Goal: Communication & Community: Answer question/provide support

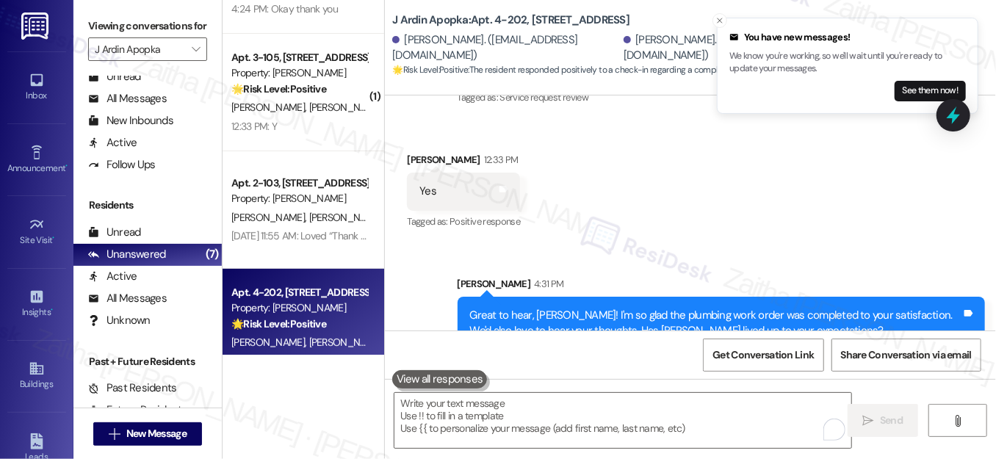
scroll to position [67, 0]
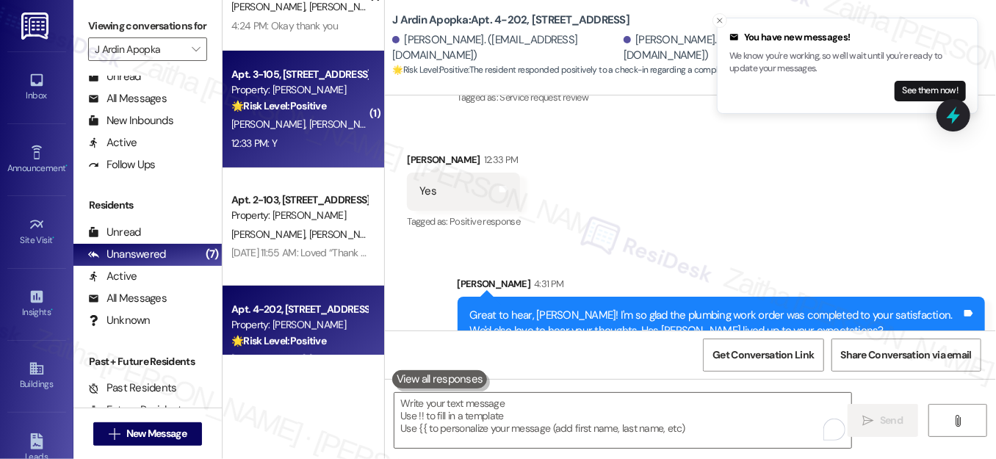
click at [330, 148] on div "12:33 PM: Y 12:33 PM: Y" at bounding box center [299, 143] width 139 height 18
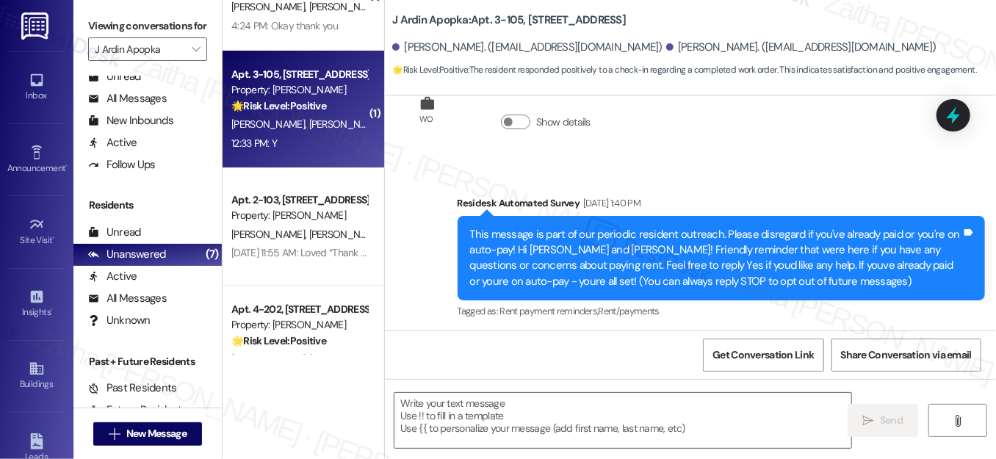
type textarea "Fetching suggested responses. Please feel free to read through the conversation…"
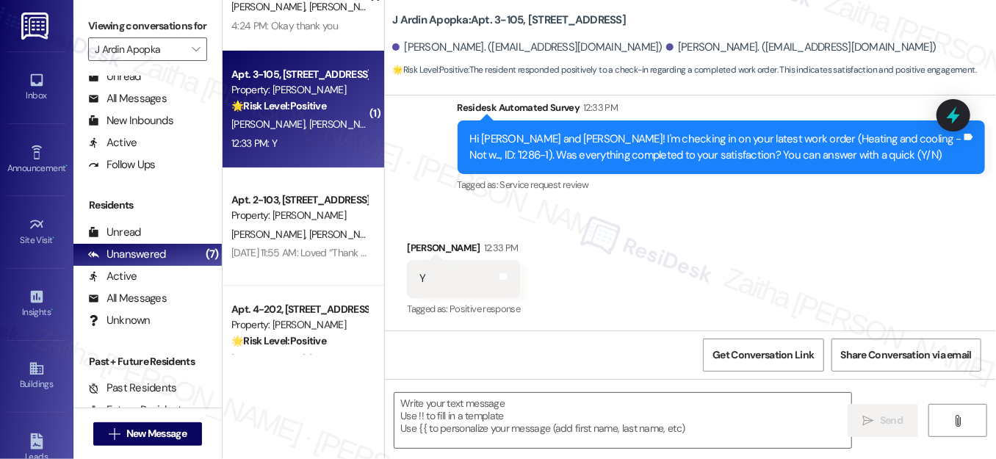
scroll to position [1862, 0]
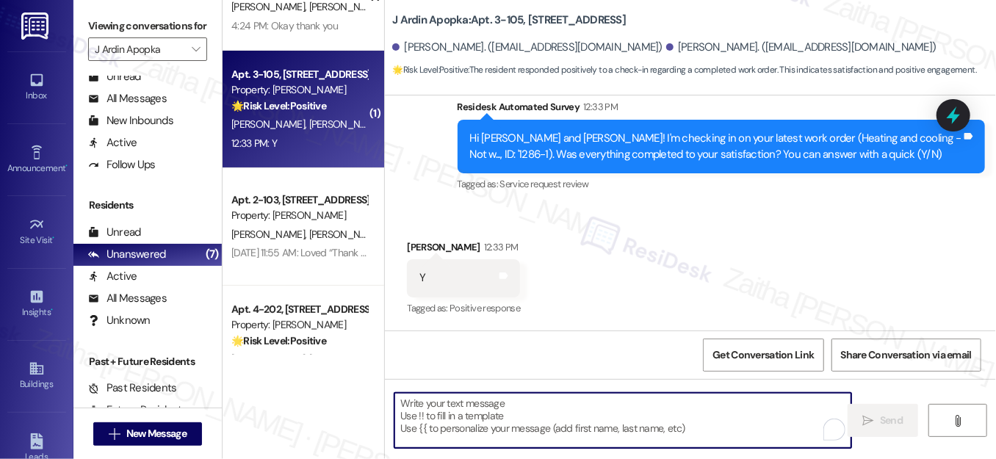
click at [477, 411] on textarea "To enrich screen reader interactions, please activate Accessibility in Grammarl…" at bounding box center [622, 420] width 457 height 55
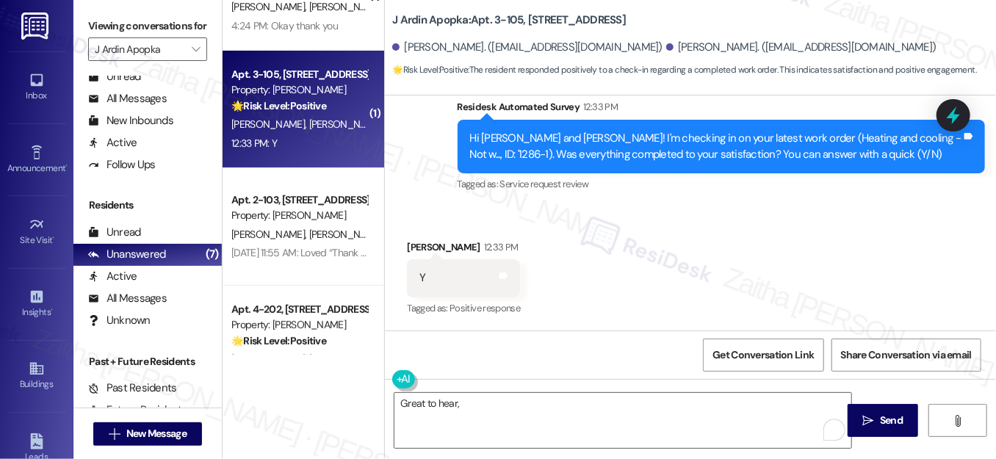
click at [419, 244] on div "[PERSON_NAME] 12:33 PM" at bounding box center [463, 249] width 113 height 21
copy div "Argenis"
click at [478, 404] on textarea "Great to hear," at bounding box center [622, 420] width 457 height 55
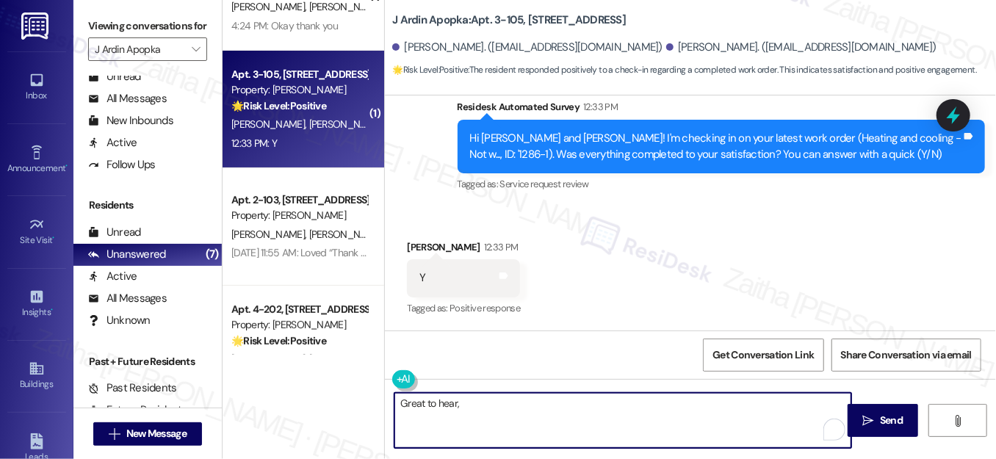
paste textarea "Argenis"
paste textarea "I'm happy the work order was completed to your satisfaction! We'd also love to …"
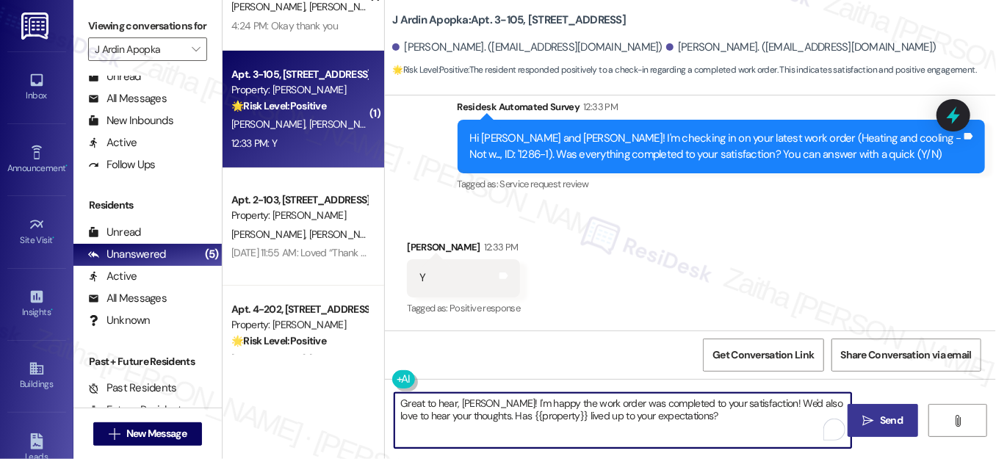
type textarea "Great to hear, Argenis! I'm happy the work order was completed to your satisfac…"
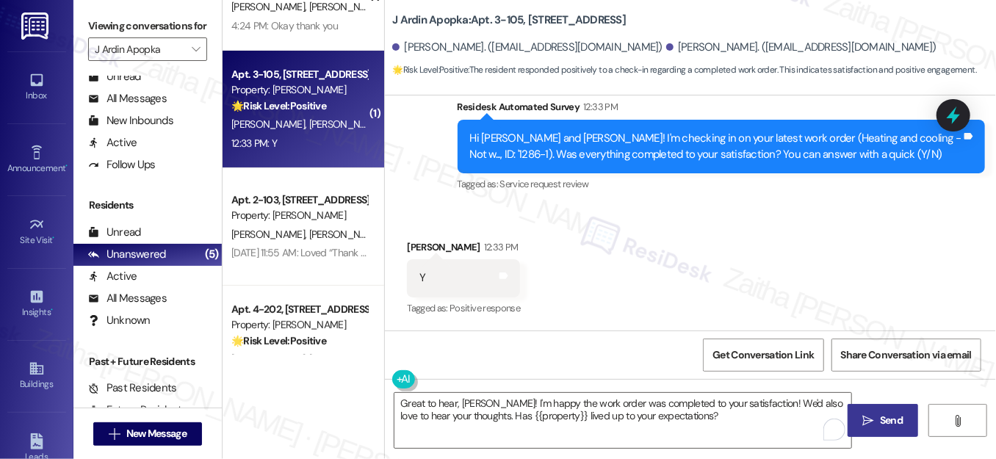
click at [884, 419] on span "Send" at bounding box center [891, 420] width 23 height 15
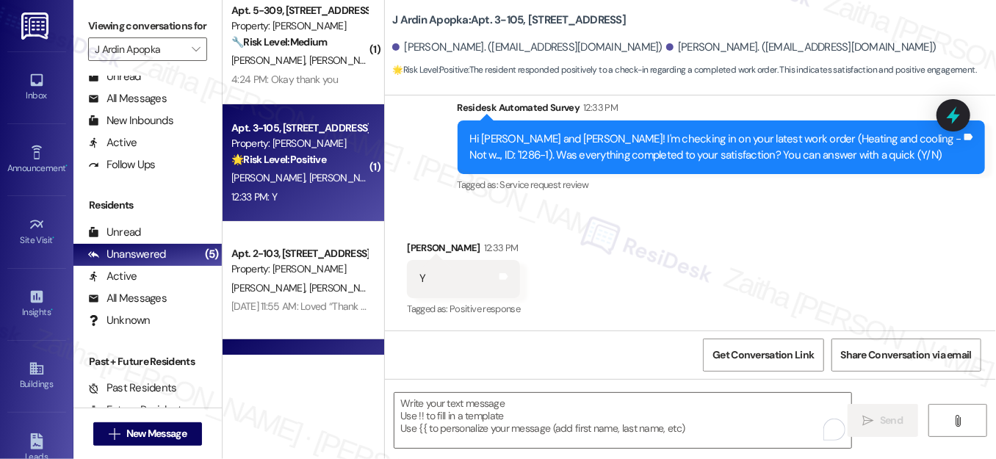
scroll to position [0, 0]
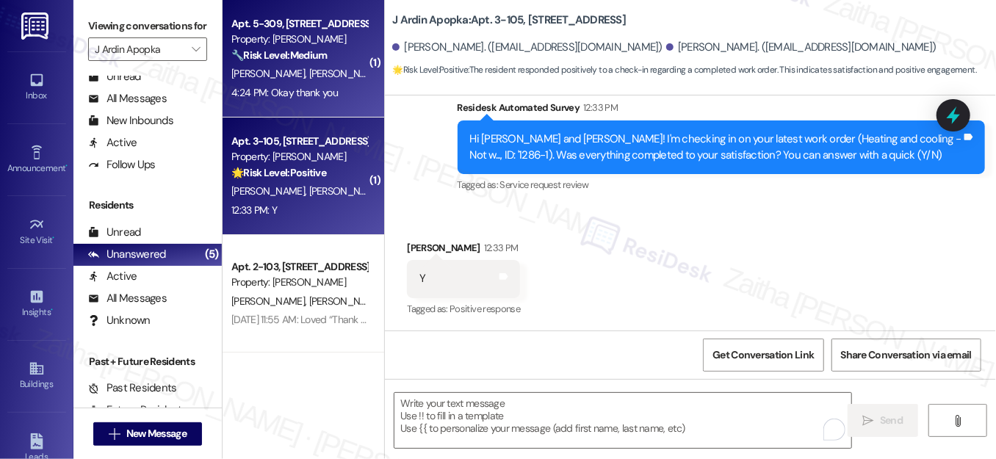
click at [339, 80] on div "E. Jeffrey W. Cooper" at bounding box center [299, 74] width 139 height 18
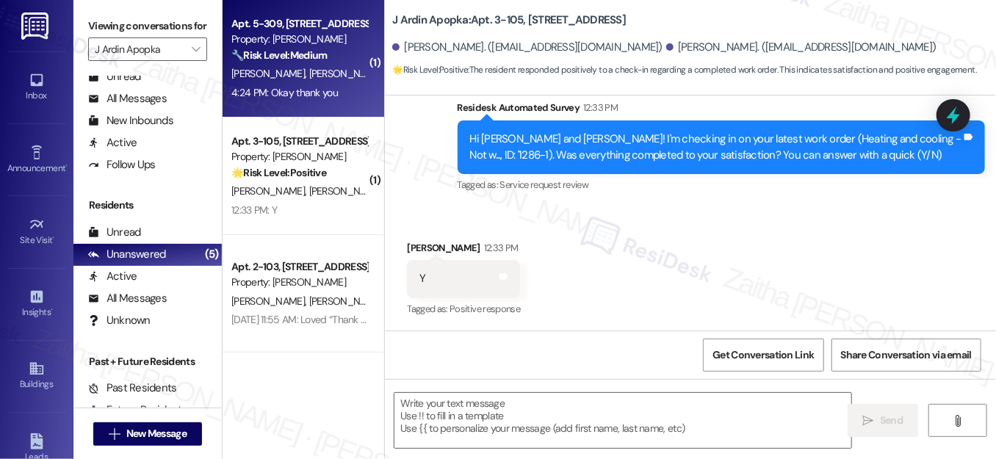
type textarea "Fetching suggested responses. Please feel free to read through the conversation…"
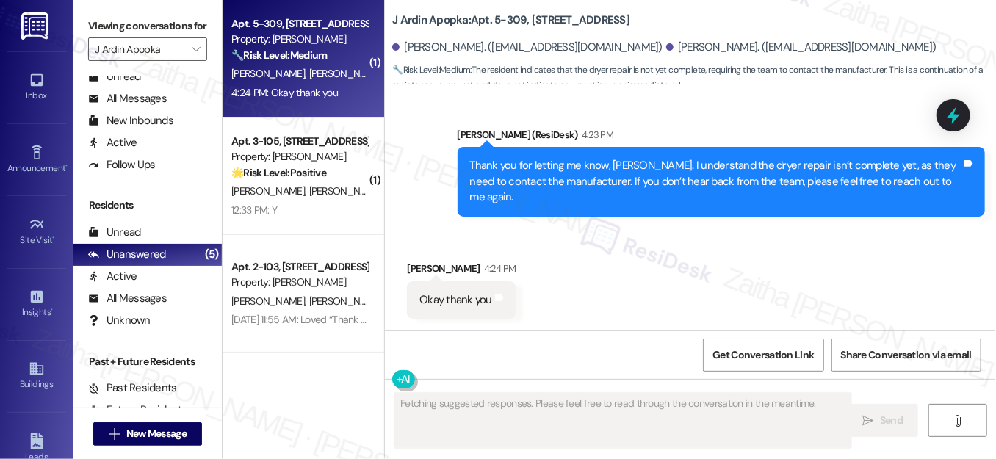
scroll to position [767, 0]
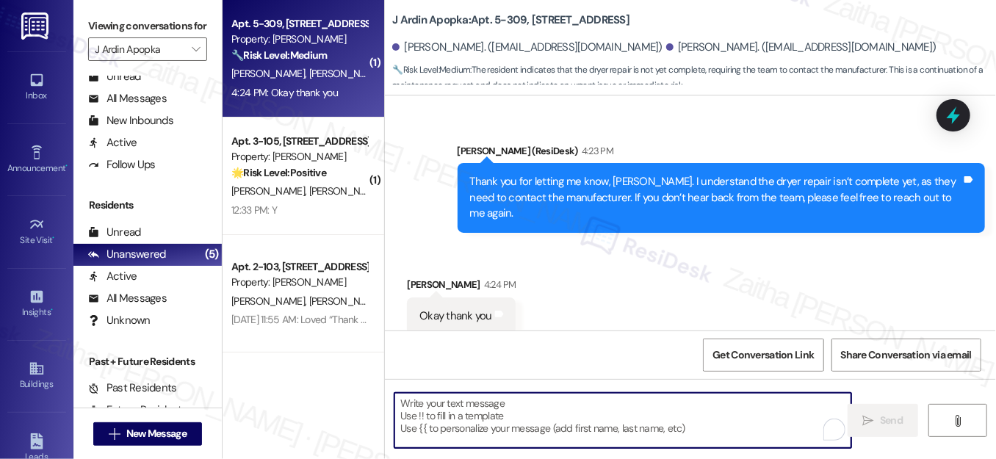
click at [526, 411] on textarea "To enrich screen reader interactions, please activate Accessibility in Grammarl…" at bounding box center [622, 420] width 457 height 55
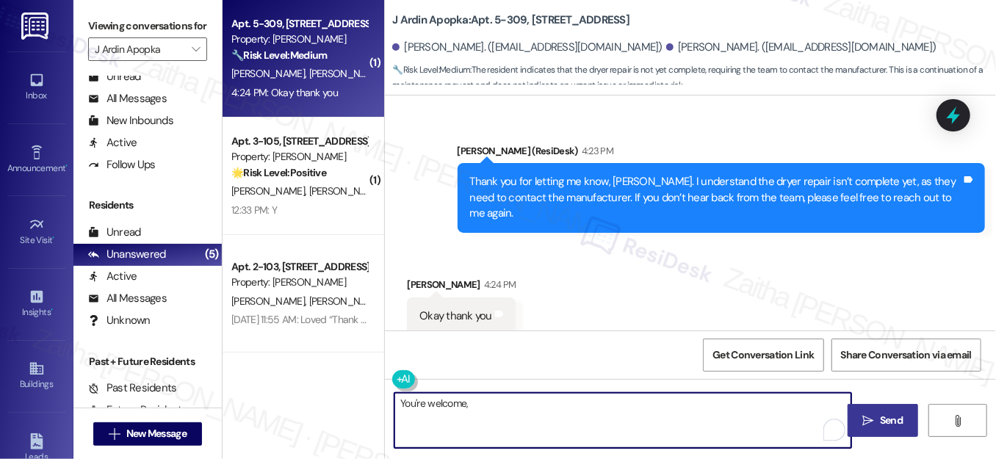
click at [413, 277] on div "Whitney Cooper 4:24 PM" at bounding box center [461, 287] width 109 height 21
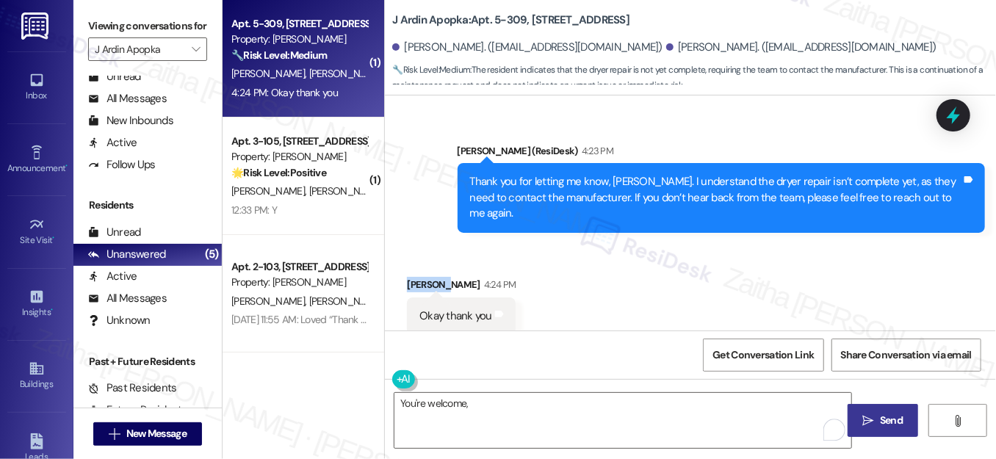
click at [412, 277] on div "Whitney Cooper 4:24 PM" at bounding box center [461, 287] width 109 height 21
copy div "Whitney"
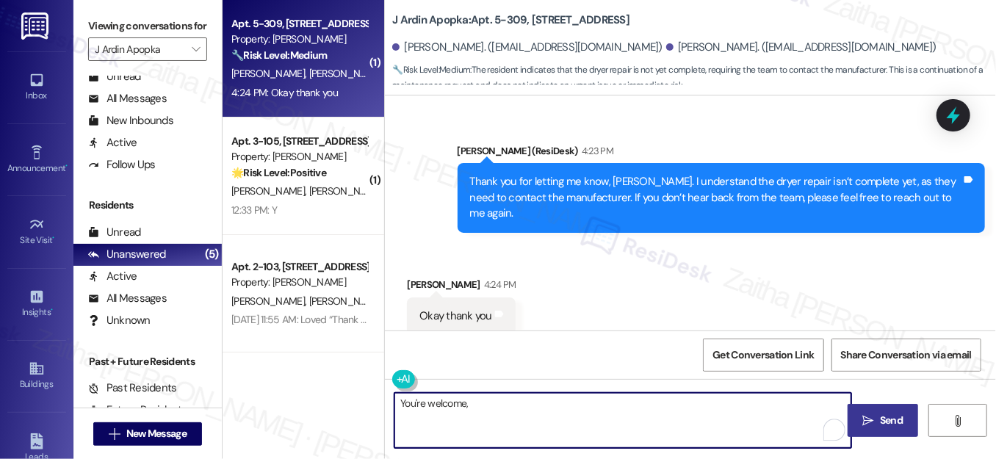
click at [480, 400] on textarea "You're welcome," at bounding box center [622, 420] width 457 height 55
paste textarea "Whitney"
type textarea "You're welcome, Whitney!"
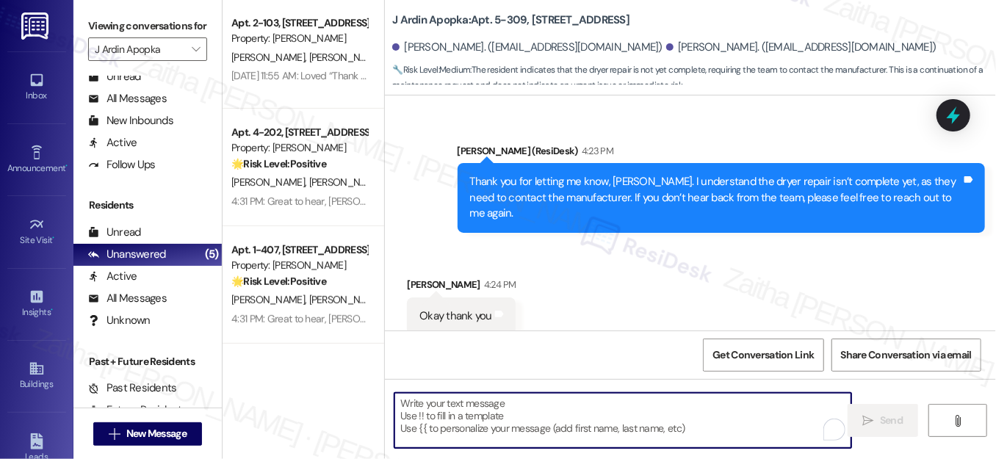
scroll to position [0, 0]
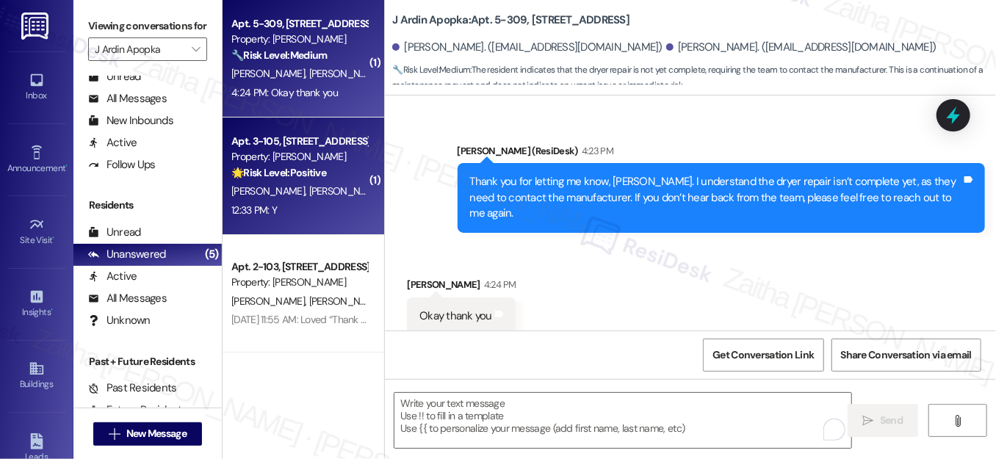
click at [318, 219] on div "12:33 PM: Y 12:33 PM: Y" at bounding box center [299, 210] width 139 height 18
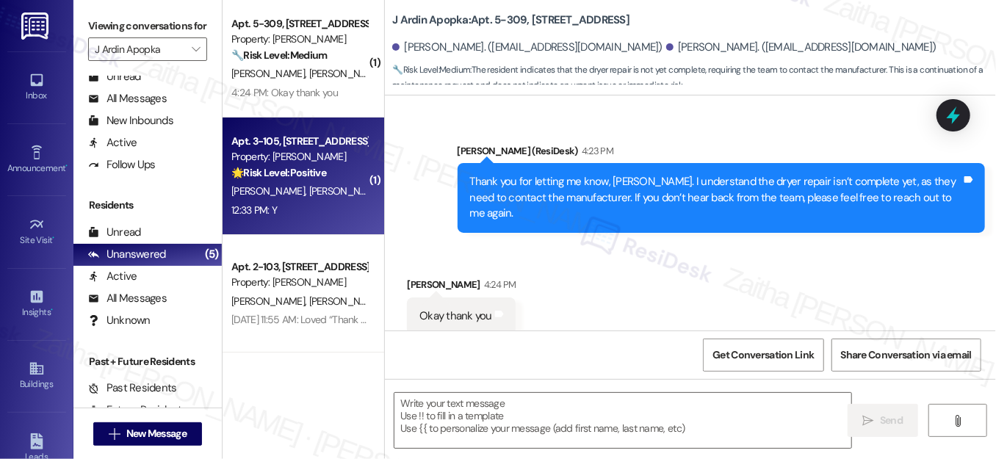
type textarea "Fetching suggested responses. Please feel free to read through the conversation…"
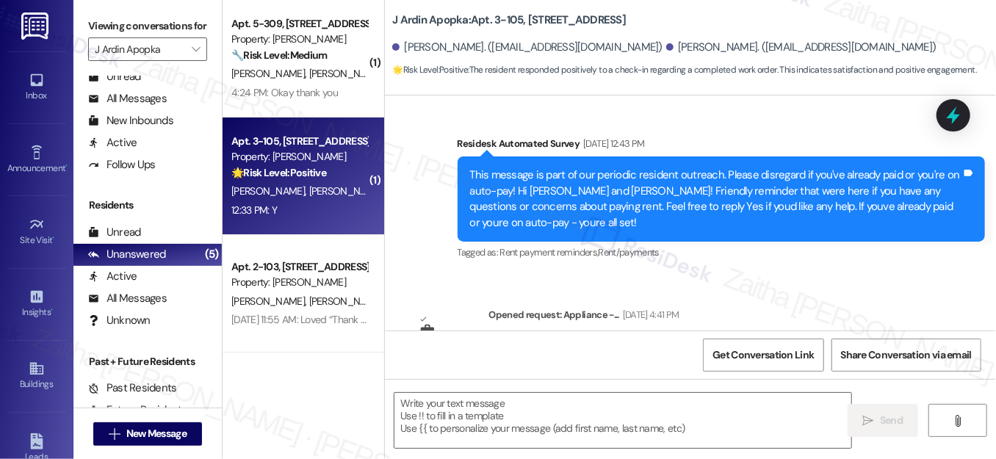
type textarea "Fetching suggested responses. Please feel free to read through the conversation…"
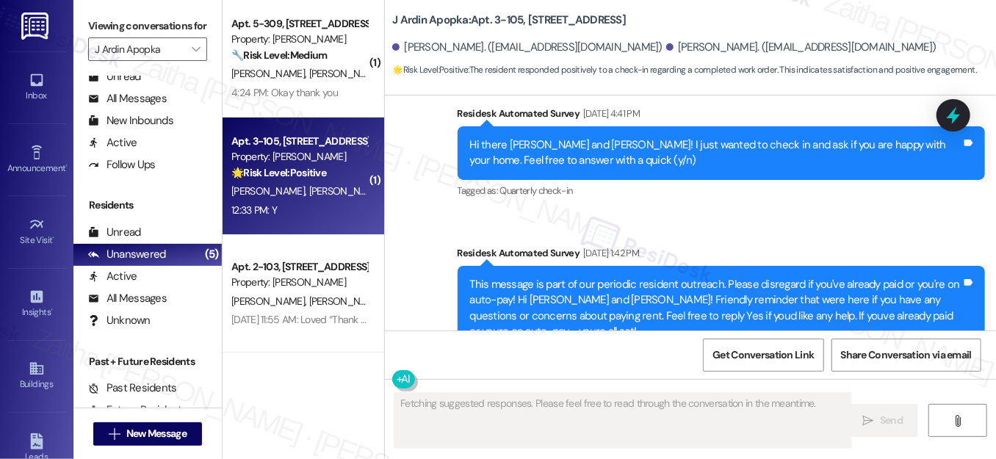
scroll to position [1861, 0]
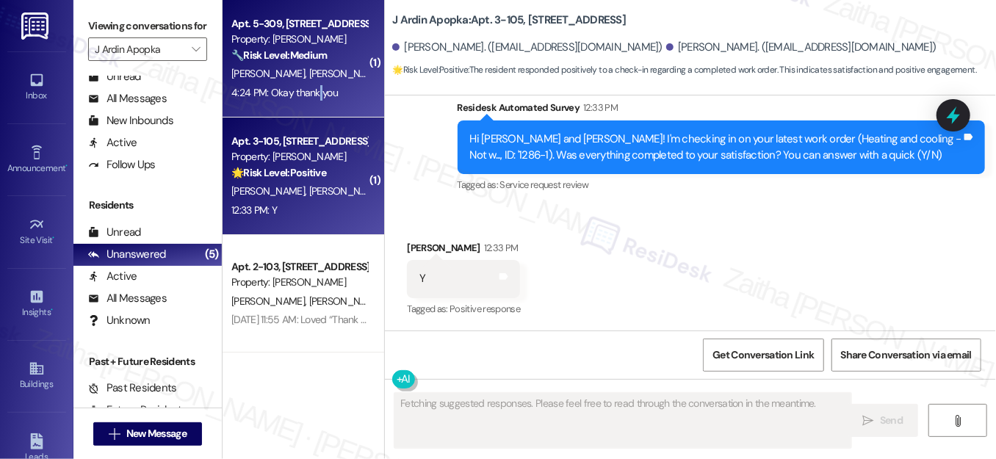
click at [316, 103] on div "Apt. 5-309, 2420 Medicine Lake Drive Property: J Ardin Apopka 🔧 Risk Level: Med…" at bounding box center [304, 59] width 162 height 118
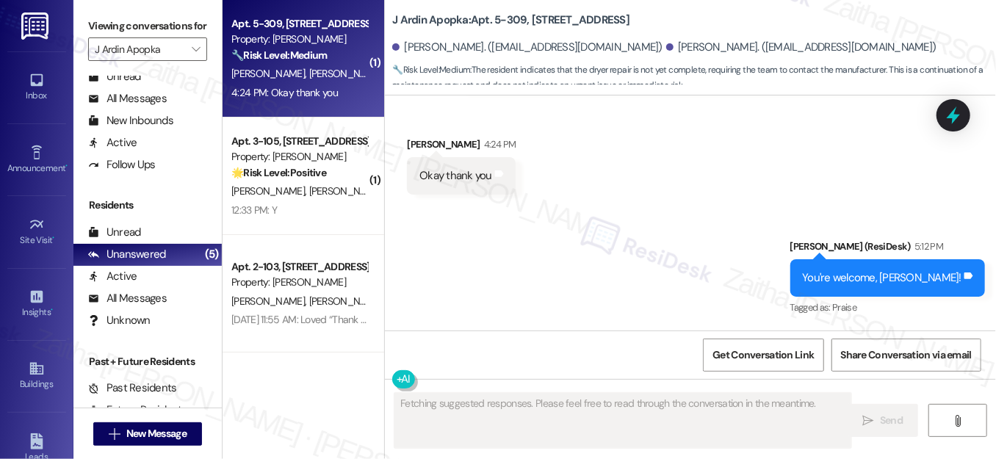
scroll to position [891, 0]
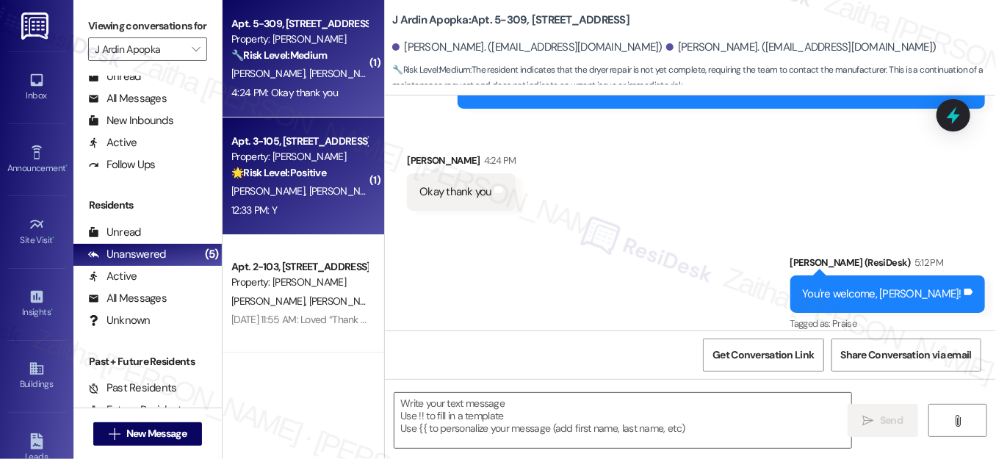
click at [342, 204] on div "12:33 PM: Y 12:33 PM: Y" at bounding box center [299, 210] width 139 height 18
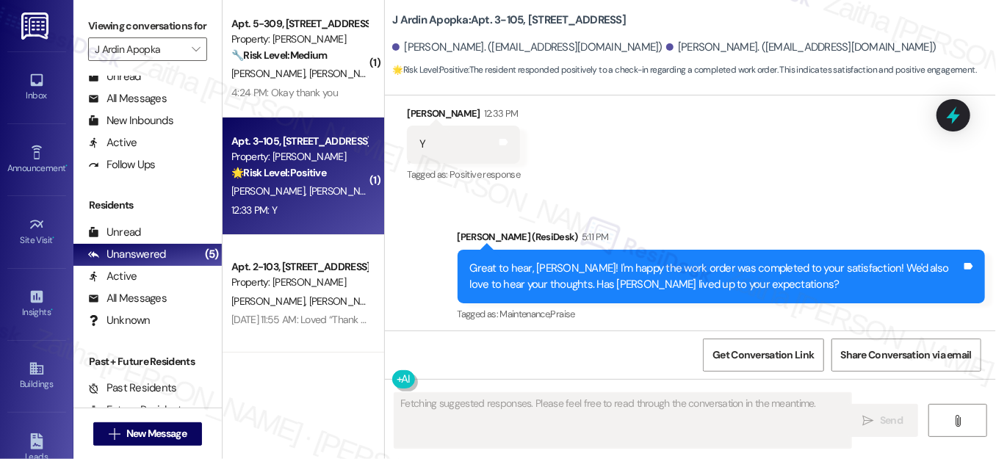
scroll to position [2001, 0]
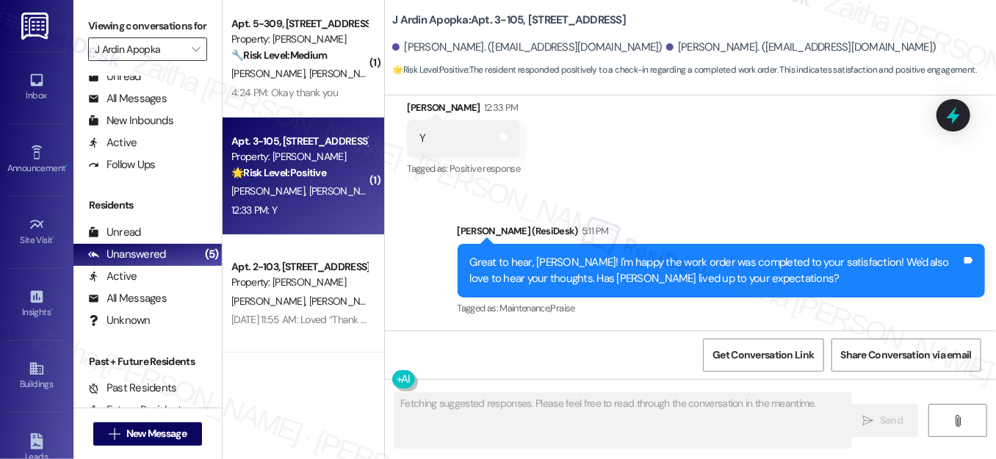
click at [139, 61] on input "J Ardin Apopka" at bounding box center [139, 49] width 89 height 24
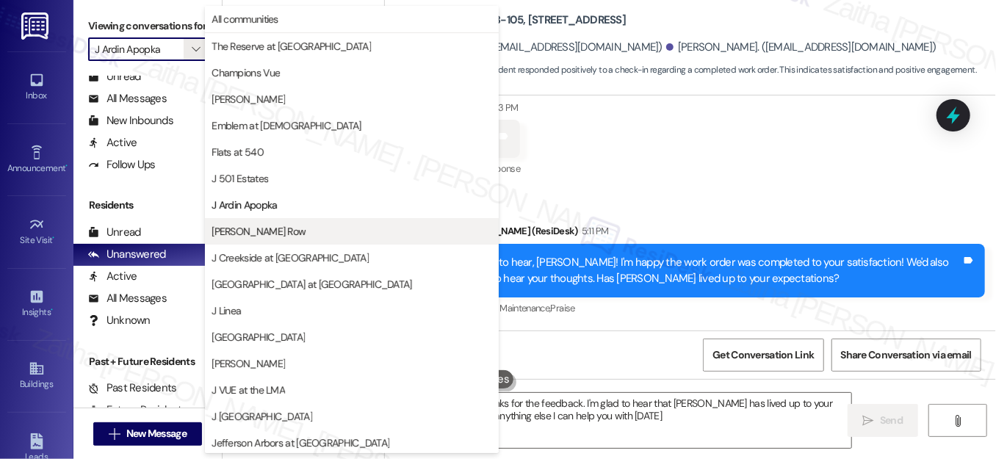
type textarea "Hi {{first_name}}! Thanks for the feedback. I'm glad to hear that J Ardin Apopk…"
click at [273, 231] on span "[PERSON_NAME] Row" at bounding box center [259, 231] width 94 height 15
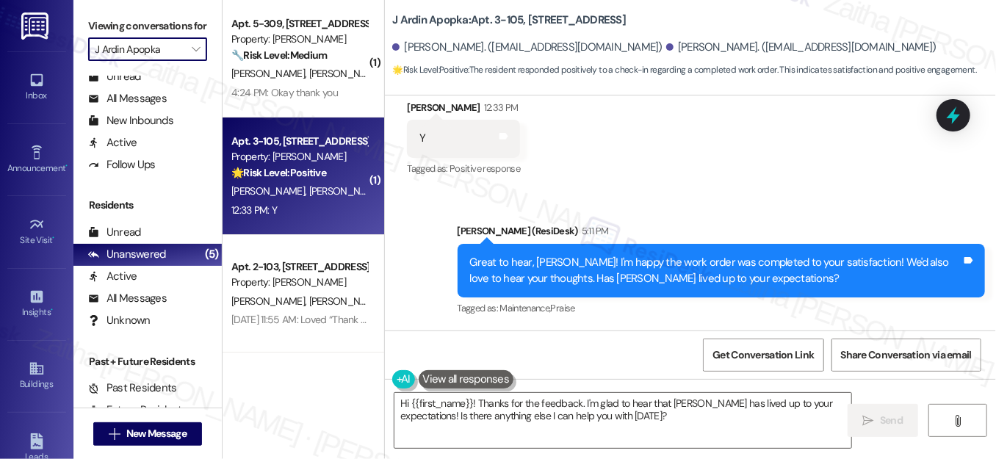
type input "[PERSON_NAME] Row"
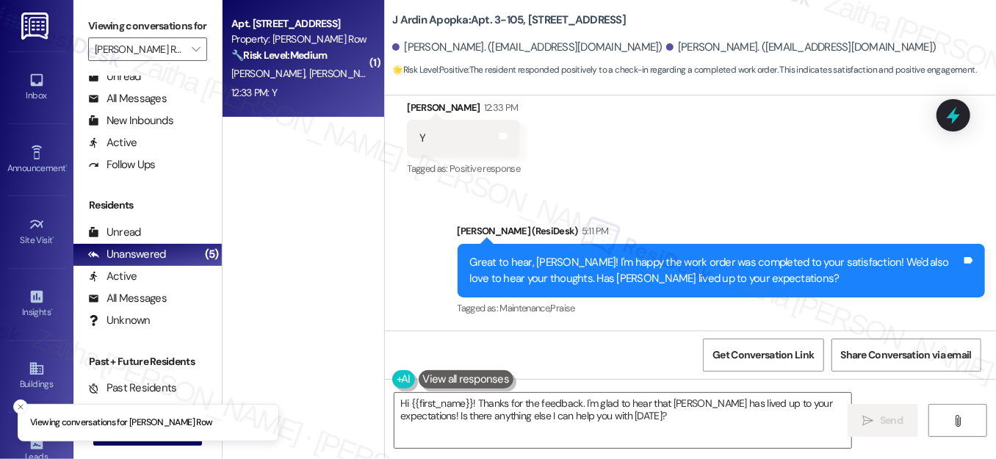
click at [297, 101] on div "12:33 PM: Y 12:33 PM: Y" at bounding box center [299, 93] width 139 height 18
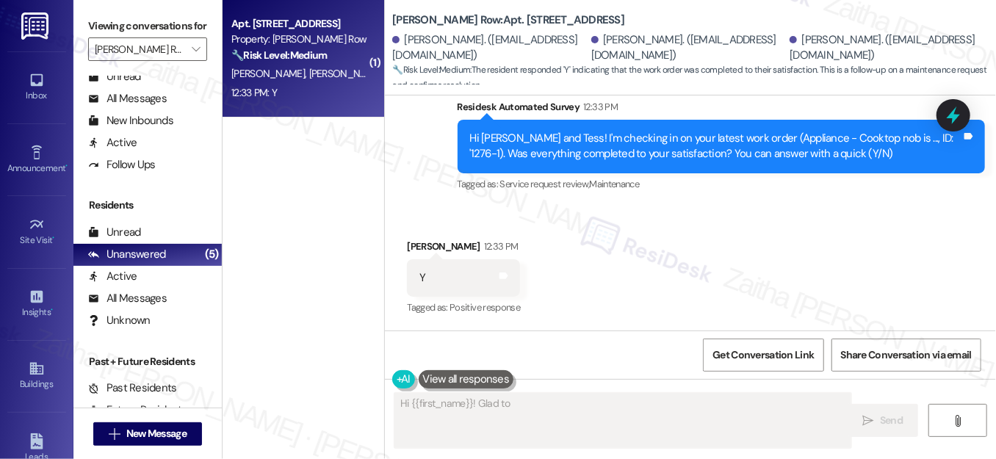
scroll to position [298, 0]
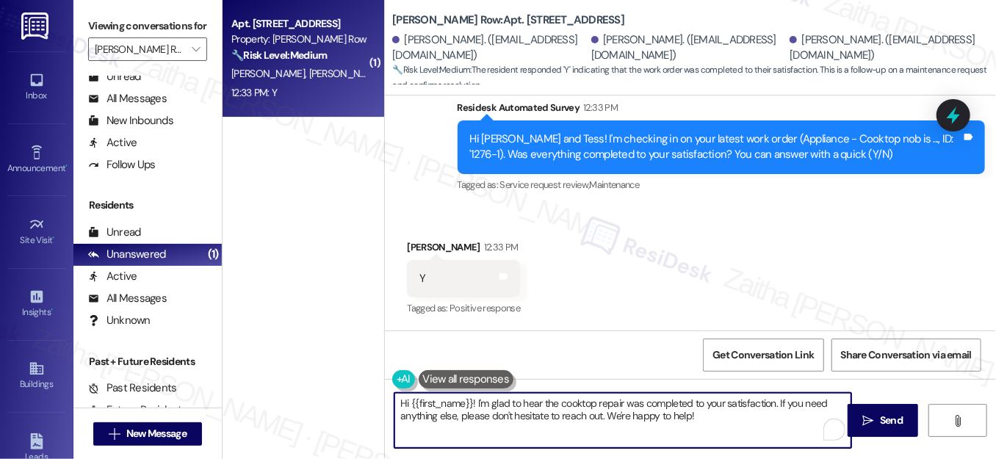
drag, startPoint x: 400, startPoint y: 399, endPoint x: 472, endPoint y: 401, distance: 72.0
click at [472, 401] on textarea "Hi {{first_name}}! I'm glad to hear the cooktop repair was completed to your sa…" at bounding box center [622, 420] width 457 height 55
click at [411, 248] on div "Tess Porter 12:33 PM" at bounding box center [463, 249] width 113 height 21
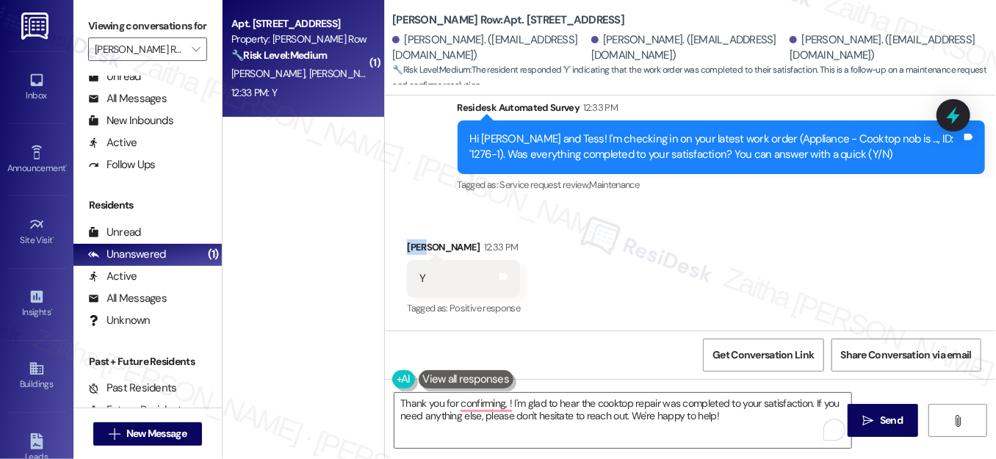
click at [411, 248] on div "Tess Porter 12:33 PM" at bounding box center [463, 249] width 113 height 21
copy div "Tess"
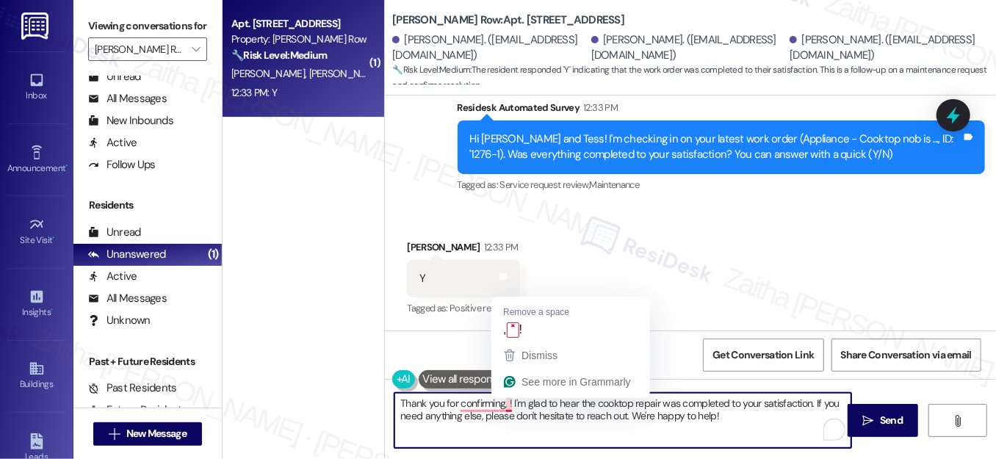
click at [505, 402] on textarea "Thank you for confirming, ! I'm glad to hear the cooktop repair was completed t…" at bounding box center [622, 420] width 457 height 55
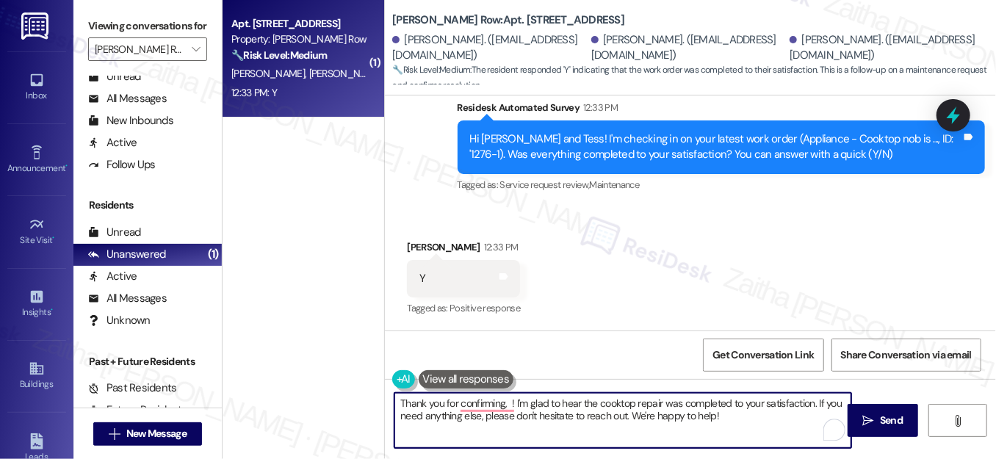
paste textarea "Tess"
drag, startPoint x: 831, startPoint y: 400, endPoint x: 820, endPoint y: 428, distance: 30.0
click at [820, 428] on div "Thank you for confirming, Tess! I'm glad to hear the cooktop repair was complet…" at bounding box center [623, 420] width 458 height 57
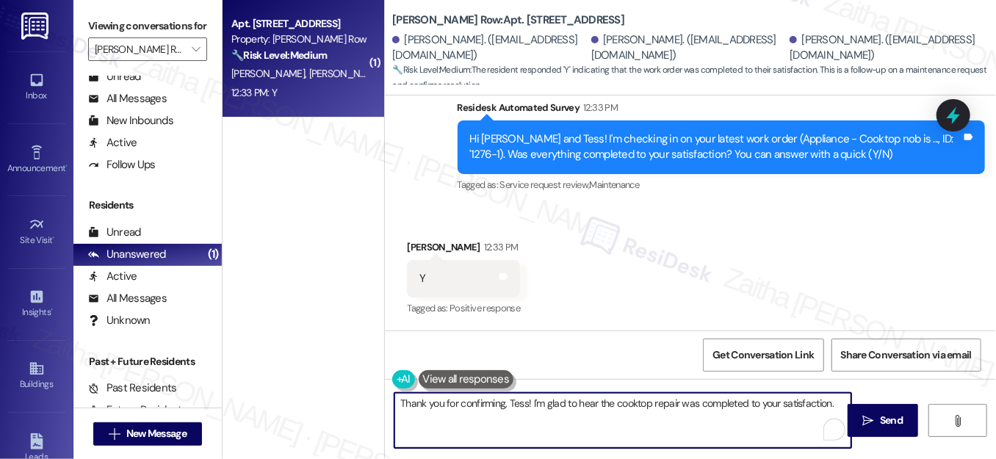
paste textarea "We'd also love to hear your thoughts. Has {{property}} lived up to your expecta…"
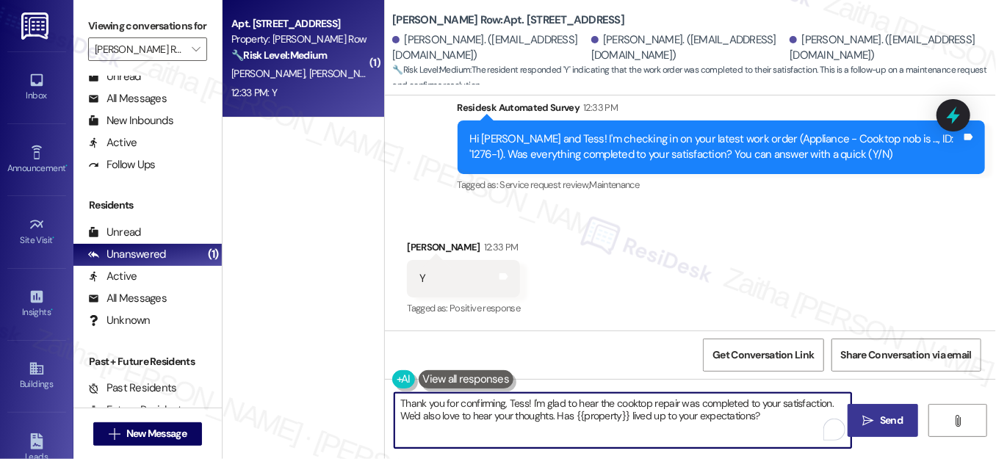
type textarea "Thank you for confirming, Tess! I'm glad to hear the cooktop repair was complet…"
click at [893, 425] on span "Send" at bounding box center [891, 420] width 23 height 15
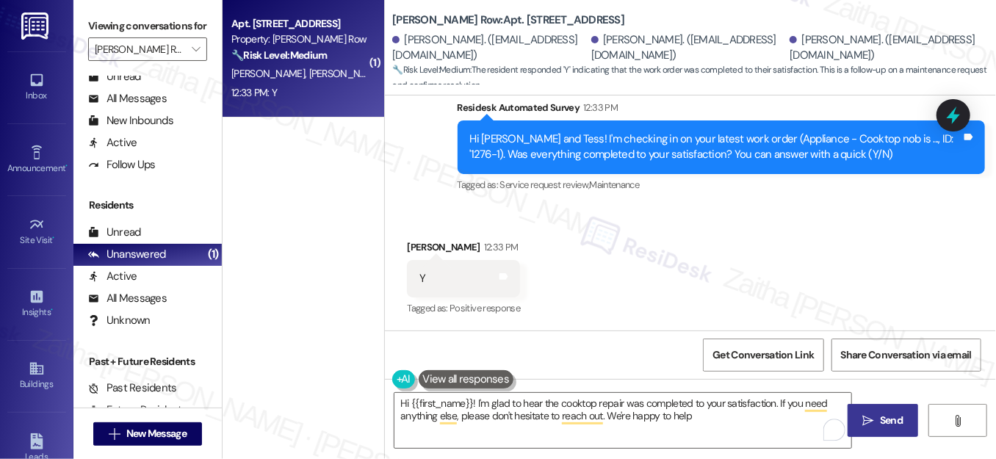
type textarea "Hi {{first_name}}! I'm glad to hear the cooktop repair was completed to your sa…"
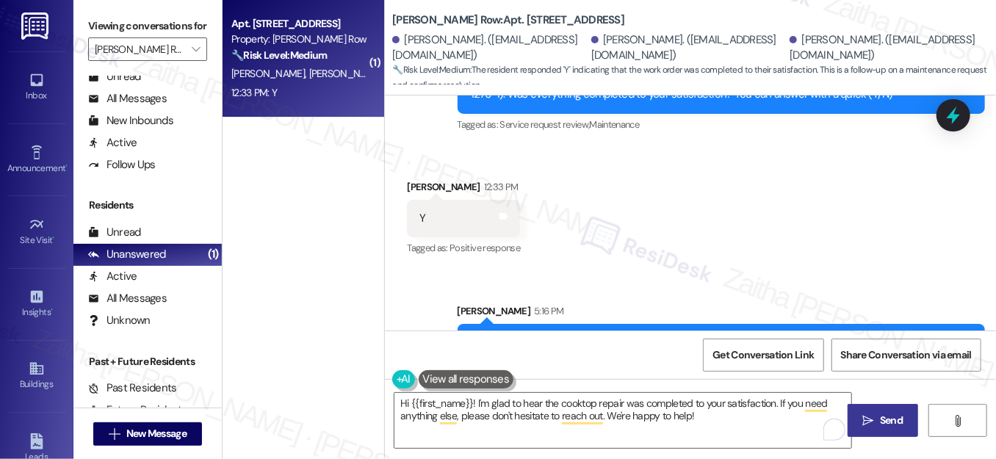
scroll to position [416, 0]
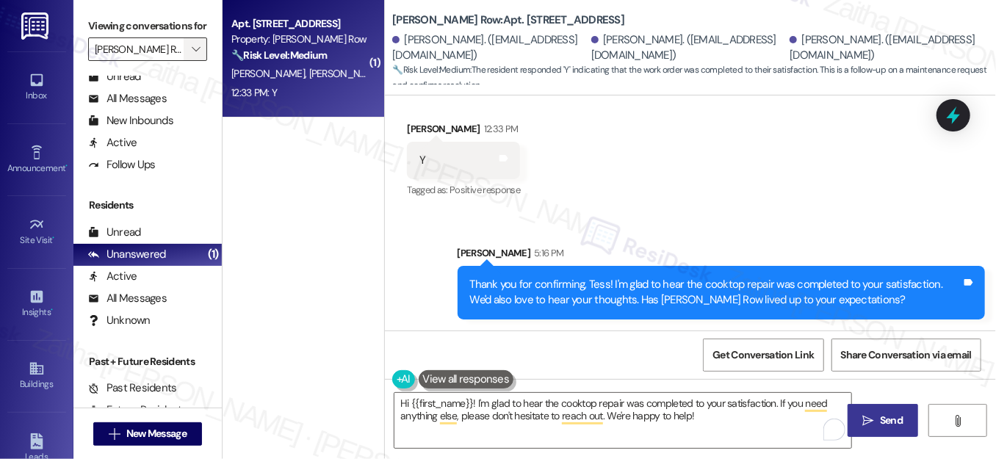
click at [184, 61] on button "" at bounding box center [196, 49] width 24 height 24
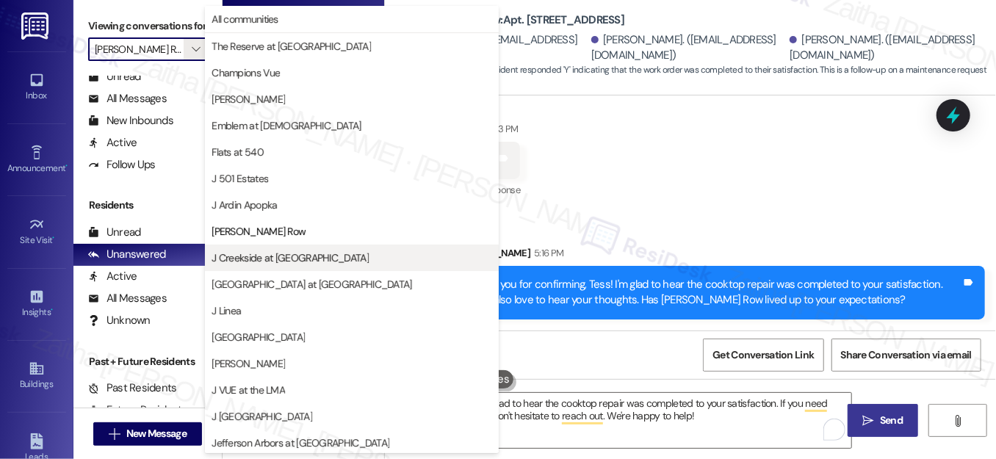
click at [272, 260] on span "J Creekside at [GEOGRAPHIC_DATA]" at bounding box center [290, 257] width 157 height 15
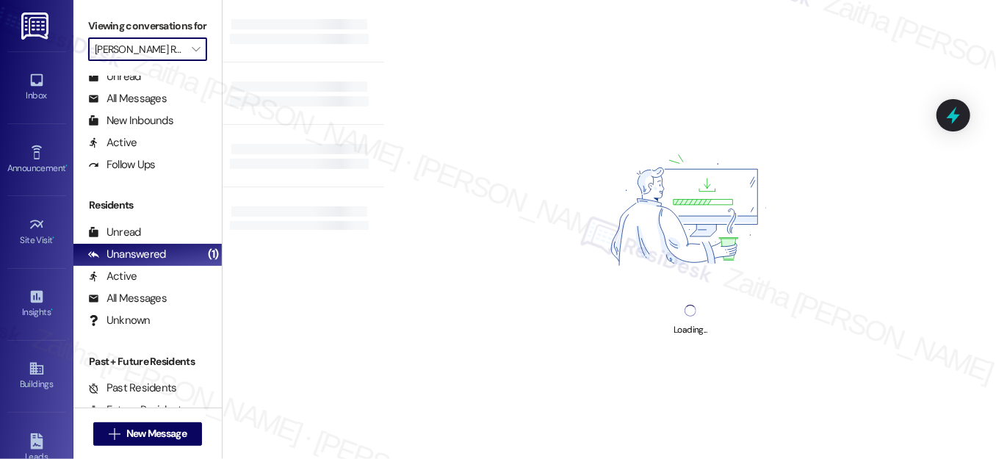
type input "J Creekside at [GEOGRAPHIC_DATA]"
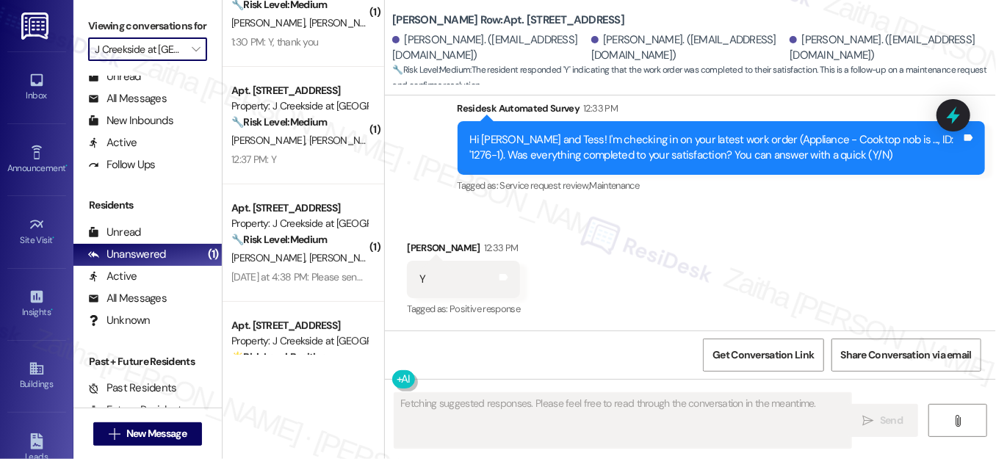
scroll to position [115, 0]
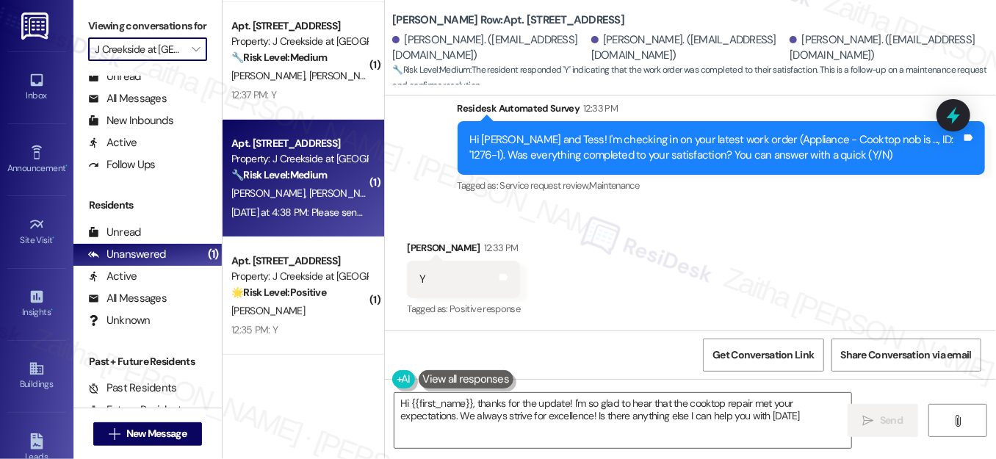
type textarea "Hi {{first_name}}, thanks for the update! I'm so glad to hear that the cooktop …"
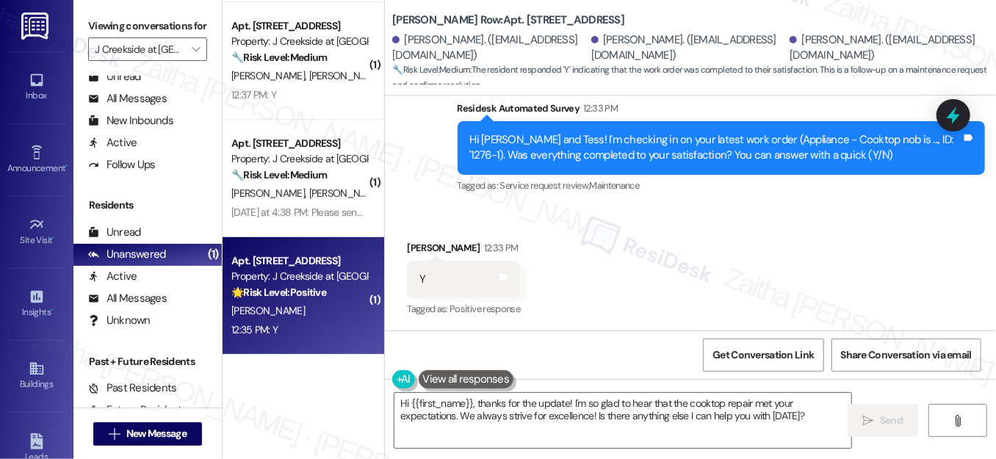
click at [314, 330] on div "12:35 PM: Y 12:35 PM: Y" at bounding box center [299, 330] width 139 height 18
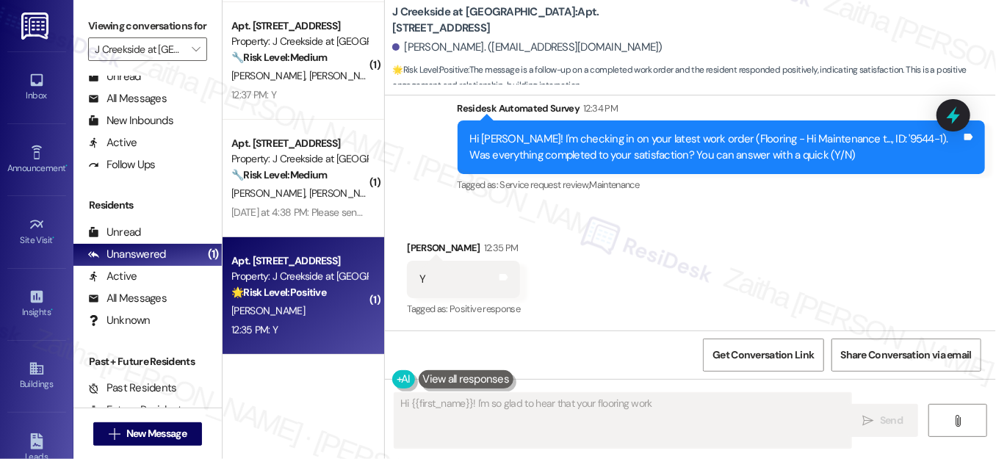
scroll to position [282, 0]
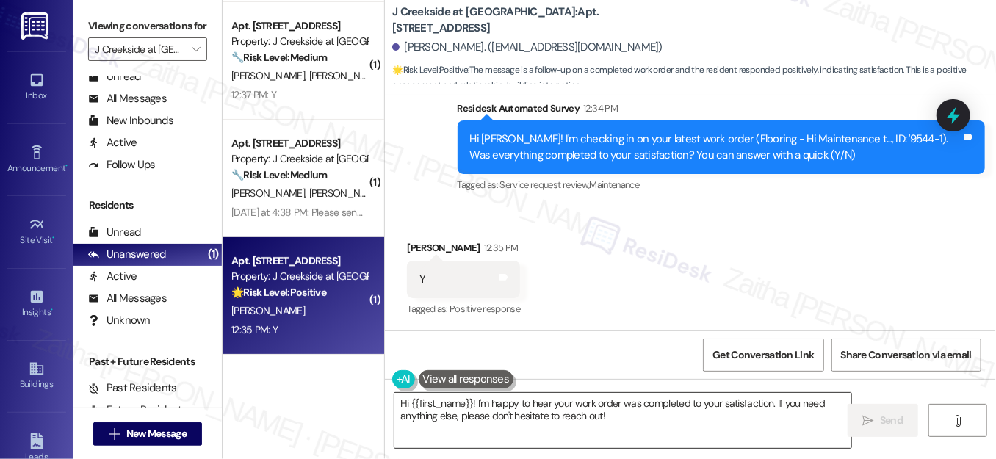
click at [401, 402] on textarea "Hi {{first_name}}! I'm happy to hear your work order was completed to your sati…" at bounding box center [622, 420] width 457 height 55
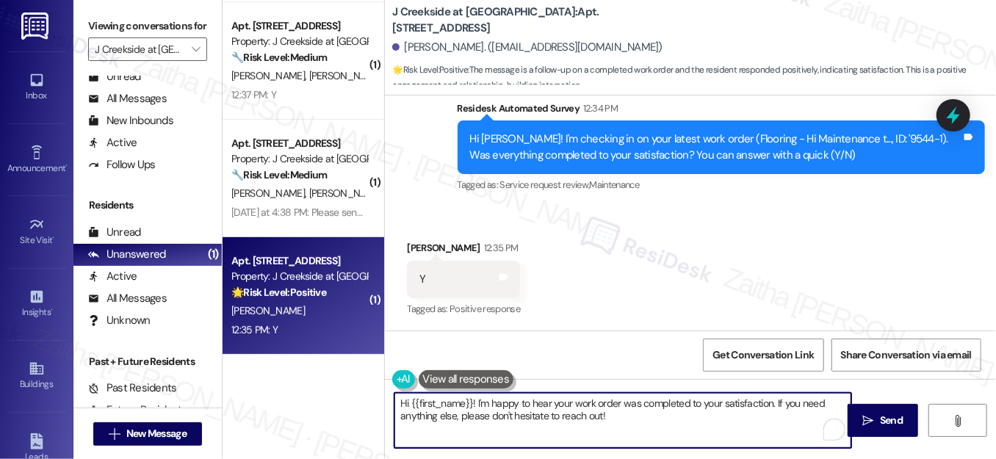
click at [401, 402] on textarea "Hi {{first_name}}! I'm happy to hear your work order was completed to your sati…" at bounding box center [622, 420] width 457 height 55
drag, startPoint x: 454, startPoint y: 413, endPoint x: 712, endPoint y: 426, distance: 258.8
click at [712, 426] on textarea "Thank you for confirming, {{first_name}}! I'm happy to hear your work order was…" at bounding box center [622, 420] width 457 height 55
paste textarea "We'd also love to hear your thoughts. Has {{property}} lived up to your expecta…"
drag, startPoint x: 450, startPoint y: 414, endPoint x: 814, endPoint y: 420, distance: 363.6
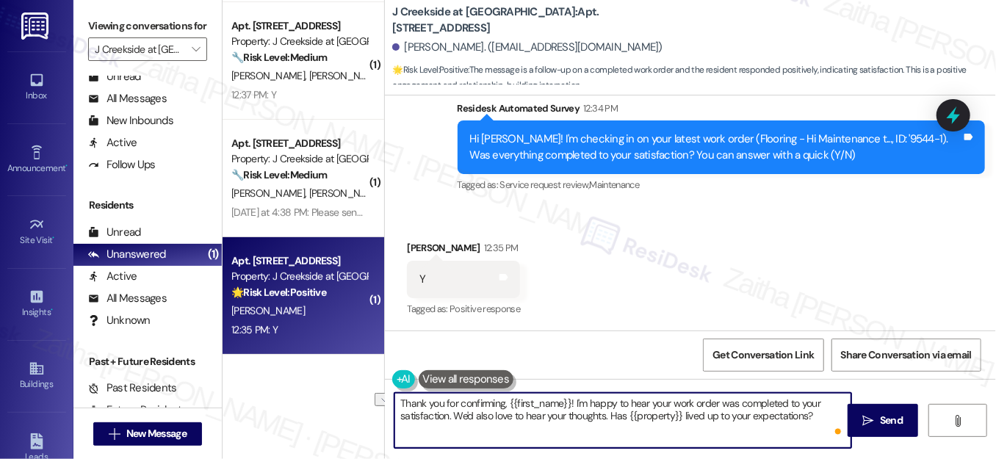
click at [812, 422] on textarea "Thank you for confirming, {{first_name}}! I'm happy to hear your work order was…" at bounding box center [622, 420] width 457 height 55
type textarea "Thank you for confirming, {{first_name}}! I'm happy to hear your work order was…"
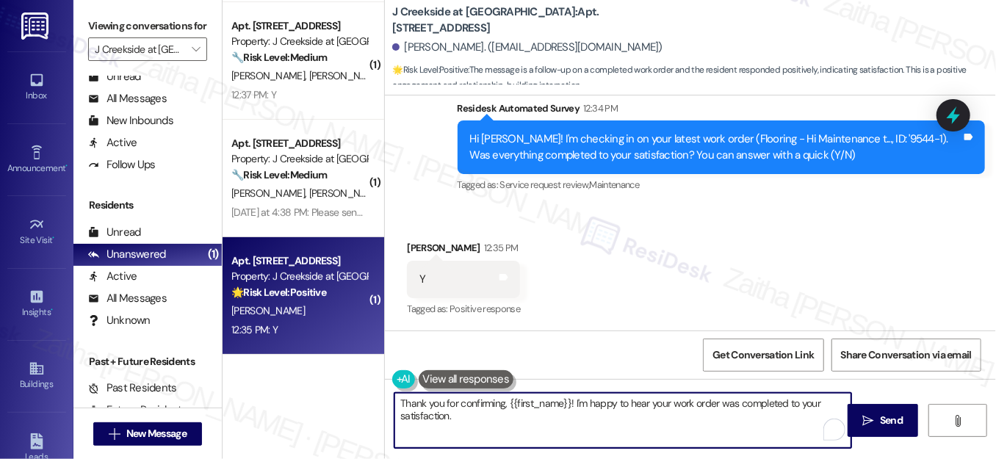
click at [458, 380] on button at bounding box center [466, 379] width 95 height 18
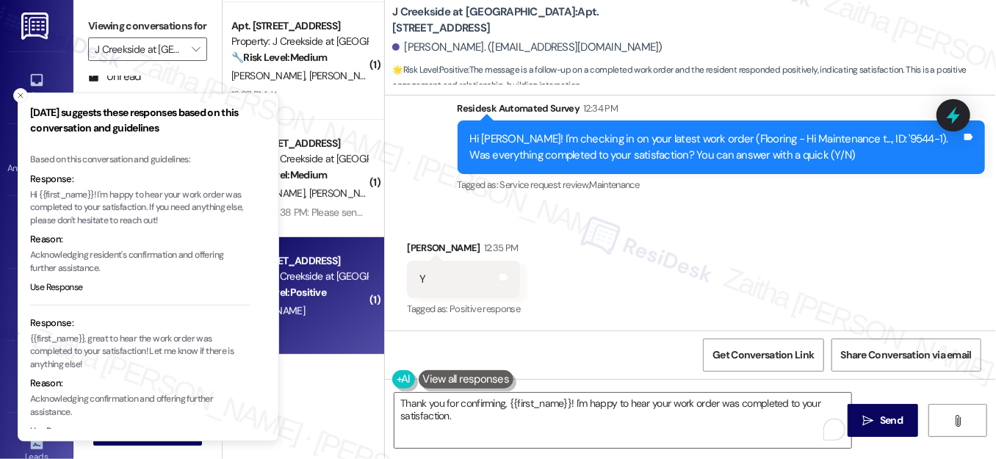
click at [148, 207] on p "Hi {{first_name}}! I'm happy to hear your work order was completed to your sati…" at bounding box center [140, 208] width 220 height 39
drag, startPoint x: 148, startPoint y: 208, endPoint x: 167, endPoint y: 227, distance: 27.0
click at [167, 227] on p "Hi {{first_name}}! I'm happy to hear your work order was completed to your sati…" at bounding box center [140, 208] width 220 height 39
copy p "If you need anything else, please don't hesitate to reach out!"
click at [18, 93] on line "Close toast" at bounding box center [20, 95] width 4 height 4
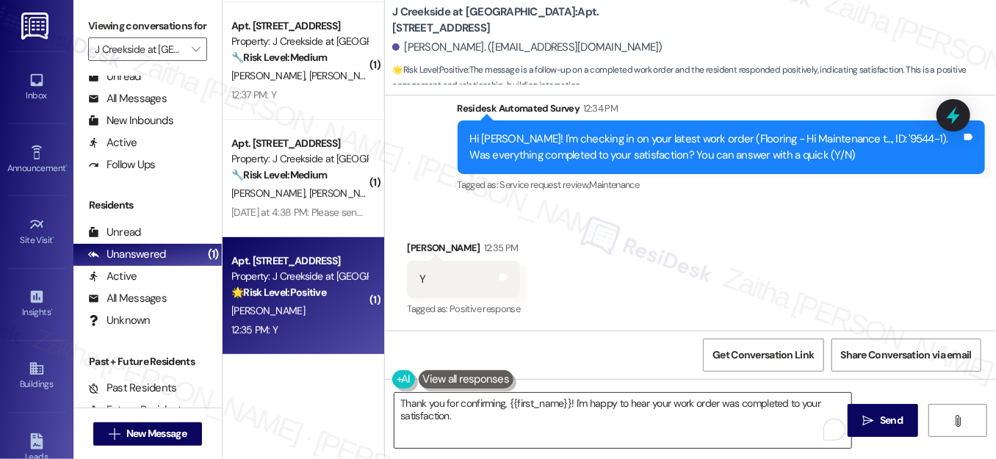
click at [462, 413] on textarea "Thank you for confirming, {{first_name}}! I'm happy to hear your work order was…" at bounding box center [622, 420] width 457 height 55
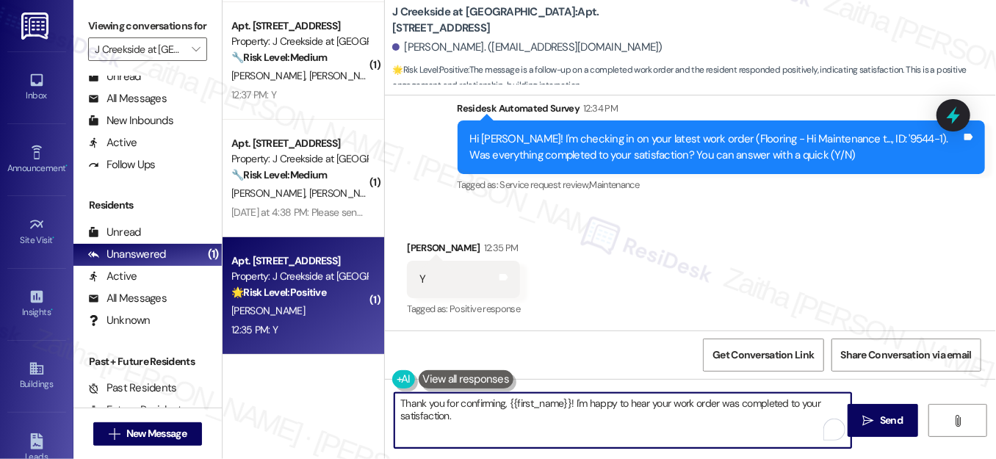
paste textarea "If you need anything else, please don't hesitate to reach out!"
click at [450, 413] on textarea "Thank you for confirming, {{first_name}}! I'm happy to hear your work order was…" at bounding box center [622, 420] width 457 height 55
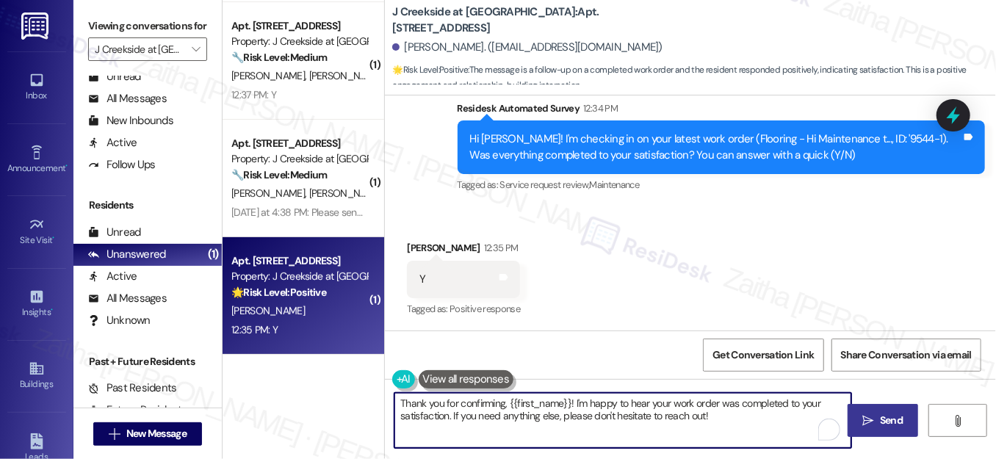
scroll to position [4, 0]
type textarea "Thank you for confirming, {{first_name}}! I'm happy to hear your work order was…"
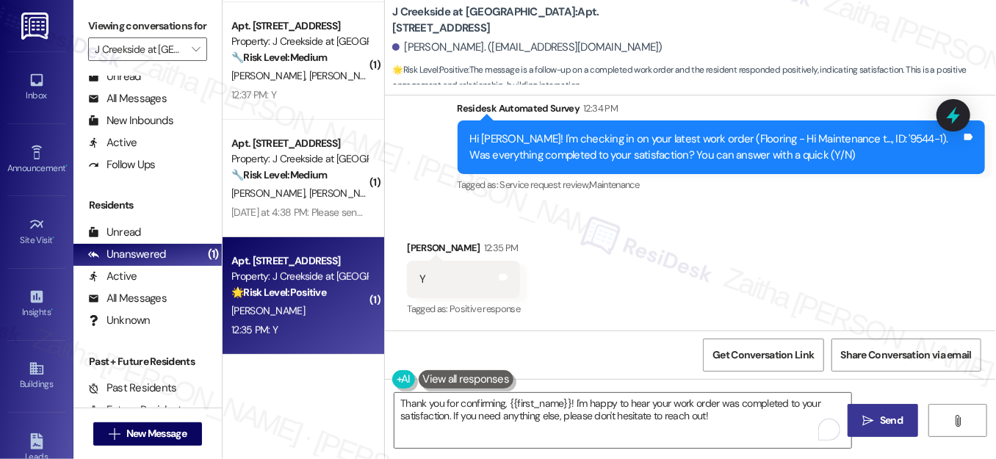
click at [887, 425] on span "Send" at bounding box center [891, 420] width 23 height 15
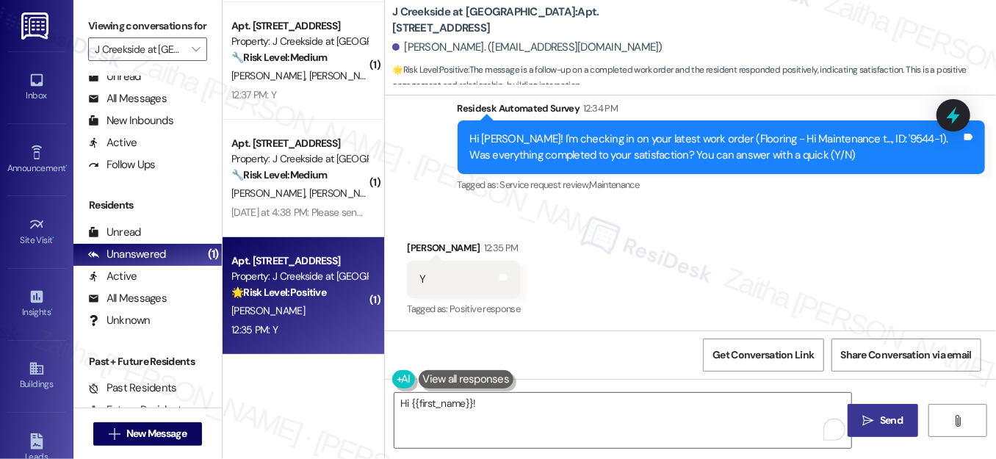
scroll to position [282, 0]
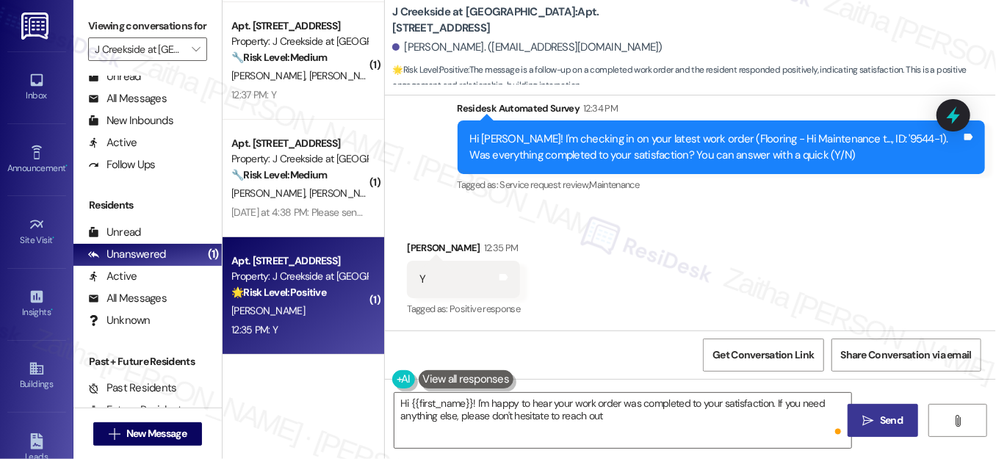
type textarea "Hi {{first_name}}! I'm happy to hear your work order was completed to your sati…"
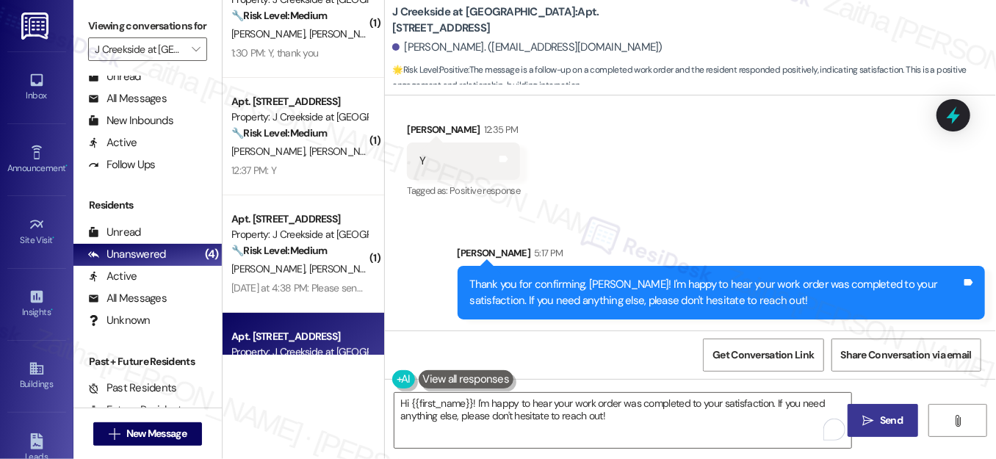
scroll to position [0, 0]
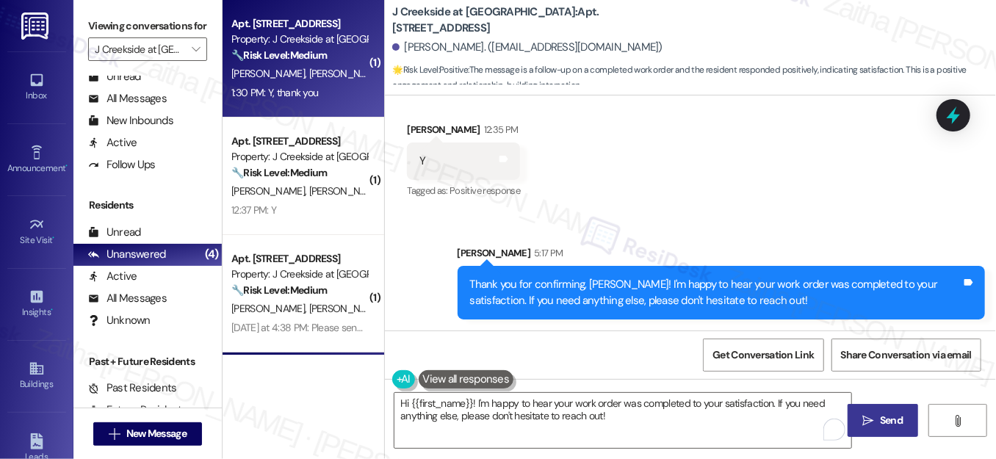
click at [336, 89] on div "1:30 PM: Y, thank you 1:30 PM: Y, thank you" at bounding box center [299, 93] width 139 height 18
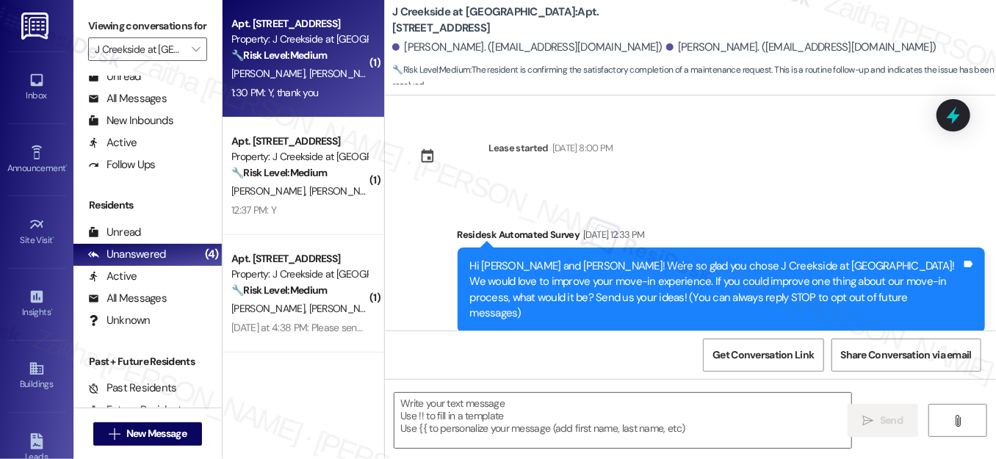
type textarea "Fetching suggested responses. Please feel free to read through the conversation…"
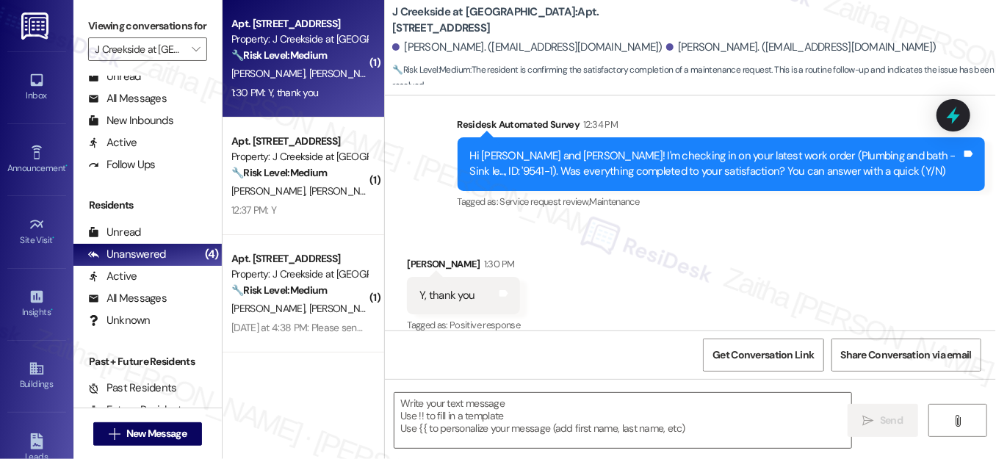
scroll to position [588, 0]
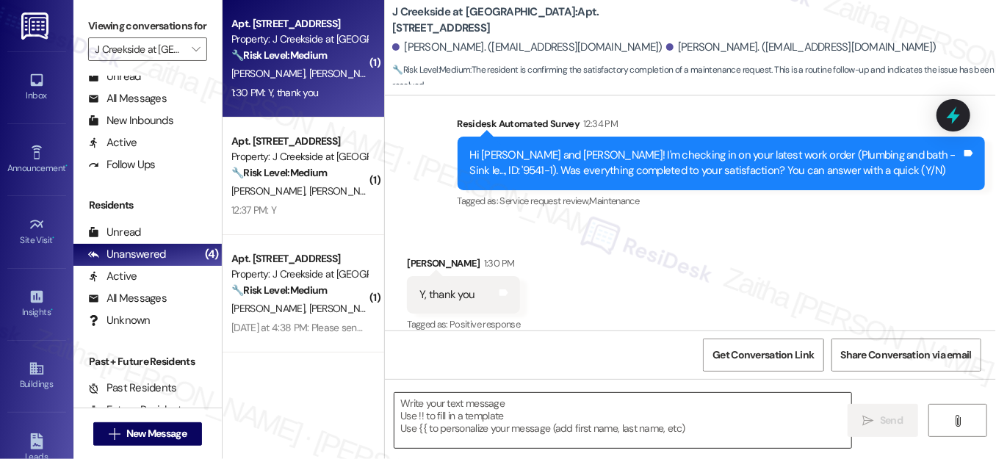
click at [528, 414] on textarea at bounding box center [622, 420] width 457 height 55
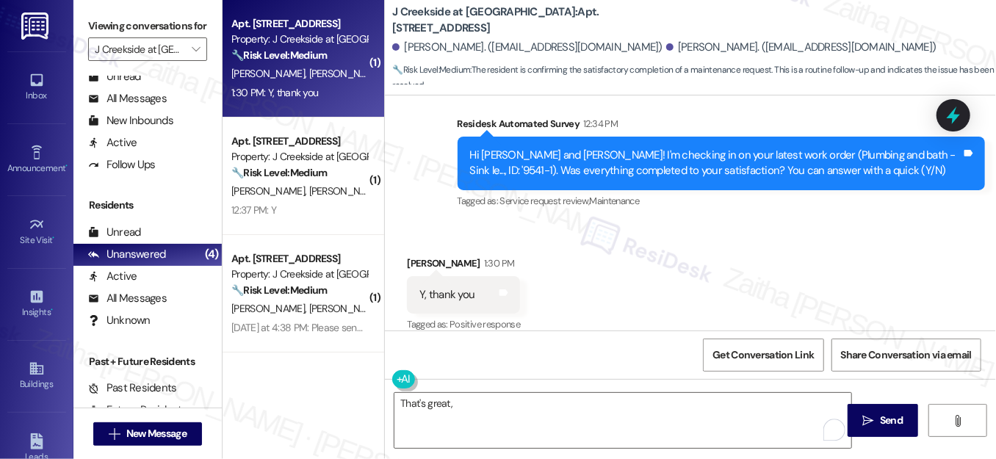
click at [415, 245] on div "Received via SMS Sharon Rodriguez 1:30 PM Y, thank you Tags and notes Tagged as…" at bounding box center [463, 296] width 135 height 102
copy div "Sharon"
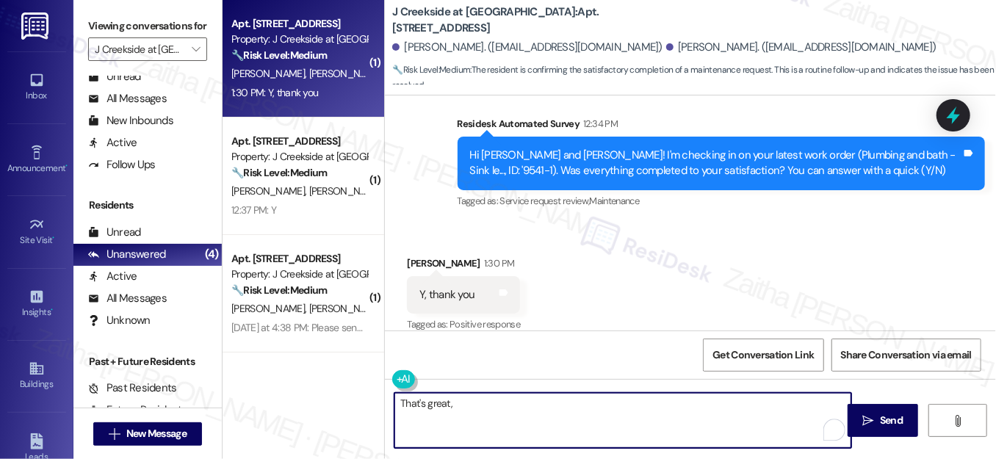
click at [472, 403] on textarea "That's great," at bounding box center [622, 420] width 457 height 55
paste textarea "Sharon"
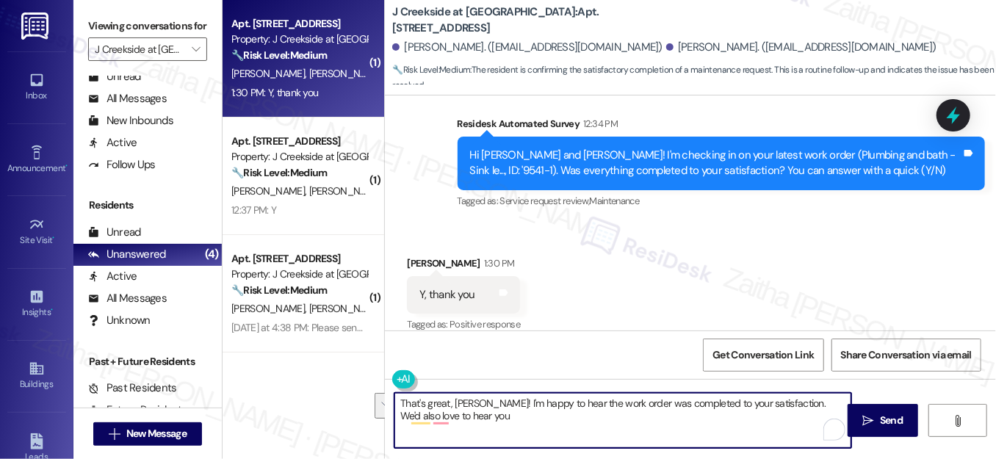
drag, startPoint x: 781, startPoint y: 401, endPoint x: 787, endPoint y: 434, distance: 33.6
click at [787, 434] on textarea "That's great, Sharon! I'm happy to hear the work order was completed to your sa…" at bounding box center [622, 420] width 457 height 55
paste textarea "We'd also love to hear your thoughts. Has {{property}} lived up to your expecta…"
click at [781, 402] on textarea "That's great, Sharon! I'm happy to hear the work order was completed to your sa…" at bounding box center [622, 420] width 457 height 55
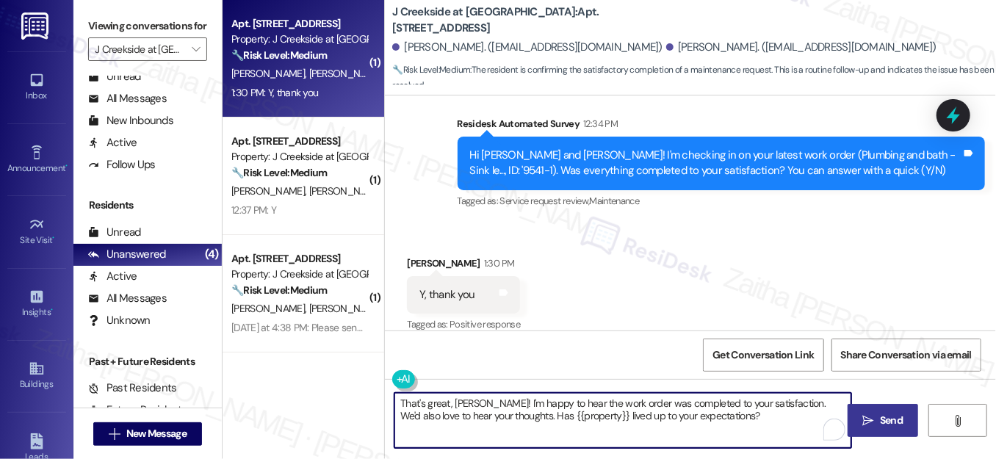
type textarea "That's great, Sharon! I'm happy to hear the work order was completed to your sa…"
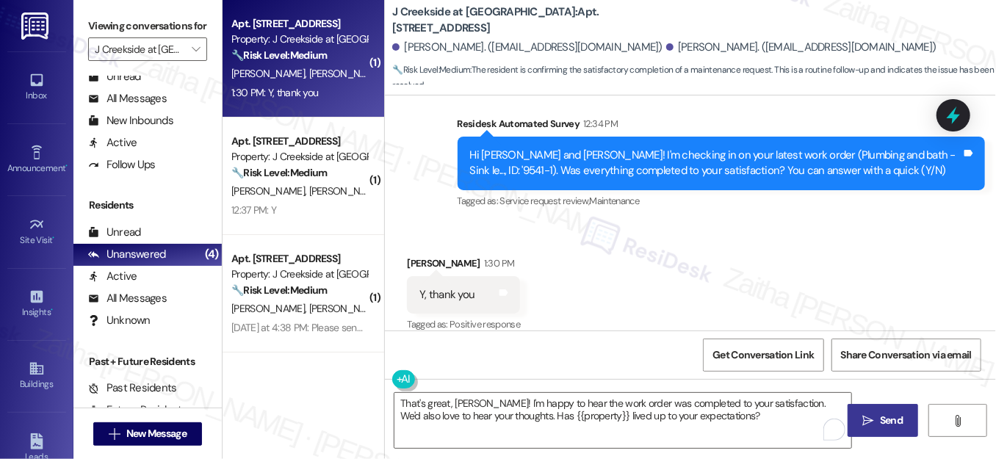
click at [883, 422] on span "Send" at bounding box center [891, 420] width 23 height 15
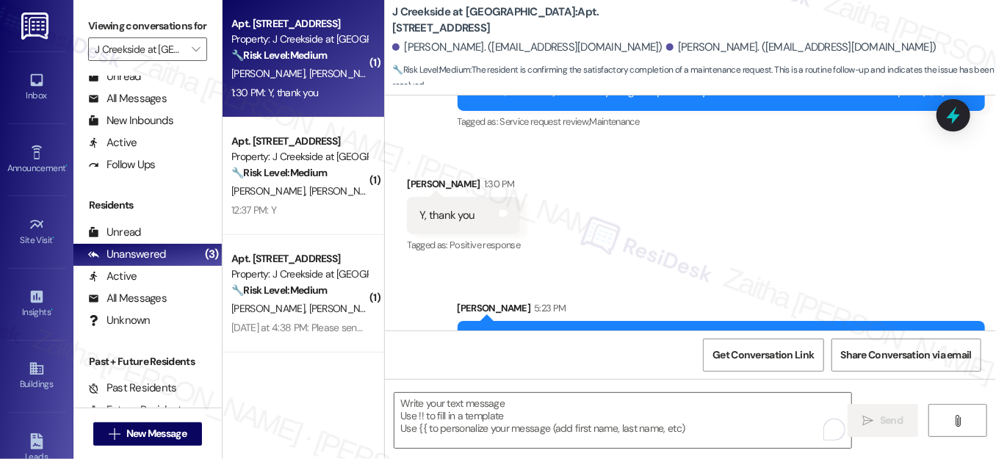
scroll to position [707, 0]
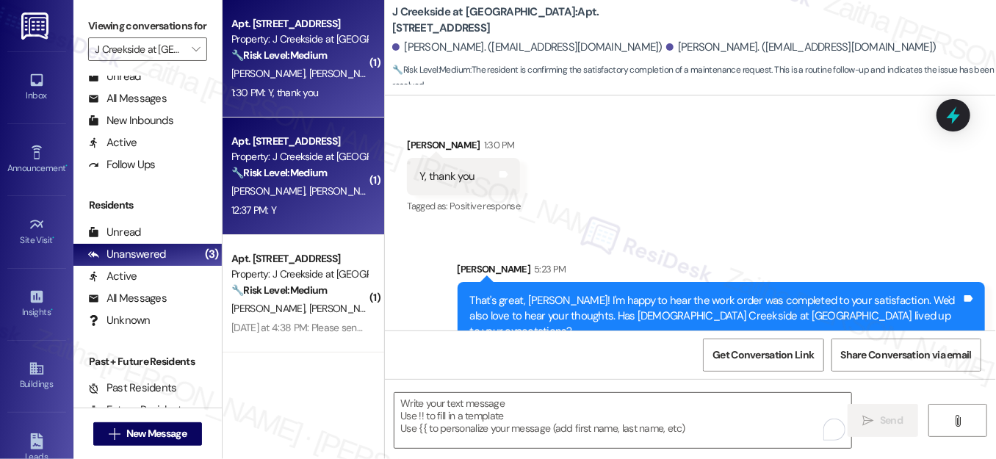
click at [324, 230] on div "Apt. 2106, 360 Creamery Way Property: J Creekside at Exton 🔧 Risk Level: Medium…" at bounding box center [304, 177] width 162 height 118
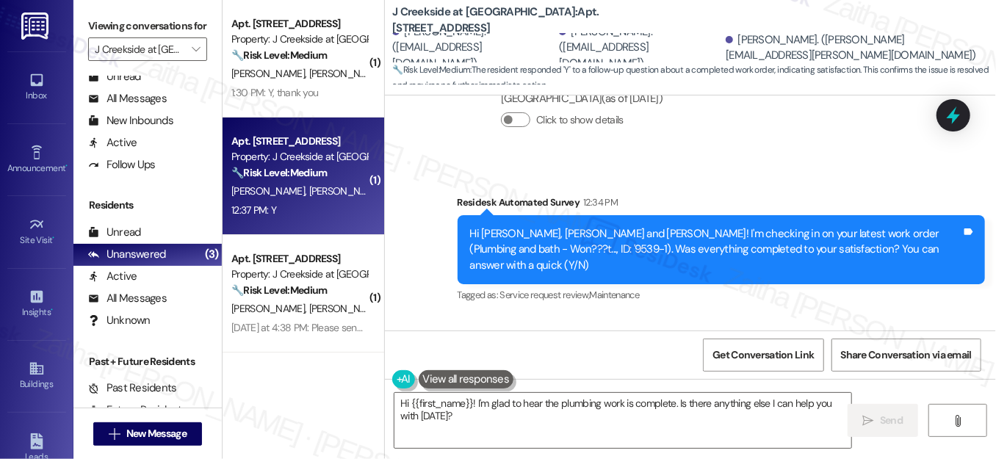
scroll to position [3575, 0]
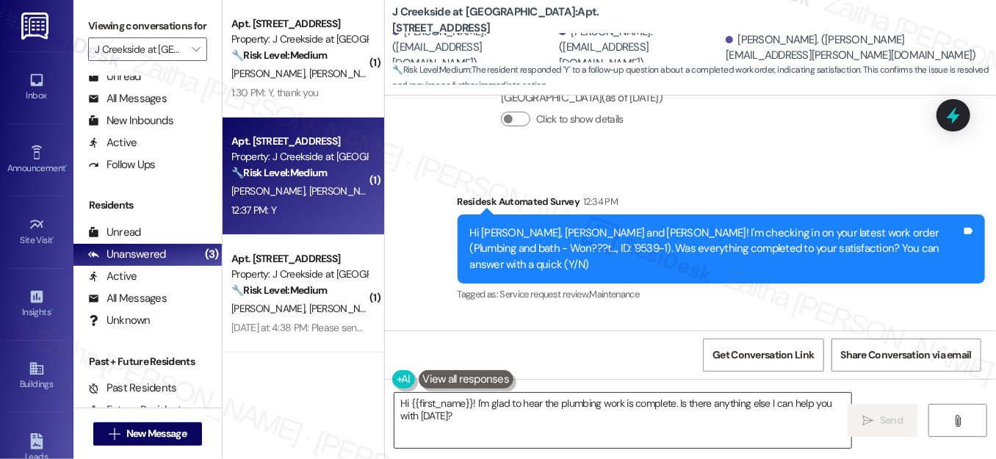
click at [400, 404] on textarea "Hi {{first_name}}! I'm glad to hear the plumbing work is complete. Is there any…" at bounding box center [622, 420] width 457 height 55
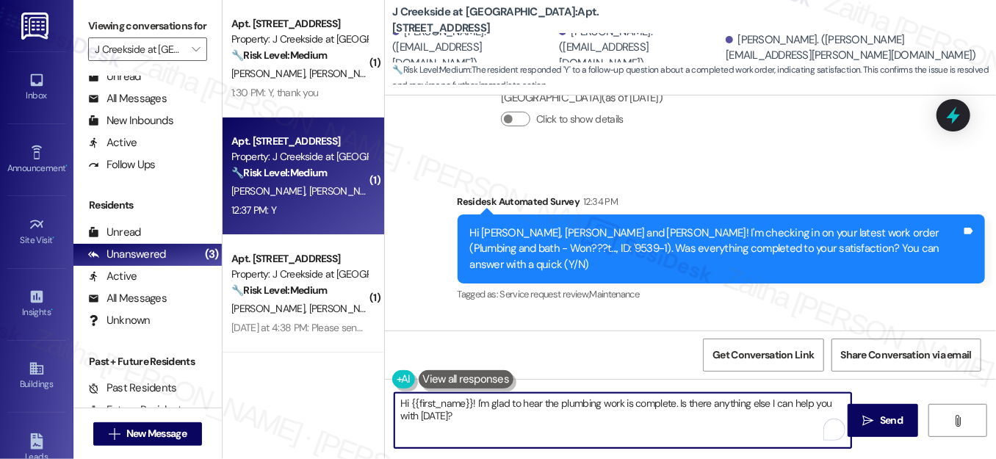
click at [400, 404] on textarea "Hi {{first_name}}! I'm glad to hear the plumbing work is complete. Is there any…" at bounding box center [622, 420] width 457 height 55
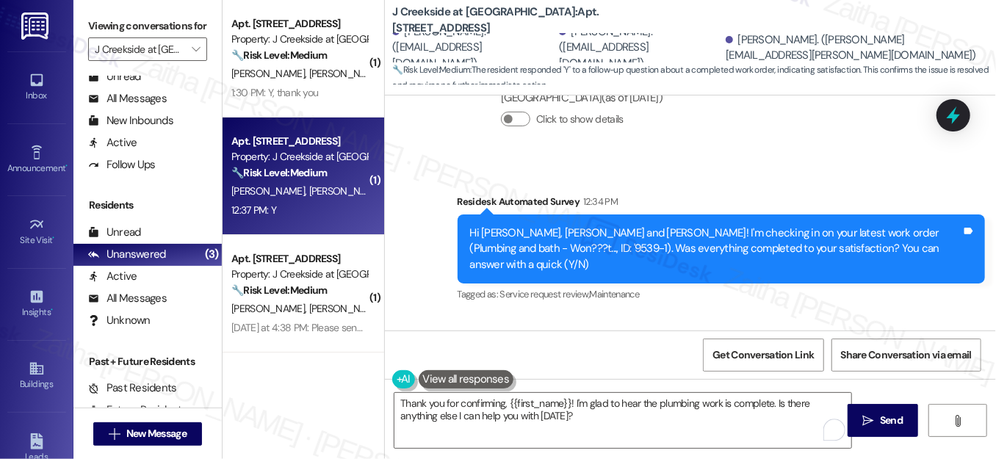
click at [416, 349] on div "Karen Bullock 12:37 PM" at bounding box center [463, 359] width 113 height 21
copy div "Karen"
click at [557, 401] on textarea "Thank you for confirming, {{first_name}}! I'm glad to hear the plumbing work is…" at bounding box center [622, 420] width 457 height 55
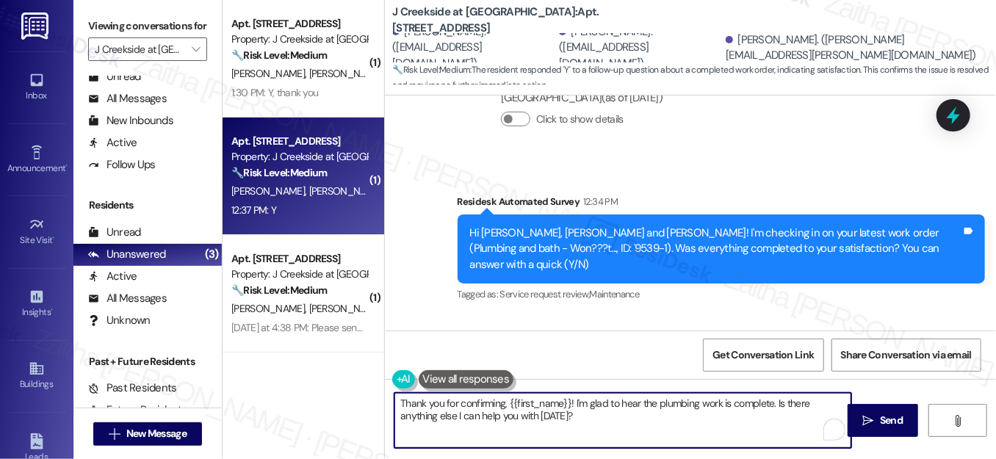
click at [557, 401] on textarea "Thank you for confirming, {{first_name}}! I'm glad to hear the plumbing work is…" at bounding box center [622, 420] width 457 height 55
paste textarea "Karen"
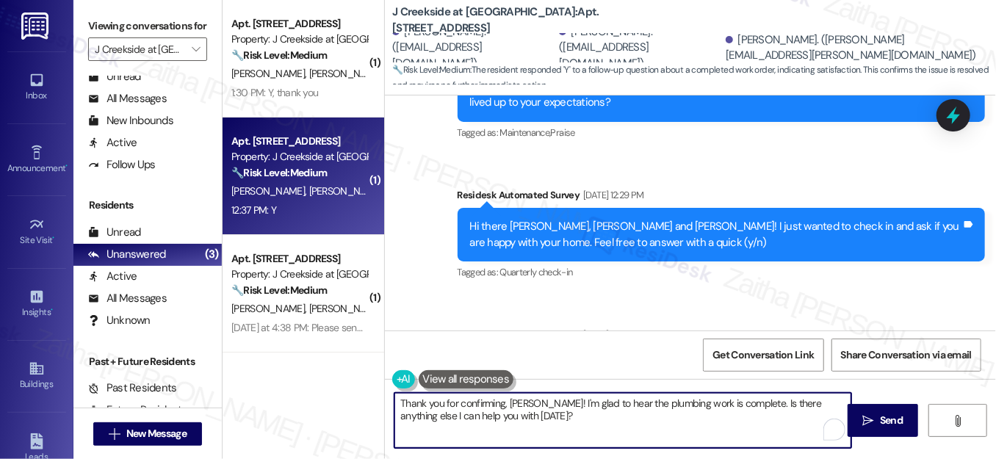
scroll to position [2640, 0]
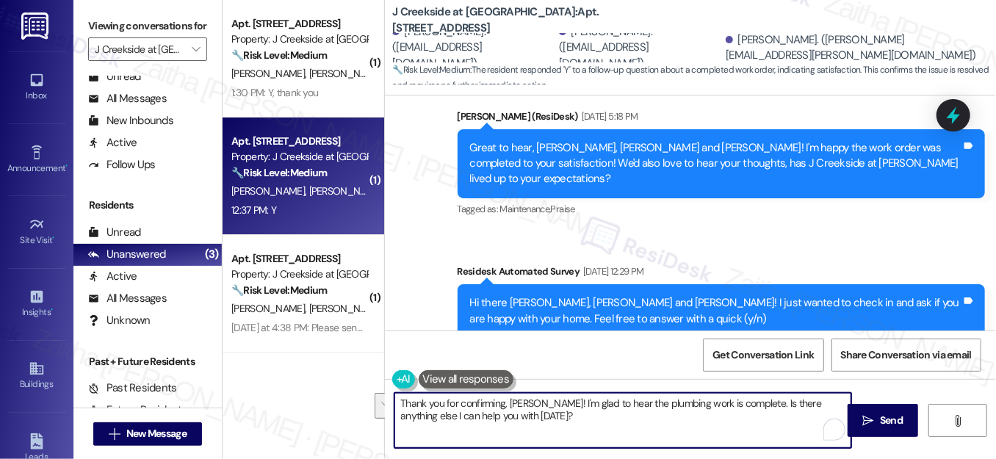
drag, startPoint x: 738, startPoint y: 401, endPoint x: 748, endPoint y: 417, distance: 18.8
click at [748, 417] on textarea "Thank you for confirming, Karen! I'm glad to hear the plumbing work is complete…" at bounding box center [622, 420] width 457 height 55
paste textarea "We'd also love to hear your thoughts. Has {{property}} lived up to your expecta…"
type textarea "Thank you for confirming, Karen! I'm glad to hear the plumbing work is complete…"
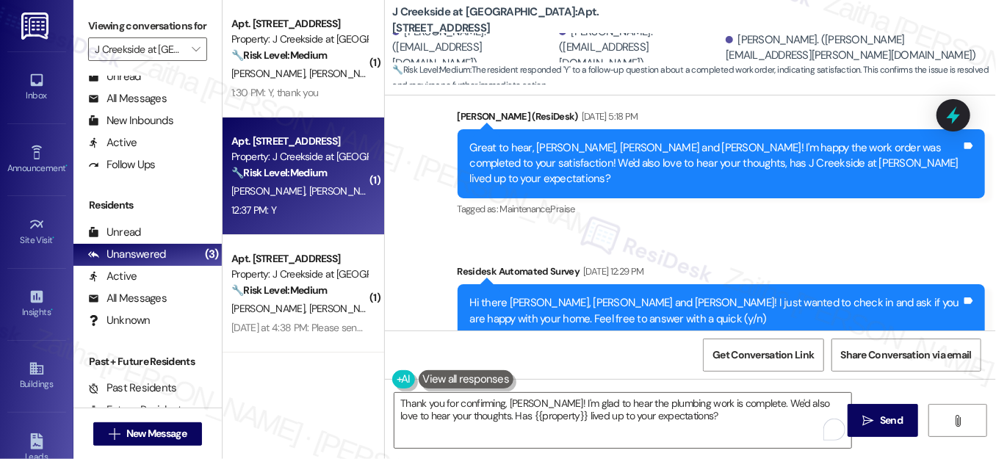
drag, startPoint x: 881, startPoint y: 411, endPoint x: 799, endPoint y: 333, distance: 113.2
click at [880, 410] on button " Send" at bounding box center [883, 420] width 71 height 33
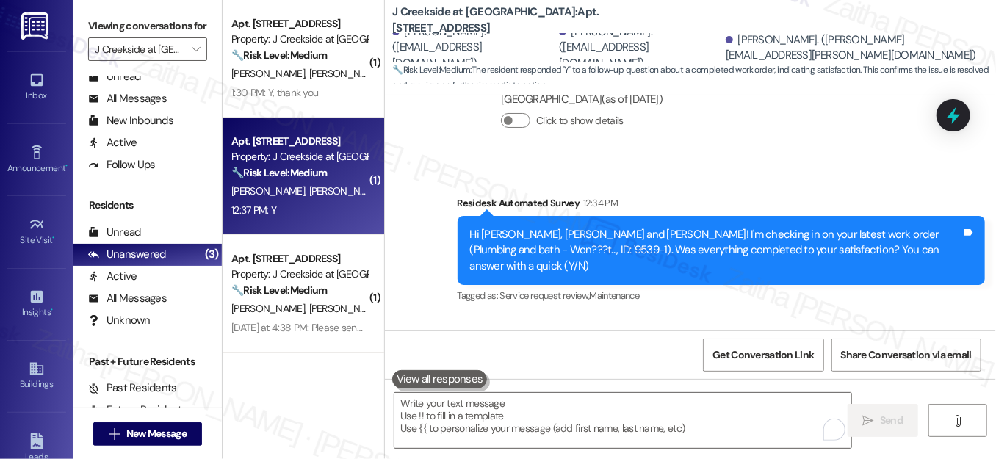
scroll to position [3574, 0]
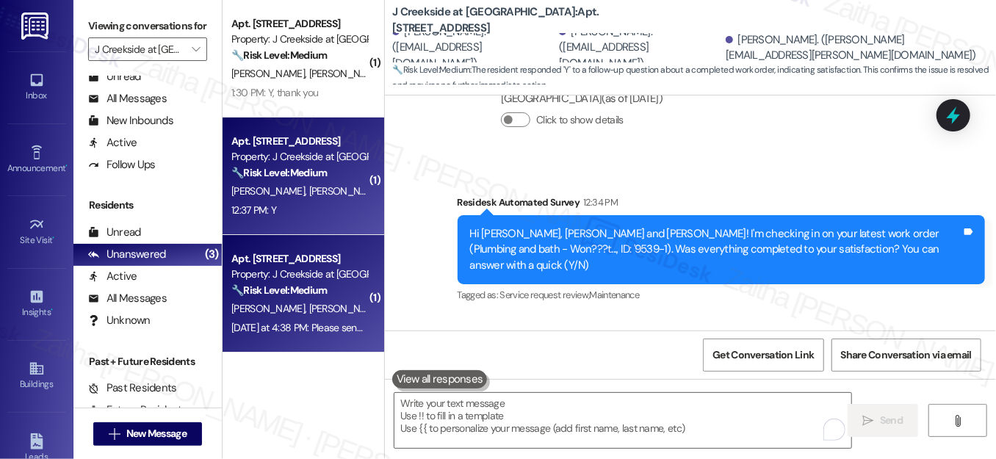
click at [307, 299] on div "Apt. 1203, 360 Creamery Way Property: J Creekside at Exton 🔧 Risk Level: Medium…" at bounding box center [299, 275] width 139 height 50
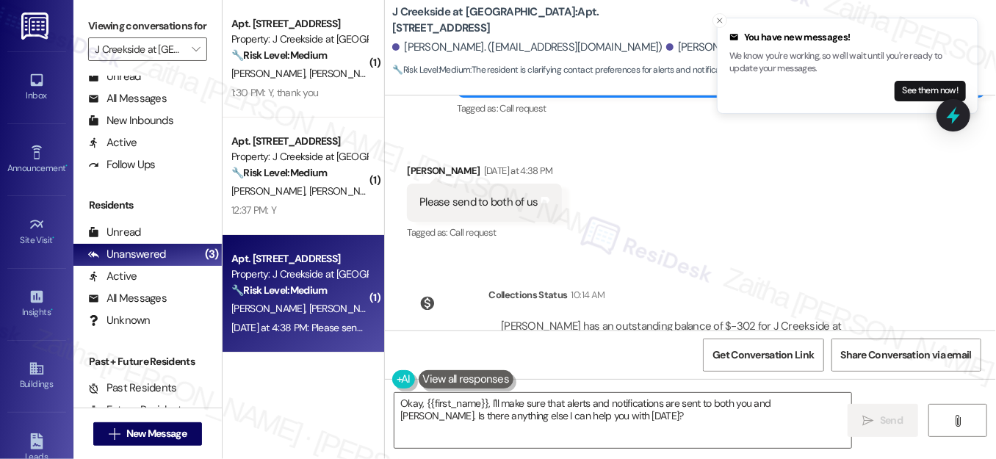
scroll to position [1602, 0]
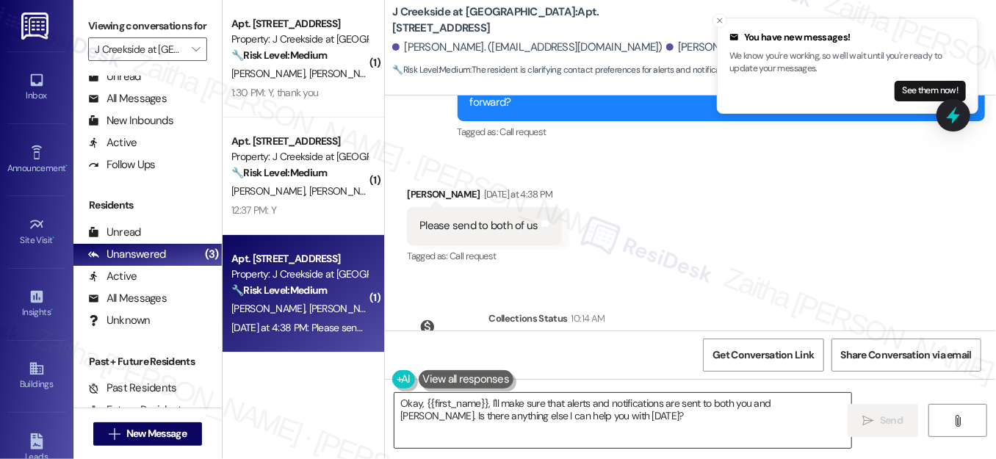
click at [410, 407] on textarea "Okay, {{first_name}}, I'll make sure that alerts and notifications are sent to …" at bounding box center [622, 420] width 457 height 55
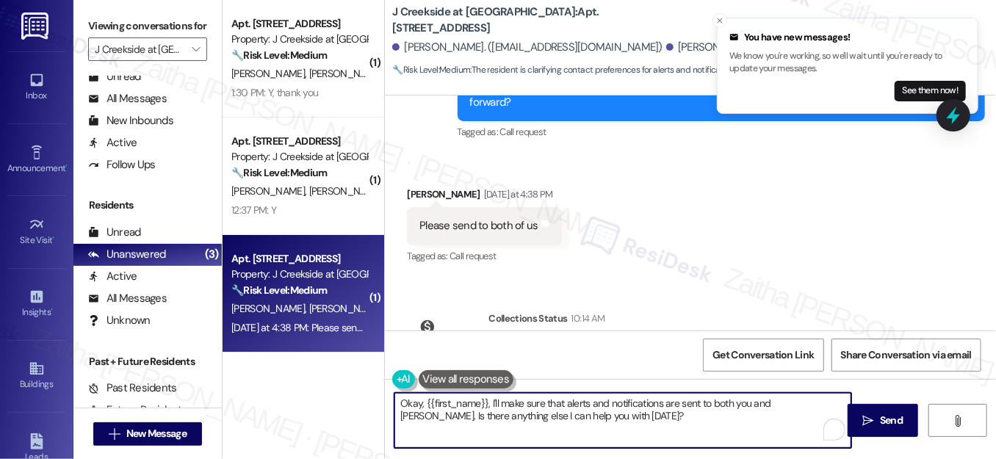
click at [410, 407] on textarea "Okay, {{first_name}}, I'll make sure that alerts and notifications are sent to …" at bounding box center [622, 420] width 457 height 55
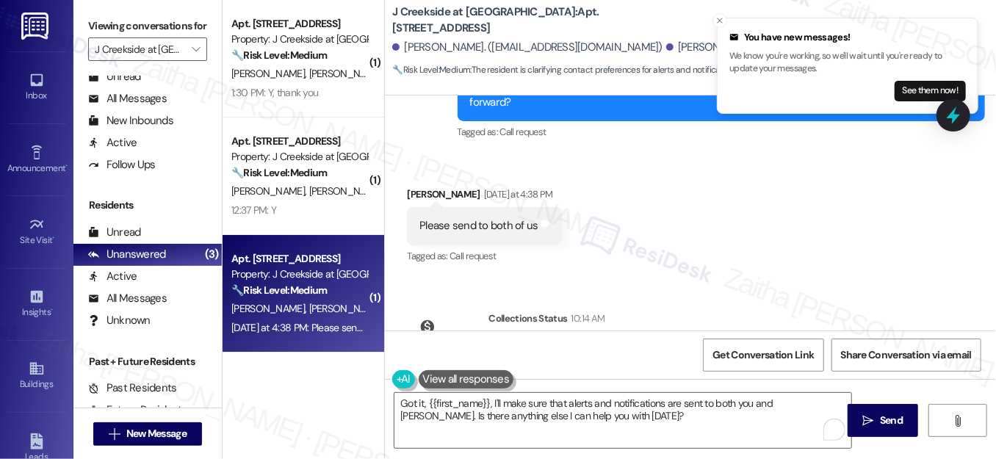
click at [418, 187] on div "Maria Lepore Yesterday at 4:38 PM" at bounding box center [484, 197] width 154 height 21
click at [417, 187] on div "Maria Lepore Yesterday at 4:38 PM" at bounding box center [484, 197] width 154 height 21
copy div "Maria"
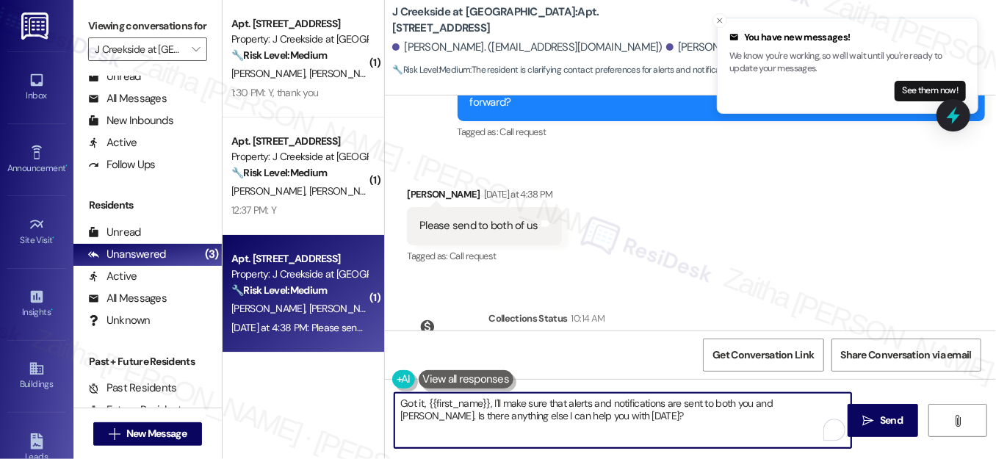
click at [469, 400] on textarea "Got it, {{first_name}}, I'll make sure that alerts and notifications are sent t…" at bounding box center [622, 420] width 457 height 55
paste textarea "Maria"
type textarea "Got it, Maria! I'll make sure that alerts and notifications are sent to both yo…"
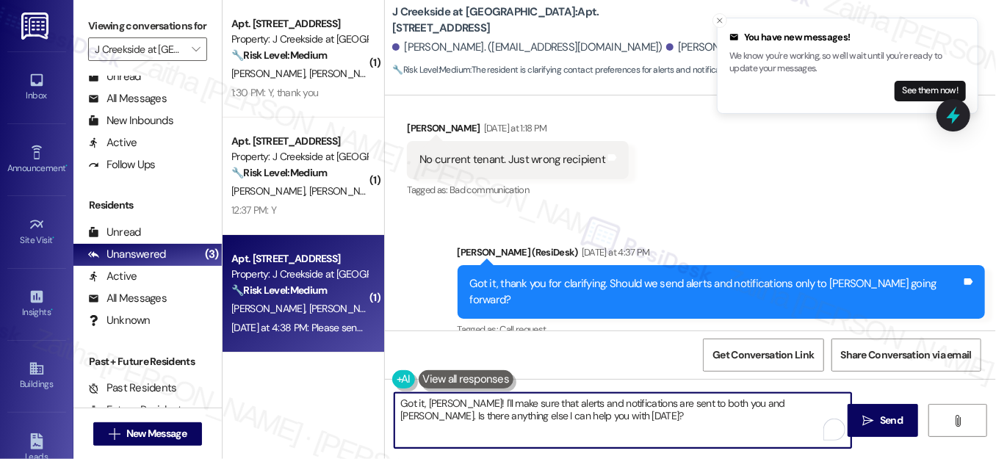
scroll to position [1401, 0]
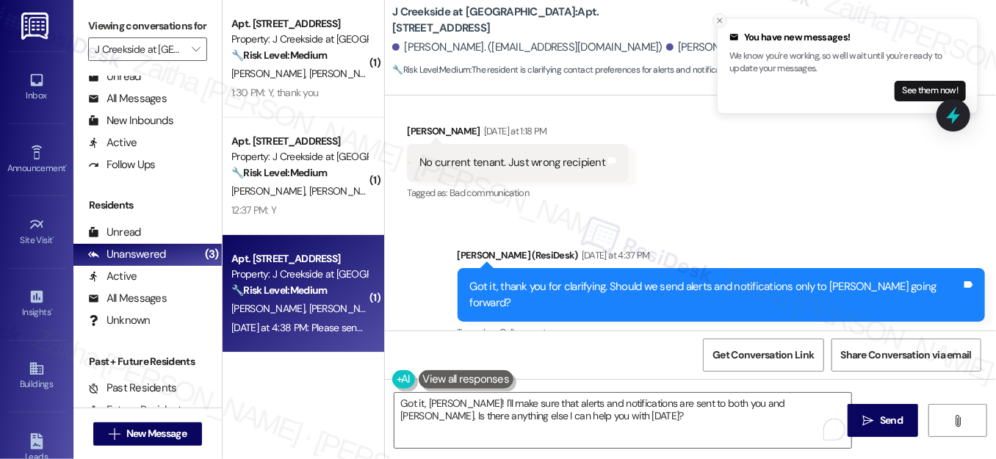
click at [719, 21] on line "Close toast" at bounding box center [720, 20] width 4 height 4
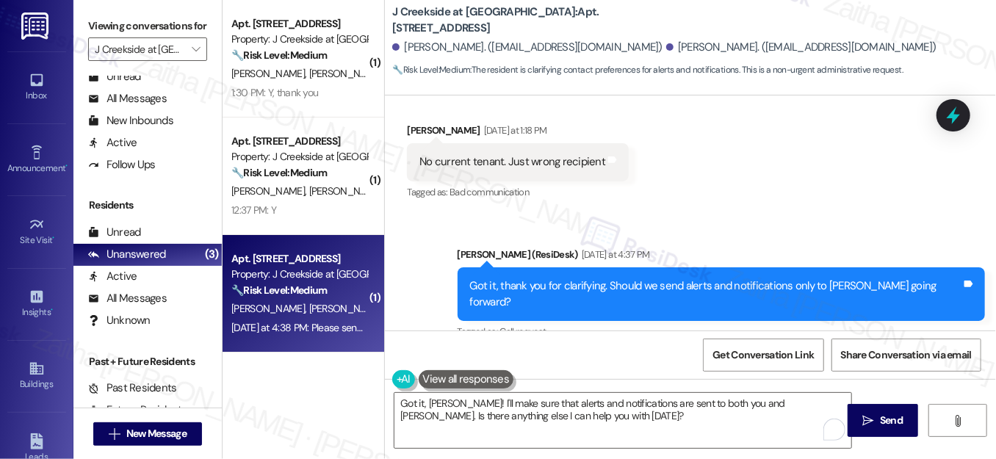
scroll to position [1669, 0]
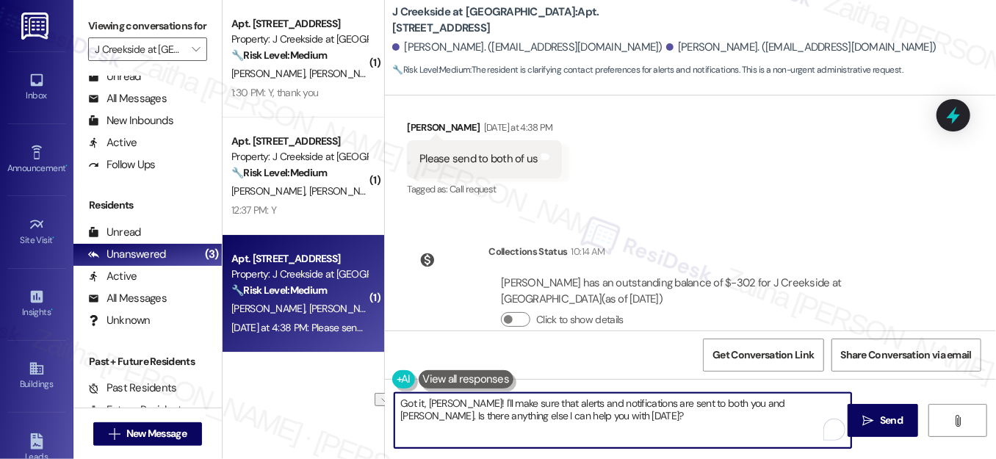
drag, startPoint x: 425, startPoint y: 405, endPoint x: 383, endPoint y: 400, distance: 41.4
click at [386, 402] on div "Got it, [PERSON_NAME]! I'll make sure that alerts and notifications are sent to…" at bounding box center [615, 420] width 458 height 57
drag, startPoint x: 756, startPoint y: 400, endPoint x: 765, endPoint y: 418, distance: 19.7
click at [765, 418] on textarea "Hi Maria! I'll make sure that alerts and notifications are sent to both you and…" at bounding box center [622, 420] width 457 height 55
type textarea "Hi Maria! I'll make sure that alerts and notifications are sent to both you and…"
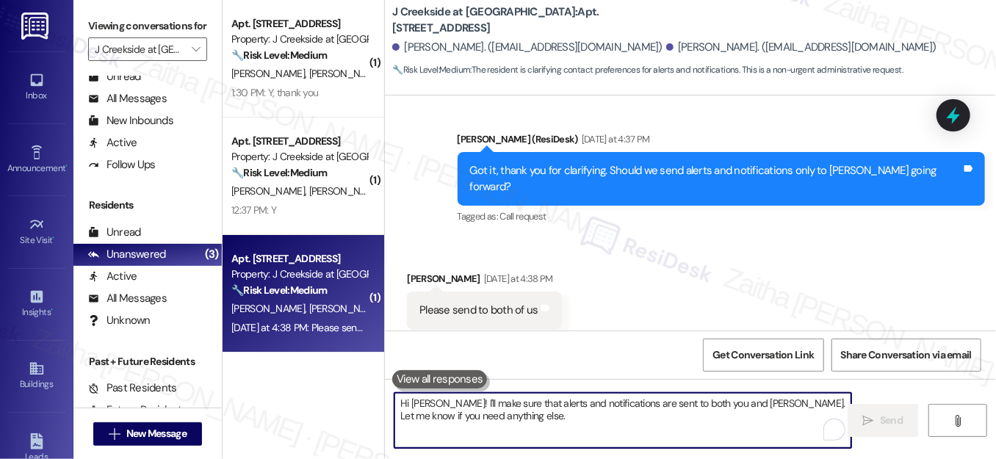
scroll to position [1787, 0]
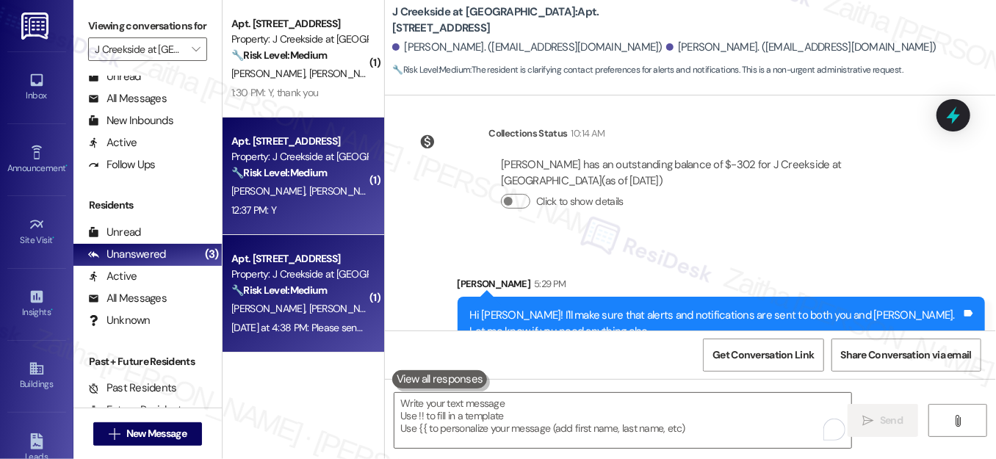
click at [292, 198] on div "G. Bullock C. Bullock K. Bullock" at bounding box center [299, 191] width 139 height 18
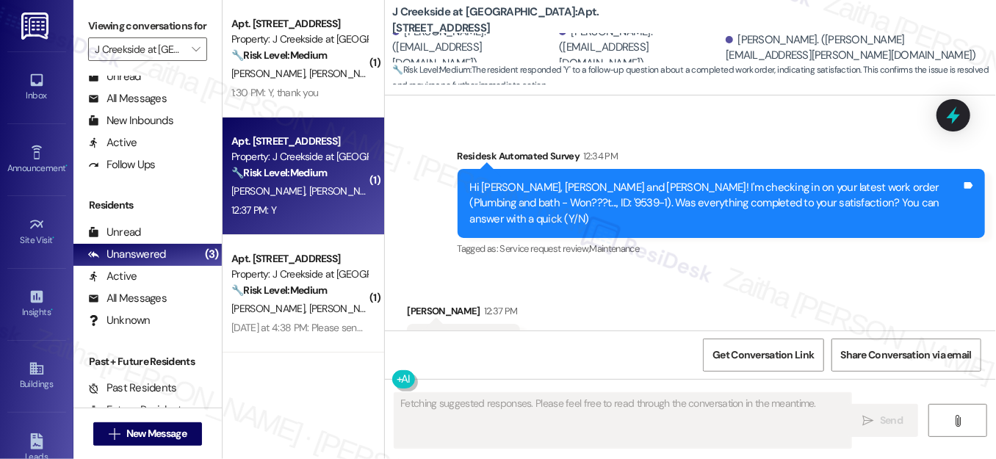
scroll to position [3715, 0]
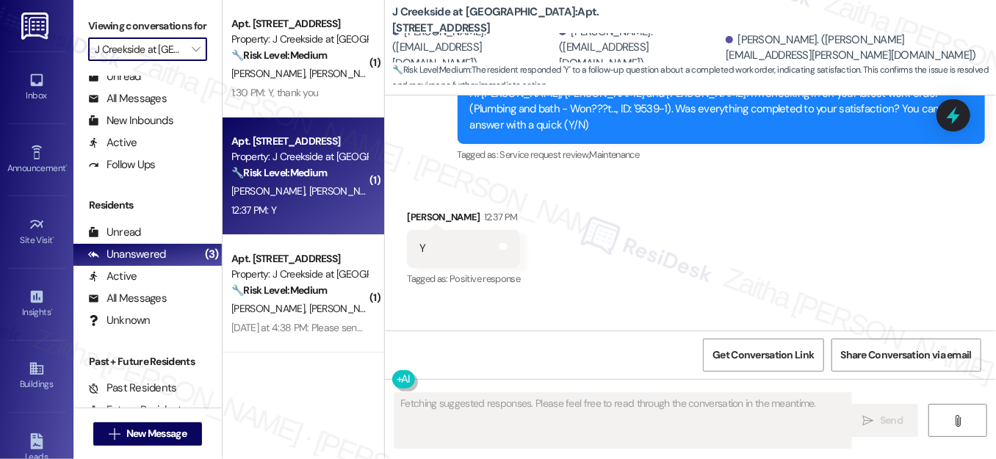
click at [159, 61] on input "J Creekside at [GEOGRAPHIC_DATA]" at bounding box center [139, 49] width 89 height 24
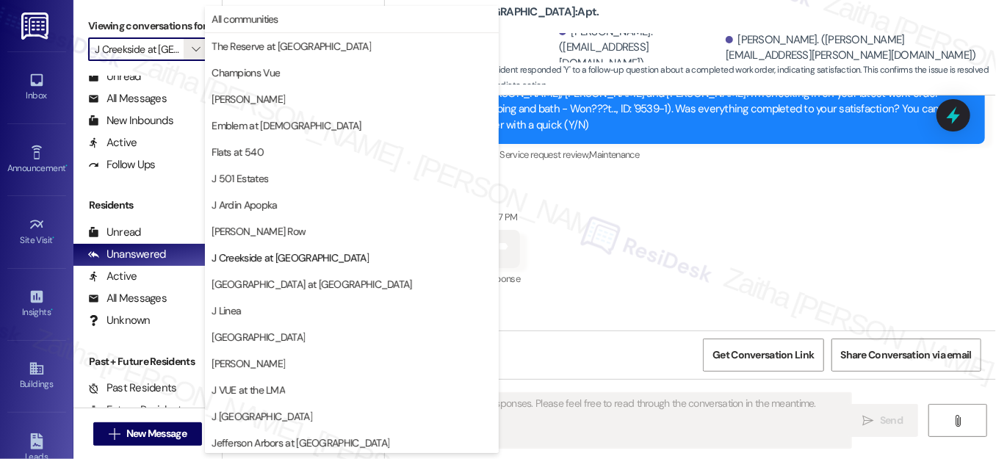
scroll to position [239, 0]
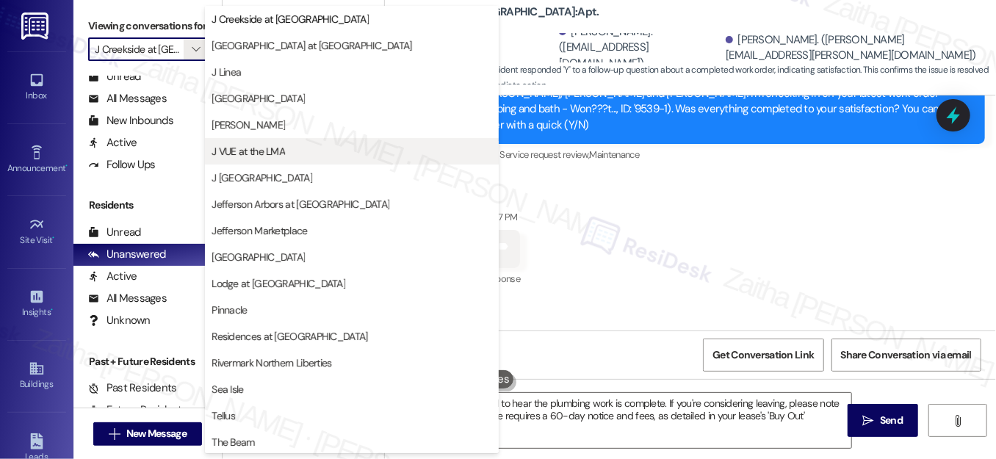
type textarea "Hi {{first_name}}! Glad to hear the plumbing work is complete. If you're consid…"
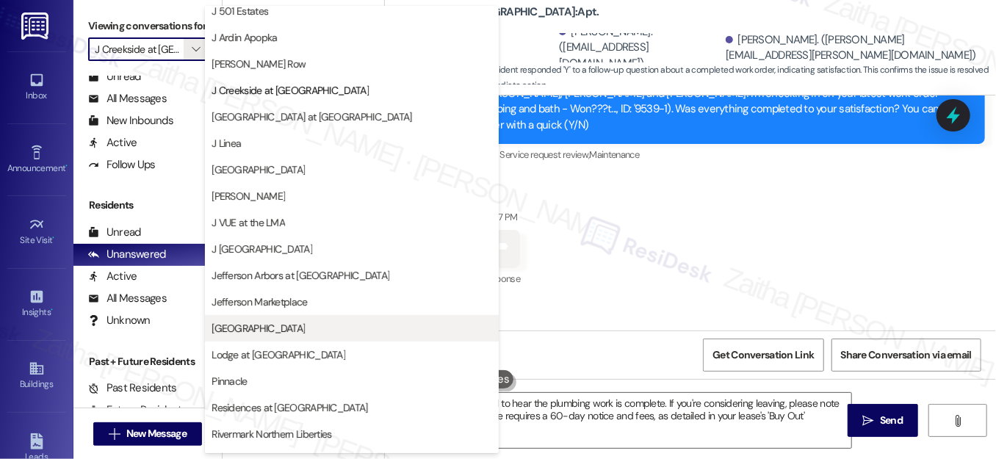
scroll to position [105, 0]
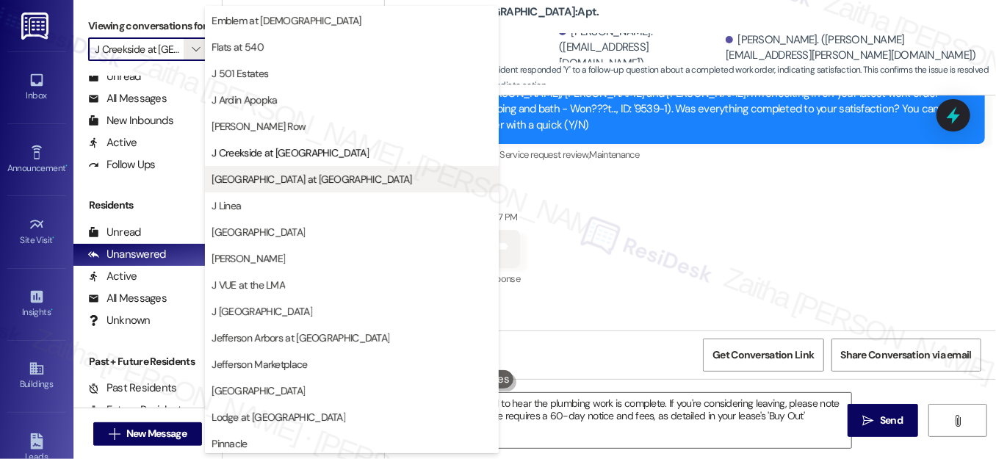
click at [274, 172] on span "[GEOGRAPHIC_DATA] at [GEOGRAPHIC_DATA]" at bounding box center [312, 179] width 200 height 15
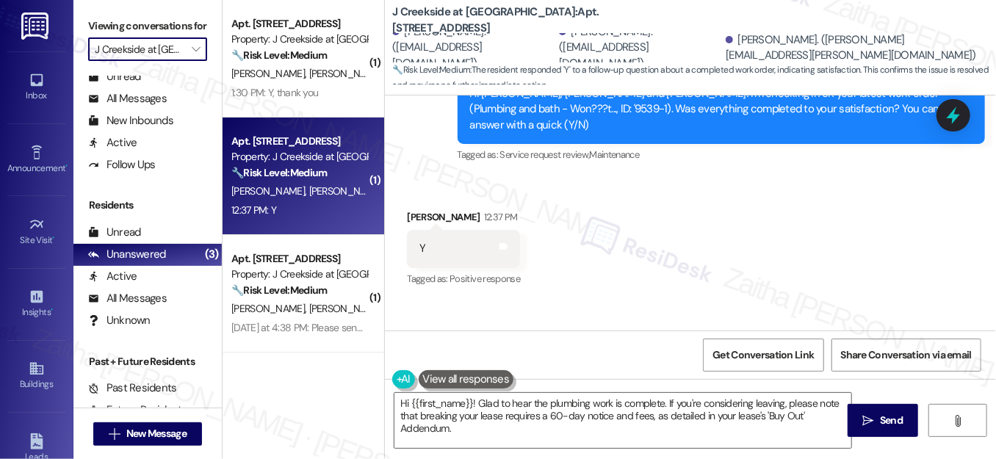
type input "[GEOGRAPHIC_DATA] at [GEOGRAPHIC_DATA]"
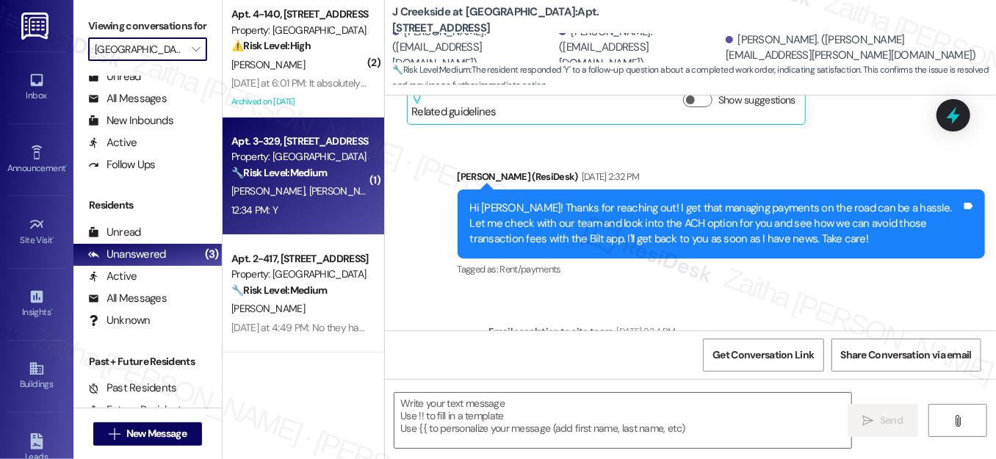
type textarea "Fetching suggested responses. Please feel free to read through the conversation…"
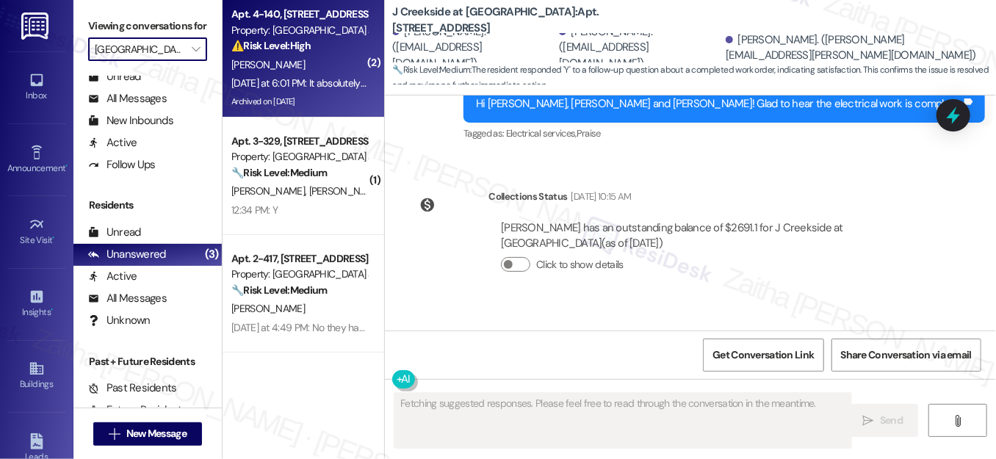
scroll to position [3574, 0]
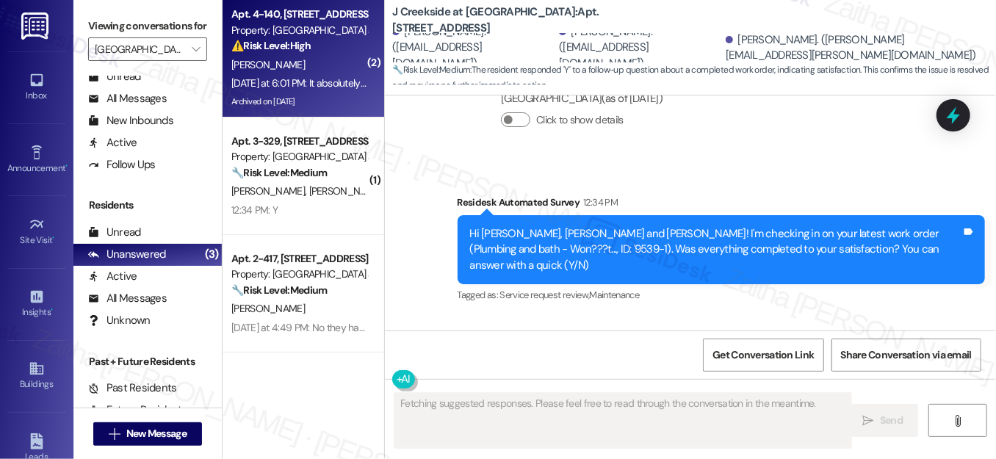
click at [339, 46] on div "⚠️ Risk Level: High The resident is expressing extreme frustration and anger re…" at bounding box center [299, 45] width 136 height 15
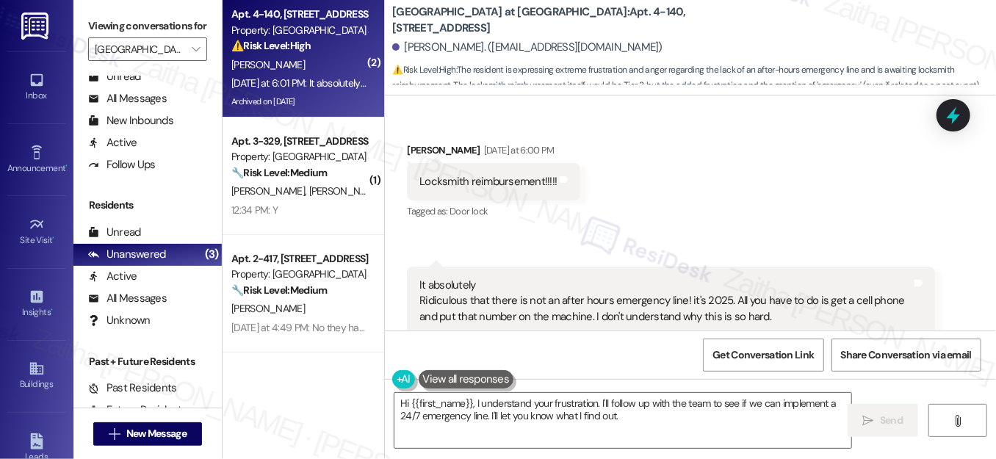
scroll to position [12493, 0]
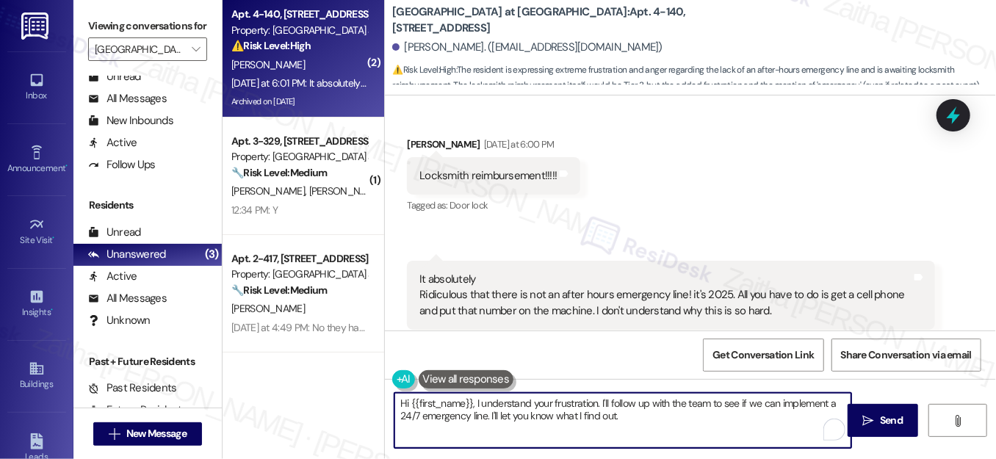
click at [403, 402] on textarea "Hi {{first_name}}, I understand your frustration. I'll follow up with the team …" at bounding box center [622, 420] width 457 height 55
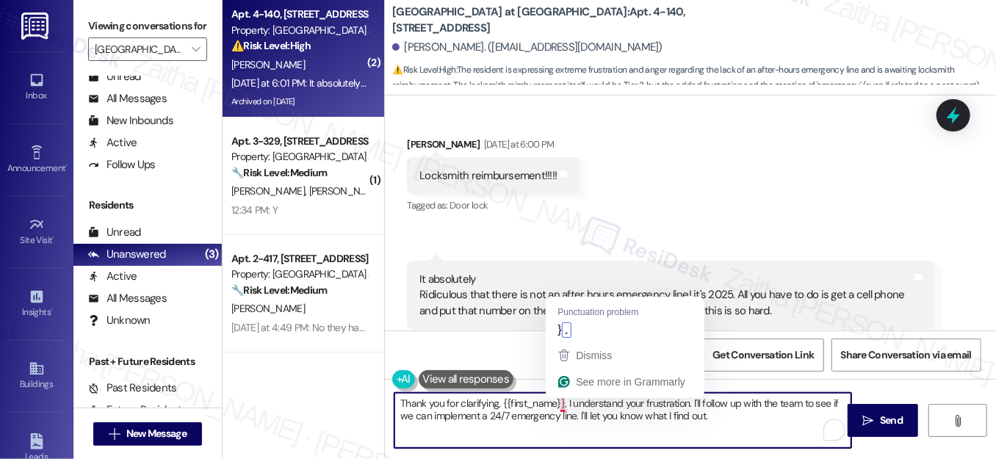
click at [560, 400] on textarea "Thank you for clarifying, {{first_name}}, I understand your frustration. I'll f…" at bounding box center [622, 420] width 457 height 55
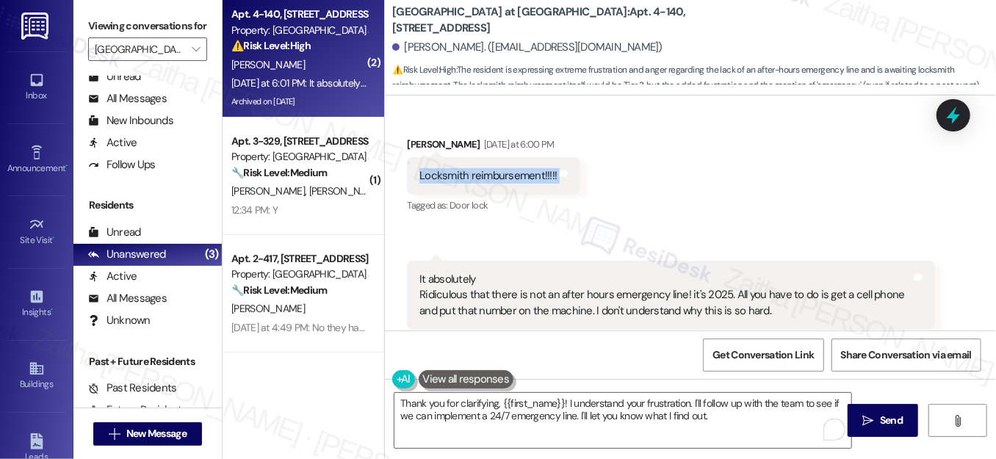
drag, startPoint x: 409, startPoint y: 142, endPoint x: 610, endPoint y: 126, distance: 201.2
click at [610, 126] on div "Received via SMS Sherry Boswell Yesterday at 6:00 PM Locksmith reimbursement!!!…" at bounding box center [690, 233] width 611 height 259
copy div "Locksmith reimbursement!!!!! Tags and notes"
click at [555, 192] on div "Received via SMS Sherry Boswell Yesterday at 6:00 PM Locksmith reimbursement!!!…" at bounding box center [493, 177] width 195 height 102
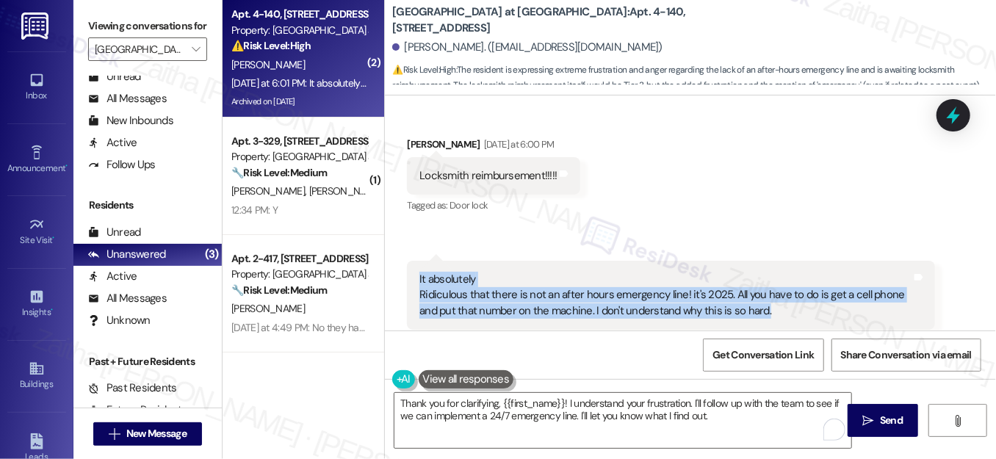
drag, startPoint x: 412, startPoint y: 244, endPoint x: 875, endPoint y: 286, distance: 464.7
click at [875, 286] on div "It absolutely Ridiculous that there is not an after hours emergency line! it's …" at bounding box center [670, 295] width 527 height 69
copy div "It absolutely Ridiculous that there is not an after hours emergency line! it's …"
click at [834, 184] on div "Received via SMS Sherry Boswell Yesterday at 6:00 PM Locksmith reimbursement!!!…" at bounding box center [690, 233] width 611 height 259
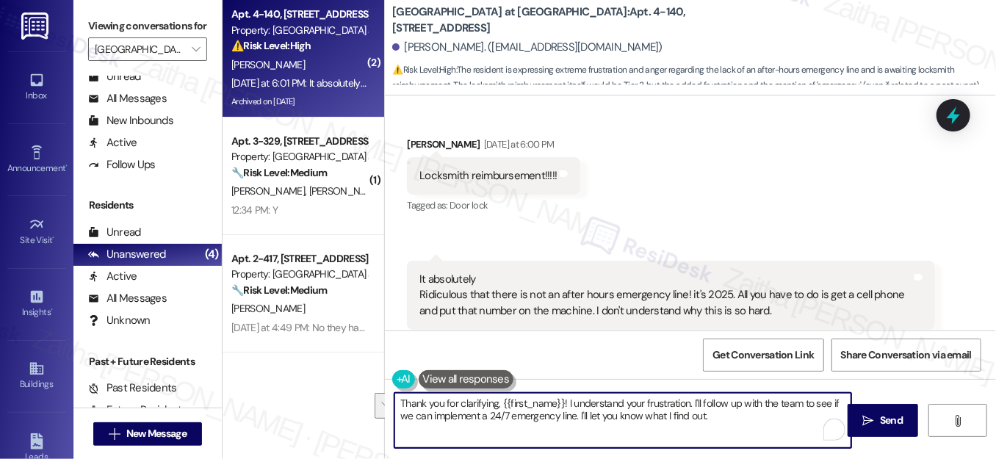
drag, startPoint x: 565, startPoint y: 401, endPoint x: 728, endPoint y: 419, distance: 164.1
click at [726, 419] on textarea "Thank you for clarifying, {{first_name}}! I understand your frustration. I'll f…" at bounding box center [622, 420] width 457 height 55
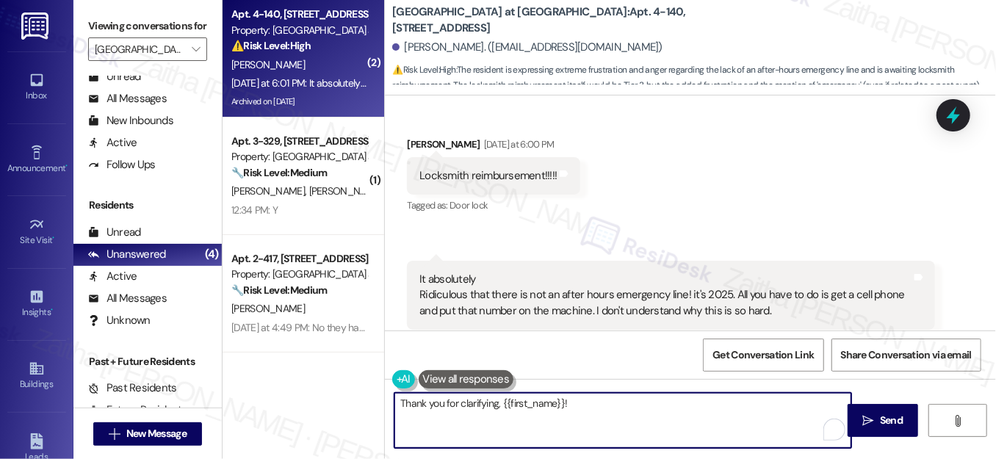
paste textarea "I understand how frustrating that must have been. I’ll relay your feedback abou…"
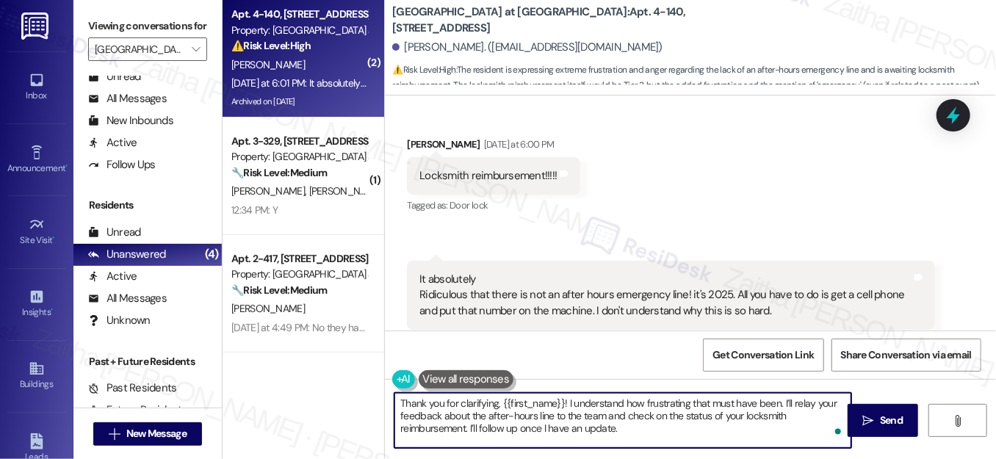
scroll to position [0, 0]
type textarea "Thank you for clarifying, {{first_name}}! I understand how frustrating that mus…"
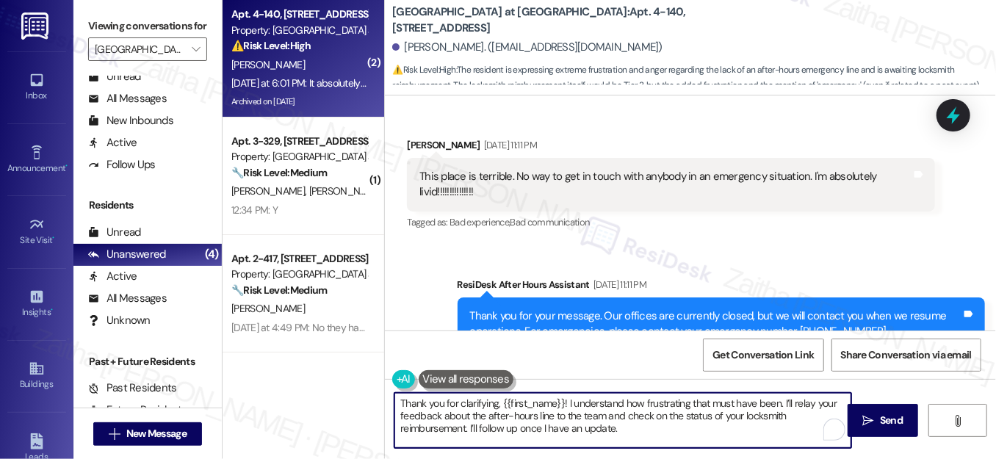
scroll to position [11024, 0]
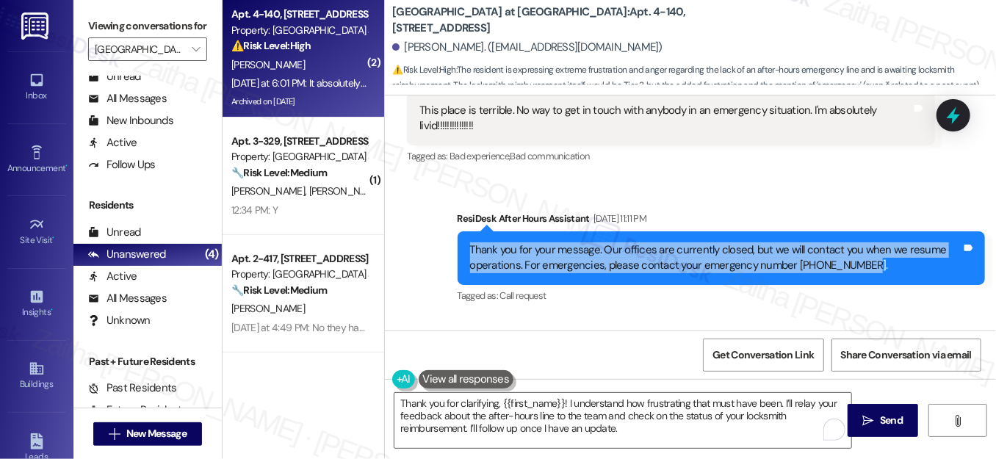
drag, startPoint x: 468, startPoint y: 212, endPoint x: 911, endPoint y: 239, distance: 443.7
click at [911, 242] on div "Thank you for your message. Our offices are currently closed, but we will conta…" at bounding box center [715, 258] width 491 height 32
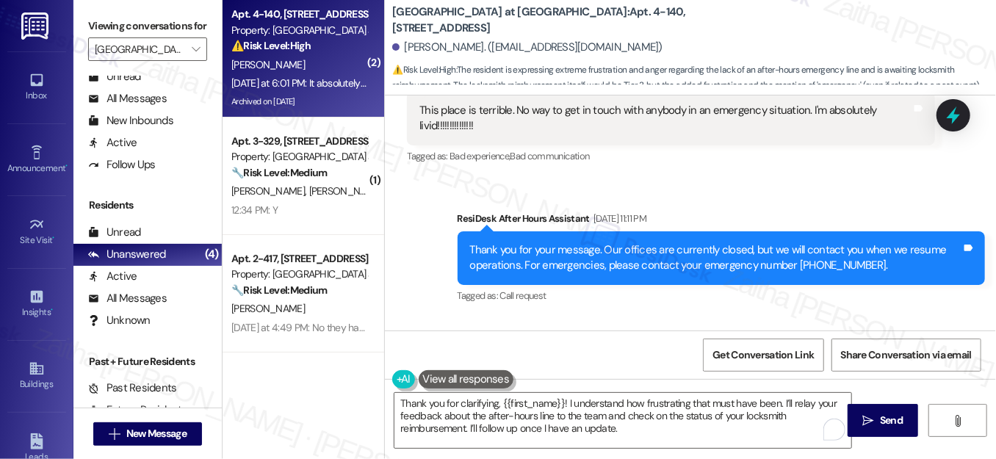
click at [789, 285] on div "Tagged as: Call request Click to highlight conversations about Call request" at bounding box center [721, 295] width 527 height 21
click at [725, 200] on div "Sent via SMS ResiDesk After Hours Assistant Jul 29, 2025 at 11:11 PM Thank you …" at bounding box center [721, 259] width 549 height 118
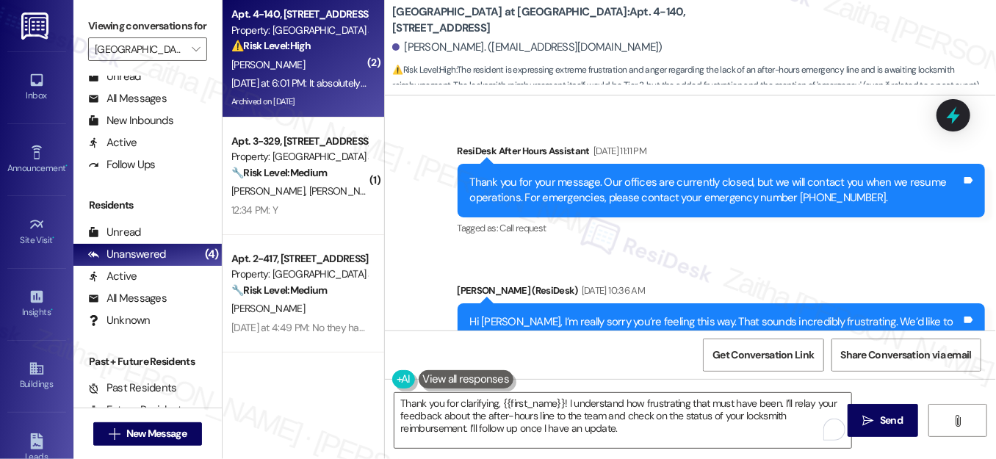
scroll to position [11025, 0]
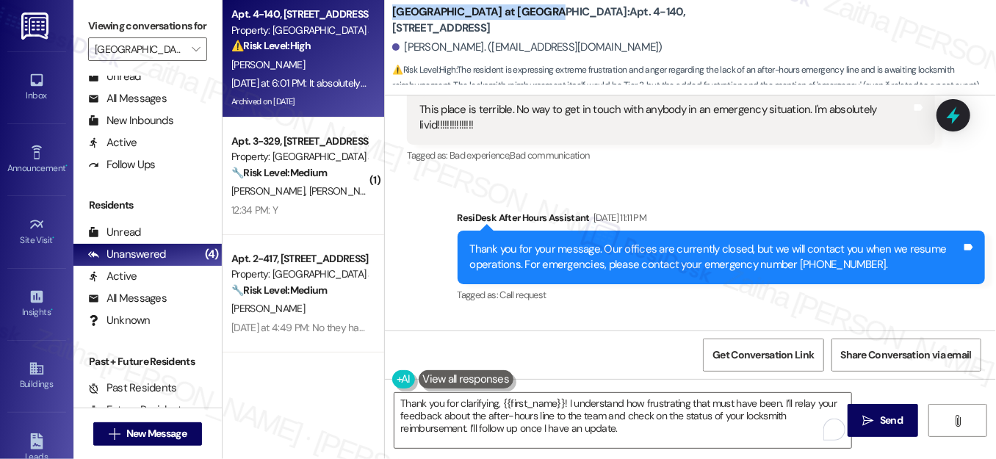
drag, startPoint x: 387, startPoint y: 20, endPoint x: 521, endPoint y: 7, distance: 134.2
click at [522, 7] on div "J Harbor Park at North Point: Apt. 4-140, 11410 Esplanade Dr Sherry Boswell. (b…" at bounding box center [690, 44] width 611 height 81
copy b "[GEOGRAPHIC_DATA] at [GEOGRAPHIC_DATA]"
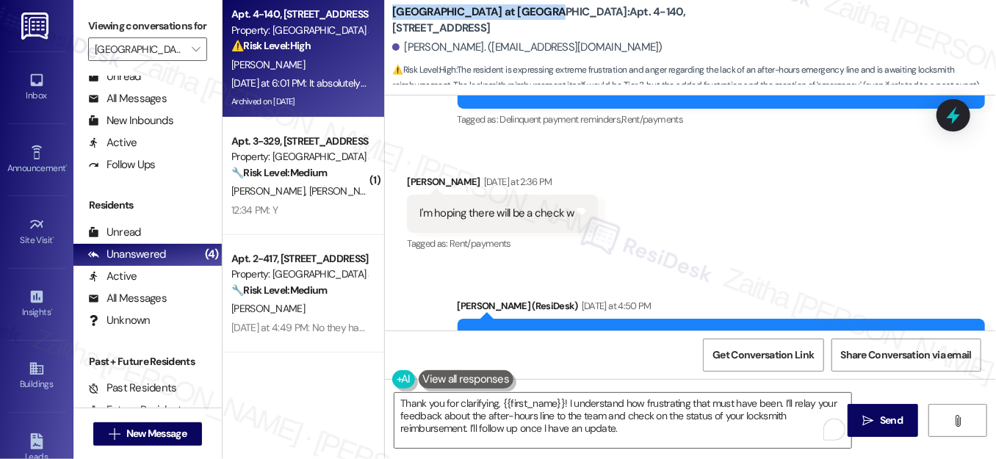
scroll to position [12493, 0]
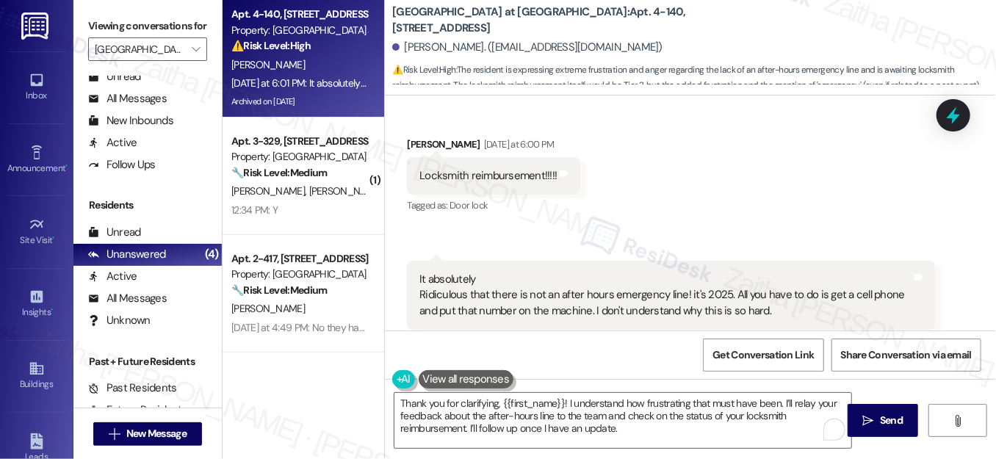
click at [758, 32] on div "J Harbor Park at North Point: Apt. 4-140, 11410 Esplanade Dr Sherry Boswell. (b…" at bounding box center [694, 44] width 604 height 81
click at [885, 422] on span "Send" at bounding box center [891, 420] width 23 height 15
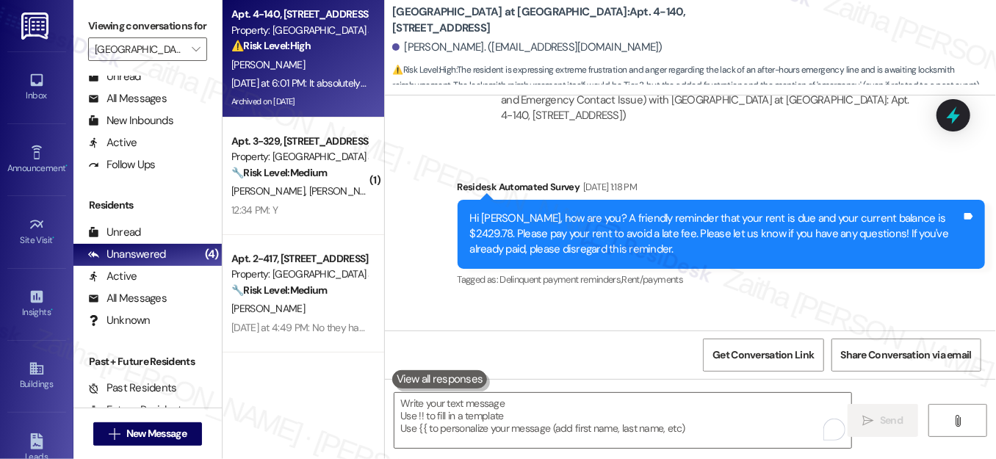
scroll to position [12292, 0]
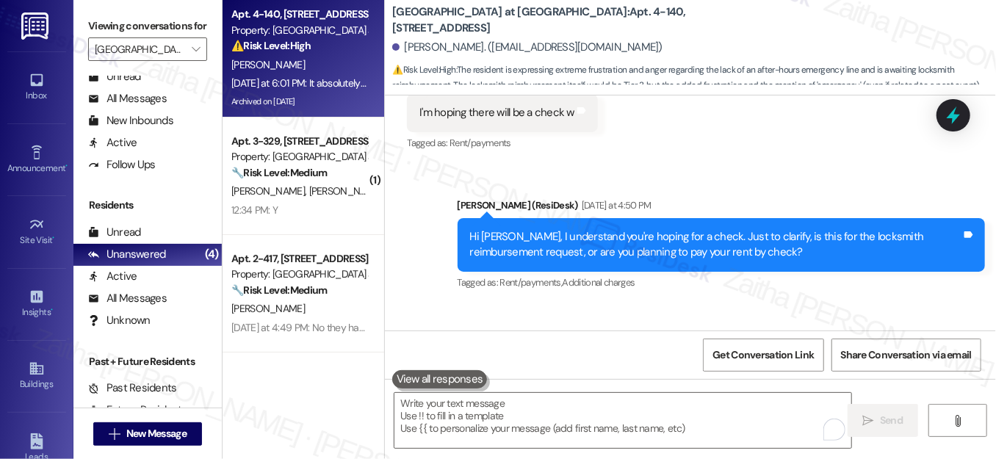
drag, startPoint x: 949, startPoint y: 106, endPoint x: 751, endPoint y: 206, distance: 222.4
click at [950, 106] on icon at bounding box center [953, 115] width 19 height 19
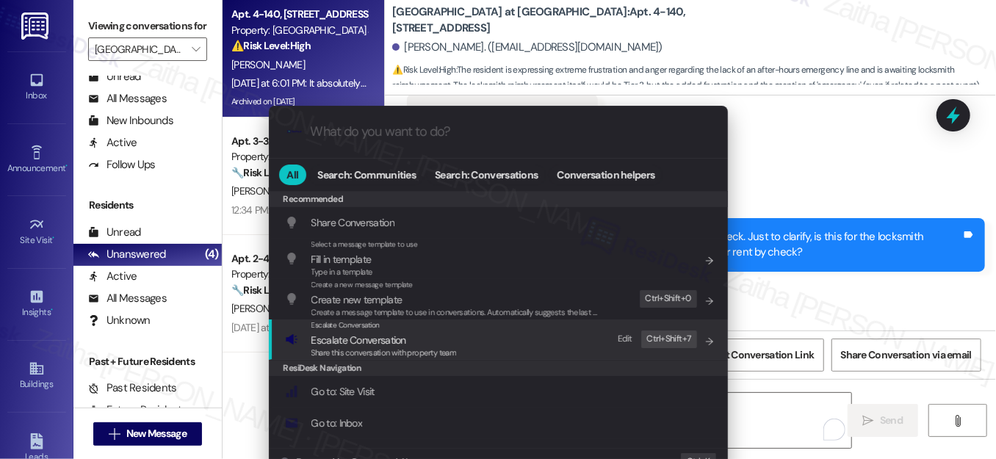
click at [387, 339] on span "Escalate Conversation" at bounding box center [358, 339] width 95 height 13
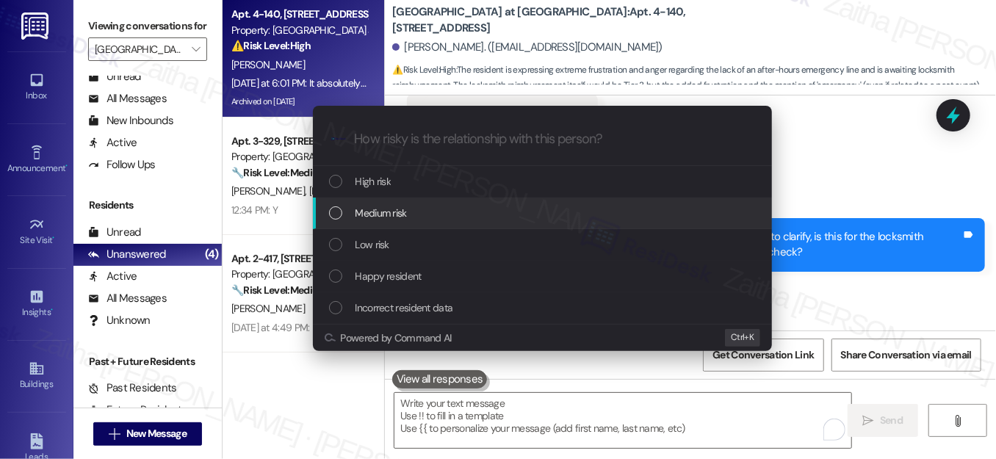
click at [403, 212] on span "Medium risk" at bounding box center [380, 213] width 51 height 16
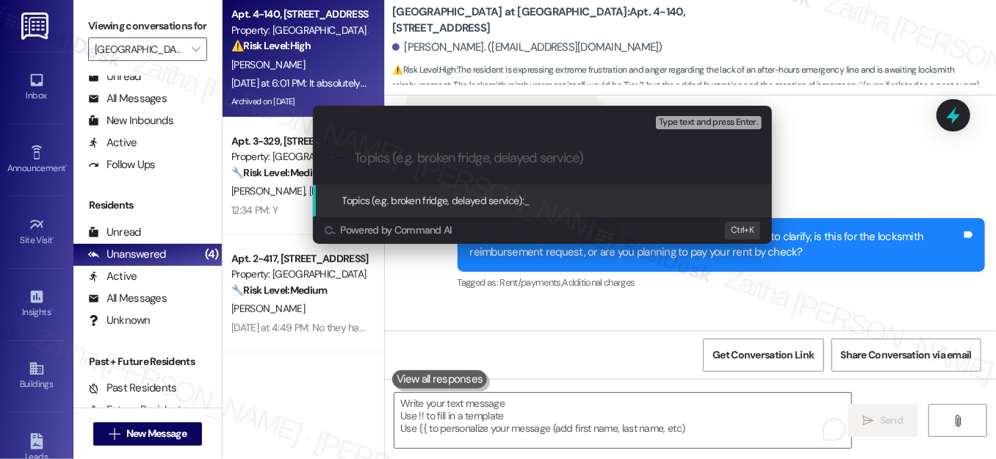
paste input "Feedback on After-Hours Access and Reimbursement Request"
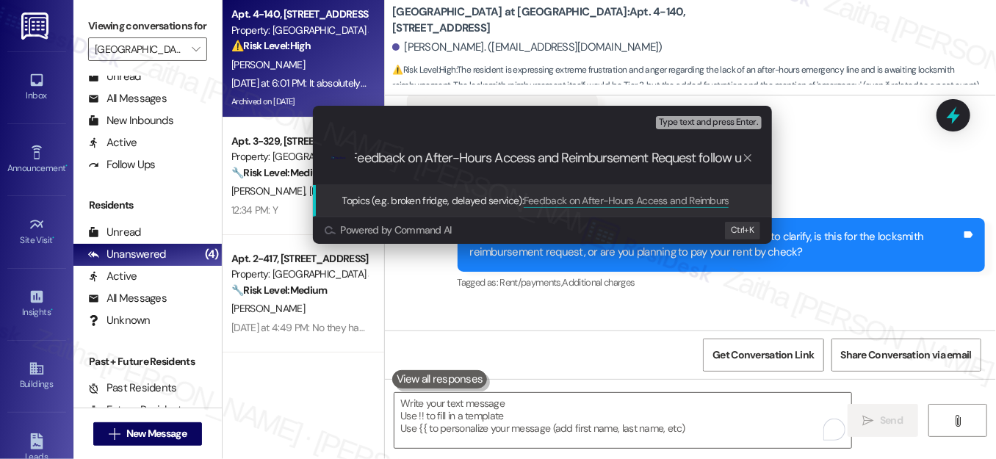
type input "Feedback on After-Hours Access and Reimbursement Request follow up"
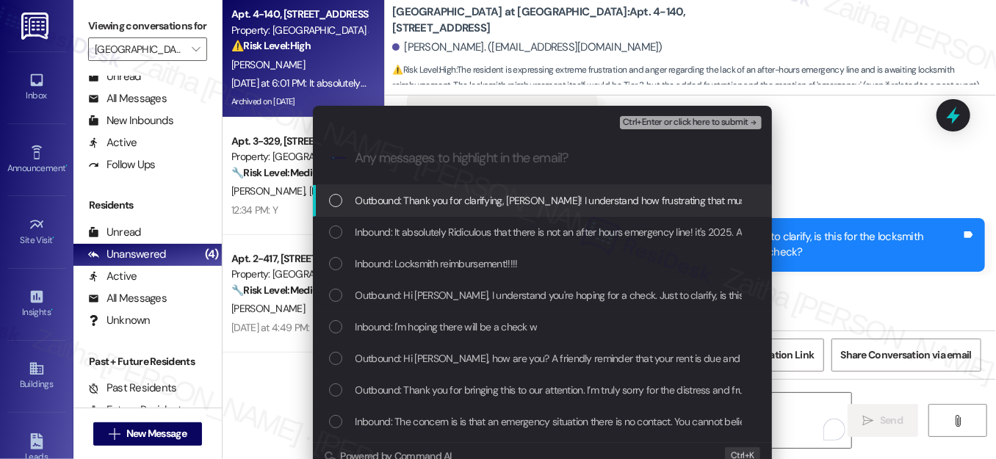
scroll to position [0, 0]
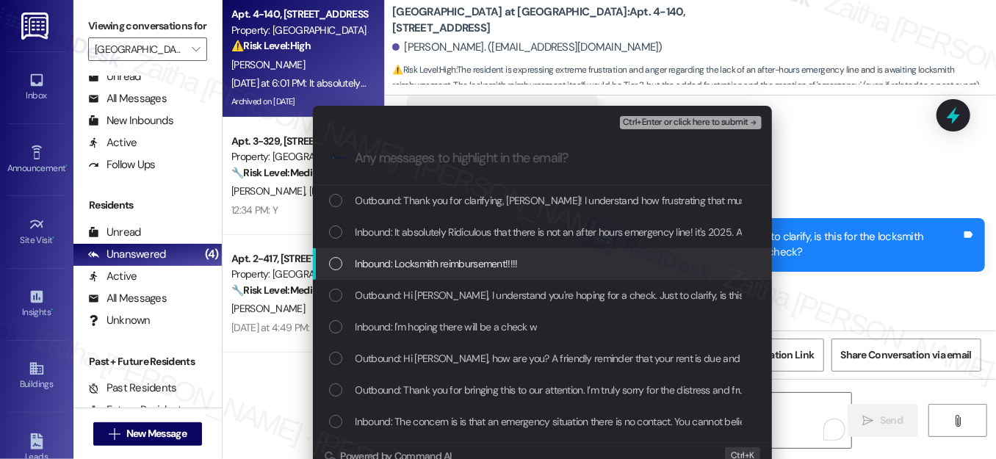
click at [340, 261] on div "Inbound: Locksmith reimbursement!!!!!" at bounding box center [544, 264] width 430 height 16
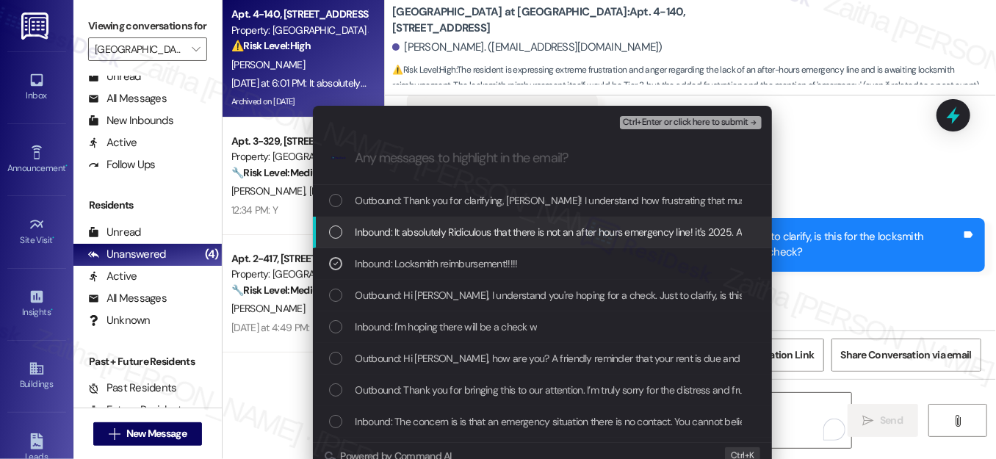
click at [333, 234] on div "List of options" at bounding box center [335, 231] width 13 height 13
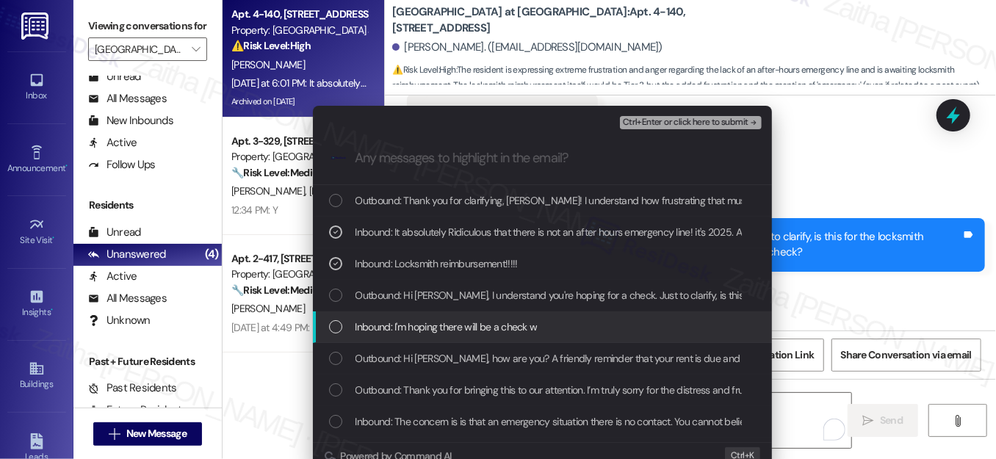
click at [350, 334] on div "Inbound: I'm hoping there will be a check w" at bounding box center [544, 327] width 430 height 16
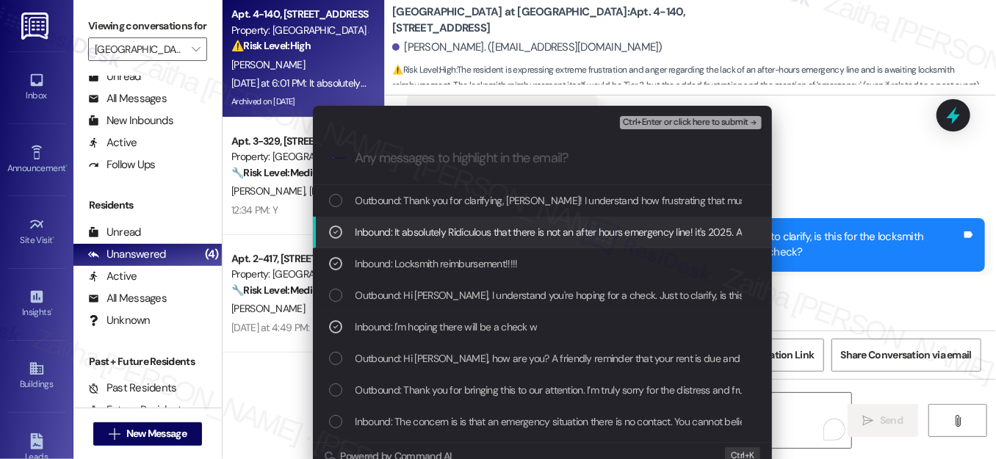
click at [679, 121] on span "Ctrl+Enter or click here to submit" at bounding box center [686, 123] width 126 height 10
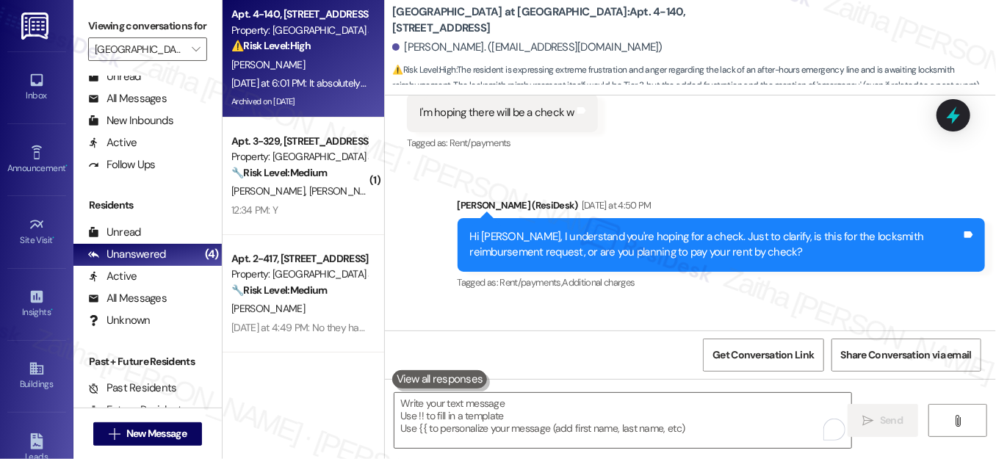
scroll to position [12627, 0]
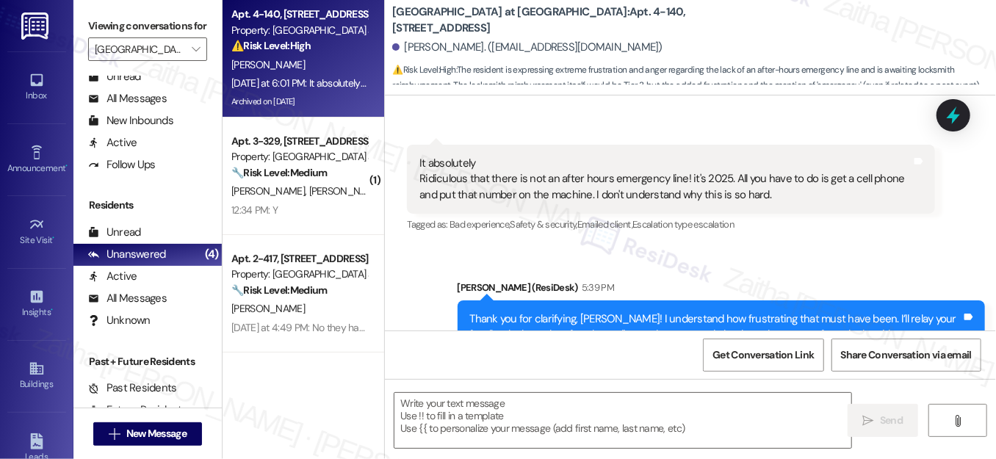
type textarea "Fetching suggested responses. Please feel free to read through the conversation…"
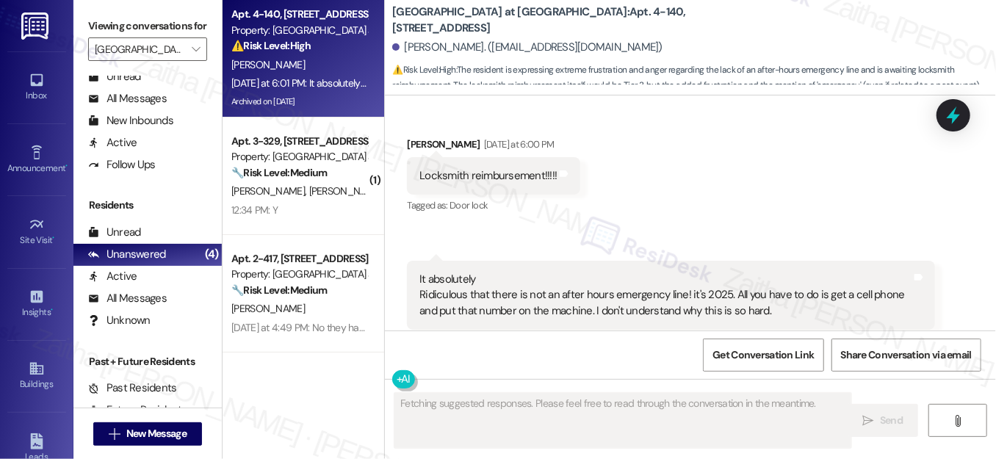
scroll to position [12648, 0]
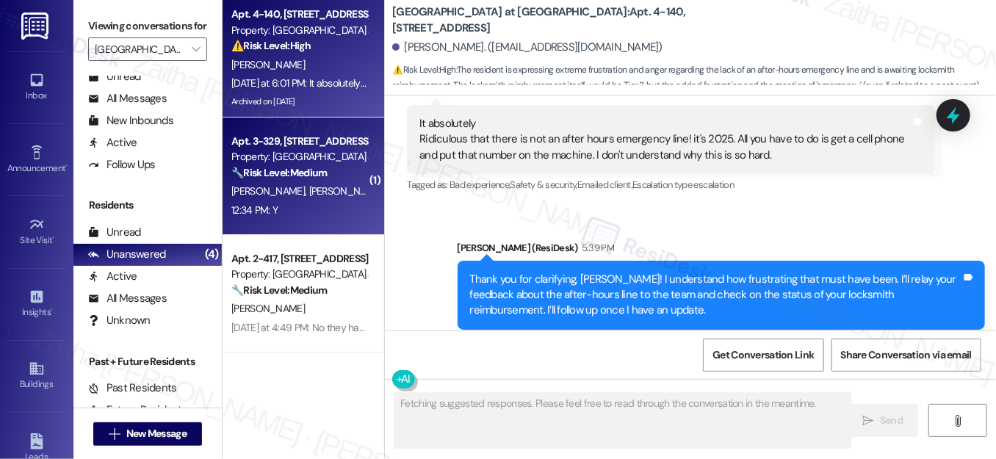
click at [339, 199] on div "D. Ford J. Stauf" at bounding box center [299, 191] width 139 height 18
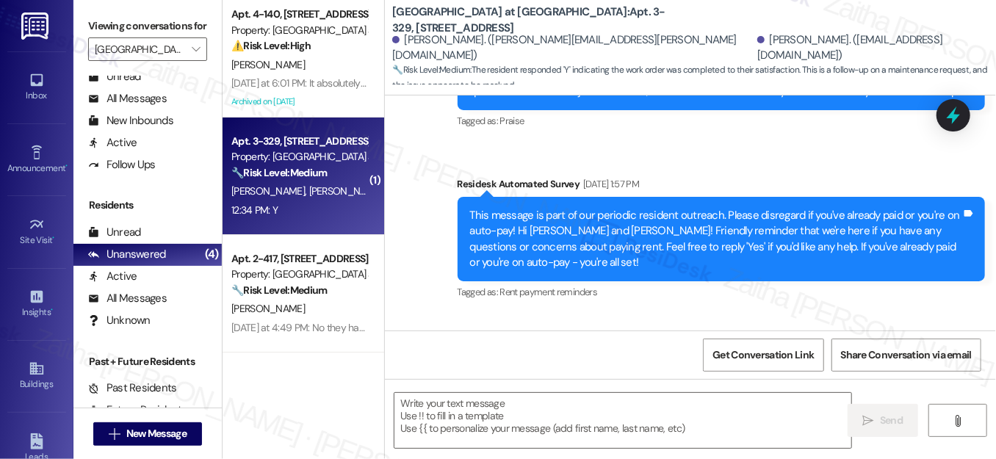
type textarea "Fetching suggested responses. Please feel free to read through the conversation…"
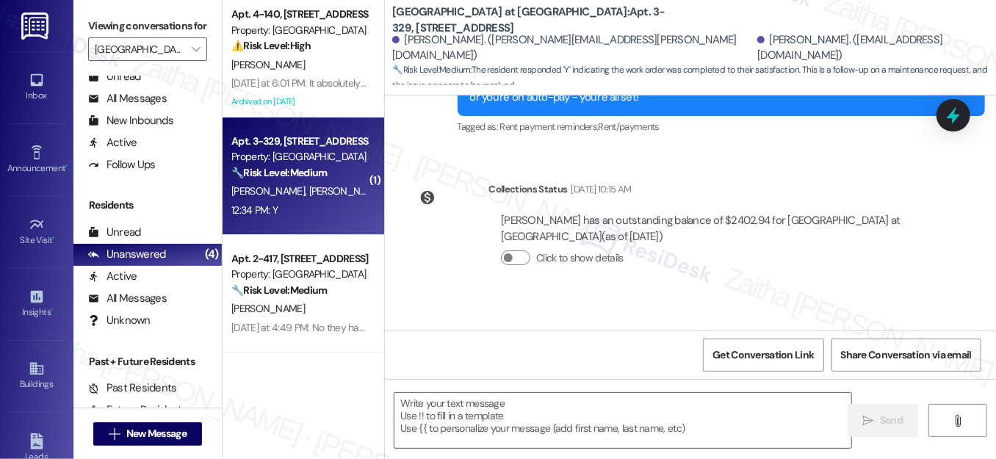
scroll to position [2025, 0]
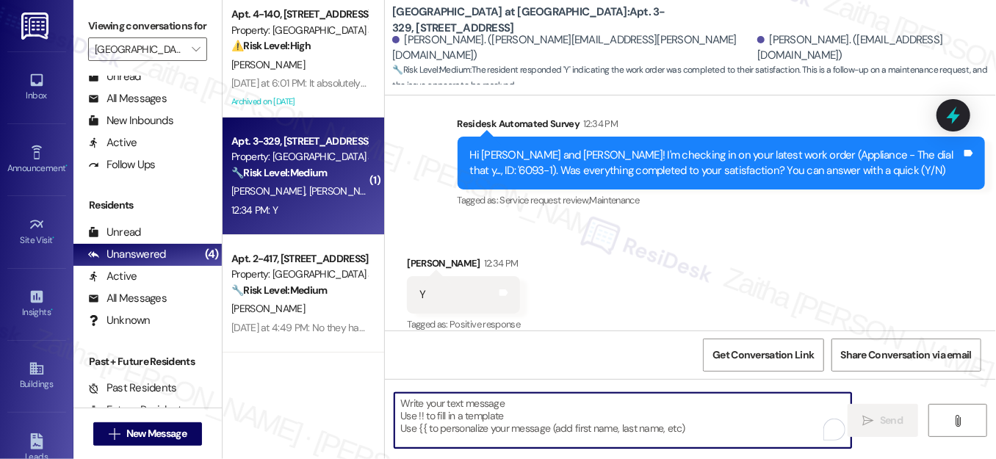
click at [483, 413] on textarea "To enrich screen reader interactions, please activate Accessibility in Grammarl…" at bounding box center [622, 420] width 457 height 55
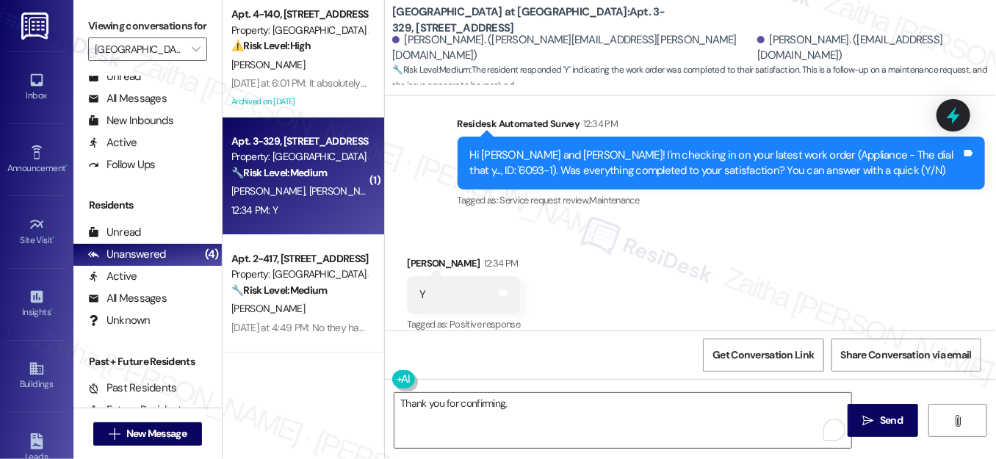
click at [417, 256] on div "Jessica Stauf 12:34 PM" at bounding box center [463, 266] width 113 height 21
copy div "Jessica"
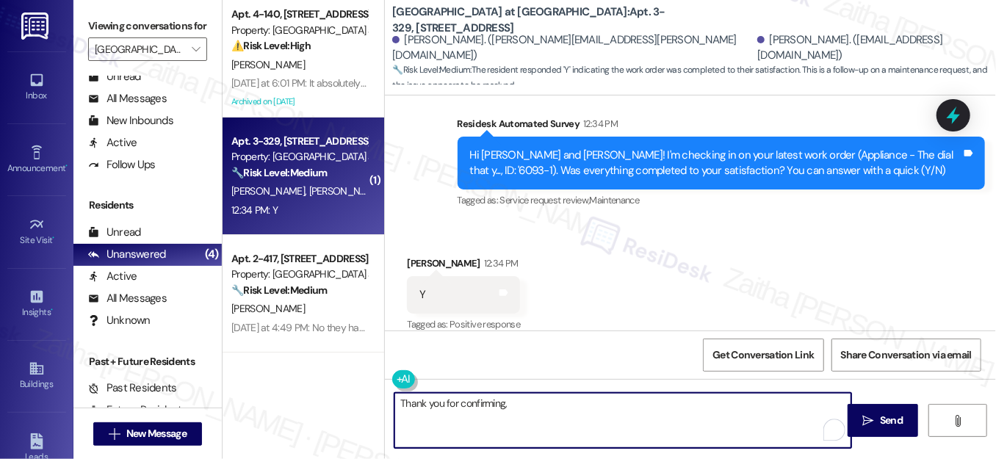
click at [538, 400] on textarea "Thank you for confirming," at bounding box center [622, 420] width 457 height 55
paste textarea "Jessica"
paste textarea "I'm happy the work order was completed to your satisfaction! We'd also love to …"
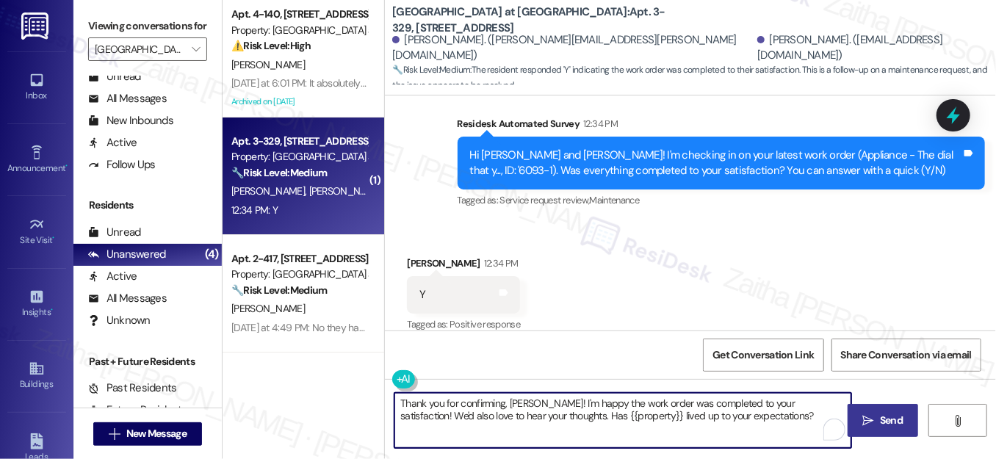
type textarea "Thank you for confirming, Jessica! I'm happy the work order was completed to yo…"
drag, startPoint x: 893, startPoint y: 415, endPoint x: 878, endPoint y: 407, distance: 16.8
click at [893, 415] on span "Send" at bounding box center [891, 420] width 23 height 15
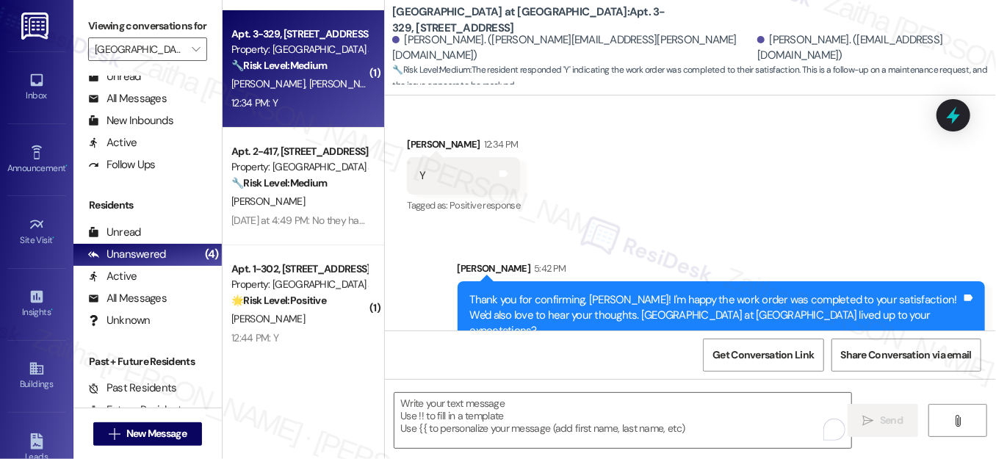
scroll to position [115, 0]
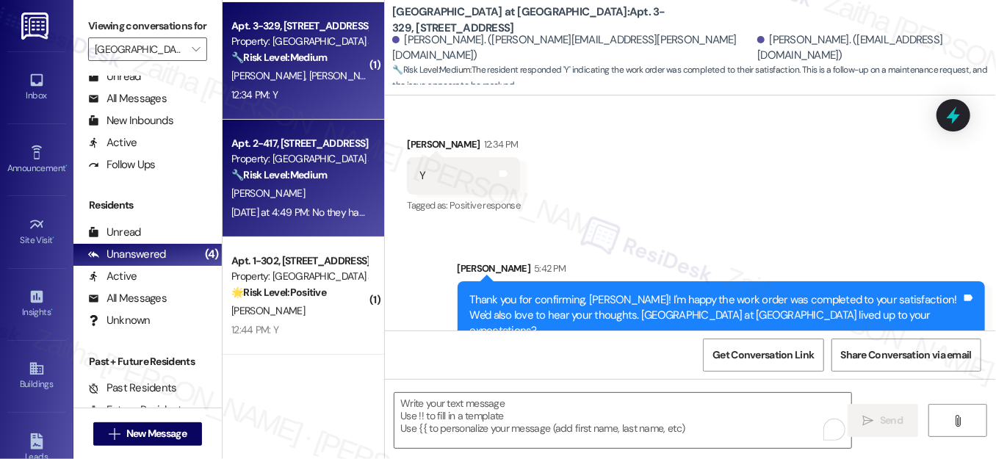
click at [330, 197] on div "A. Rongo" at bounding box center [299, 193] width 139 height 18
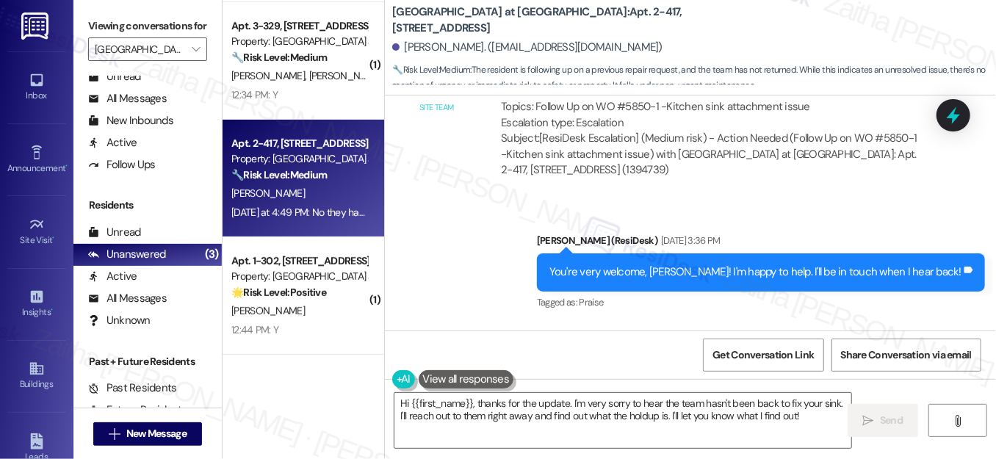
scroll to position [1874, 0]
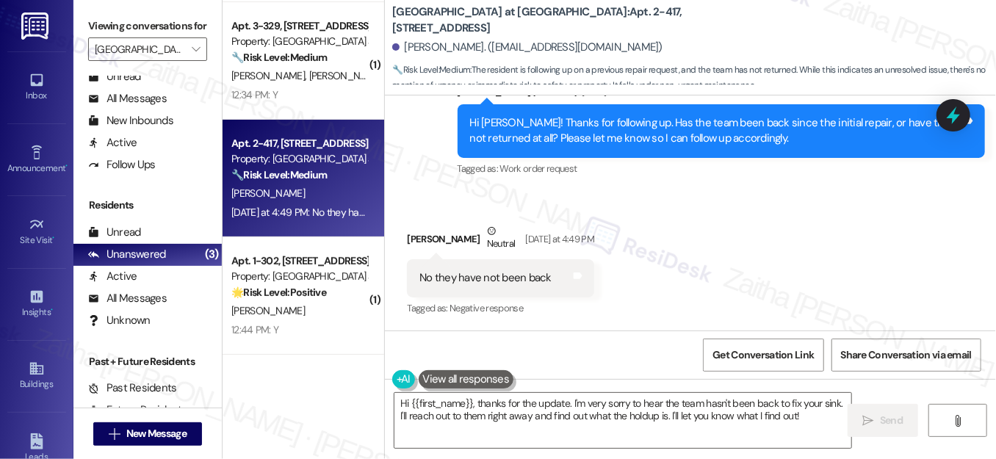
click at [676, 193] on div "Received via SMS Ashley Rongo Neutral Yesterday at 4:49 PM No they have not bee…" at bounding box center [690, 260] width 611 height 140
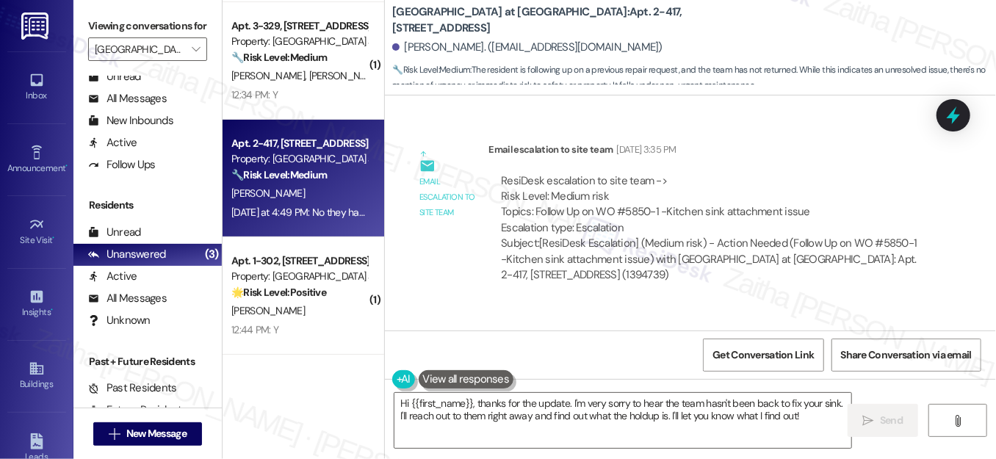
scroll to position [1406, 0]
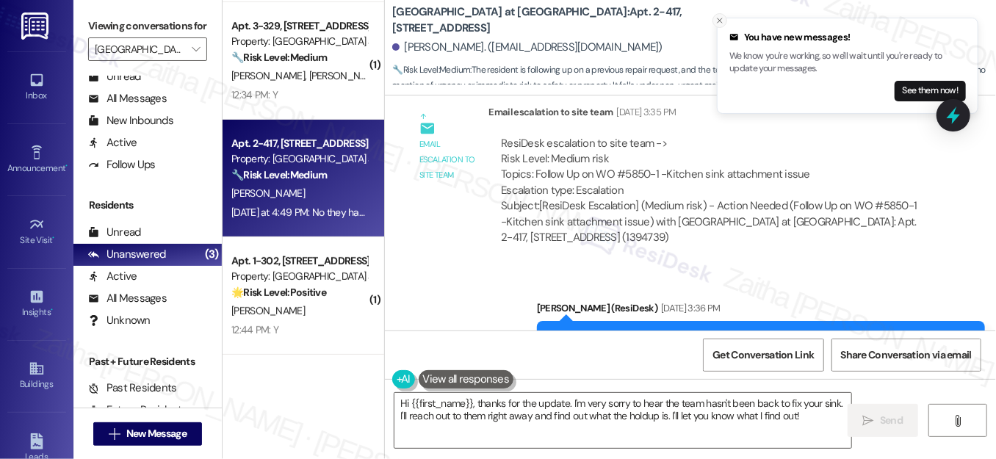
click at [716, 19] on icon "Close toast" at bounding box center [719, 20] width 9 height 9
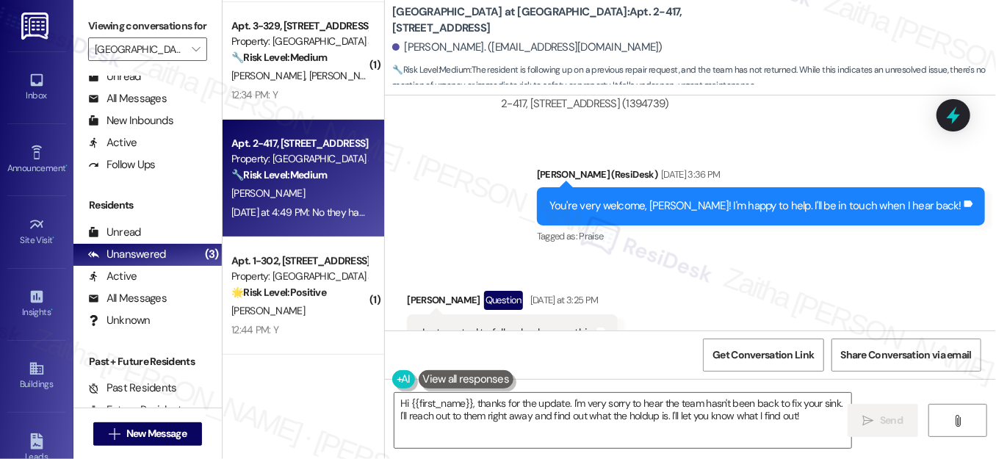
scroll to position [1874, 0]
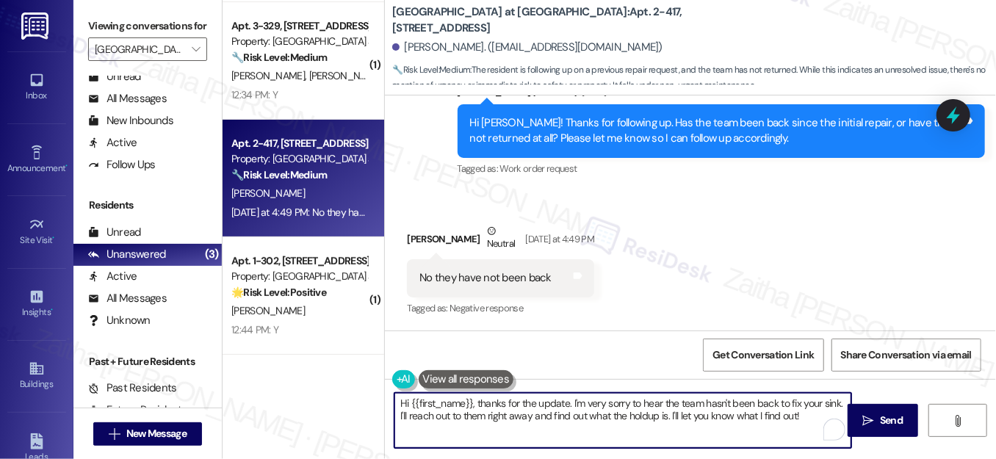
drag, startPoint x: 486, startPoint y: 415, endPoint x: 530, endPoint y: 416, distance: 44.1
click at [530, 416] on textarea "Hi {{first_name}}, thanks for the update. I'm very sorry to hear the team hasn'…" at bounding box center [622, 420] width 457 height 55
click at [765, 407] on textarea "Hi {{first_name}}, thanks for the update. I'm very sorry to hear the team hasn'…" at bounding box center [622, 420] width 457 height 55
click at [763, 417] on textarea "Hi {{first_name}}, thanks for the update. I'm very sorry to hear the team hasn'…" at bounding box center [622, 420] width 457 height 55
type textarea "Hi {{first_name}}, thanks for the update. I'm very sorry to hear the team hasn'…"
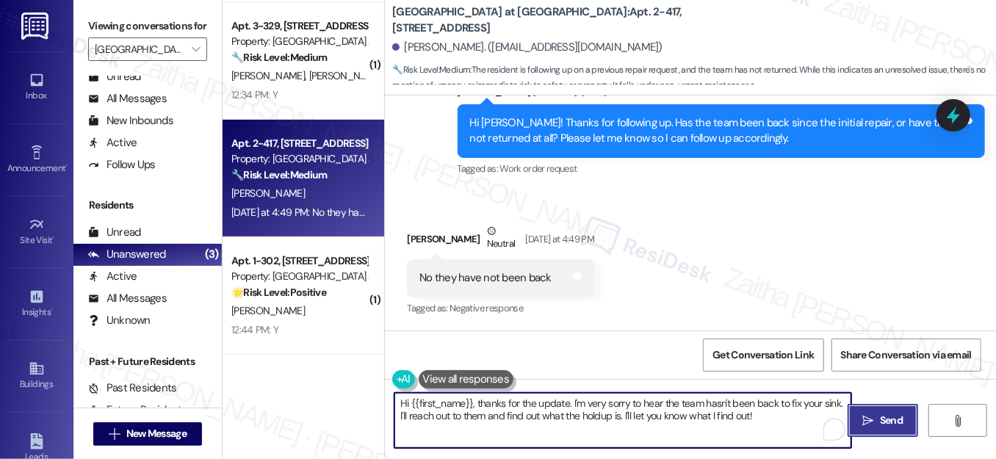
click at [895, 416] on span "Send" at bounding box center [891, 420] width 23 height 15
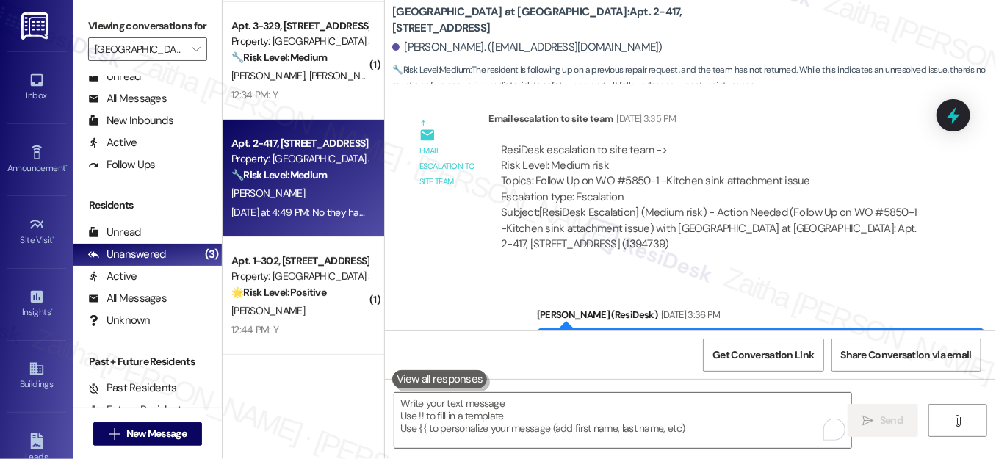
scroll to position [1391, 0]
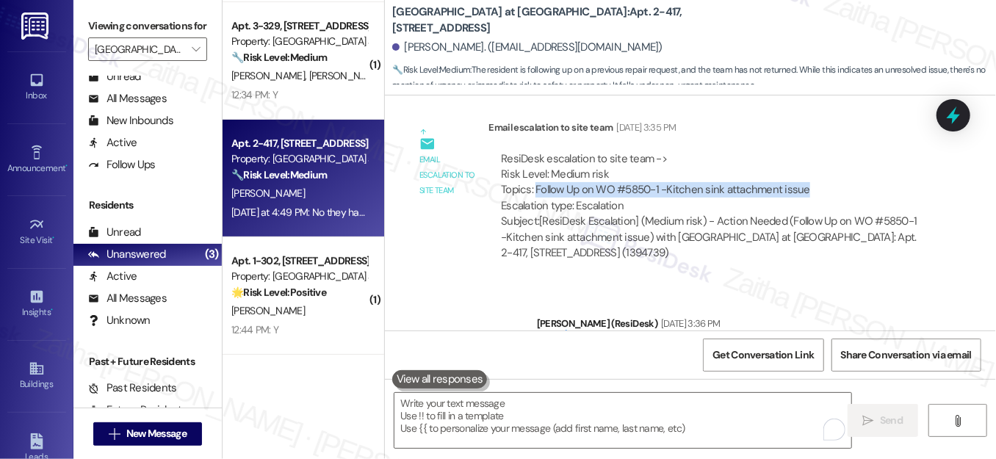
drag, startPoint x: 531, startPoint y: 187, endPoint x: 825, endPoint y: 187, distance: 293.8
click at [825, 187] on div "ResiDesk escalation to site team -> Risk Level: Medium risk Topics: Follow Up o…" at bounding box center [711, 182] width 421 height 63
copy div "Follow Up on WO #5850-1 -Kitchen sink attachment issue"
click at [947, 123] on icon at bounding box center [953, 115] width 25 height 25
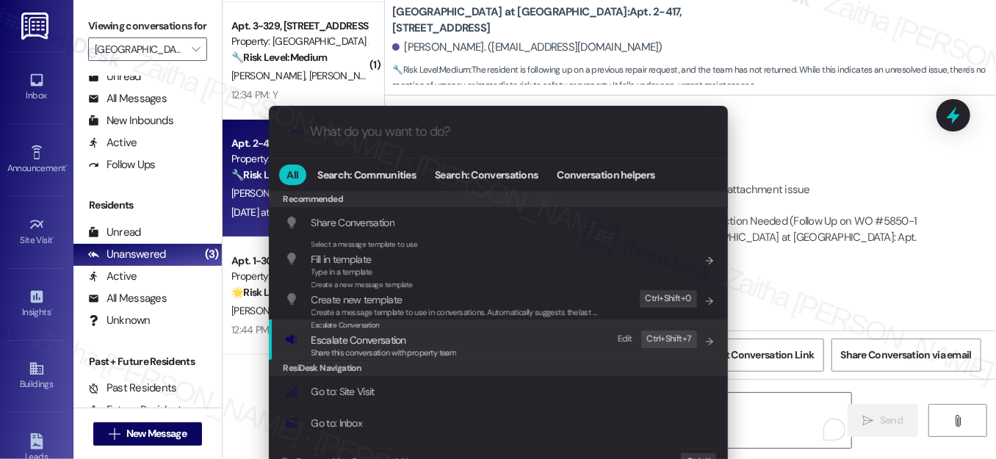
click at [394, 337] on span "Escalate Conversation" at bounding box center [358, 339] width 95 height 13
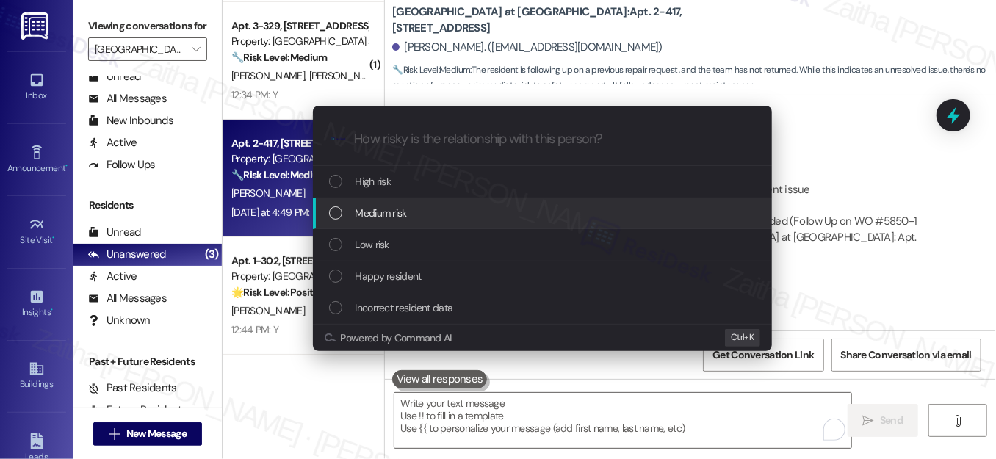
click at [397, 212] on span "Medium risk" at bounding box center [380, 213] width 51 height 16
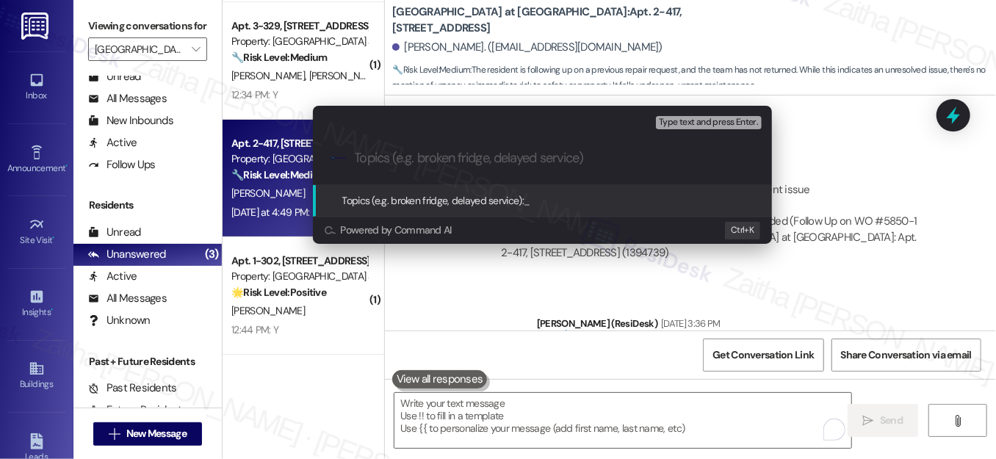
paste input "Follow Up on WO #5850-1 -Kitchen sink attachment issue"
type input "Follow Up on WO #5850-1 -Kitchen sink attachment issue"
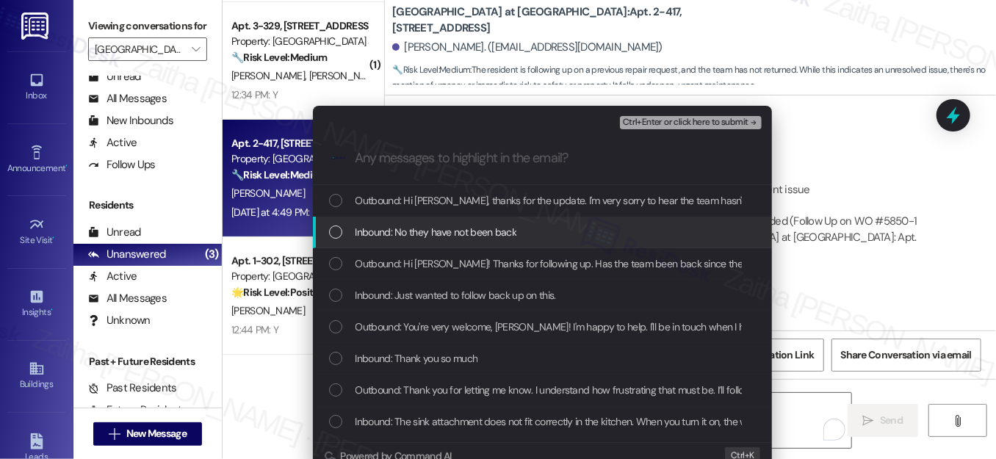
click at [333, 232] on div "List of options" at bounding box center [335, 231] width 13 height 13
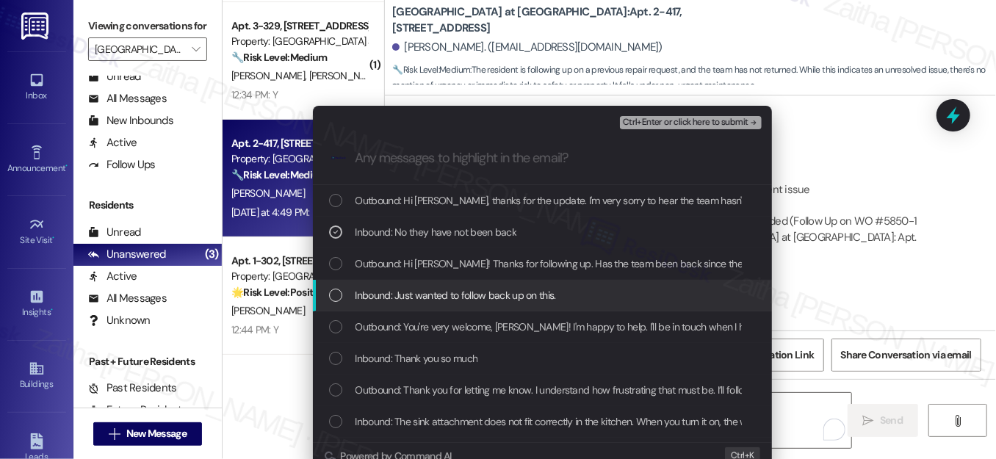
click at [341, 297] on div "Inbound: Just wanted to follow back up on this." at bounding box center [544, 295] width 430 height 16
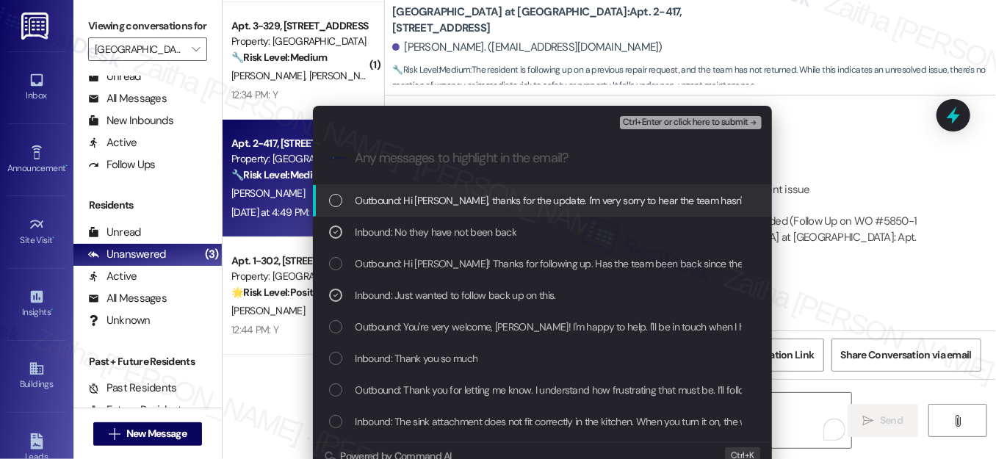
click at [672, 123] on span "Ctrl+Enter or click here to submit" at bounding box center [686, 123] width 126 height 10
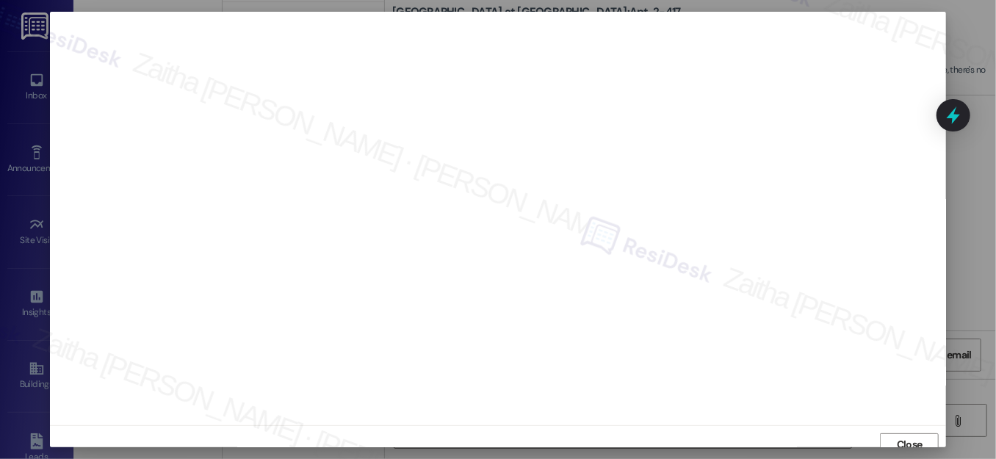
scroll to position [9, 0]
click at [905, 433] on span "Close" at bounding box center [910, 435] width 26 height 15
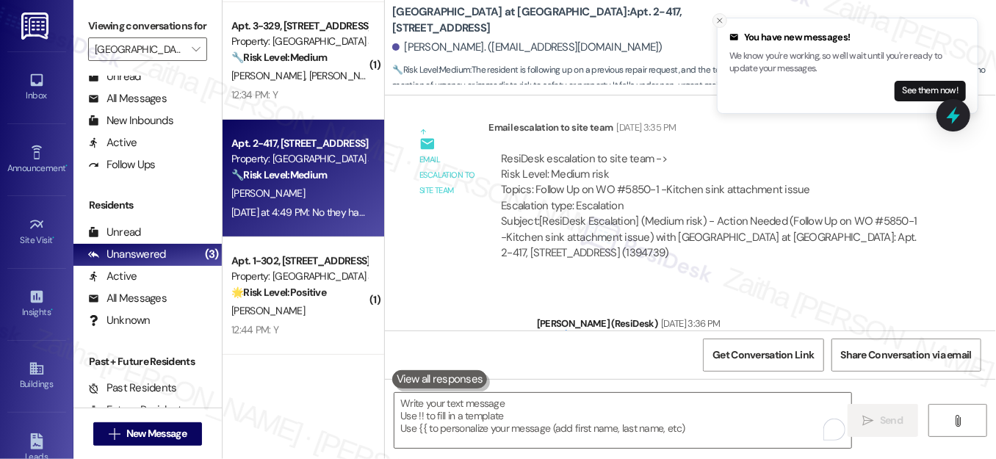
click at [717, 23] on icon "Close toast" at bounding box center [719, 20] width 9 height 9
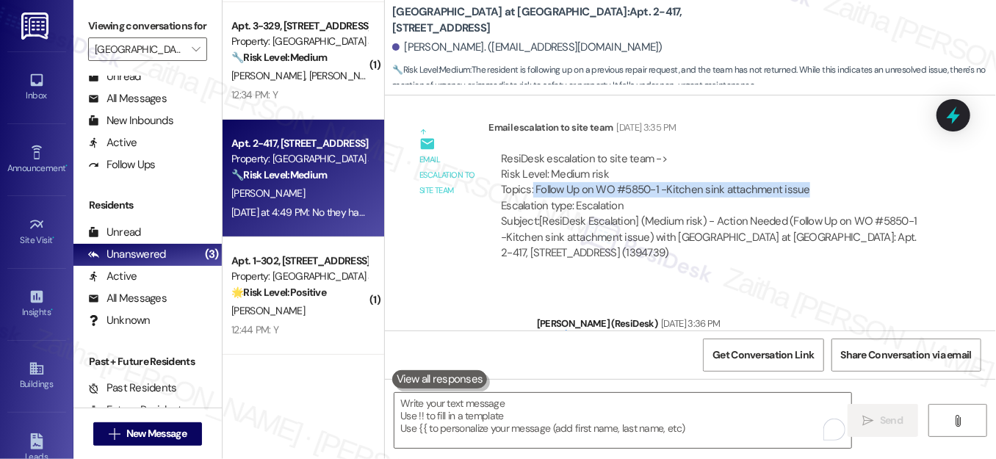
drag, startPoint x: 548, startPoint y: 192, endPoint x: 828, endPoint y: 195, distance: 280.6
click at [828, 195] on div "ResiDesk escalation to site team -> Risk Level: Medium risk Topics: Follow Up o…" at bounding box center [711, 182] width 421 height 63
copy div "Follow Up on WO #5850-1 -Kitchen sink attachment issue"
click at [953, 111] on icon at bounding box center [953, 115] width 18 height 23
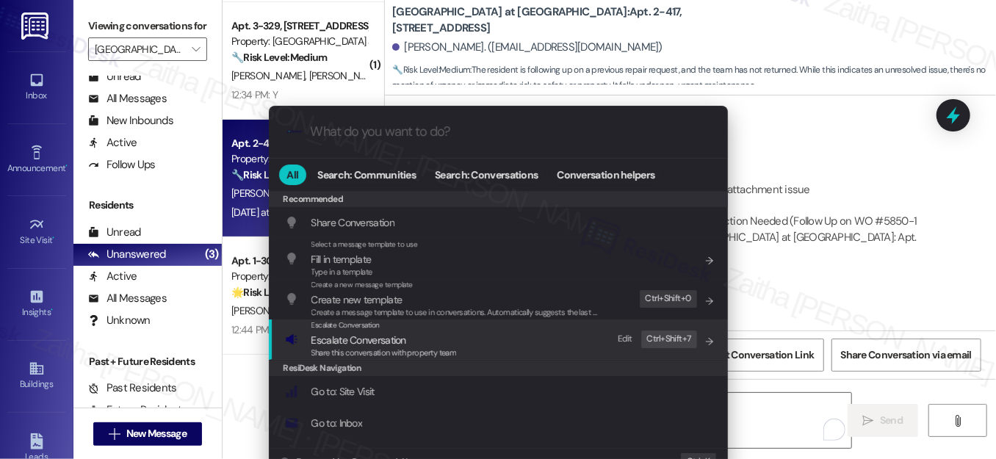
click at [365, 336] on span "Escalate Conversation" at bounding box center [358, 339] width 95 height 13
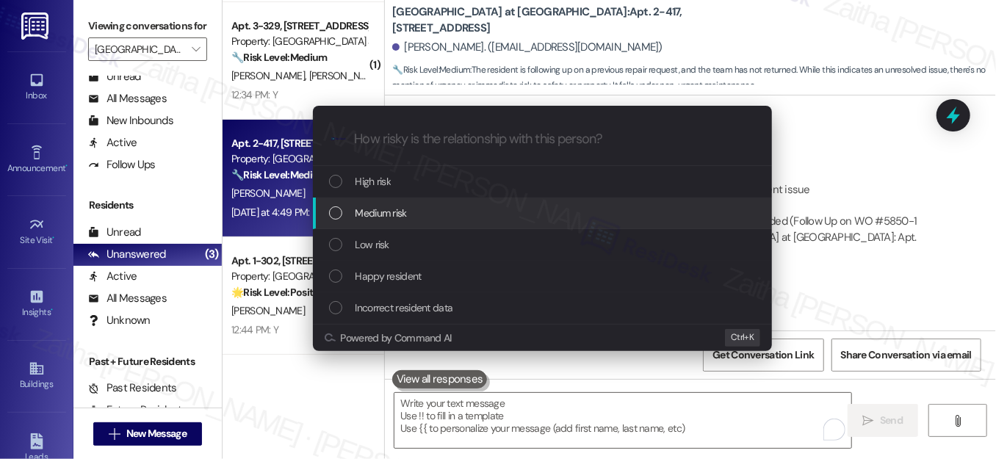
click at [387, 209] on span "Medium risk" at bounding box center [380, 213] width 51 height 16
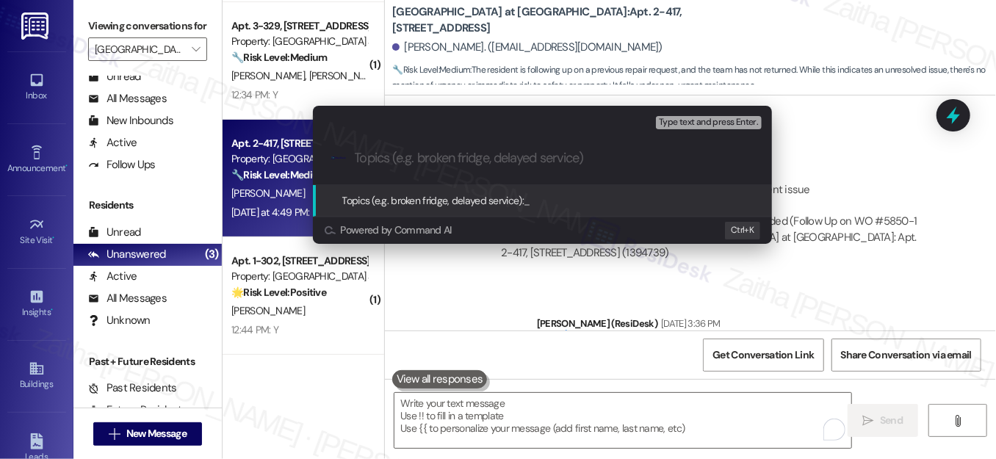
paste input "Follow Up on WO #5850-1 -Kitchen sink attachment issue"
type input "Follow Up on WO #5850-1 -Kitchen sink attachment issue"
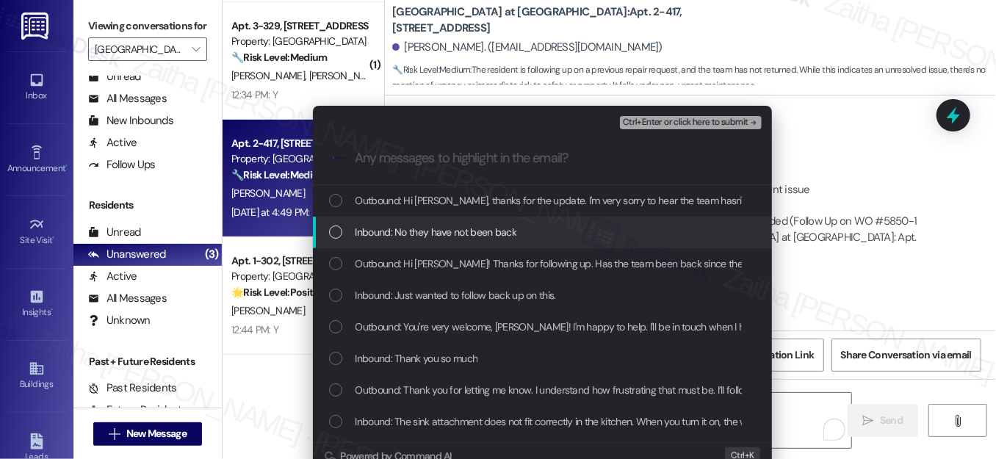
click at [330, 228] on div "List of options" at bounding box center [335, 231] width 13 height 13
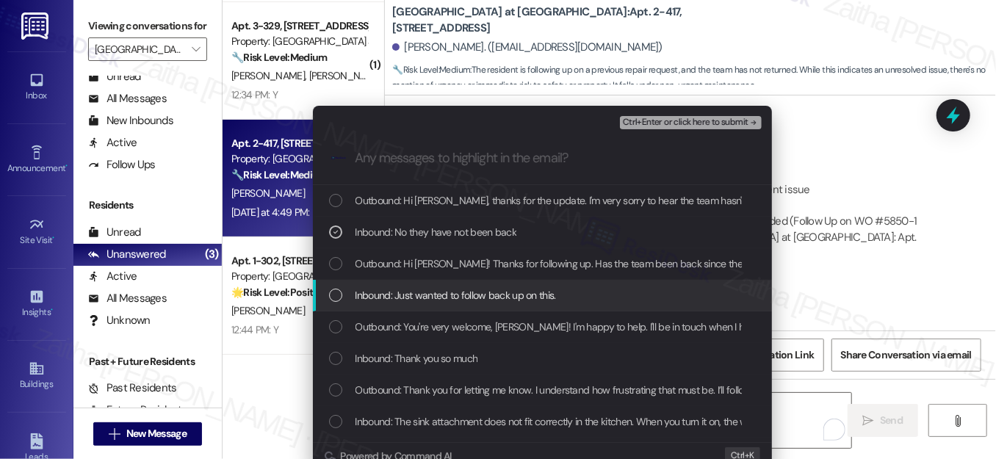
click at [341, 291] on div "Inbound: Just wanted to follow back up on this." at bounding box center [544, 295] width 430 height 16
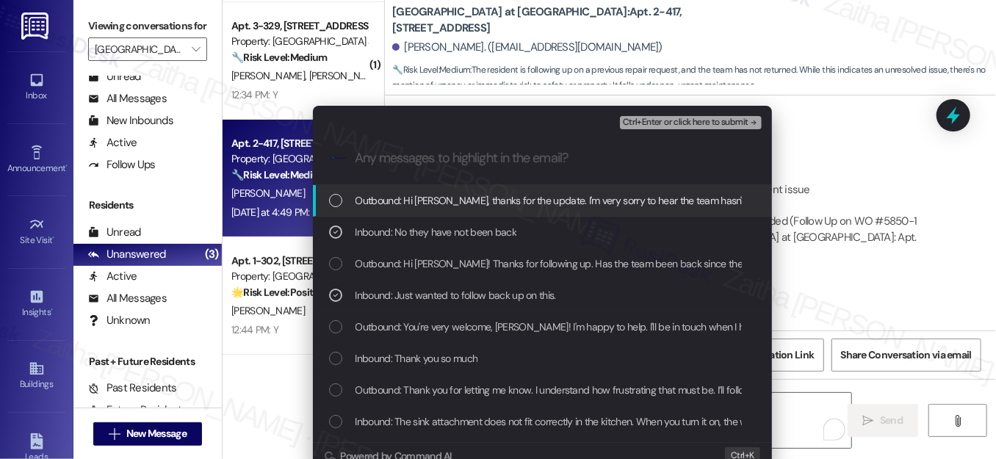
click at [670, 129] on button "Ctrl+Enter or click here to submit" at bounding box center [691, 122] width 142 height 13
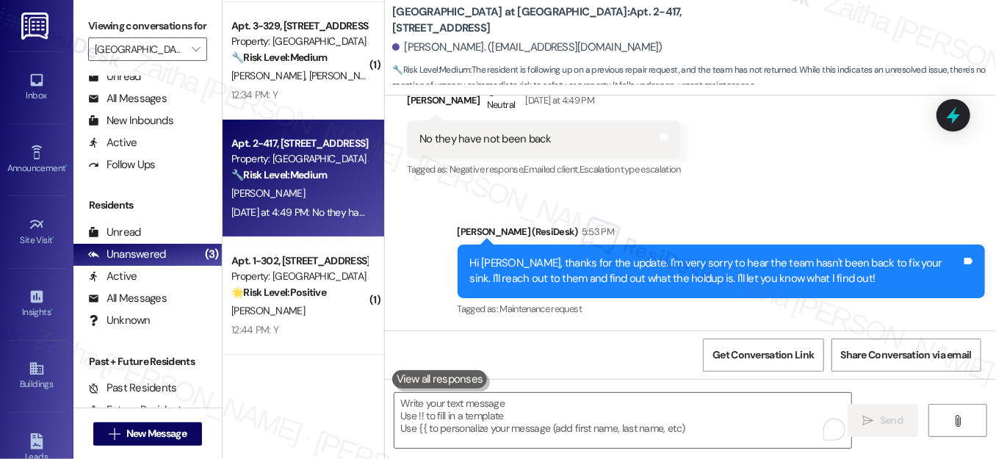
scroll to position [2013, 0]
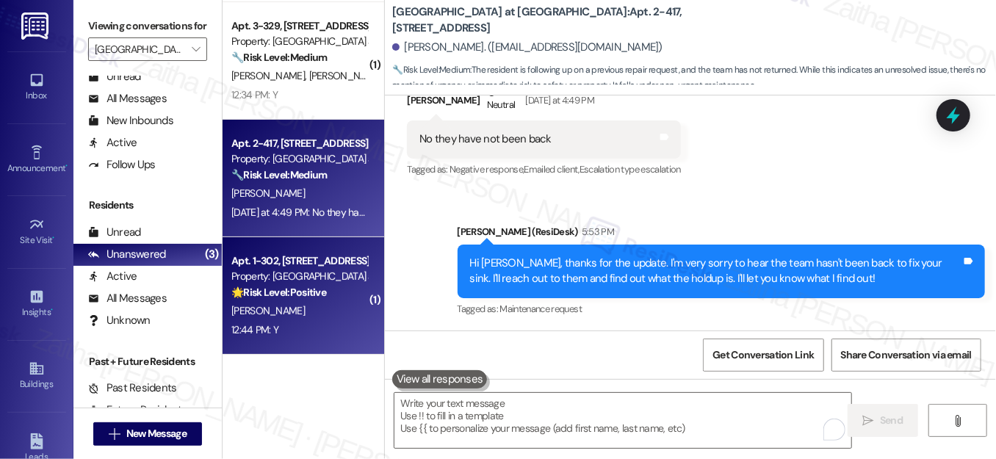
click at [335, 307] on div "H. Zhang" at bounding box center [299, 311] width 139 height 18
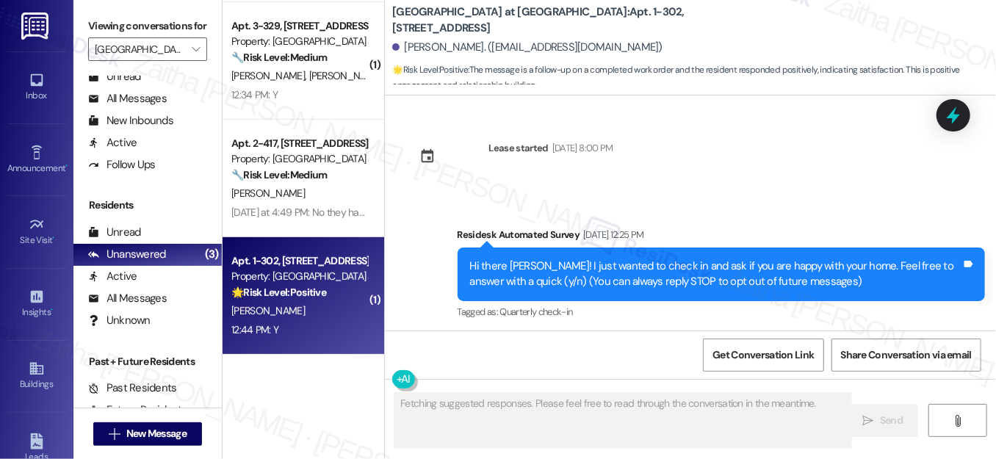
scroll to position [15339, 0]
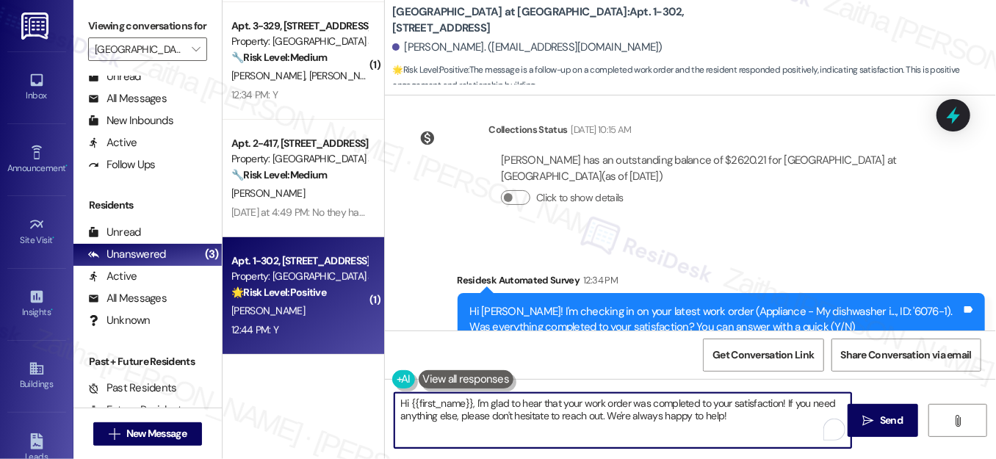
click at [472, 402] on textarea "Hi {{first_name}}, I'm glad to hear that your work order was completed to your …" at bounding box center [622, 420] width 457 height 55
click at [401, 402] on textarea "Hi {{first_name}}! I'm glad to hear that your work order was completed to your …" at bounding box center [622, 420] width 457 height 55
click at [402, 402] on textarea "Hi {{first_name}}! I'm glad to hear that your work order was completed to your …" at bounding box center [622, 420] width 457 height 55
click at [448, 413] on textarea "Thank you for confirming, {{first_name}}! I'm glad to hear that your work order…" at bounding box center [622, 420] width 457 height 55
drag, startPoint x: 450, startPoint y: 416, endPoint x: 826, endPoint y: 416, distance: 376.0
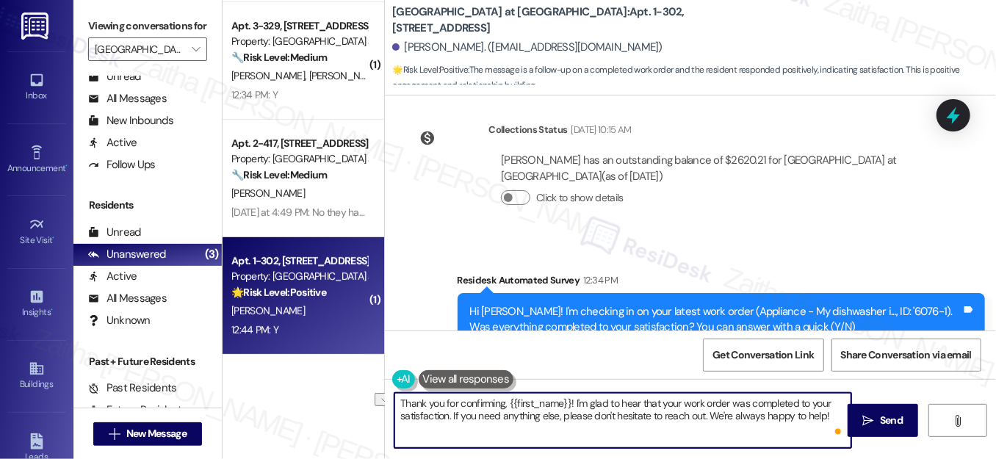
click at [826, 416] on textarea "Thank you for confirming, {{first_name}}! I'm glad to hear that your work order…" at bounding box center [622, 420] width 457 height 55
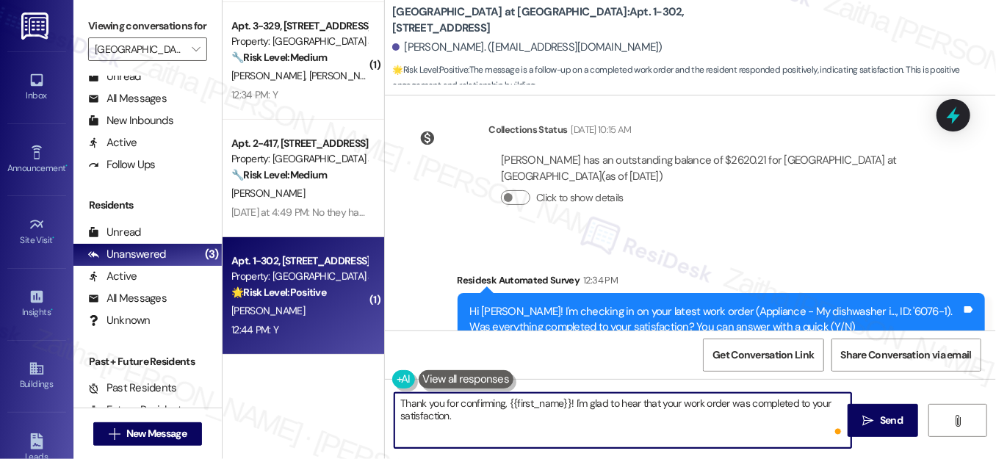
paste textarea "We'd also love to hear your thoughts. Has {{property}} lived up to your expecta…"
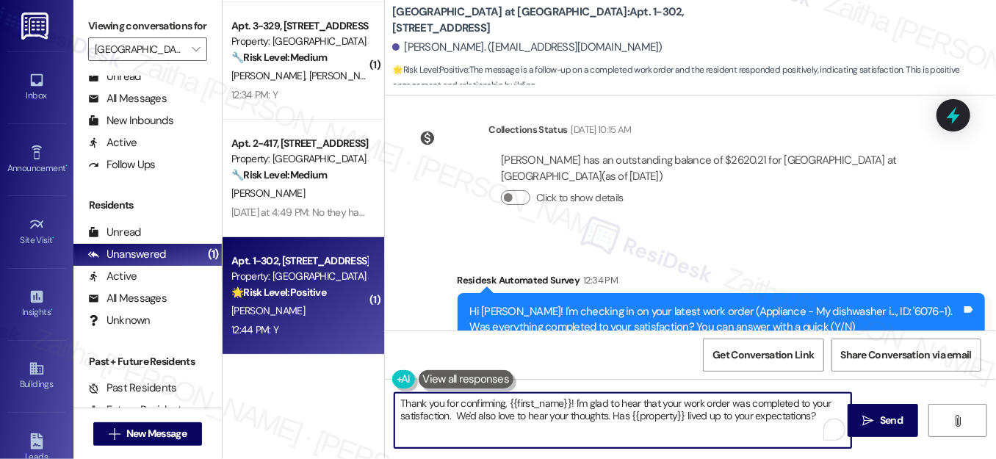
click at [452, 411] on textarea "Thank you for confirming, {{first_name}}! I'm glad to hear that your work order…" at bounding box center [622, 420] width 457 height 55
click at [798, 414] on textarea "Thank you for confirming, {{first_name}}! I'm glad to hear that your work order…" at bounding box center [622, 420] width 457 height 55
type textarea "Thank you for confirming, {{first_name}}! I'm glad to hear that your work order…"
click at [880, 420] on span "Send" at bounding box center [891, 420] width 23 height 15
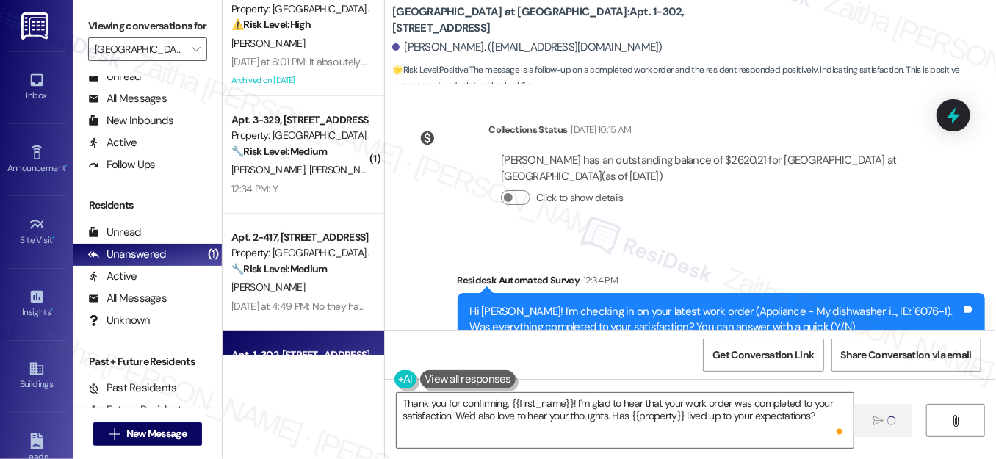
scroll to position [0, 0]
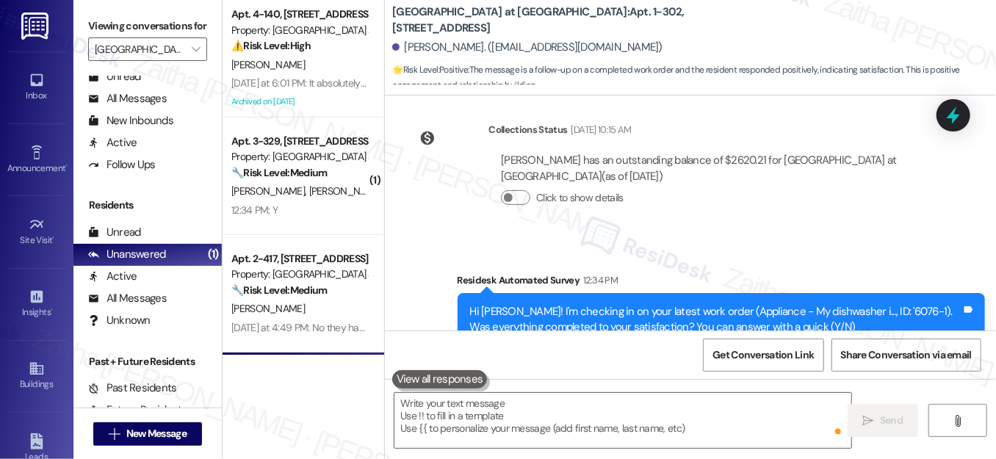
click at [311, 195] on div "D. Ford J. Stauf" at bounding box center [299, 191] width 139 height 18
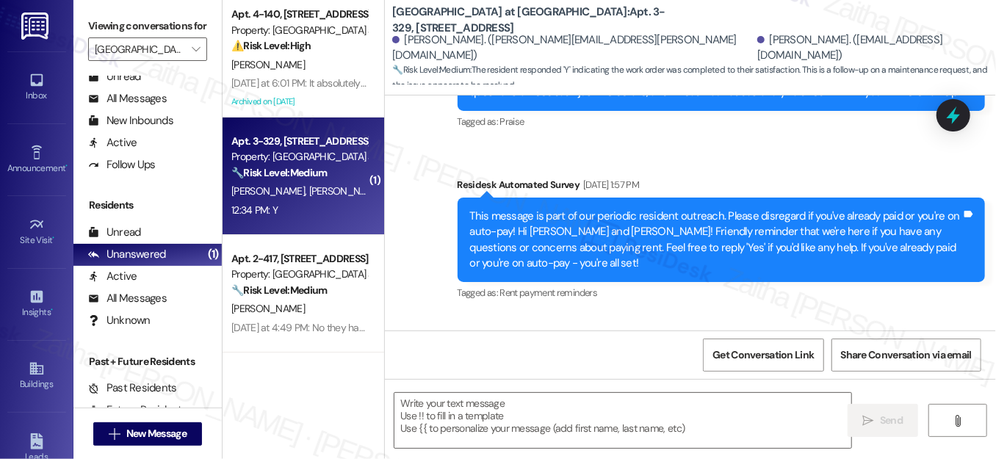
type textarea "Fetching suggested responses. Please feel free to read through the conversation…"
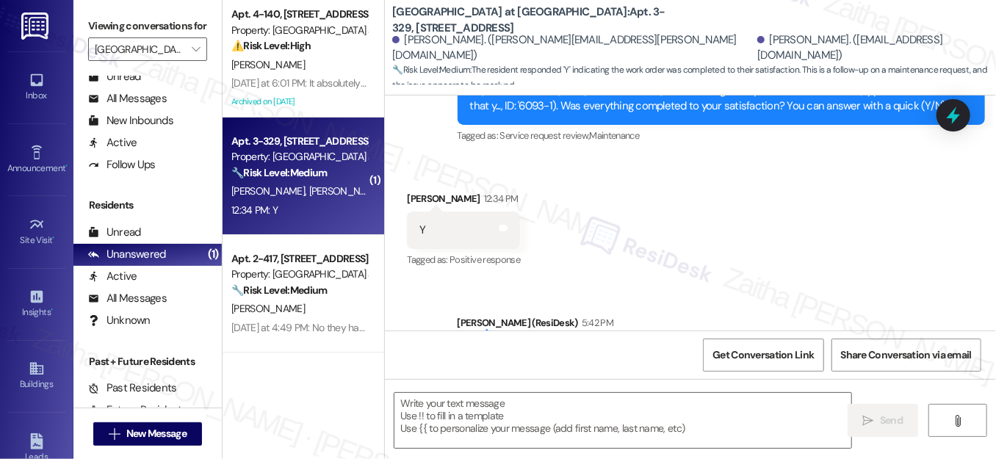
scroll to position [2165, 0]
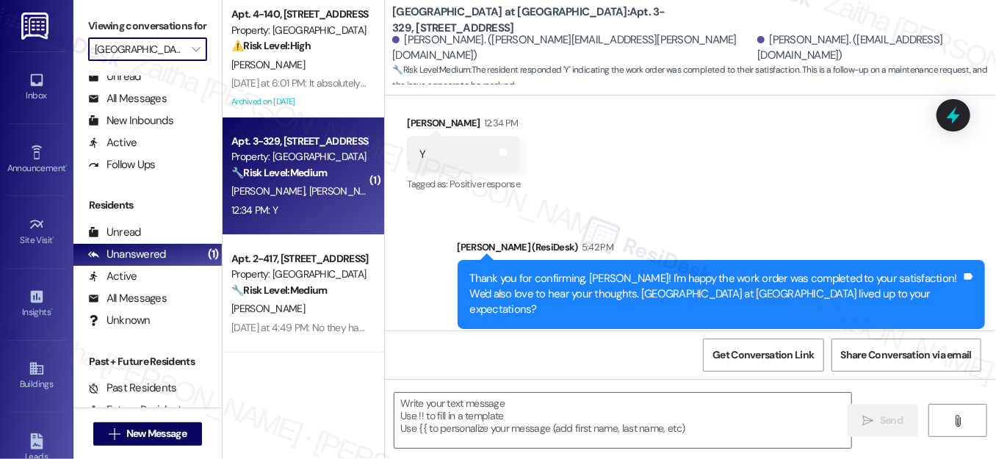
click at [144, 61] on input "[GEOGRAPHIC_DATA] at [GEOGRAPHIC_DATA]" at bounding box center [139, 49] width 89 height 24
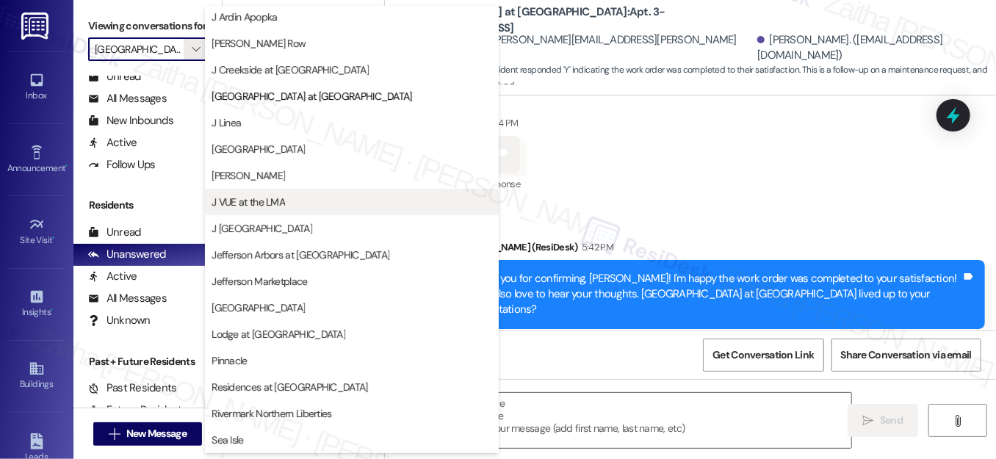
scroll to position [38, 0]
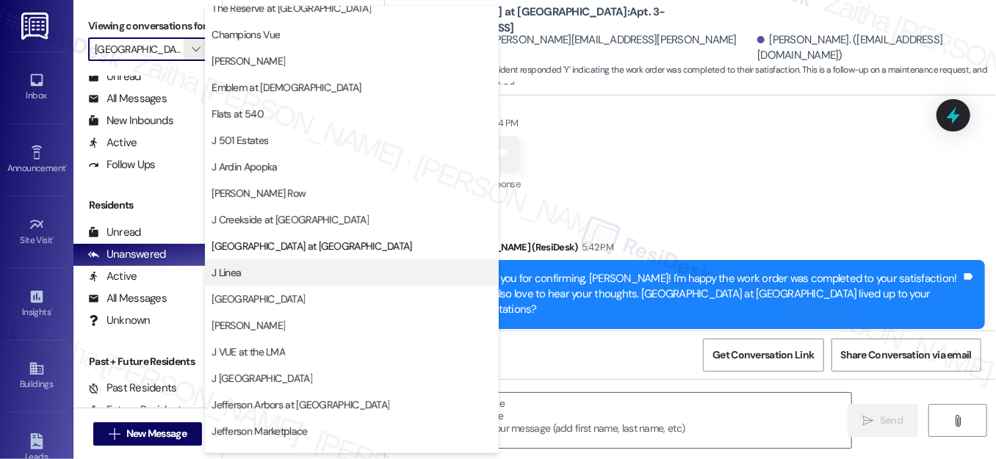
click at [272, 270] on span "J Linea" at bounding box center [352, 272] width 281 height 15
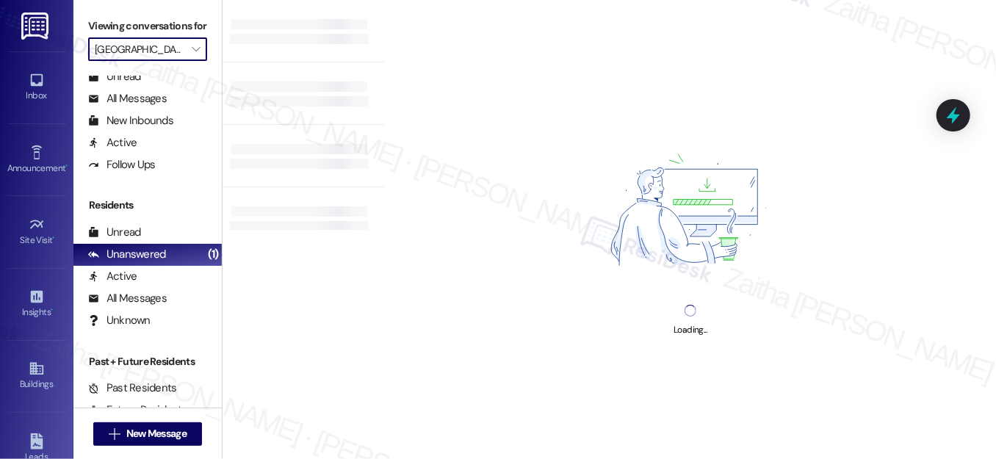
type input "J Linea"
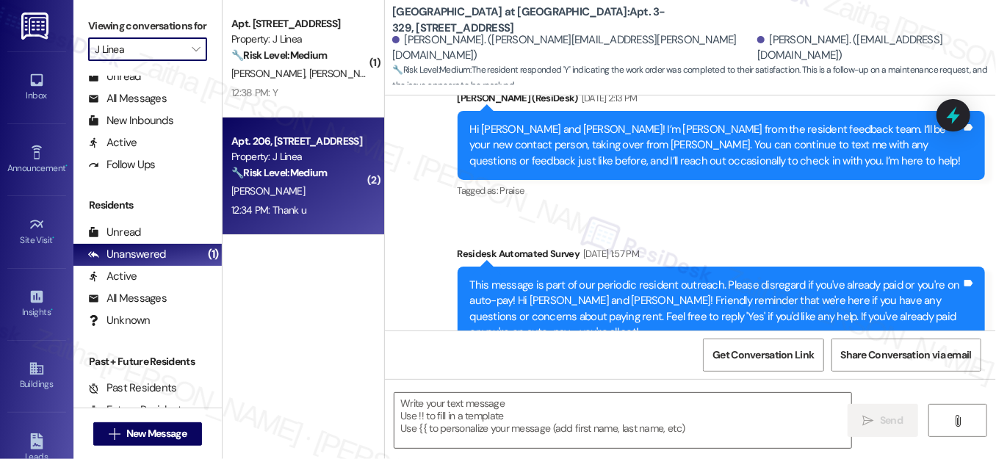
type textarea "Fetching suggested responses. Please feel free to read through the conversation…"
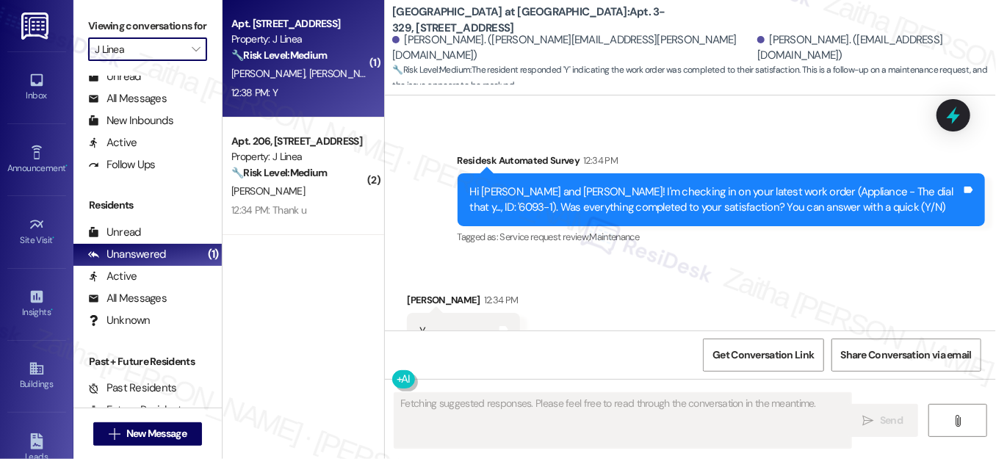
scroll to position [2025, 0]
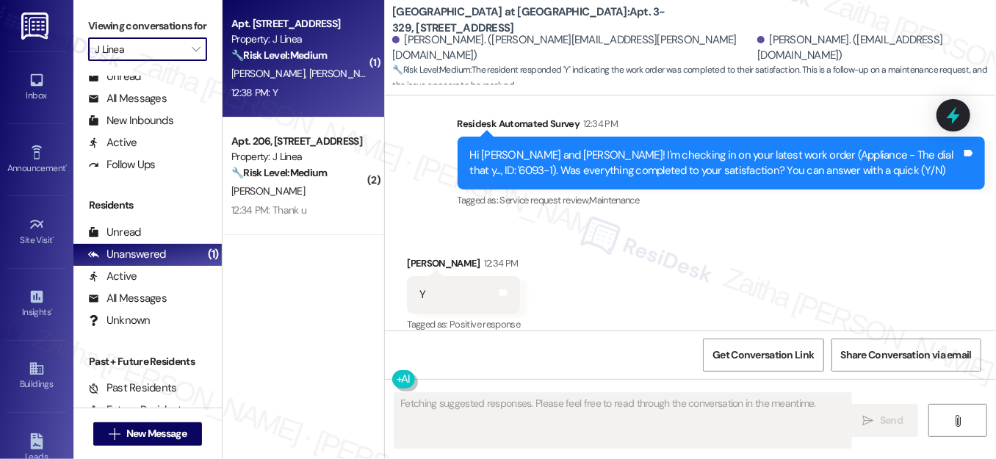
click at [333, 98] on div "12:38 PM: Y 12:38 PM: Y" at bounding box center [299, 93] width 139 height 18
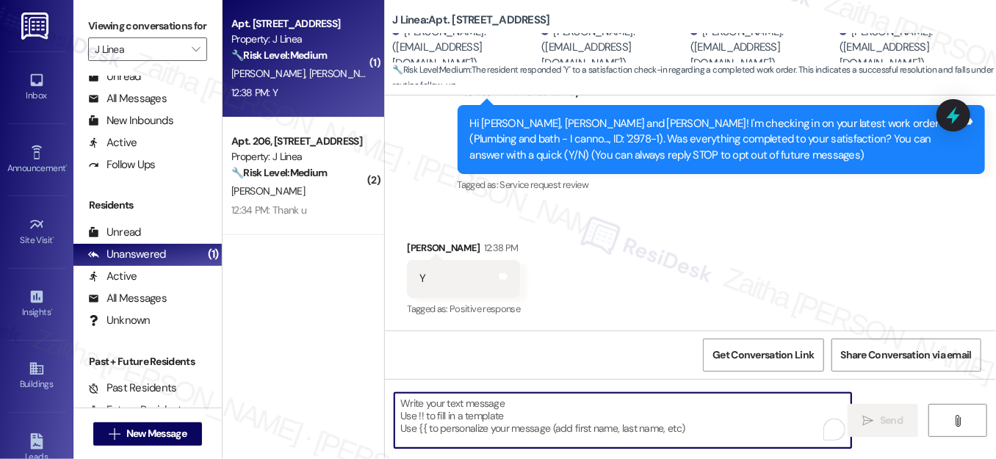
click at [426, 408] on textarea "To enrich screen reader interactions, please activate Accessibility in Grammarl…" at bounding box center [622, 420] width 457 height 55
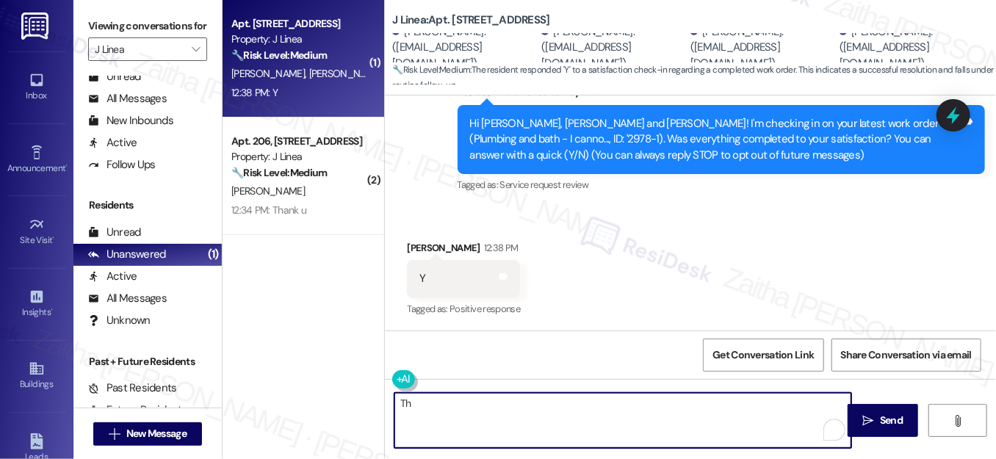
type textarea "T"
click at [411, 245] on div "Skylar Wilson 12:38 PM" at bounding box center [463, 250] width 113 height 21
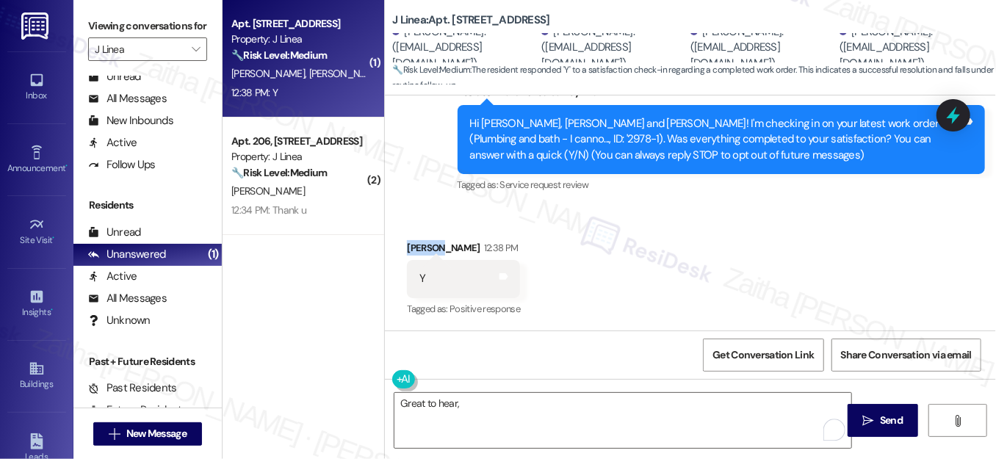
click at [411, 245] on div "Skylar Wilson 12:38 PM" at bounding box center [463, 250] width 113 height 21
copy div "Skylar"
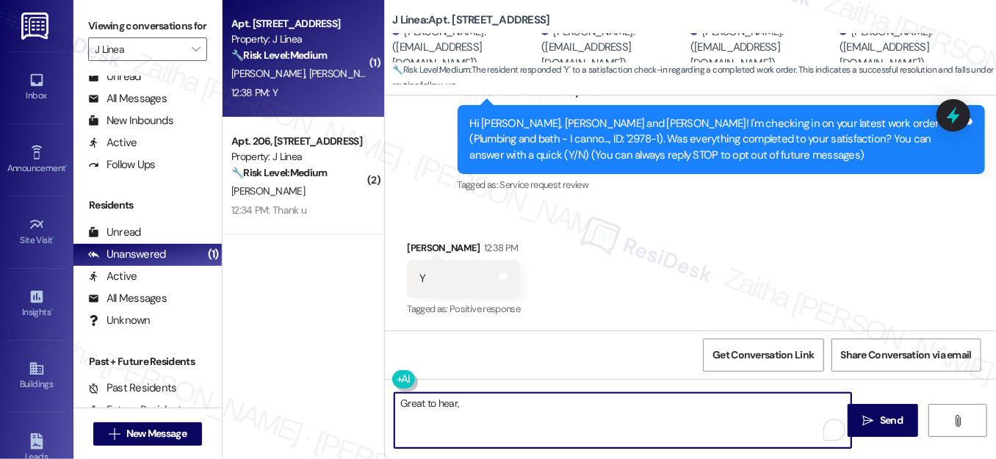
click at [485, 402] on textarea "Great to hear," at bounding box center [622, 420] width 457 height 55
paste textarea "Skylar"
paste textarea "I'm happy the work order was completed to your satisfaction! We'd also love to …"
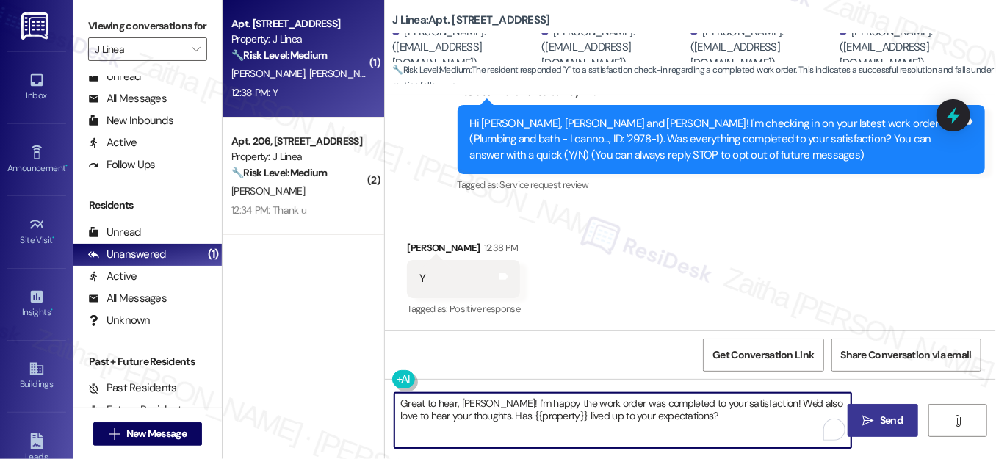
type textarea "Great to hear, Skylar! I'm happy the work order was completed to your satisfact…"
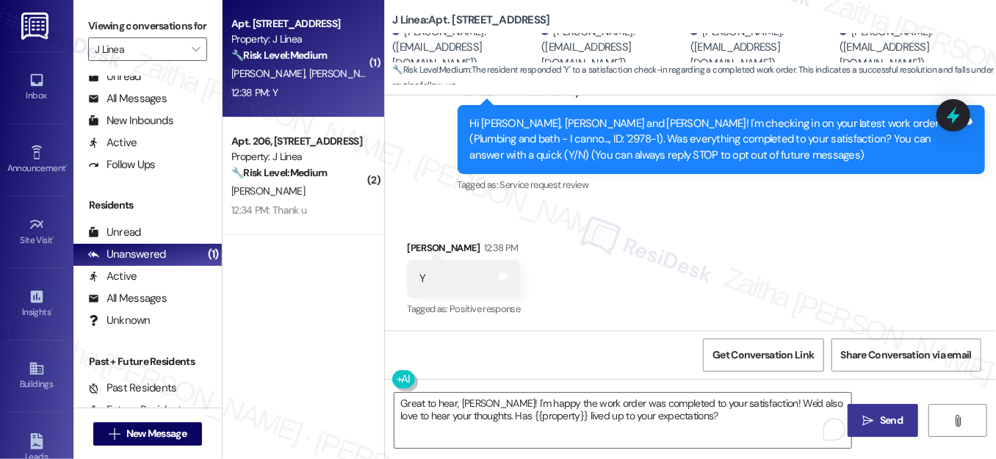
click at [880, 416] on span "Send" at bounding box center [891, 420] width 23 height 15
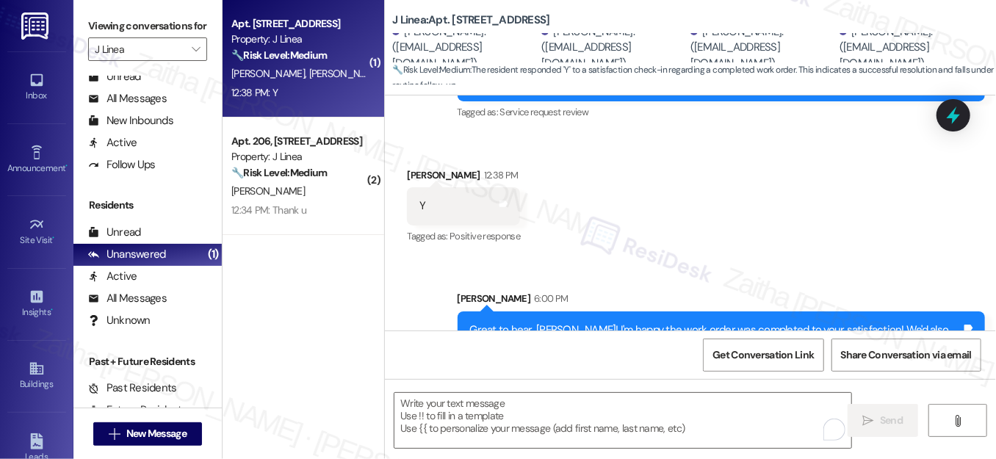
scroll to position [261, 0]
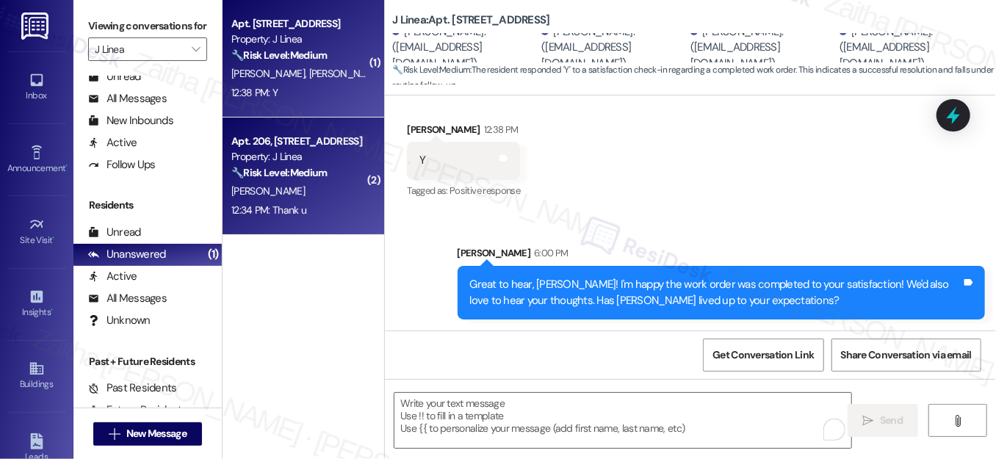
click at [317, 203] on div "12:34 PM: Thank u 12:34 PM: Thank u" at bounding box center [299, 210] width 139 height 18
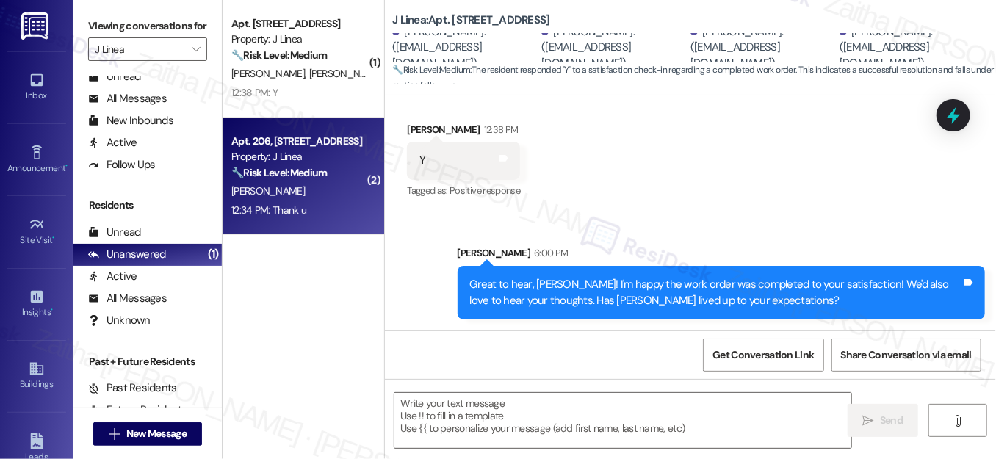
type textarea "Fetching suggested responses. Please feel free to read through the conversation…"
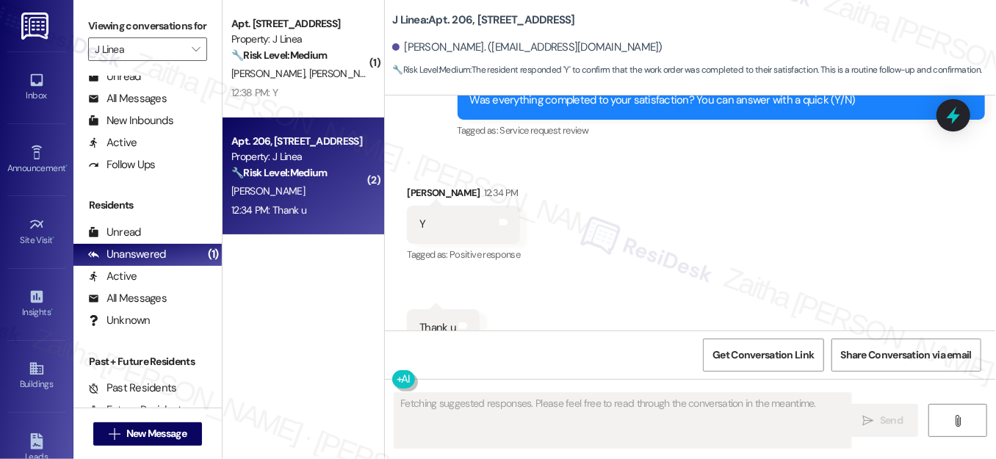
scroll to position [1599, 0]
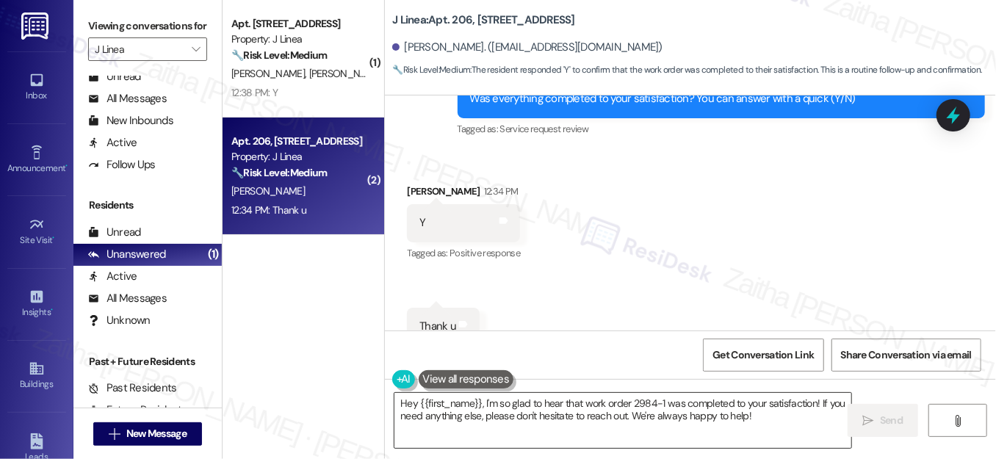
click at [405, 399] on textarea "Hey {{first_name}}, I'm so glad to hear that work order 2984-1 was completed to…" at bounding box center [622, 420] width 457 height 55
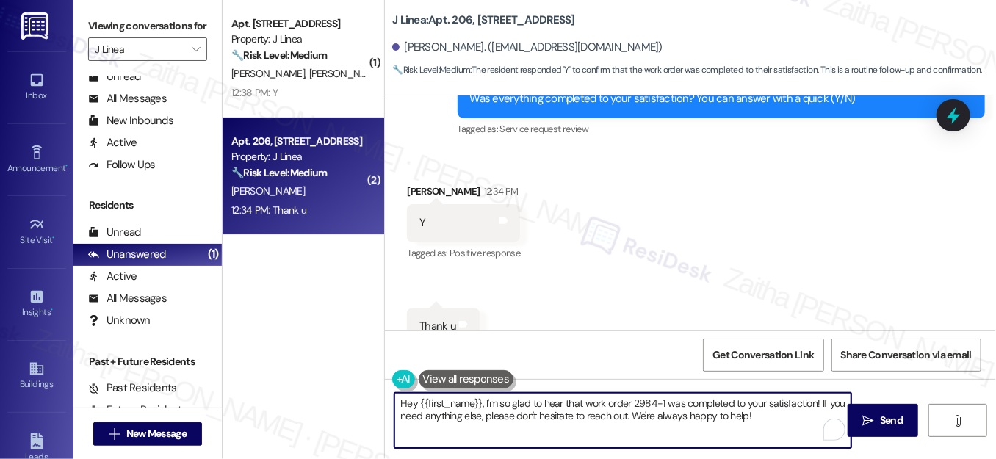
click at [405, 399] on textarea "Hey {{first_name}}, I'm so glad to hear that work order 2984-1 was completed to…" at bounding box center [622, 420] width 457 height 55
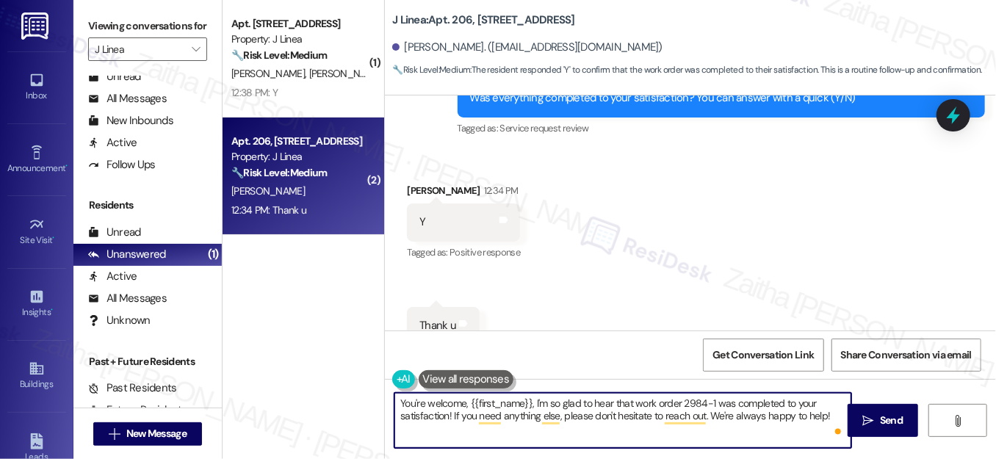
click at [529, 403] on textarea "You're welcome, {{first_name}}, I'm so glad to hear that work order 2984-1 was …" at bounding box center [622, 420] width 457 height 55
drag, startPoint x: 449, startPoint y: 416, endPoint x: 828, endPoint y: 427, distance: 378.4
click at [828, 427] on textarea "You're welcome, {{first_name}}! I'm so glad to hear that work order 2984-1 was …" at bounding box center [622, 420] width 457 height 55
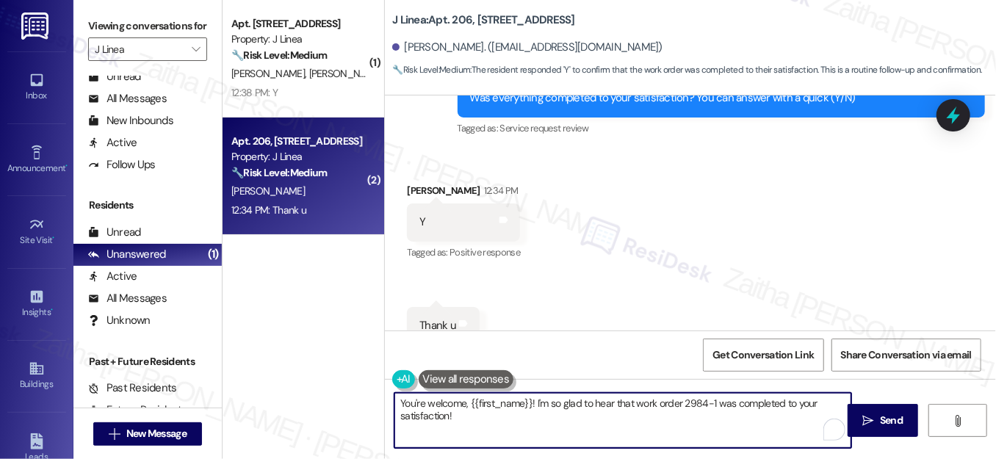
paste textarea "We'd also love to hear your thoughts. Has {{property}} lived up to your expecta…"
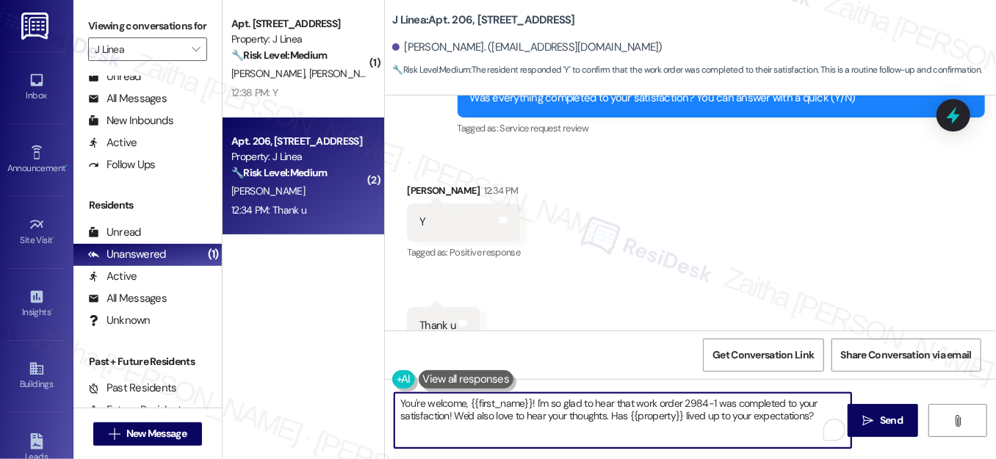
click at [452, 414] on textarea "You're welcome, {{first_name}}! I'm so glad to hear that work order 2984-1 was …" at bounding box center [622, 420] width 457 height 55
click at [815, 417] on textarea "You're welcome, {{first_name}}! I'm so glad to hear that work order 2984-1 was …" at bounding box center [622, 420] width 457 height 55
type textarea "You're welcome, {{first_name}}! I'm so glad to hear that work order 2984-1 was …"
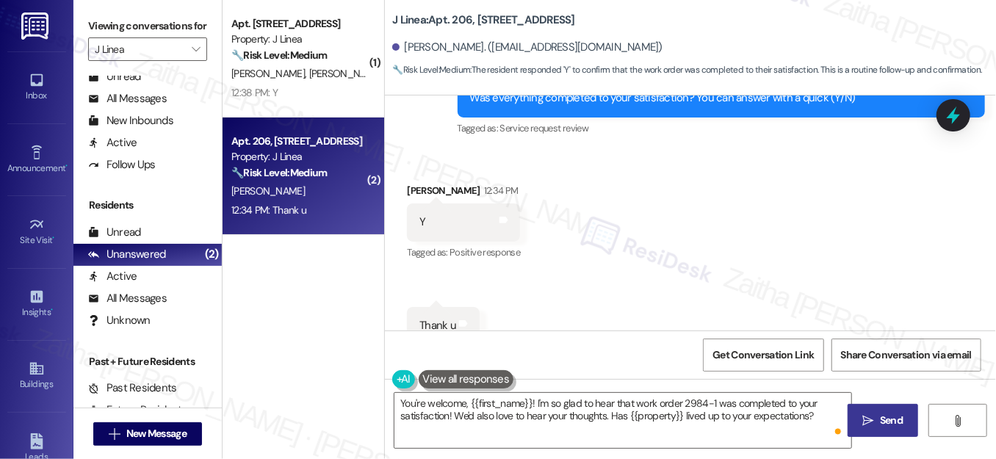
click at [900, 420] on span "Send" at bounding box center [891, 420] width 23 height 15
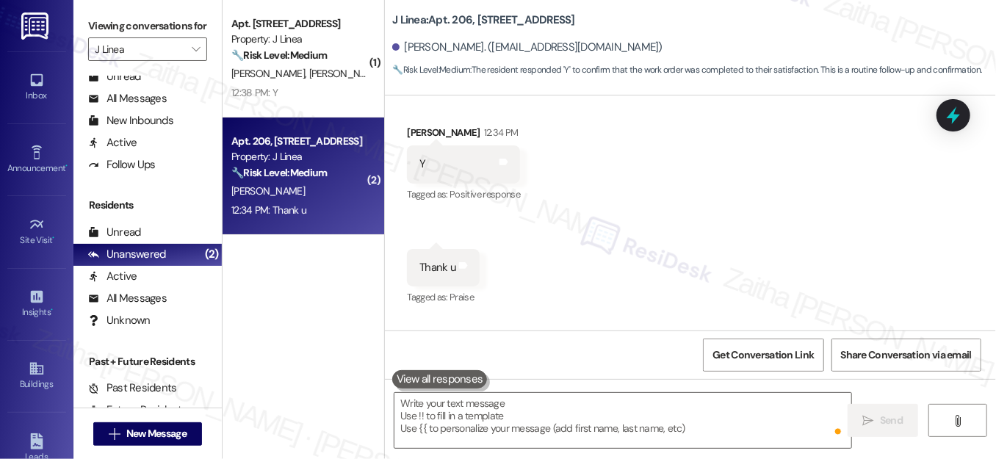
scroll to position [1717, 0]
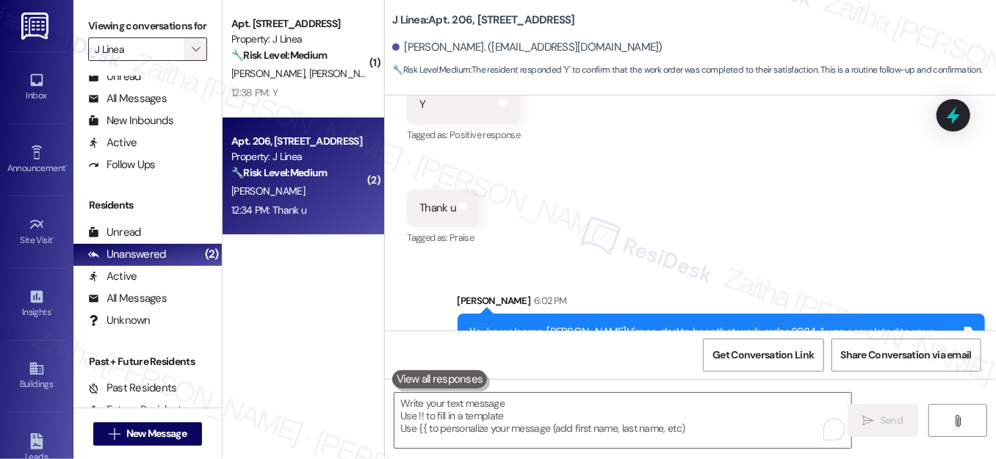
click at [195, 55] on icon "" at bounding box center [196, 49] width 8 height 12
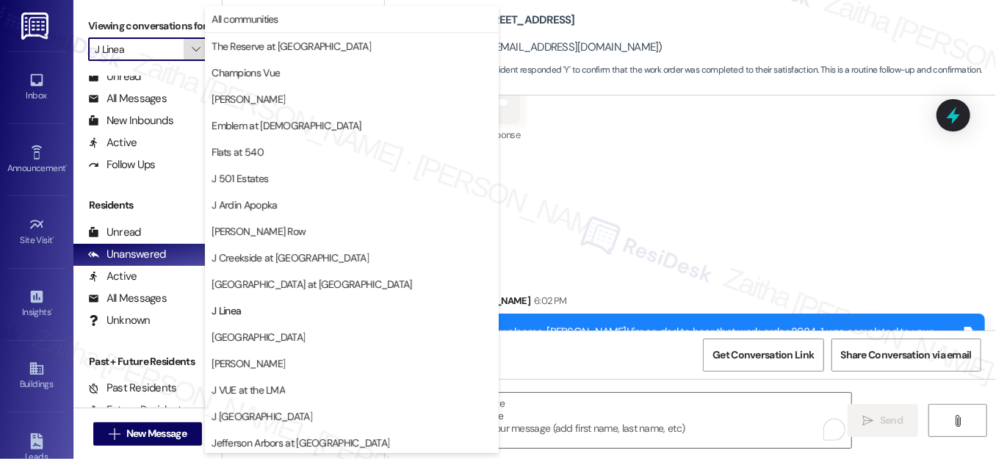
scroll to position [239, 0]
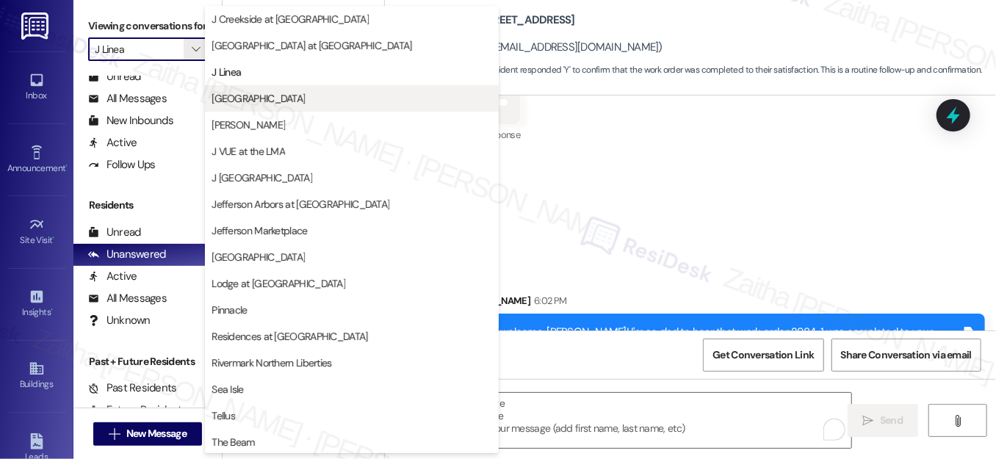
click at [274, 101] on span "[GEOGRAPHIC_DATA]" at bounding box center [258, 98] width 93 height 15
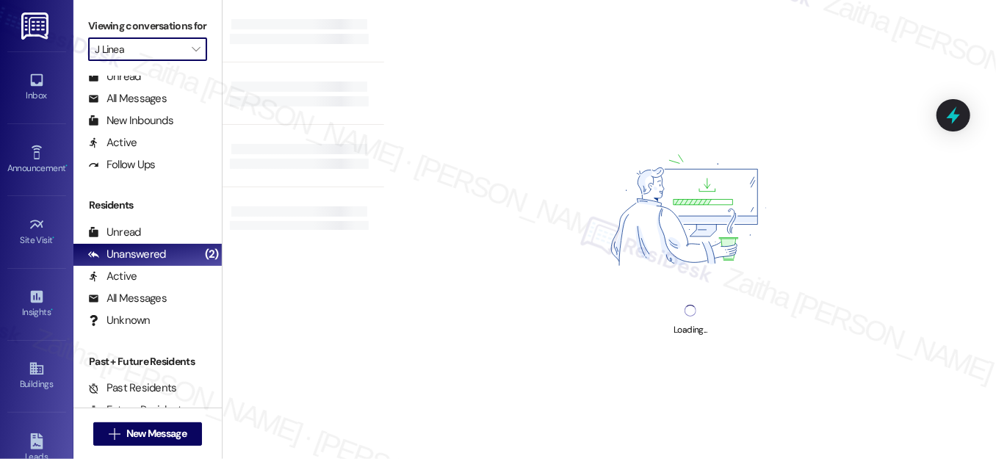
type input "[GEOGRAPHIC_DATA]"
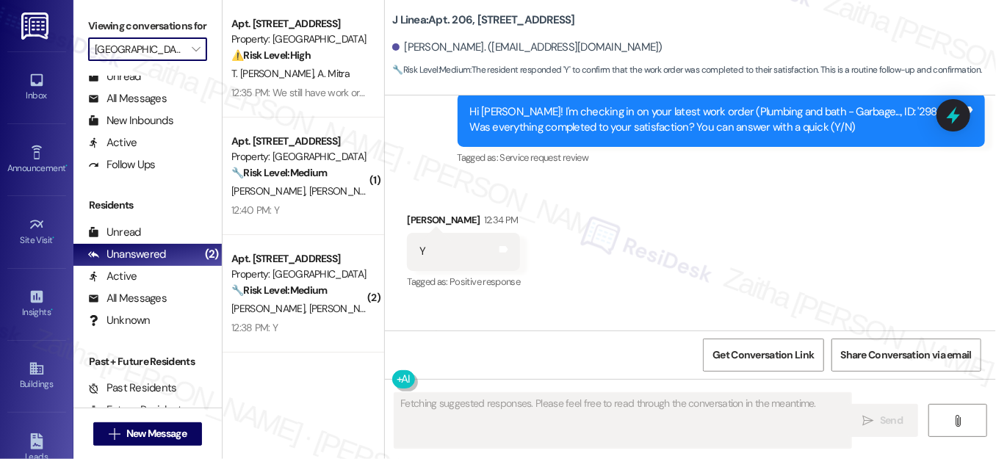
scroll to position [1599, 0]
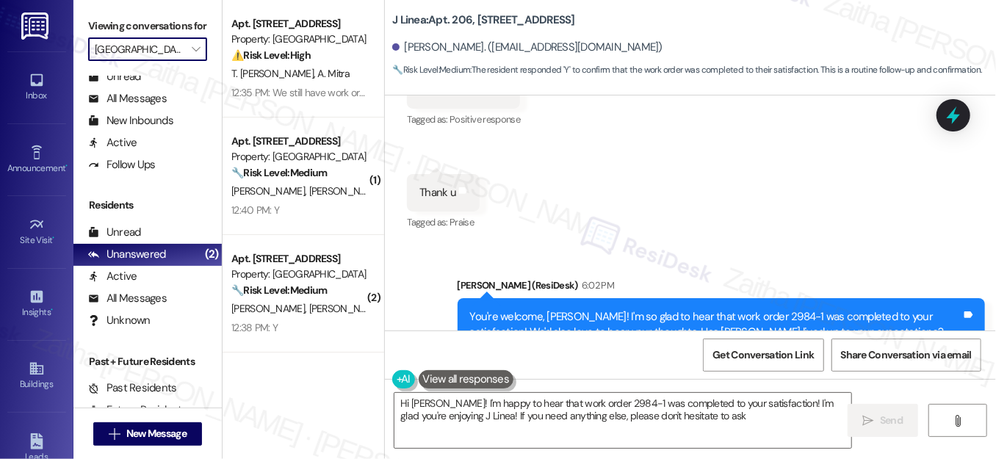
type textarea "Hi Andrew! I'm happy to hear that work order 2984-1 was completed to your satis…"
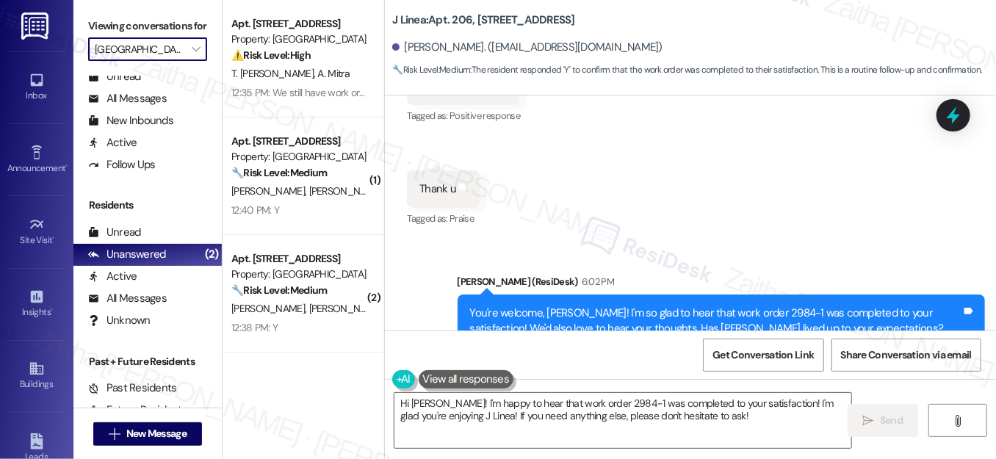
scroll to position [1739, 0]
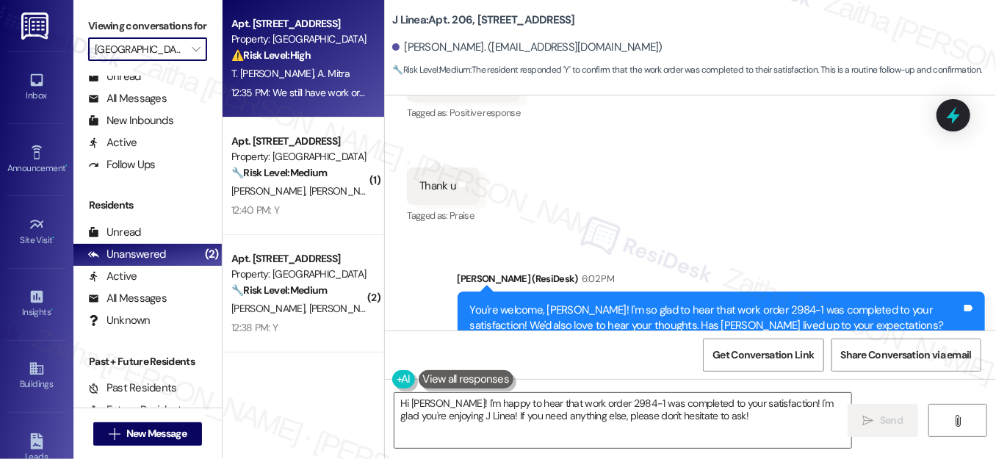
click at [363, 59] on div "Apt. 509, 190 Pleasant St Property: J Malden Center ⚠️ Risk Level: High The res…" at bounding box center [304, 59] width 162 height 118
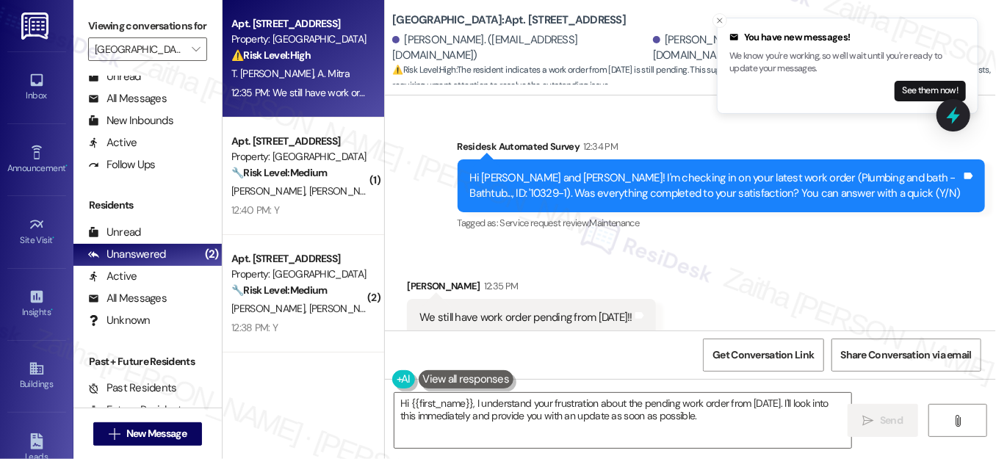
scroll to position [3331, 0]
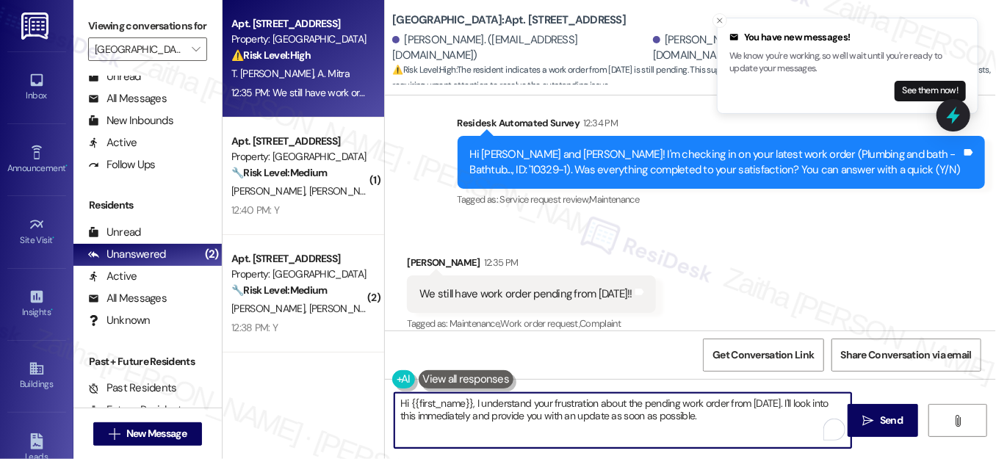
drag, startPoint x: 826, startPoint y: 400, endPoint x: 753, endPoint y: 422, distance: 76.7
click at [753, 422] on textarea "Hi {{first_name}}, I understand your frustration about the pending work order f…" at bounding box center [622, 420] width 457 height 55
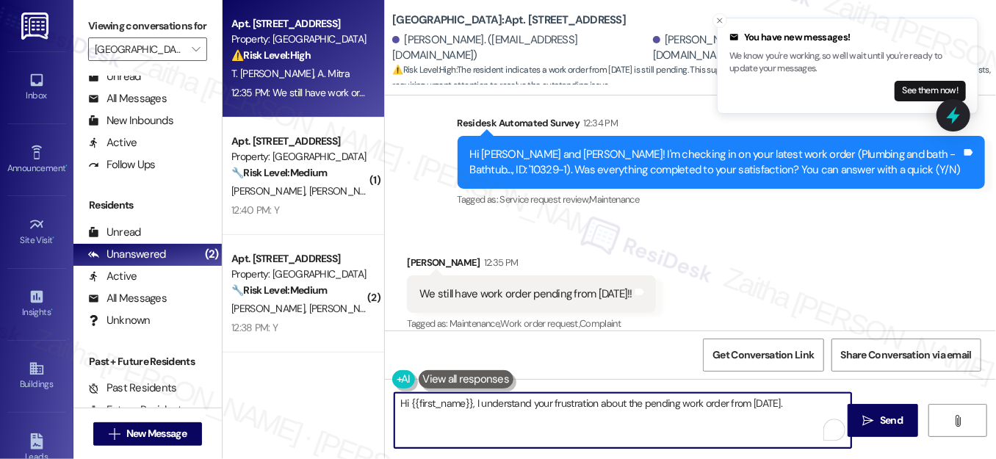
type textarea "Hi {{first_name}}, I understand your frustration about the pending work order f…"
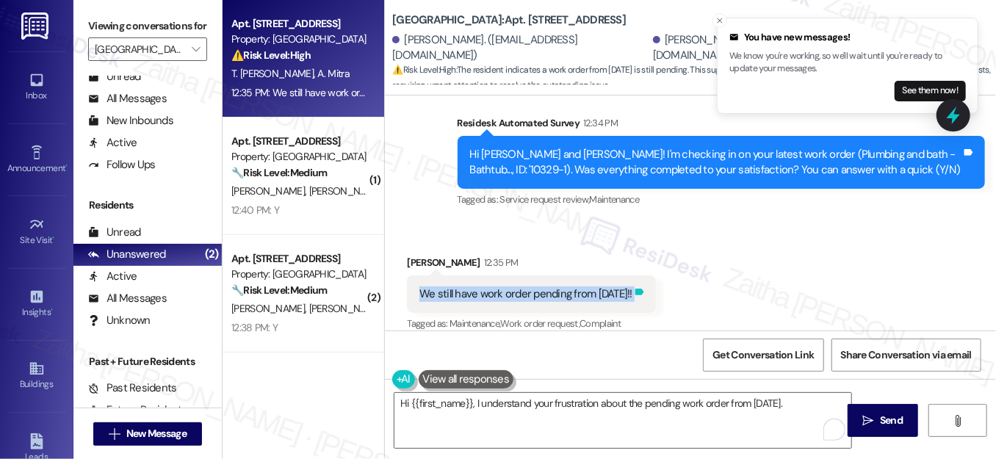
drag, startPoint x: 413, startPoint y: 280, endPoint x: 682, endPoint y: 281, distance: 268.8
click at [656, 281] on div "We still have work order pending from September 2023!! Tags and notes" at bounding box center [531, 293] width 249 height 37
copy div "We still have work order pending from September 2023!! Tags and notes"
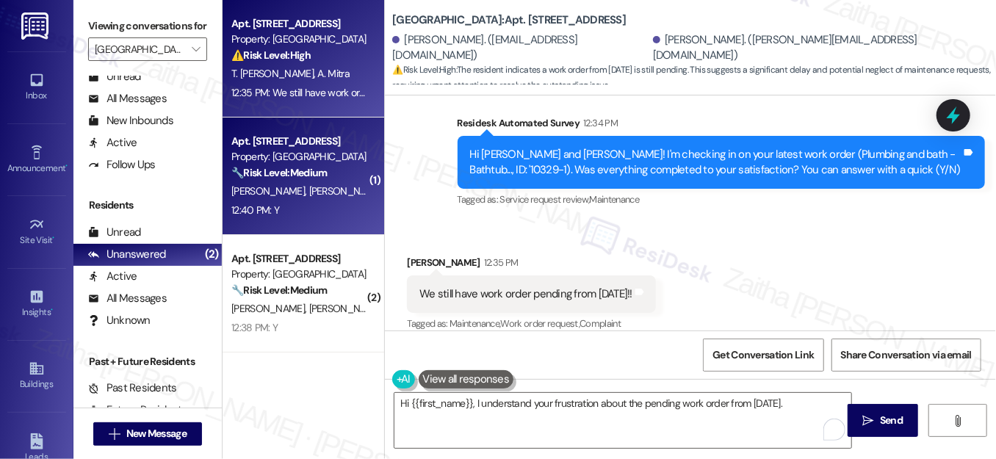
click at [325, 211] on div "12:40 PM: Y 12:40 PM: Y" at bounding box center [299, 210] width 139 height 18
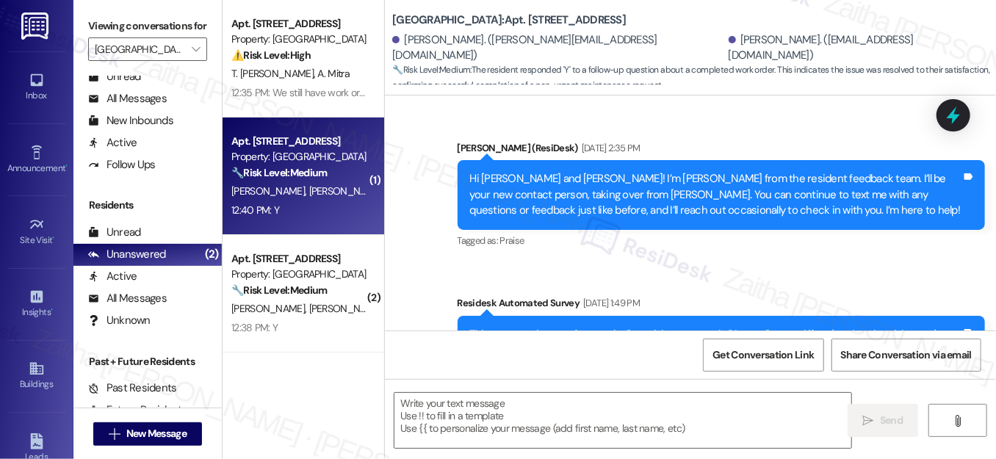
type textarea "Fetching suggested responses. Please feel free to read through the conversation…"
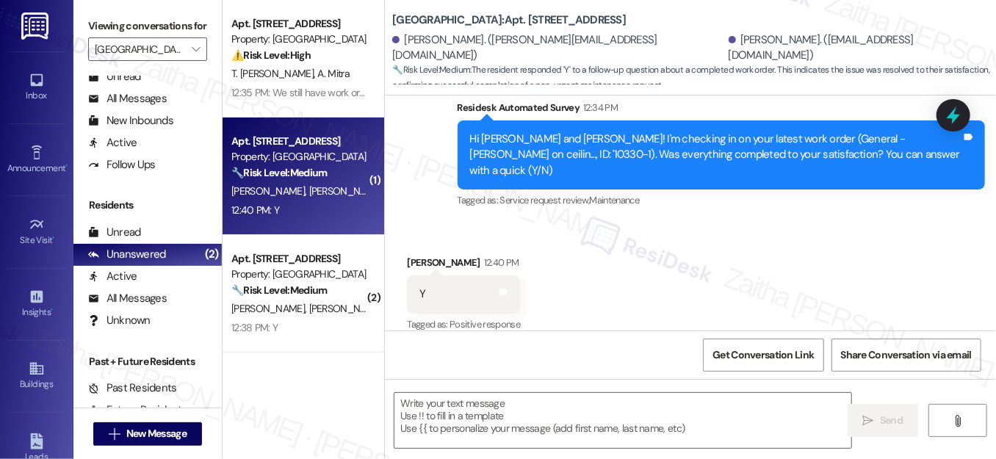
scroll to position [1553, 0]
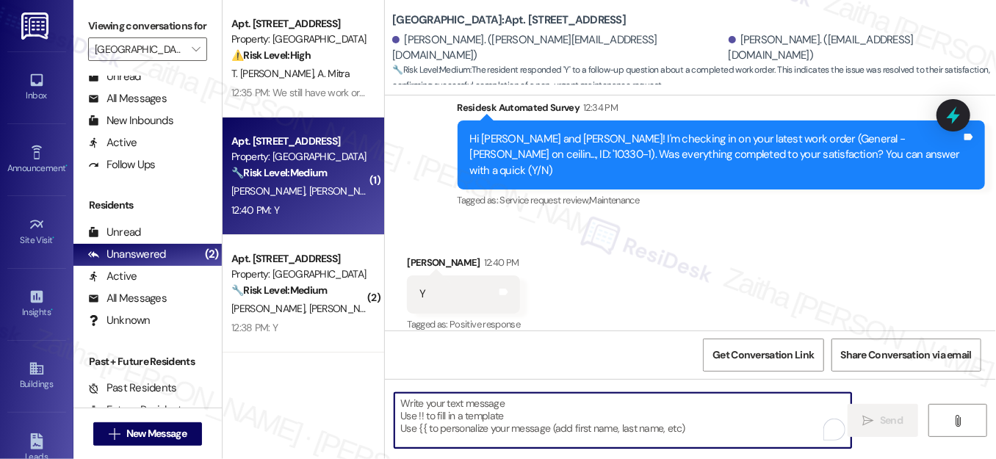
click at [507, 404] on textarea "To enrich screen reader interactions, please activate Accessibility in Grammarl…" at bounding box center [622, 420] width 457 height 55
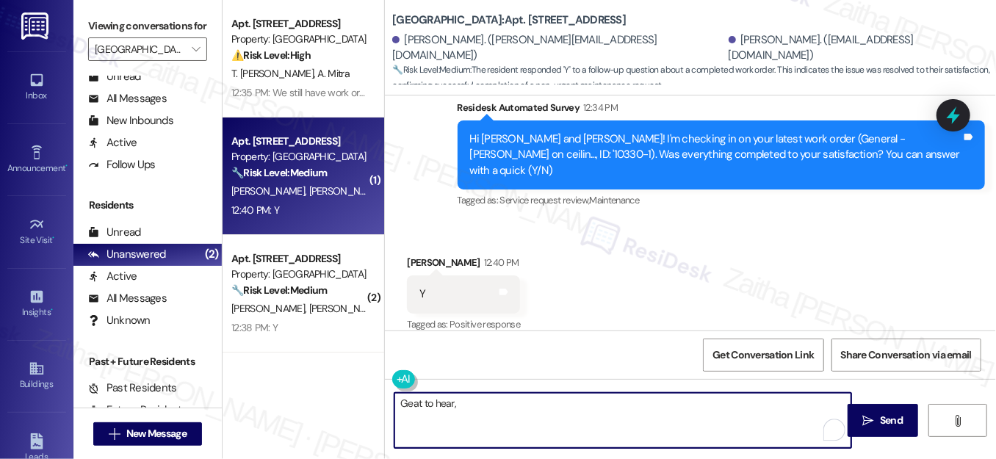
click at [419, 255] on div "Elissa Potiris 12:40 PM" at bounding box center [463, 265] width 113 height 21
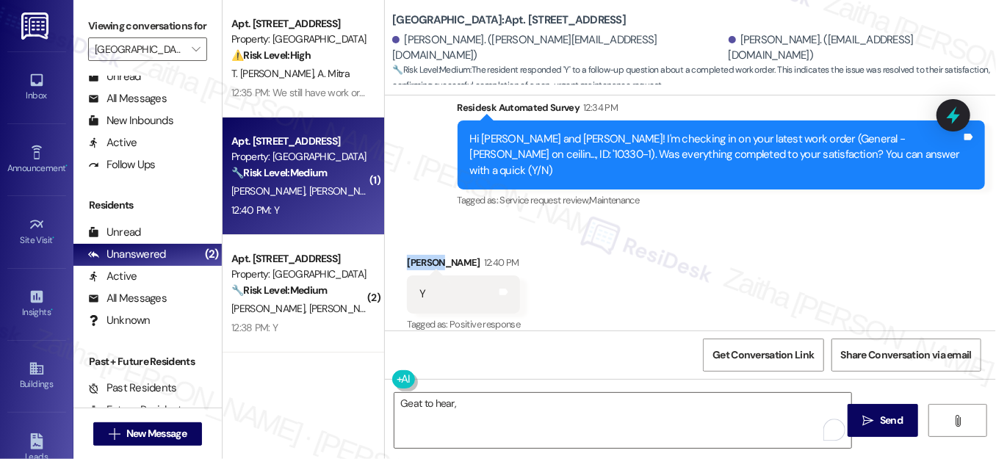
click at [419, 255] on div "Elissa Potiris 12:40 PM" at bounding box center [463, 265] width 113 height 21
copy div "Elissa"
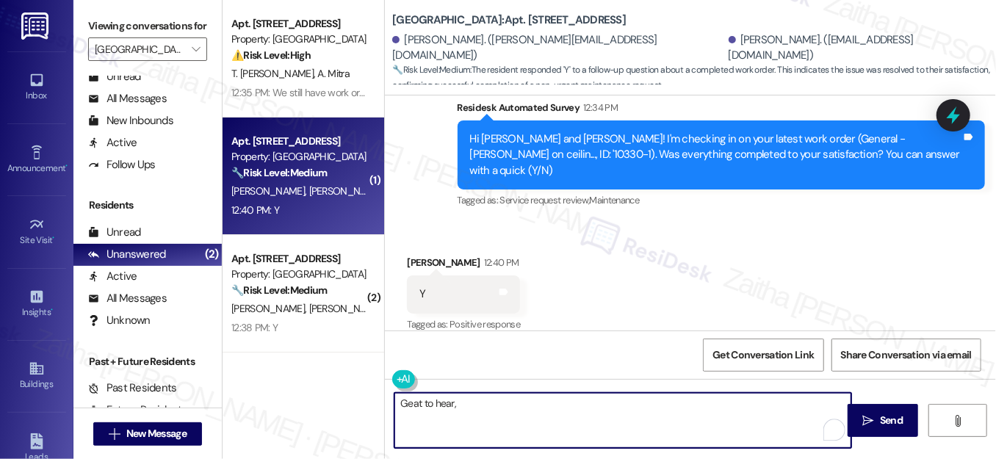
click at [478, 413] on textarea "Geat to hear," at bounding box center [622, 420] width 457 height 55
paste textarea "Elissa"
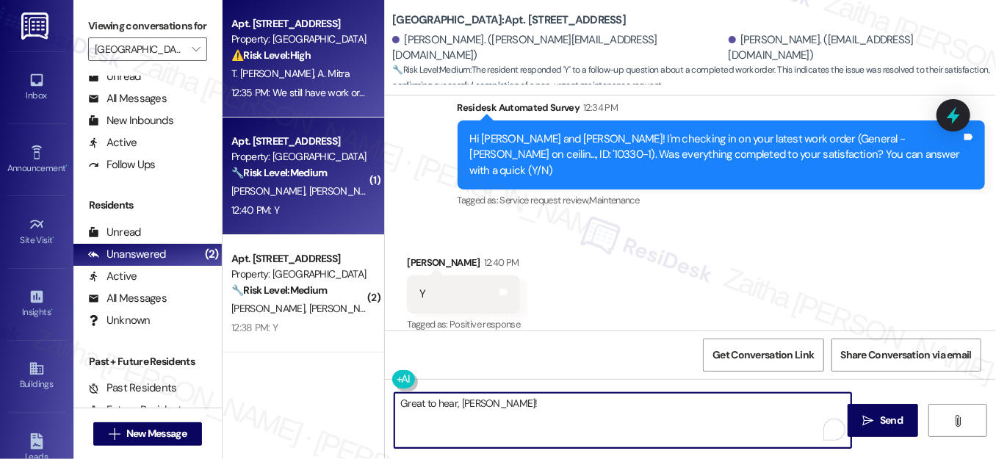
type textarea "Great to hear, Elissa!"
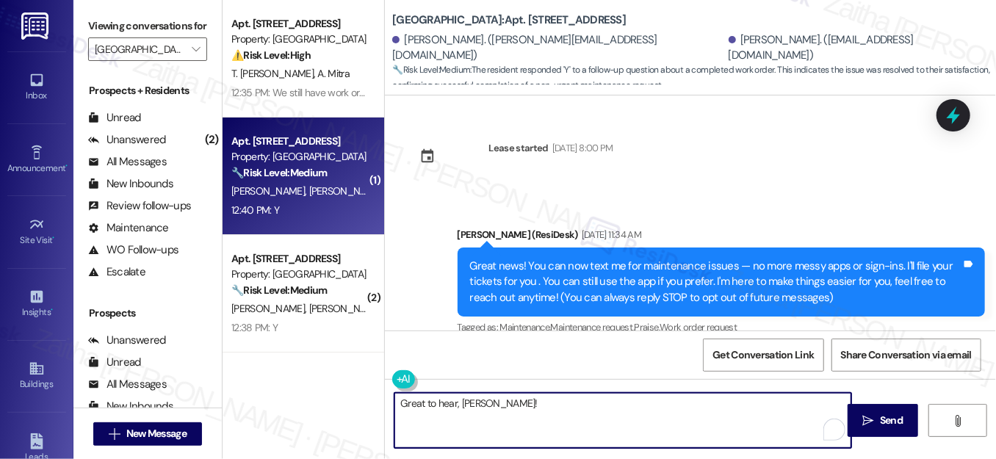
scroll to position [1553, 0]
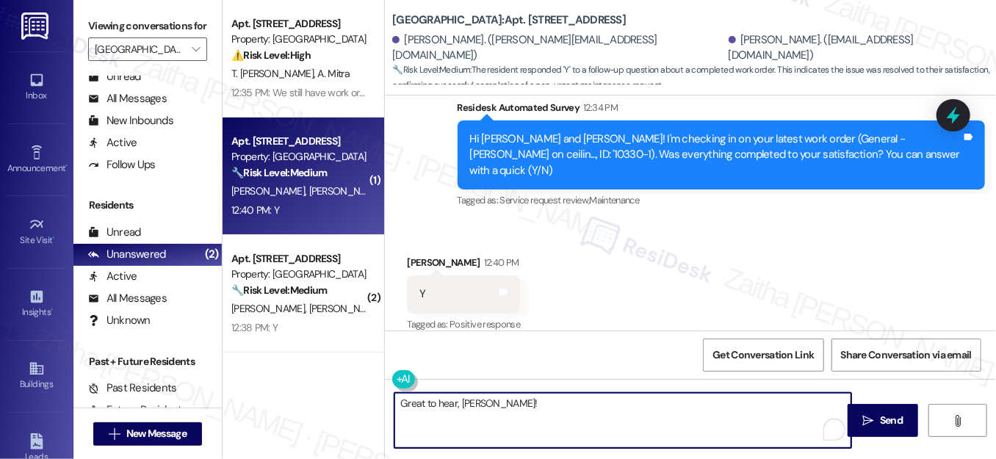
click at [507, 411] on textarea "Great to hear, [PERSON_NAME]!" at bounding box center [622, 420] width 457 height 55
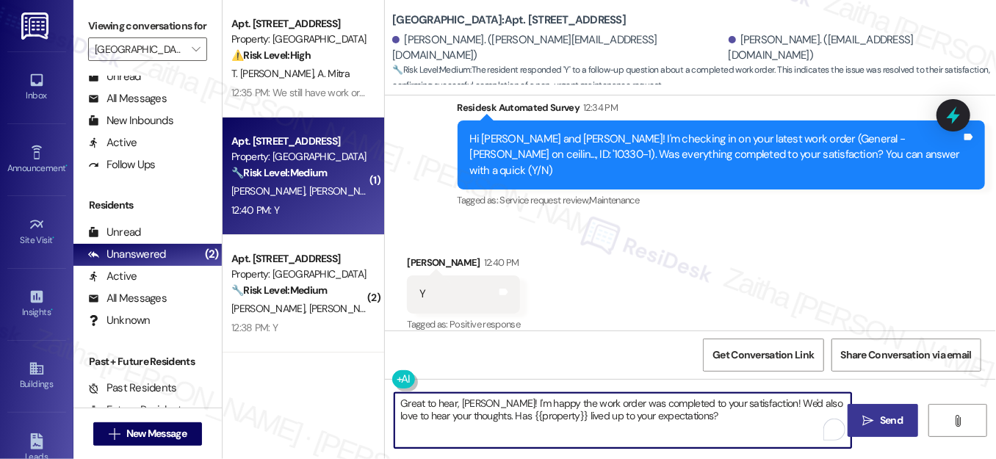
type textarea "Great to hear, [PERSON_NAME]! I'm happy the work order was completed to your sa…"
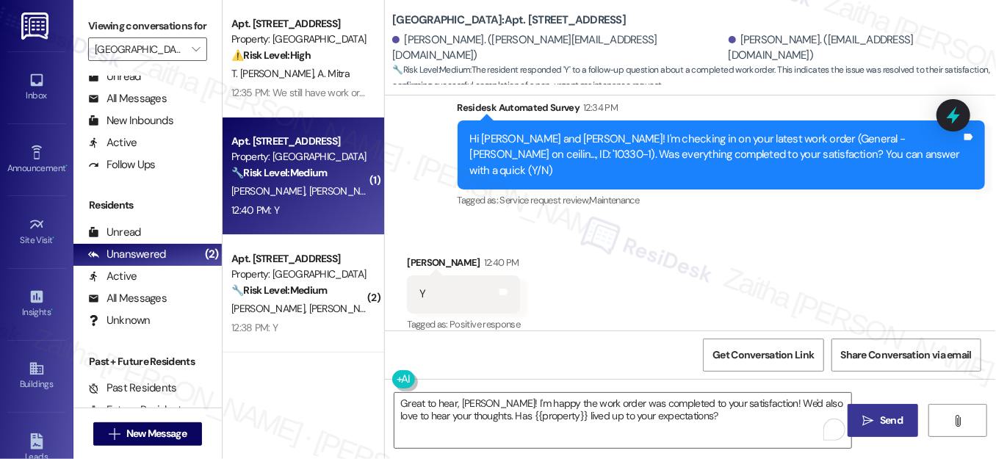
click at [885, 418] on span "Send" at bounding box center [891, 420] width 23 height 15
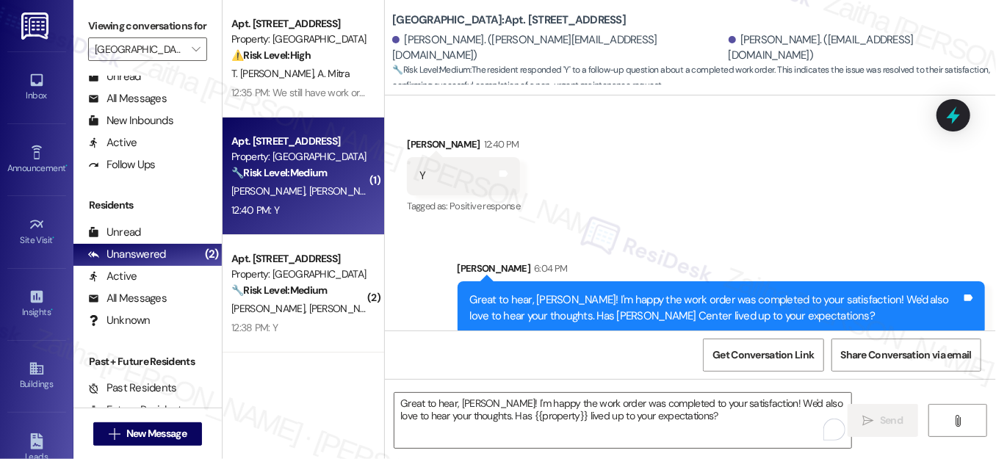
scroll to position [115, 0]
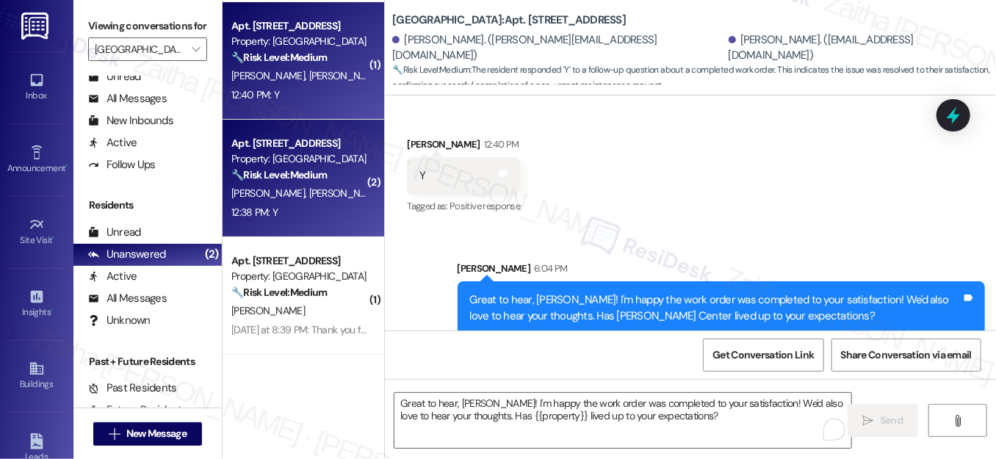
click at [328, 201] on div "J. Han M. Liu" at bounding box center [299, 193] width 139 height 18
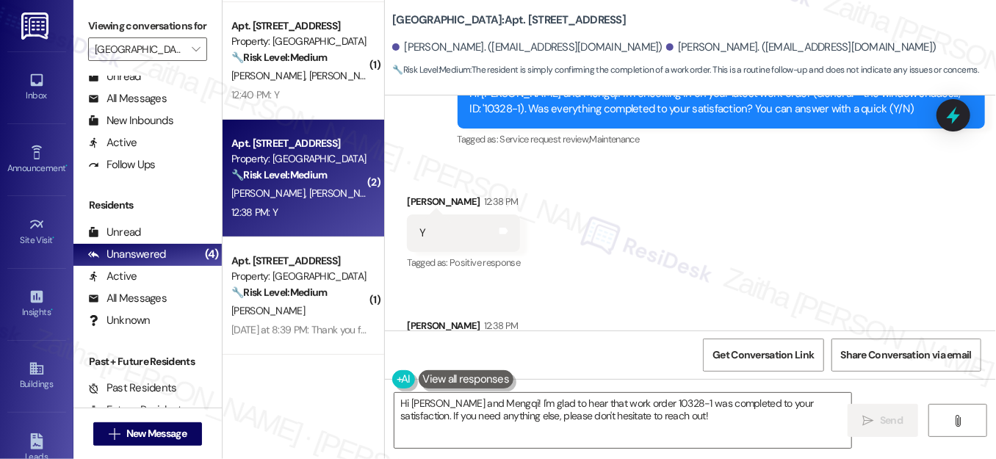
scroll to position [1677, 0]
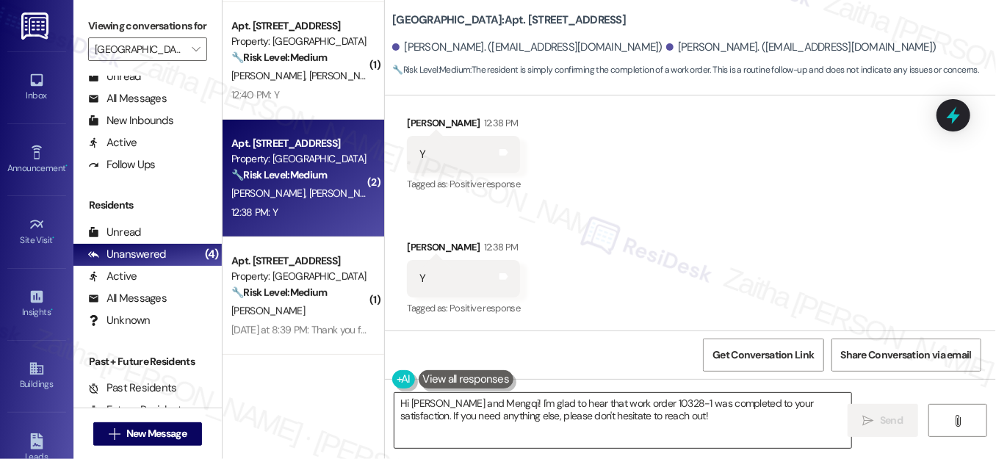
click at [401, 401] on textarea "Hi Jiaxuan and Mengqi! I'm glad to hear that work order 10328-1 was completed t…" at bounding box center [622, 420] width 457 height 55
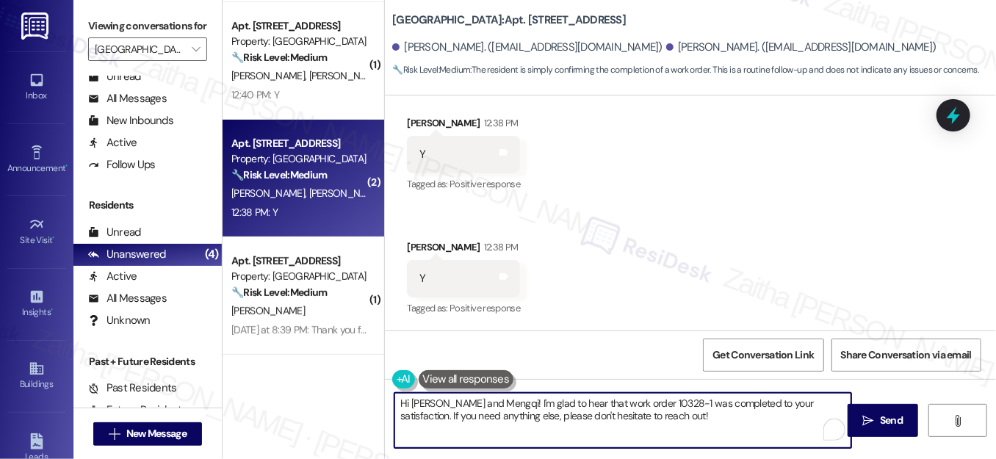
click at [401, 401] on textarea "Hi Jiaxuan and Mengqi! I'm glad to hear that work order 10328-1 was completed t…" at bounding box center [622, 420] width 457 height 55
drag, startPoint x: 730, startPoint y: 404, endPoint x: 766, endPoint y: 397, distance: 36.6
click at [766, 397] on textarea "Thank you for confirming, Jiaxuan and Mengqi! I'm glad to hear that work order …" at bounding box center [622, 420] width 457 height 55
click at [662, 400] on textarea "Thank you for confirming, Jiaxuan and Mengqi! I'm glad to hear that the work or…" at bounding box center [622, 420] width 457 height 55
click at [671, 399] on textarea "Thank you for confirming, Jiaxuan and Mengqi! I'm glad to hear that the work or…" at bounding box center [622, 420] width 457 height 55
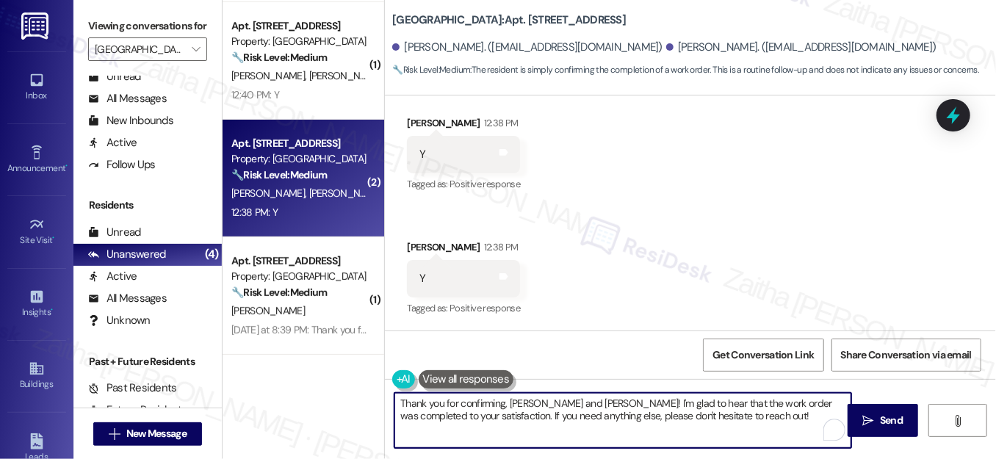
click at [671, 399] on textarea "Thank you for confirming, Jiaxuan and Mengqi! I'm glad to hear that the work or…" at bounding box center [622, 420] width 457 height 55
drag, startPoint x: 449, startPoint y: 415, endPoint x: 762, endPoint y: 433, distance: 312.6
click at [762, 433] on textarea "Thank you for confirming, Jiaxuan and Mengqi! I'm glad to hear the work order w…" at bounding box center [622, 420] width 457 height 55
paste textarea "We'd also love to hear your thoughts. Has {{property}} lived up to your expecta…"
type textarea "Thank you for confirming, Jiaxuan and Mengqi! I'm glad to hear the work order w…"
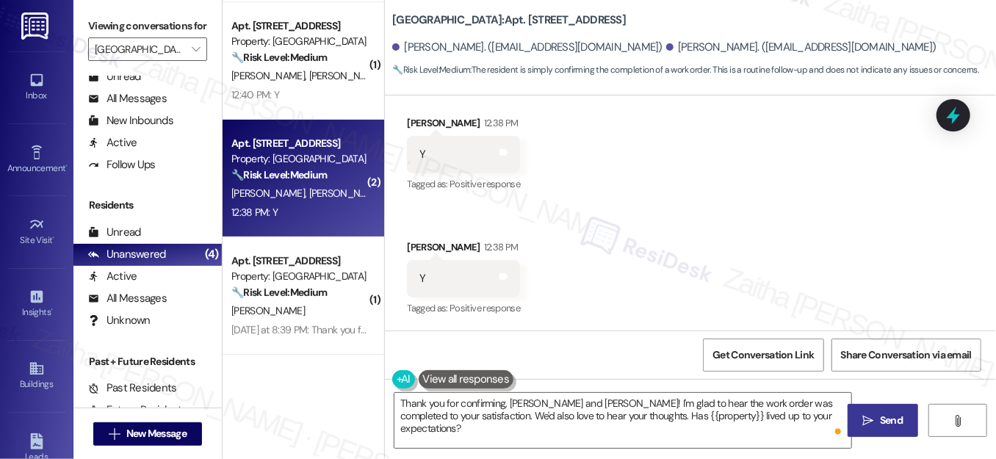
click at [882, 419] on span "Send" at bounding box center [891, 420] width 23 height 15
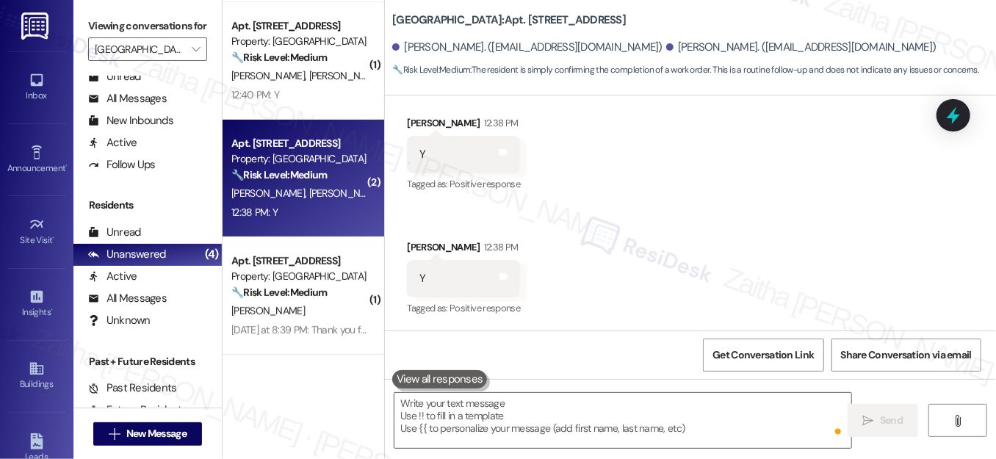
scroll to position [1676, 0]
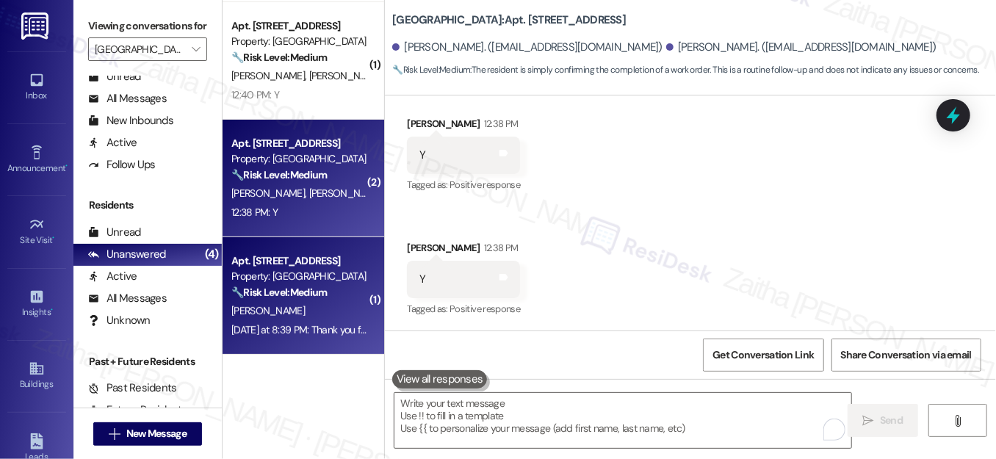
click at [347, 314] on div "T. Cline" at bounding box center [299, 311] width 139 height 18
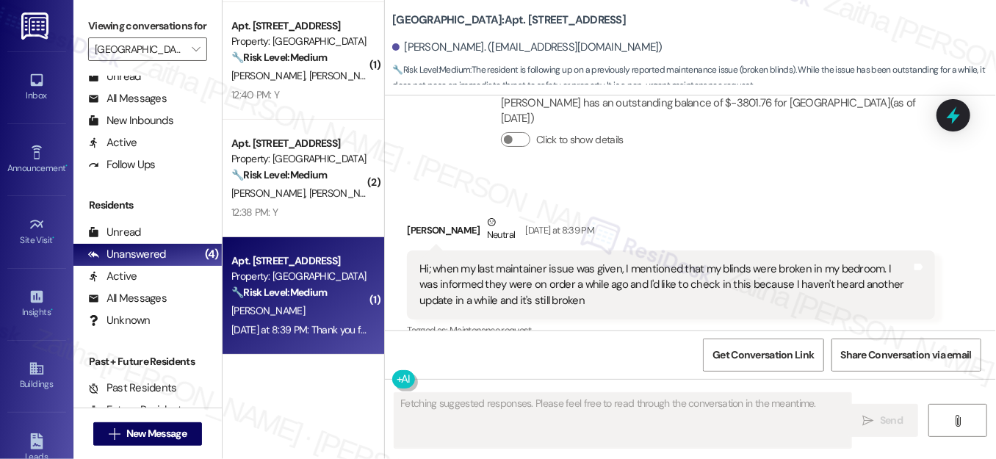
scroll to position [1945, 0]
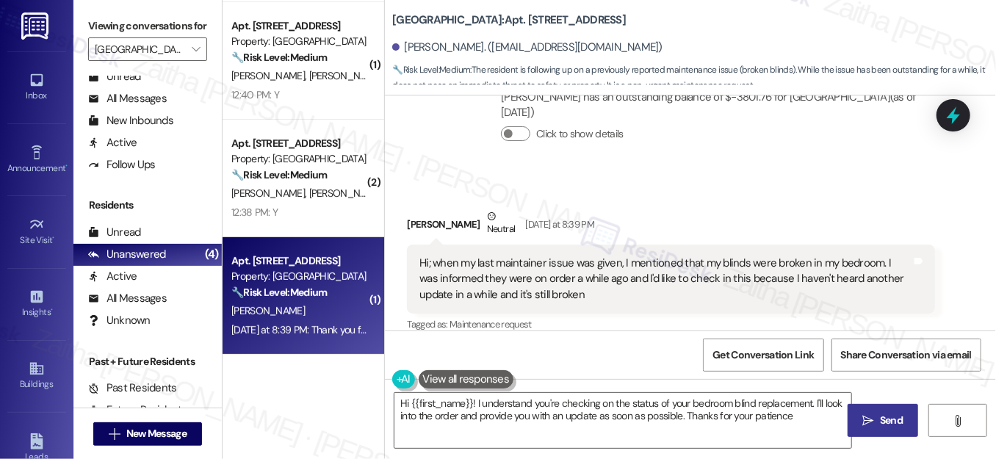
type textarea "Hi {{first_name}}! I understand you're checking on the status of your bedroom b…"
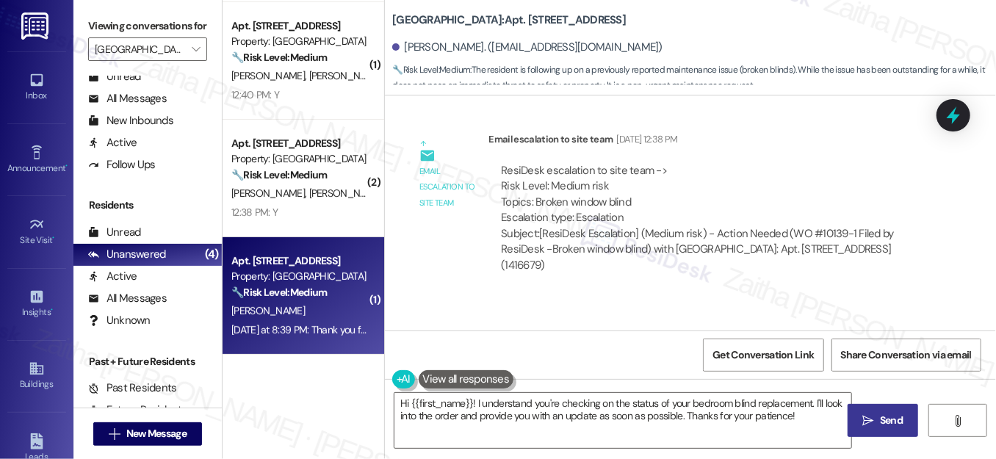
scroll to position [0, 0]
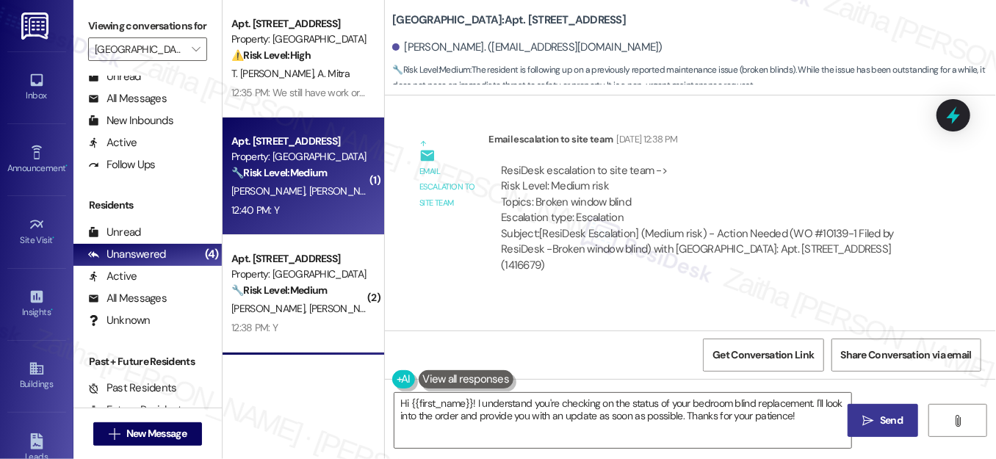
click at [307, 189] on div "E. Potiris S. Potiris" at bounding box center [299, 191] width 139 height 18
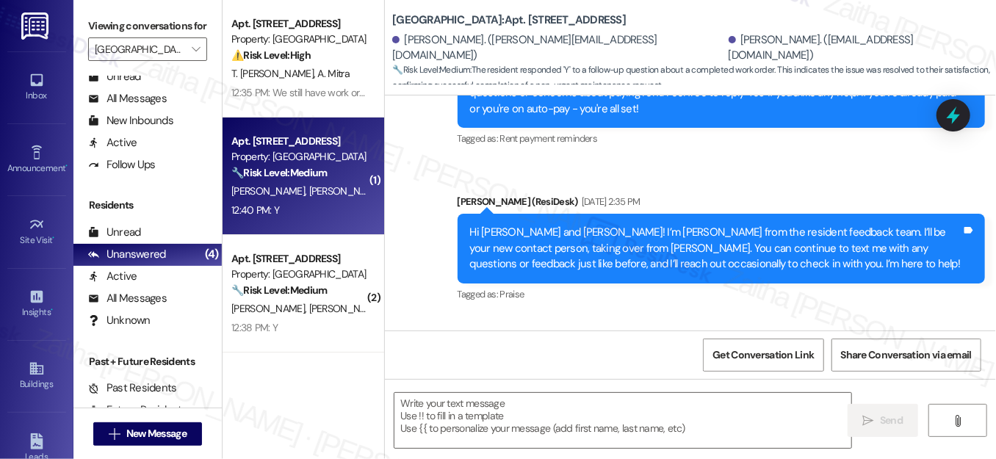
type textarea "Fetching suggested responses. Please feel free to read through the conversation…"
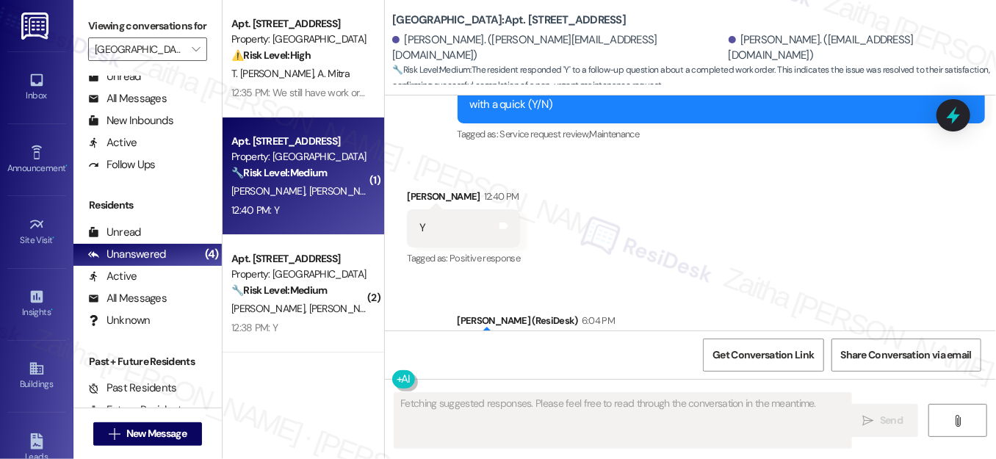
scroll to position [1692, 0]
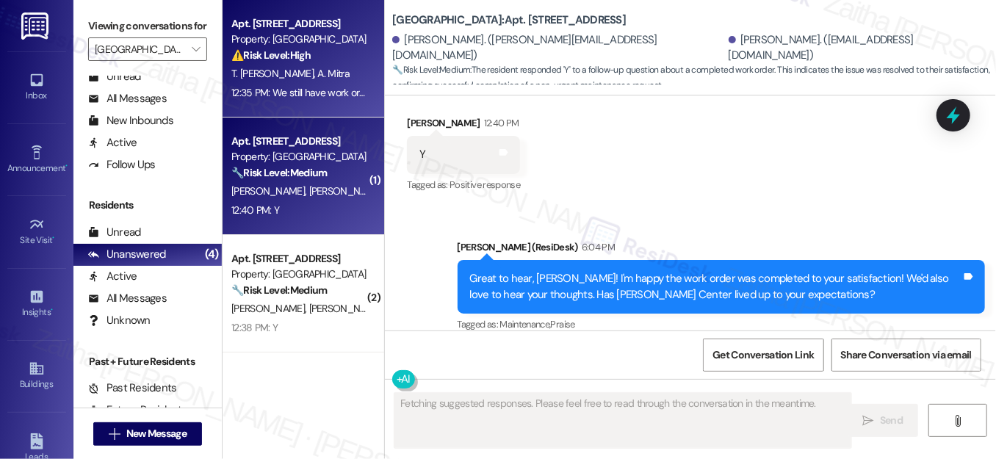
click at [336, 71] on div "T. Mitra Ghosh A. Mitra" at bounding box center [299, 74] width 139 height 18
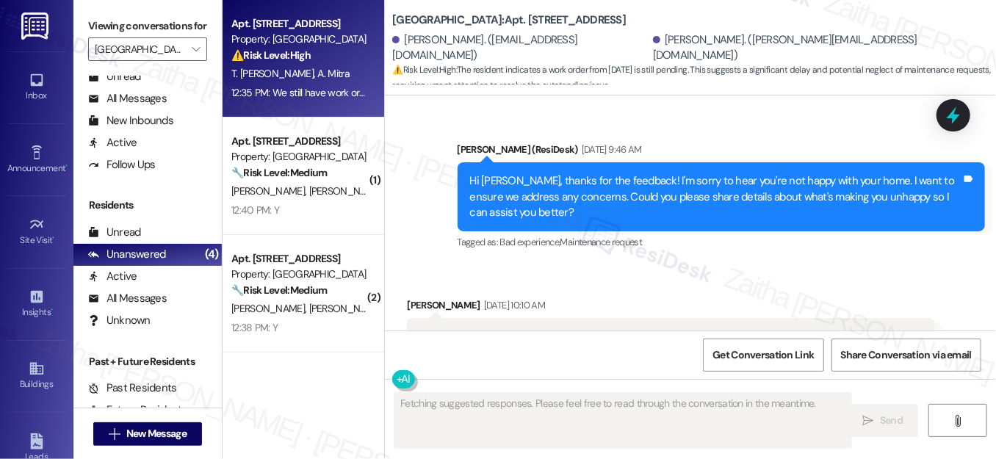
scroll to position [3331, 0]
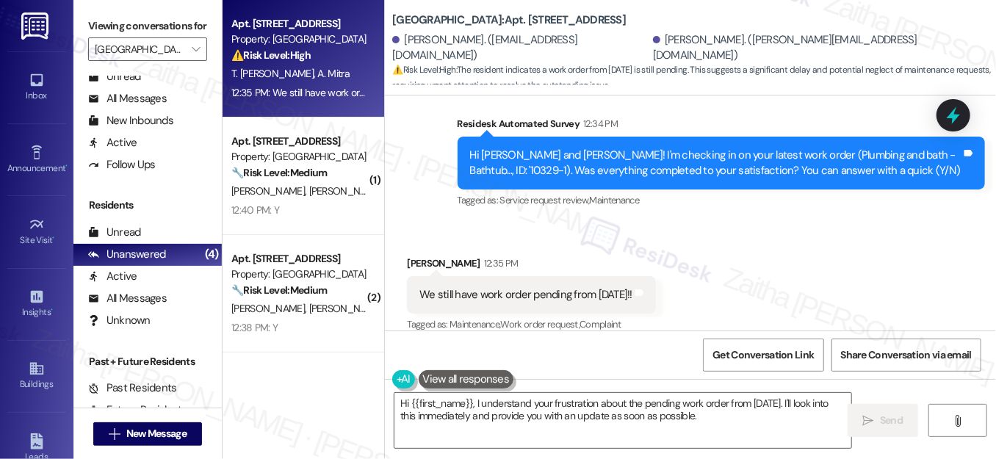
drag, startPoint x: 493, startPoint y: 278, endPoint x: 674, endPoint y: 289, distance: 181.8
click at [656, 289] on div "We still have work order pending from September 2023!! Tags and notes" at bounding box center [531, 294] width 249 height 37
copy div "We still have work order pending from September 2023!!"
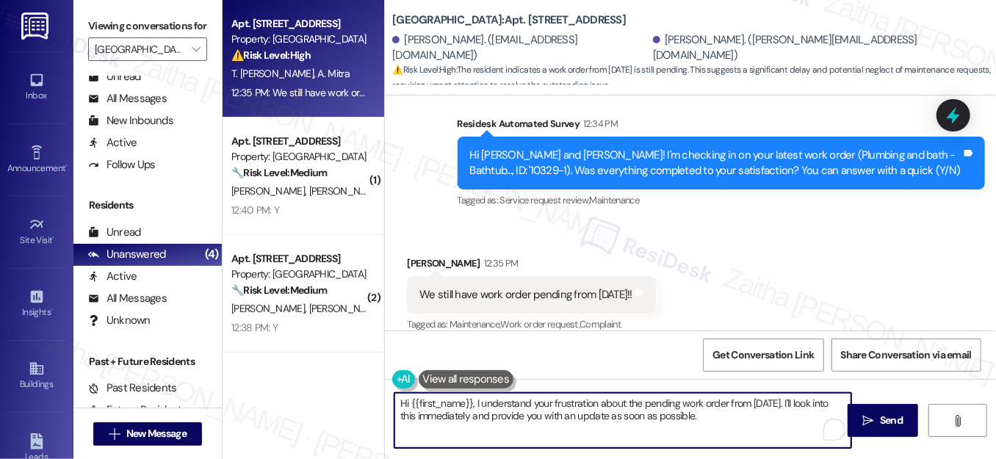
drag, startPoint x: 472, startPoint y: 401, endPoint x: 703, endPoint y: 411, distance: 230.8
click at [777, 415] on textarea "Hi {{first_name}}, I understand your frustration about the pending work order f…" at bounding box center [622, 420] width 457 height 55
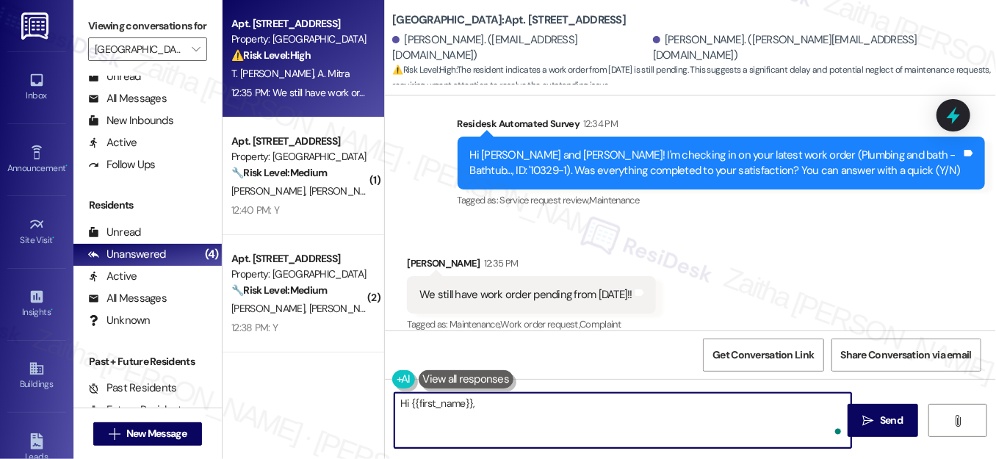
paste textarea "I understand how frustrating it must be to still have a work order pending from…"
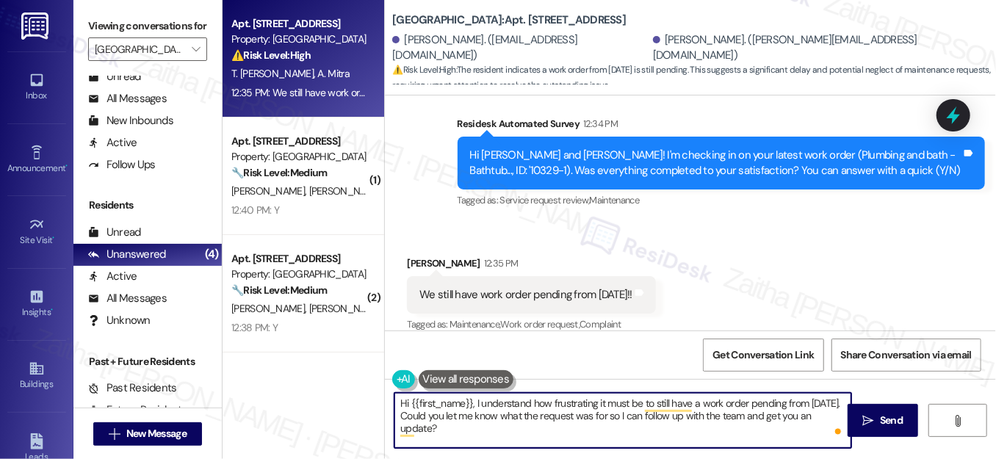
click at [410, 256] on div "Amit Mitra 12:35 PM" at bounding box center [531, 266] width 249 height 21
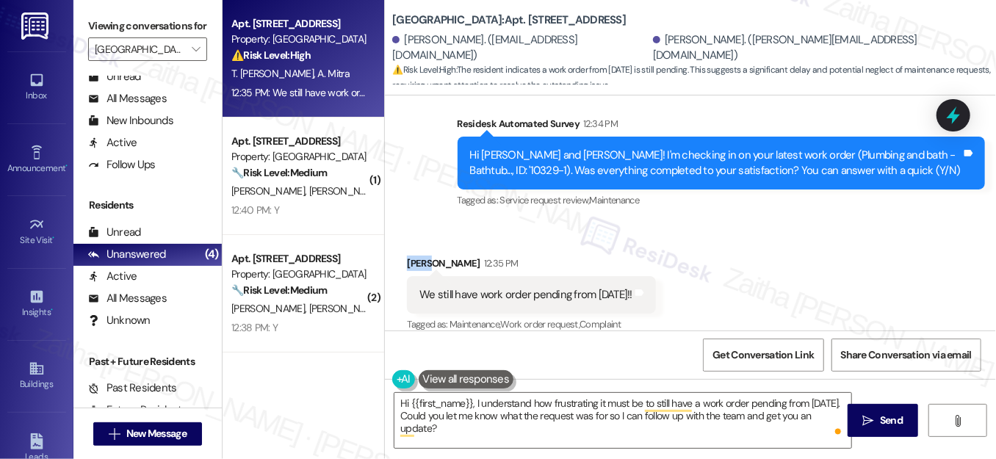
click at [410, 256] on div "Amit Mitra 12:35 PM" at bounding box center [531, 266] width 249 height 21
copy div "Amit"
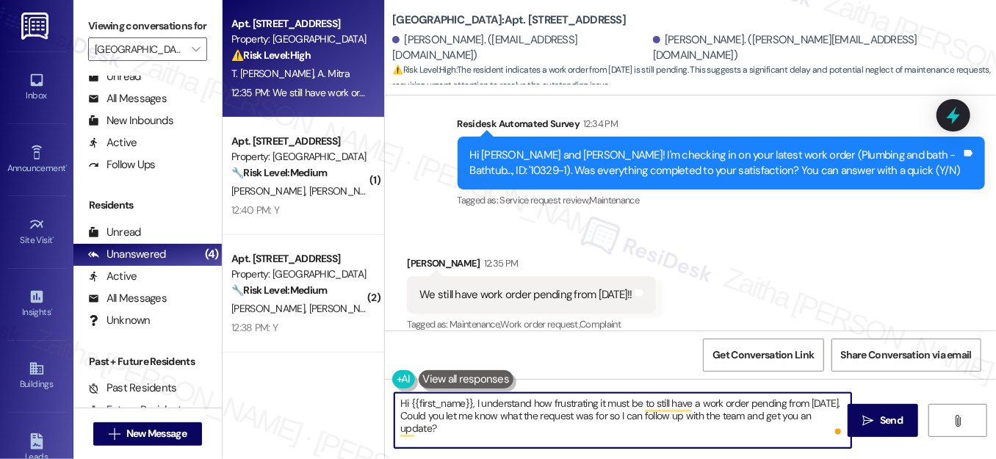
click at [449, 405] on textarea "Hi {{first_name}}, I understand how frustrating it must be to still have a work…" at bounding box center [622, 420] width 457 height 55
paste textarea "Amit"
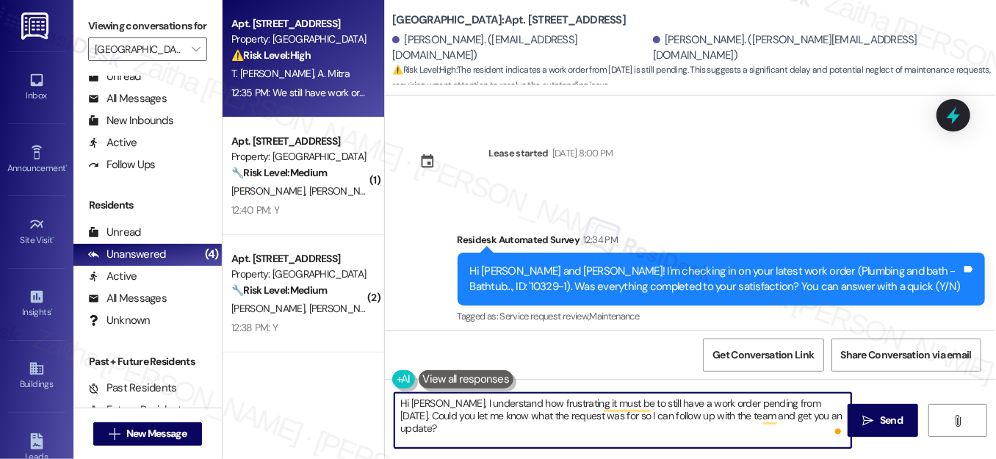
scroll to position [3331, 0]
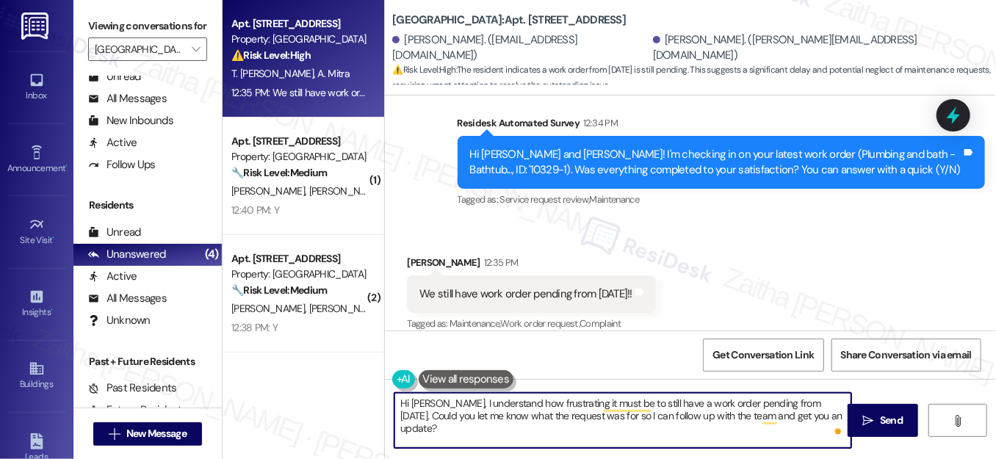
click at [441, 418] on textarea "Hi Amit, I understand how frustrating it must be to still have a work order pen…" at bounding box center [622, 420] width 457 height 55
type textarea "Hi Amit, I understand how frustrating it must be to still have a work order pen…"
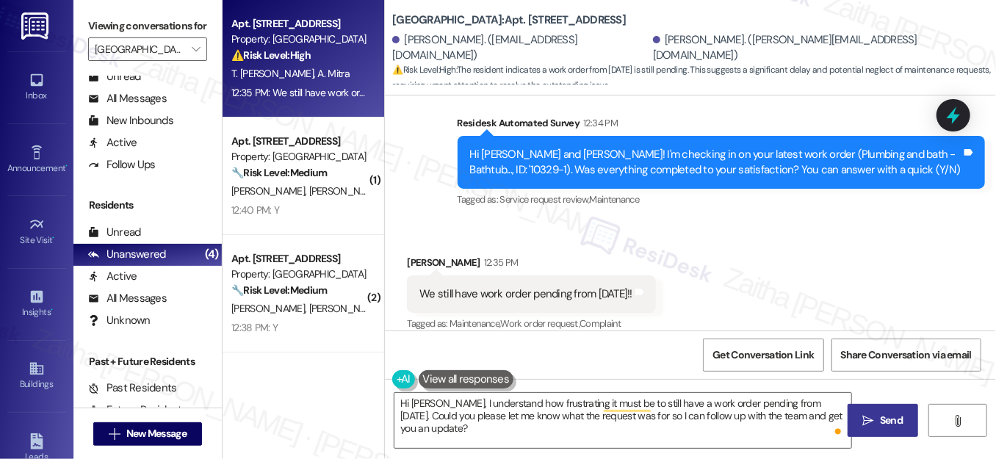
click at [879, 418] on span "Send" at bounding box center [891, 420] width 29 height 15
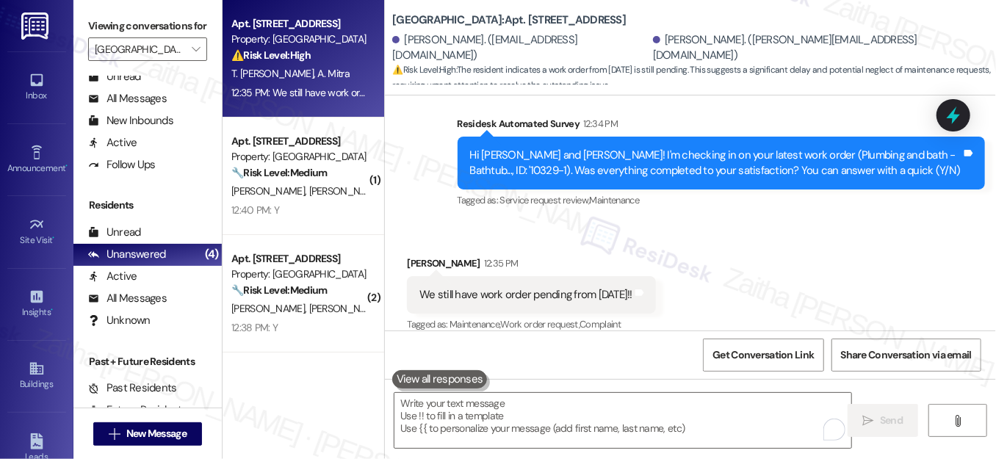
scroll to position [3464, 0]
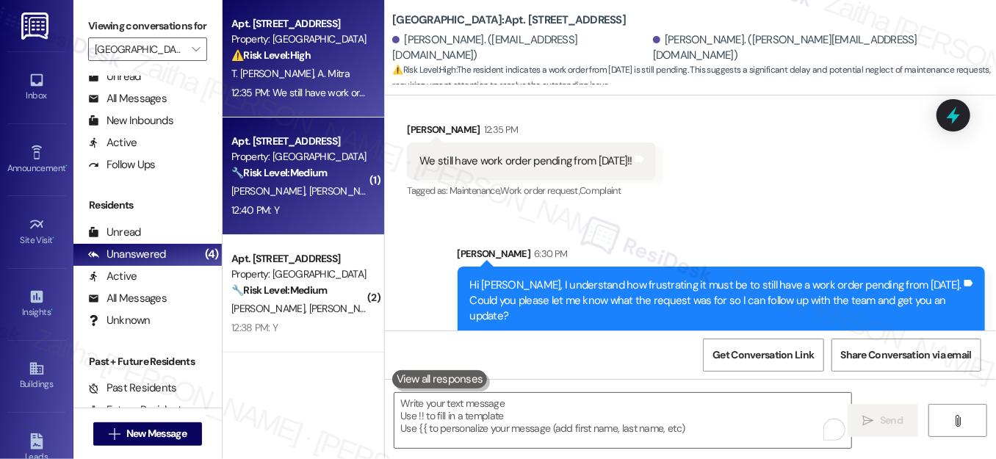
click at [317, 221] on div "Apt. 531, 190 Pleasant St Property: J Malden Center 🔧 Risk Level: Medium The re…" at bounding box center [304, 177] width 162 height 118
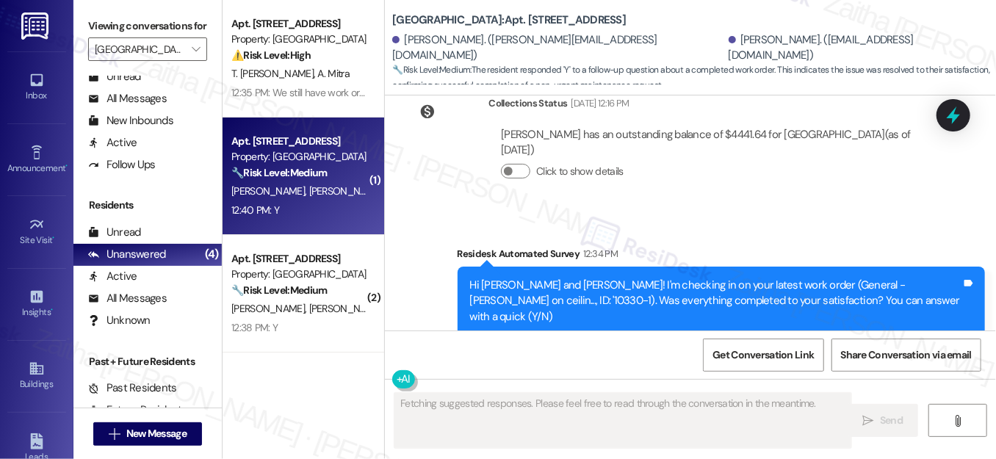
scroll to position [1553, 0]
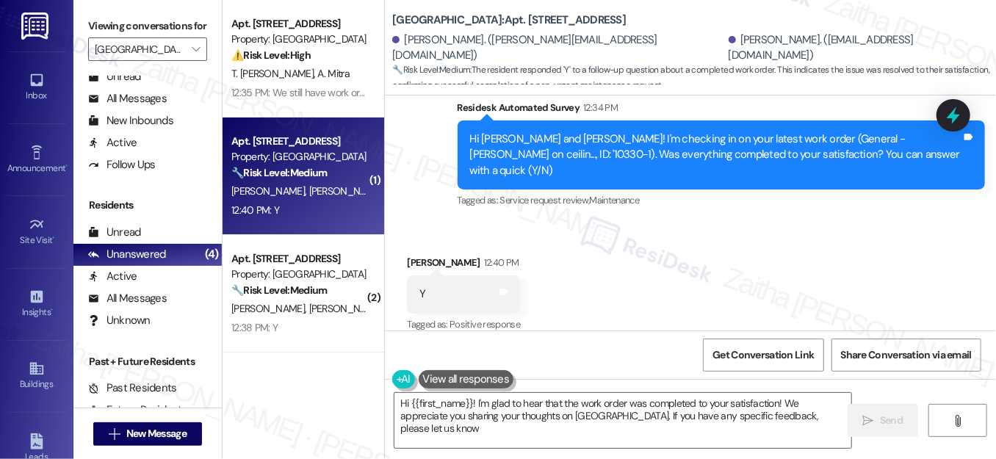
type textarea "Hi {{first_name}}! I'm glad to hear that the work order was completed to your s…"
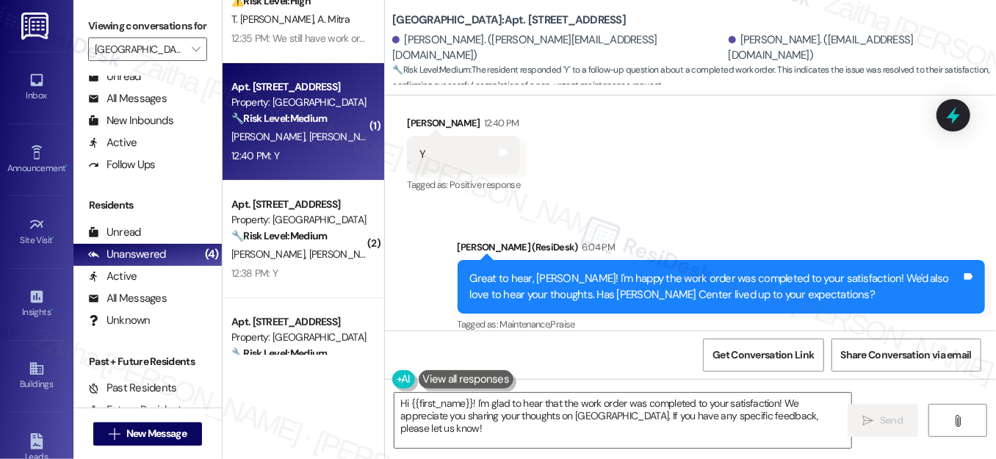
scroll to position [115, 0]
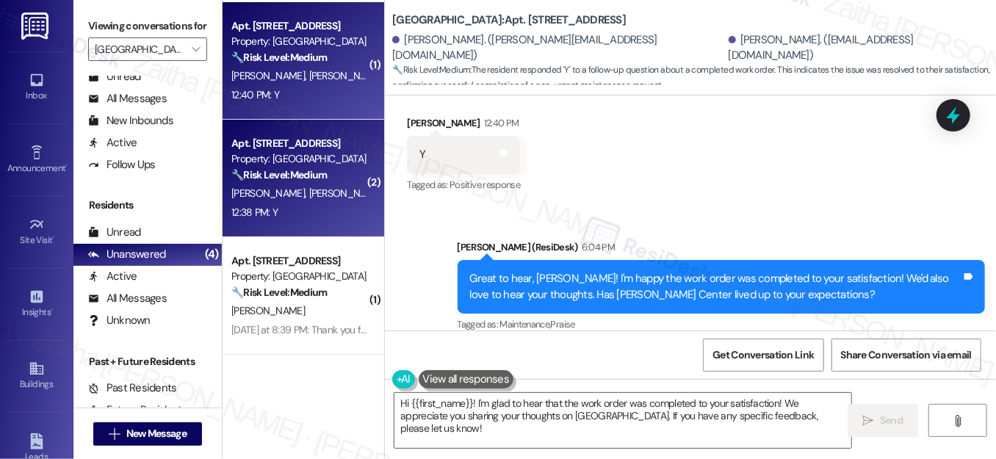
click at [300, 204] on div "12:38 PM: Y 12:38 PM: Y" at bounding box center [299, 212] width 139 height 18
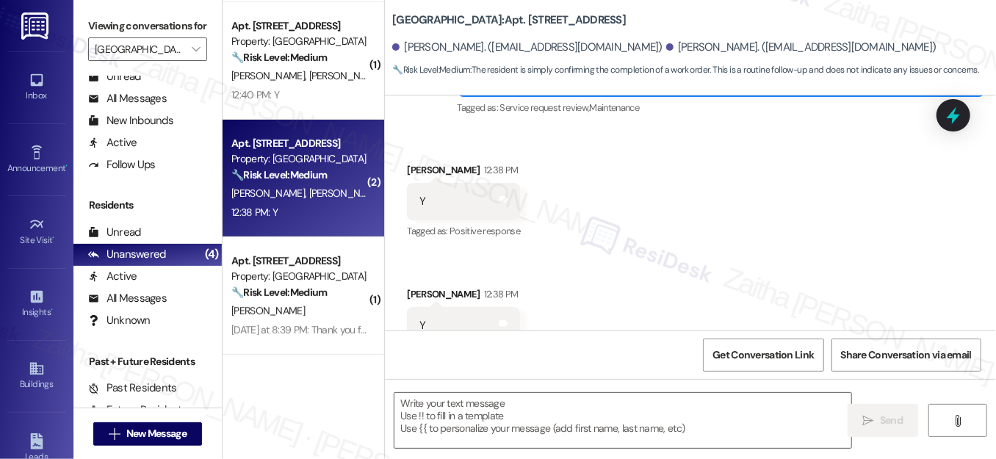
type textarea "Fetching suggested responses. Please feel free to read through the conversation…"
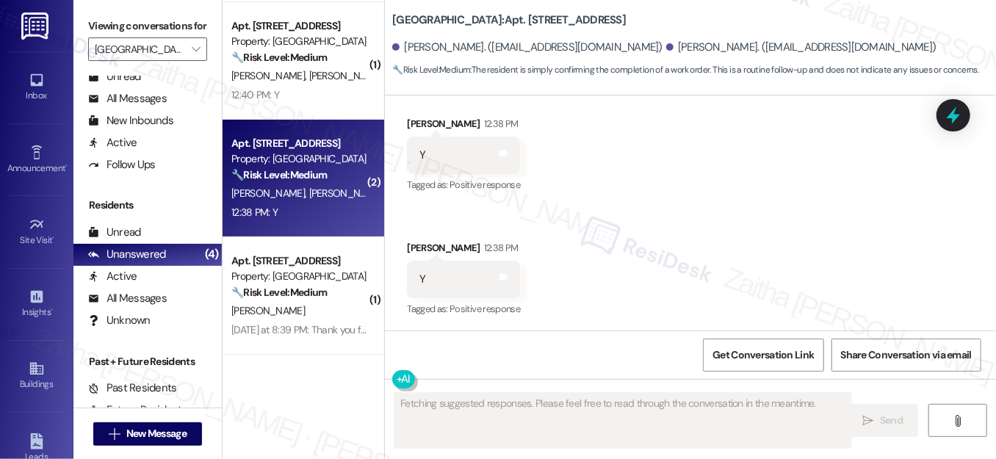
scroll to position [1816, 0]
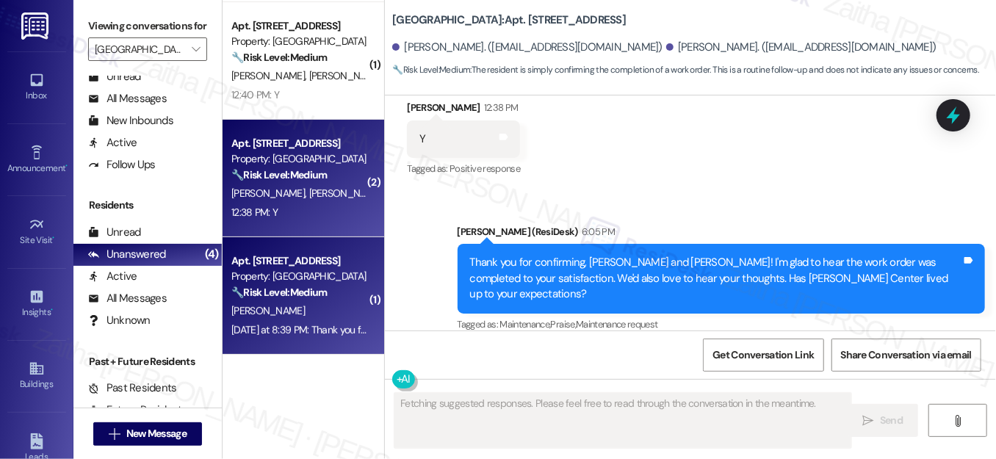
click at [337, 308] on div "T. Cline" at bounding box center [299, 311] width 139 height 18
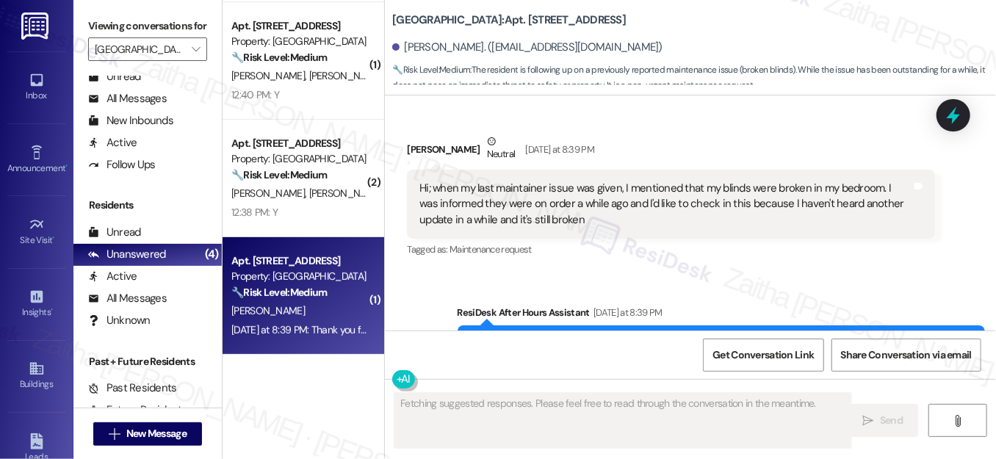
scroll to position [2085, 0]
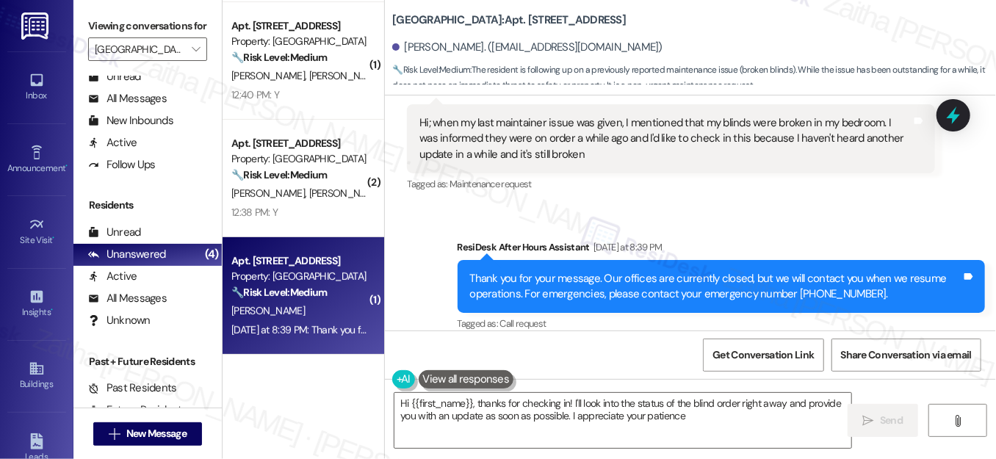
type textarea "Hi {{first_name}}, thanks for checking in! I'll look into the status of the bli…"
click at [172, 61] on input "[GEOGRAPHIC_DATA]" at bounding box center [139, 49] width 89 height 24
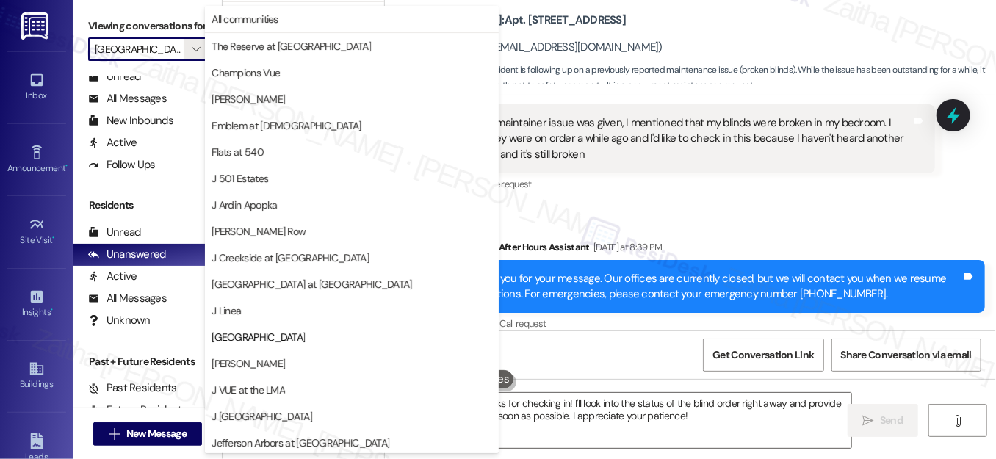
scroll to position [239, 0]
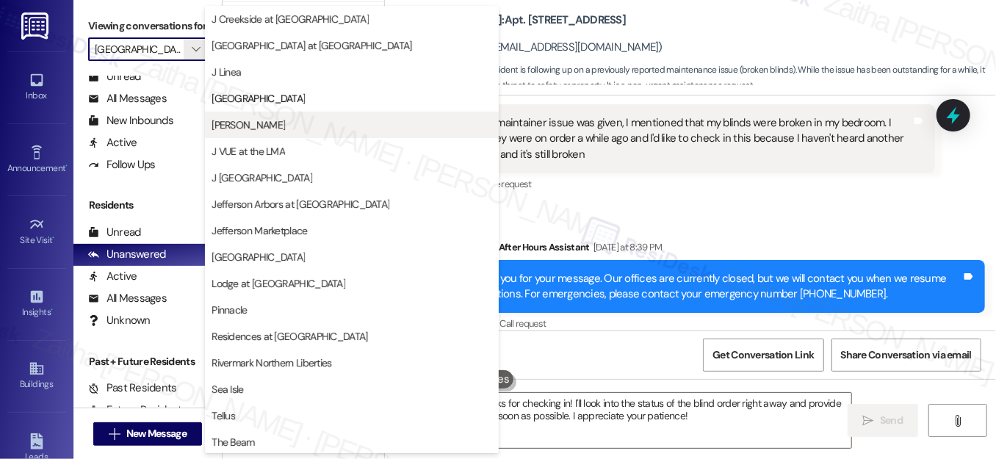
click at [274, 124] on span "[PERSON_NAME]" at bounding box center [352, 125] width 281 height 15
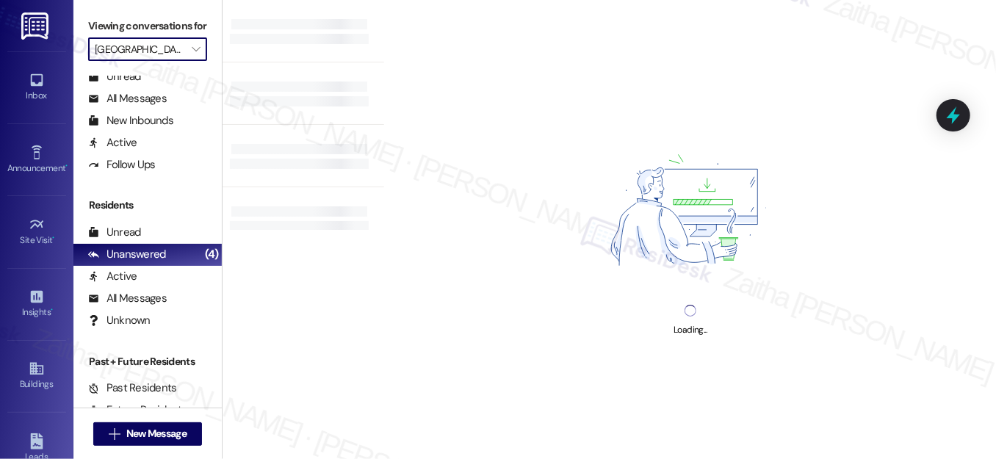
type input "[PERSON_NAME]"
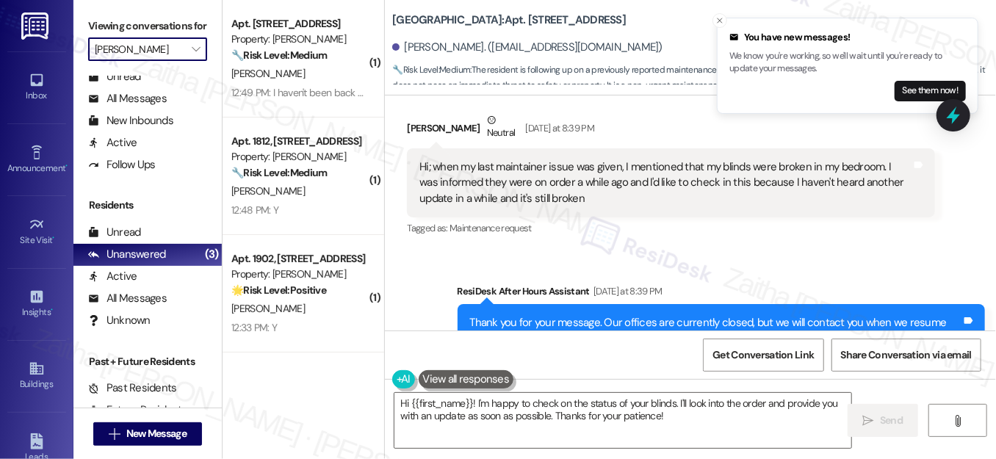
scroll to position [2018, 0]
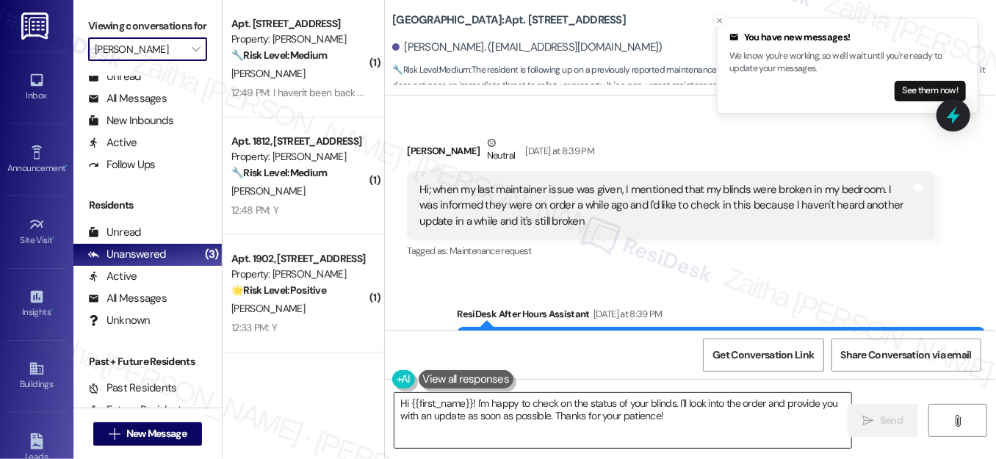
click at [470, 401] on textarea "Hi {{first_name}}! I'm happy to check on the status of your blinds. I'll look i…" at bounding box center [622, 420] width 457 height 55
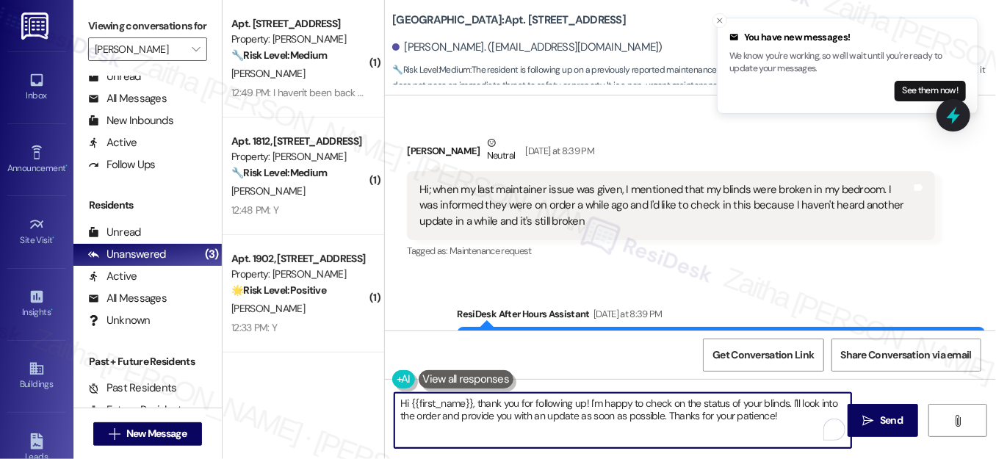
click at [636, 416] on textarea "Hi {{first_name}}, thank you for following up! I'm happy to check on the status…" at bounding box center [622, 420] width 457 height 55
drag, startPoint x: 397, startPoint y: 400, endPoint x: 585, endPoint y: 272, distance: 227.5
click at [799, 430] on textarea "Hi {{first_name}}, thank you for following up! I'm happy to check on the status…" at bounding box center [622, 420] width 457 height 55
type textarea "Hi {{first_name}}, thank you for following up! I'm happy to check on the status…"
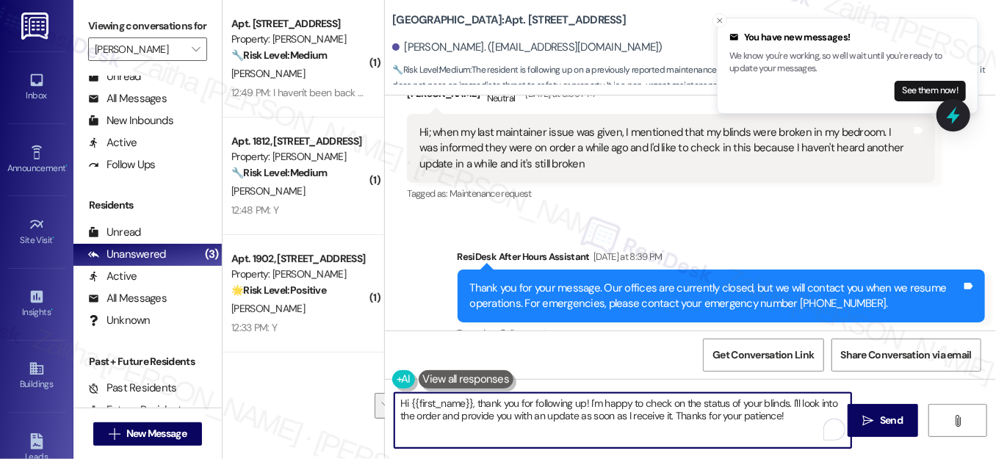
scroll to position [2085, 0]
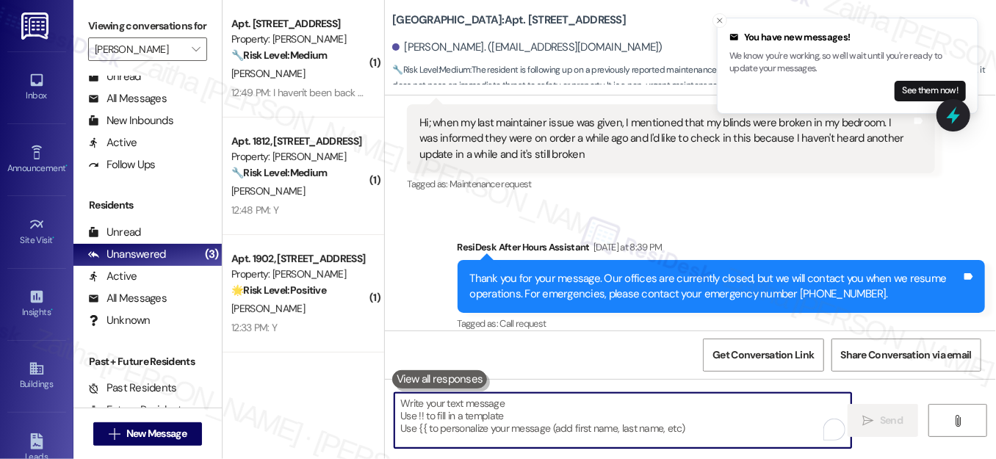
paste textarea "Hi {{first_name}}, thank you for following up! I’m happy to check on the status…"
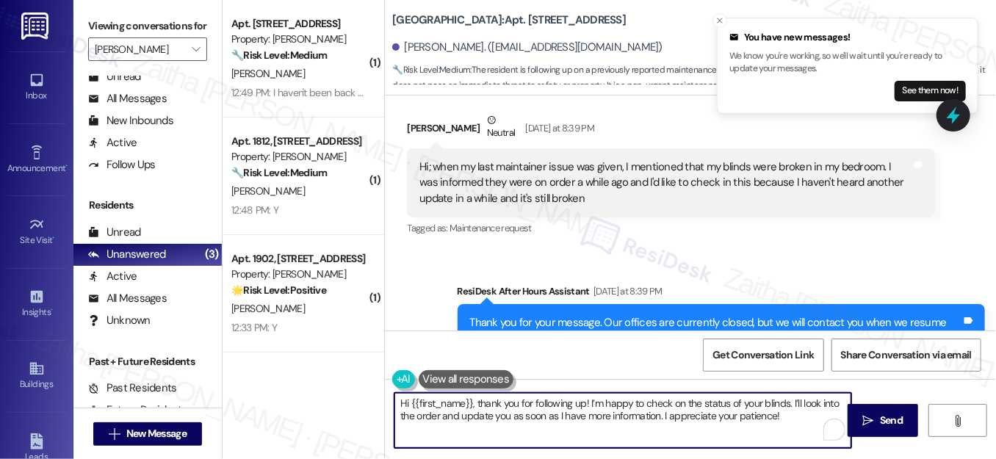
scroll to position [2018, 0]
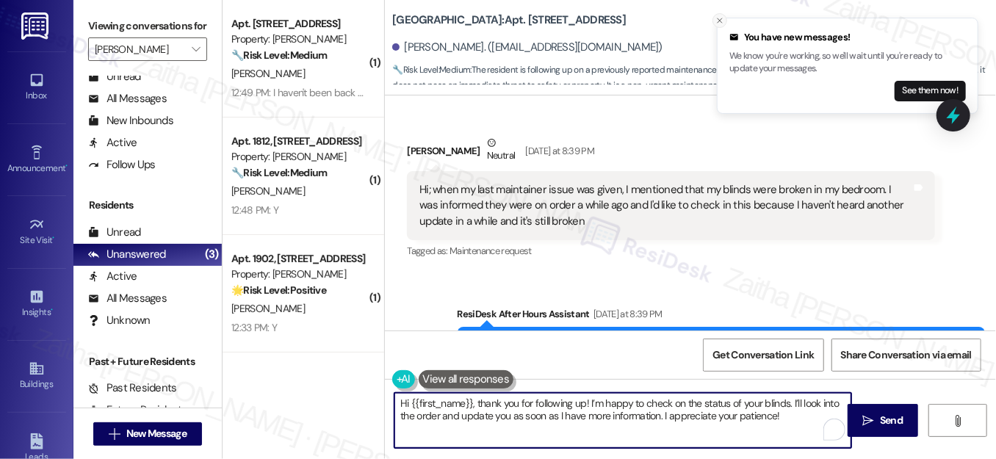
type textarea "Hi {{first_name}}, thank you for following up! I’m happy to check on the status…"
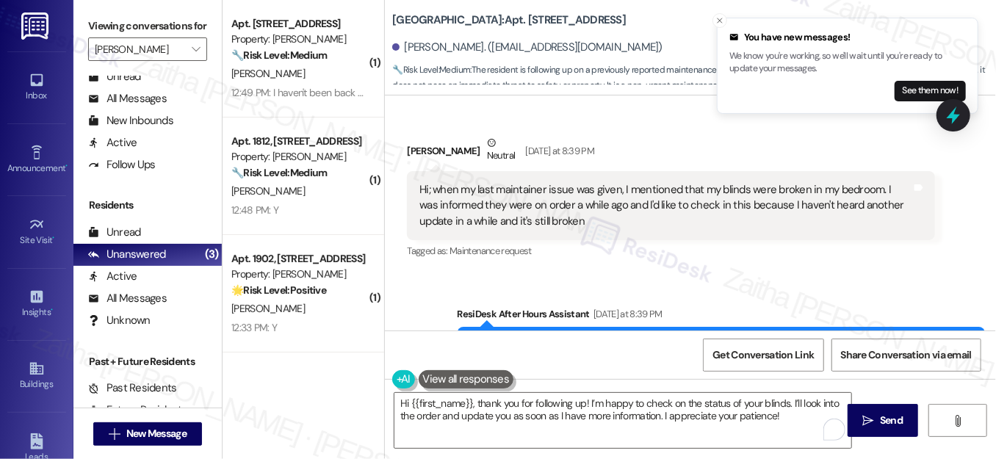
drag, startPoint x: 718, startPoint y: 16, endPoint x: 756, endPoint y: 76, distance: 70.3
click at [718, 16] on icon "Close toast" at bounding box center [719, 20] width 9 height 9
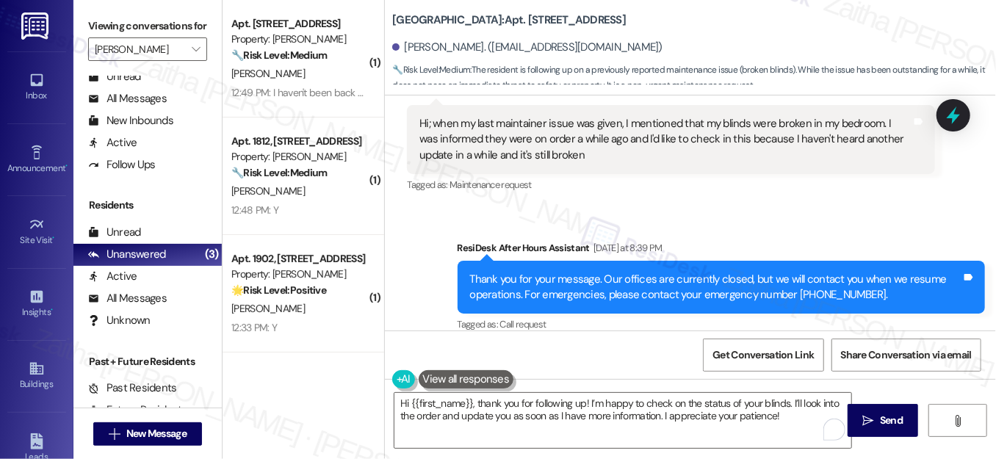
scroll to position [2085, 0]
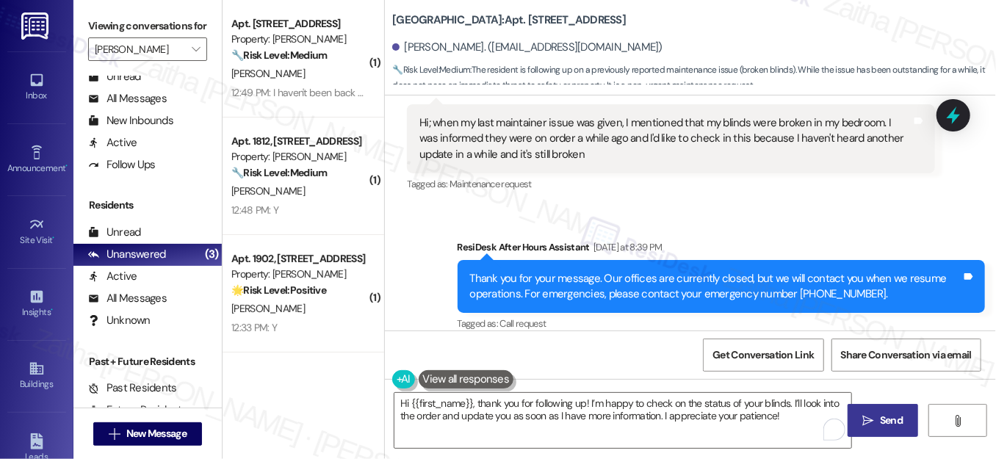
click at [867, 430] on button " Send" at bounding box center [883, 420] width 71 height 33
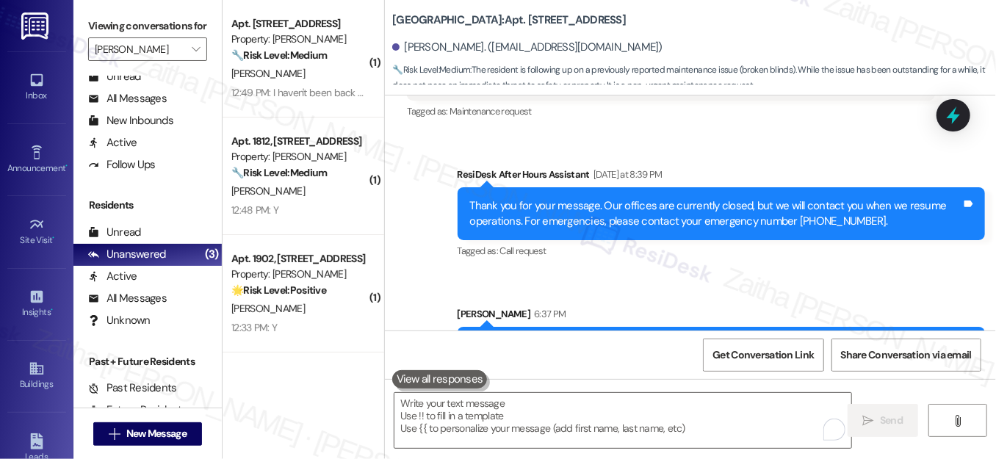
scroll to position [2203, 0]
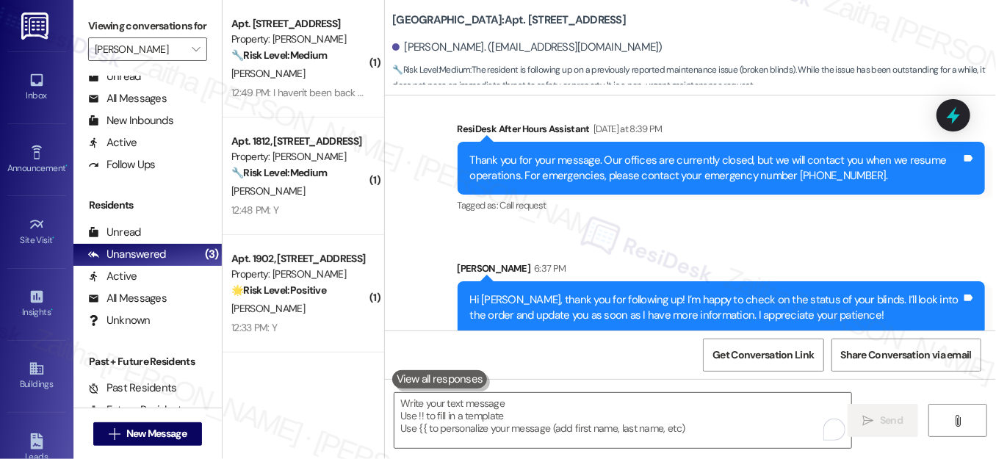
drag, startPoint x: 964, startPoint y: 117, endPoint x: 853, endPoint y: 181, distance: 127.4
click at [963, 117] on icon at bounding box center [953, 115] width 19 height 19
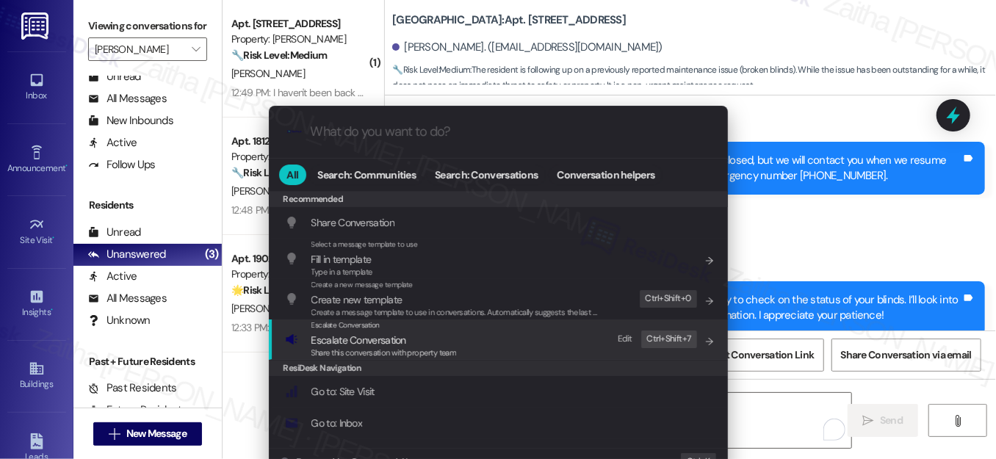
click at [337, 347] on div "Share this conversation with property team" at bounding box center [383, 353] width 145 height 13
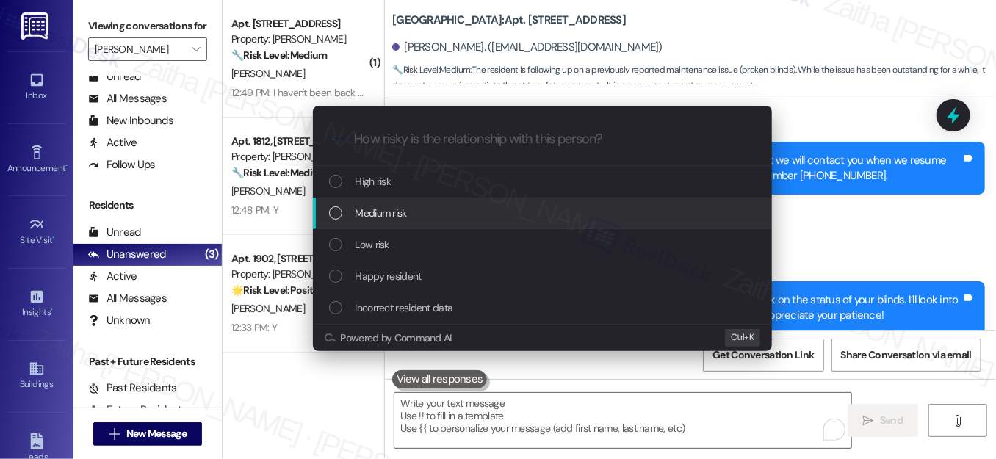
click at [395, 207] on span "Medium risk" at bounding box center [380, 213] width 51 height 16
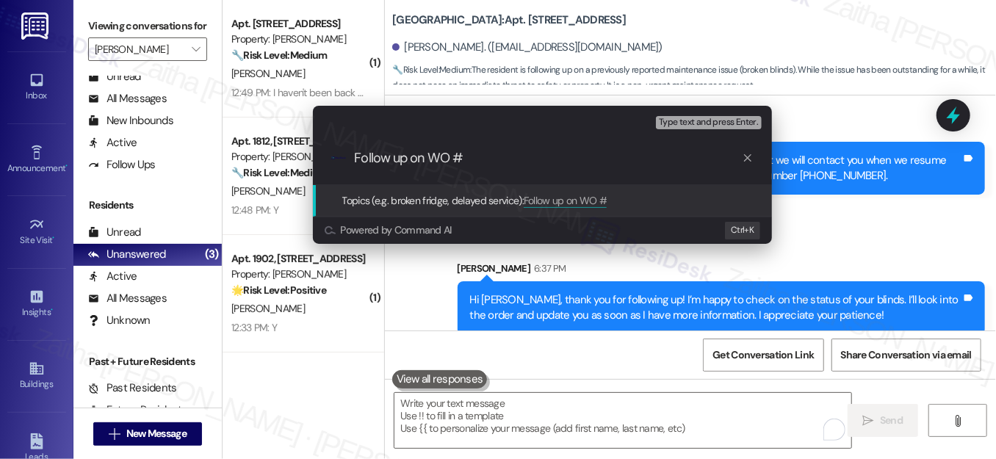
paste input "10139-1"
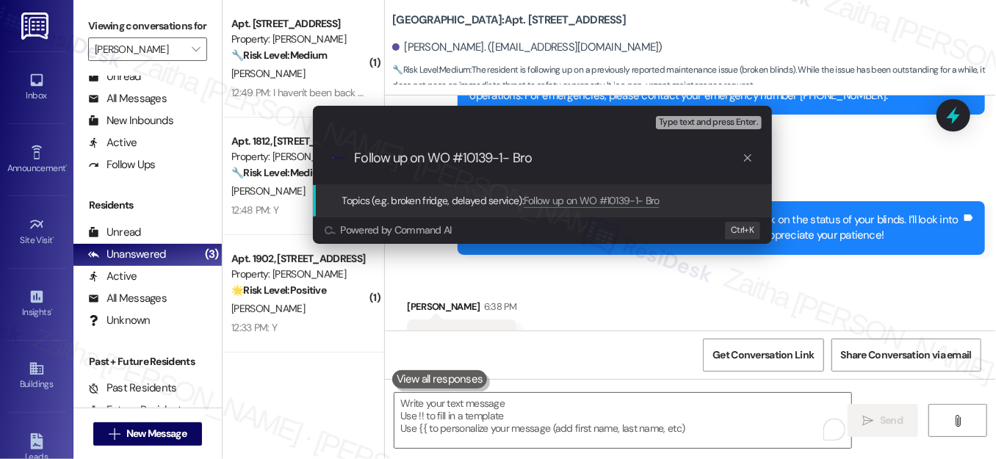
scroll to position [2305, 0]
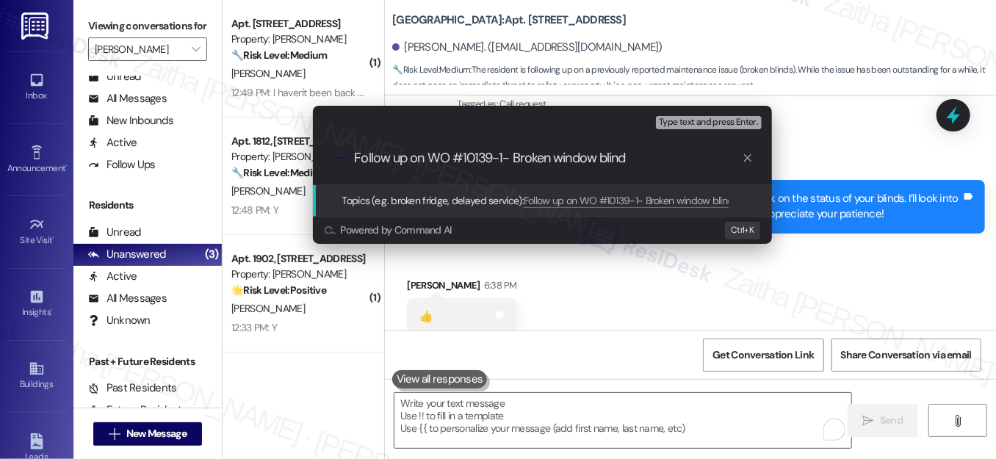
type input "Follow up on WO #10139-1- Broken window blinds"
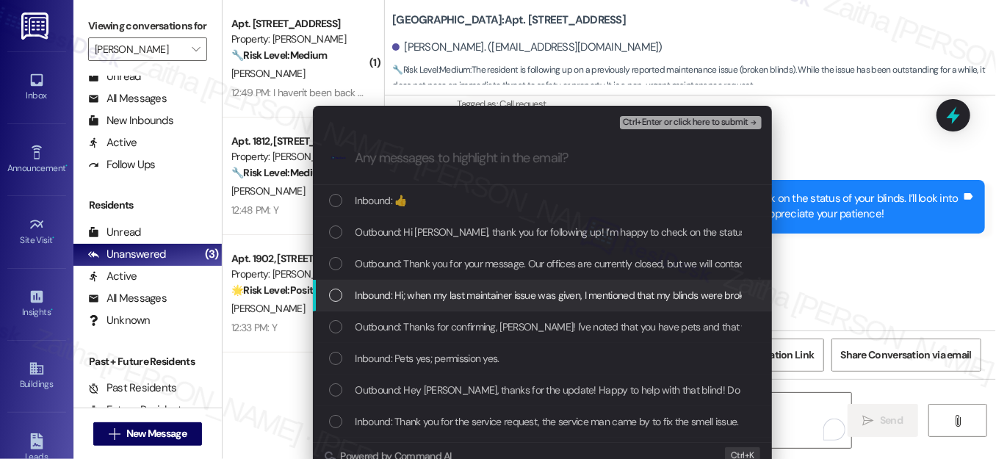
click at [336, 299] on div "List of options" at bounding box center [335, 295] width 13 height 13
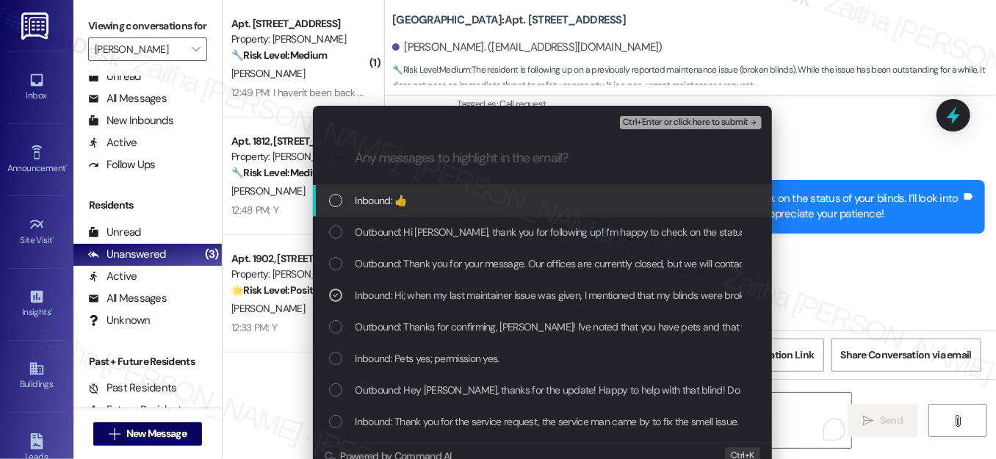
click at [693, 120] on span "Ctrl+Enter or click here to submit" at bounding box center [686, 123] width 126 height 10
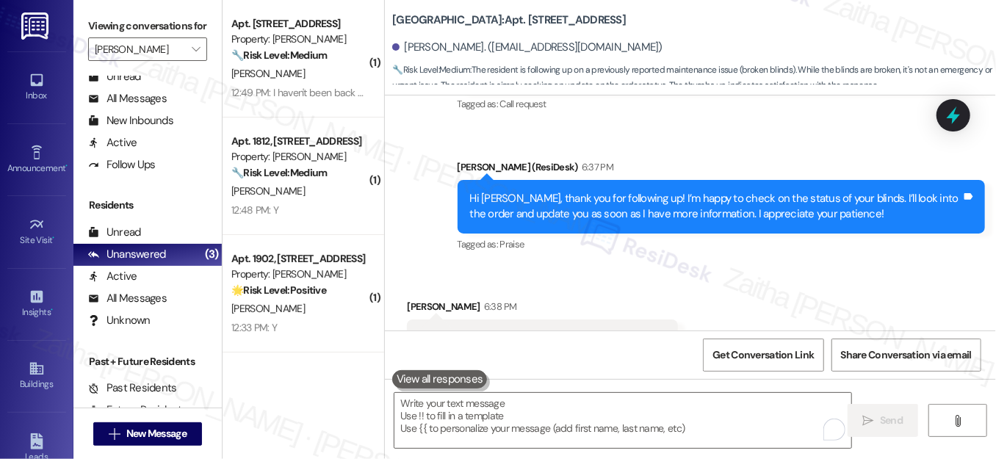
scroll to position [2349, 0]
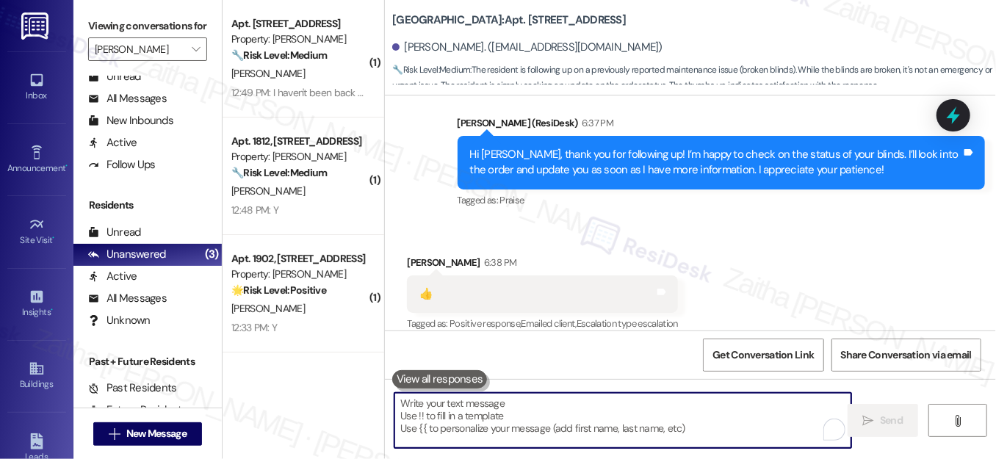
click at [421, 412] on textarea "To enrich screen reader interactions, please activate Accessibility in Grammarl…" at bounding box center [622, 420] width 457 height 55
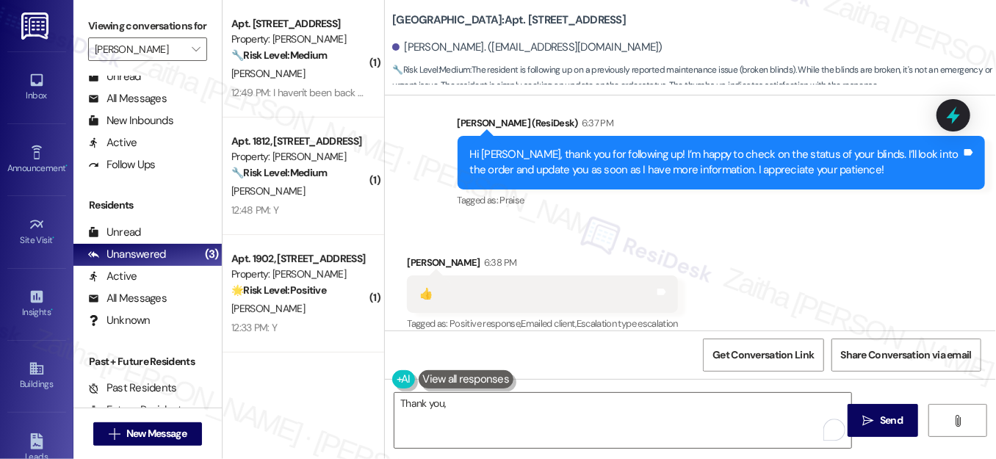
click at [417, 255] on div "Trevor Cline 6:38 PM" at bounding box center [542, 265] width 271 height 21
copy div "Trevor"
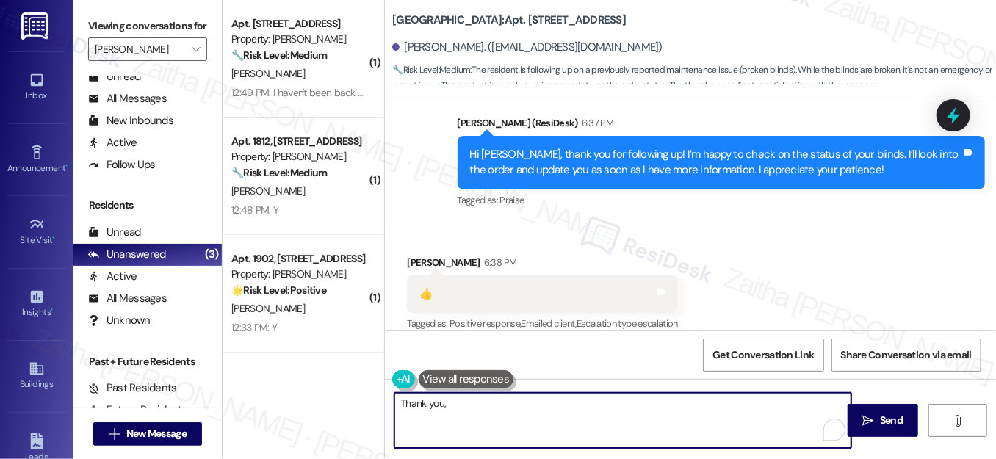
click at [455, 409] on textarea "Thank you," at bounding box center [622, 420] width 457 height 55
paste textarea "Trevor"
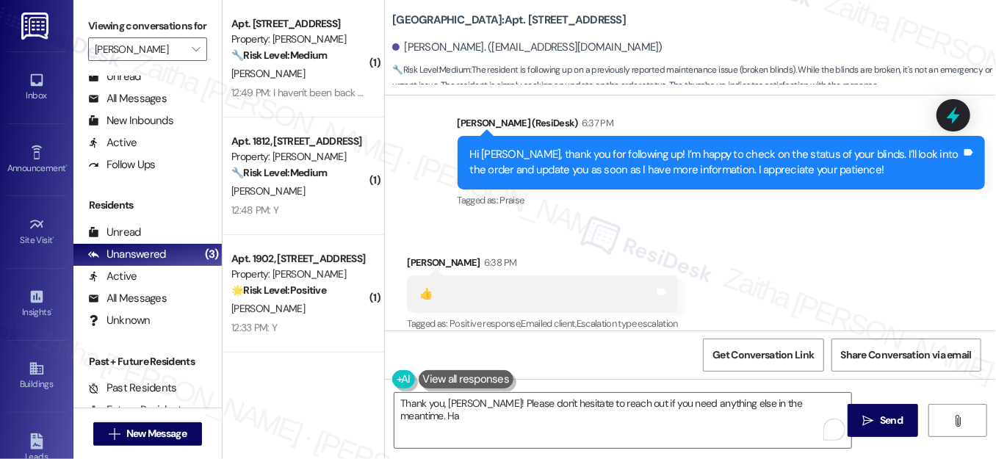
drag, startPoint x: 389, startPoint y: 17, endPoint x: 636, endPoint y: 26, distance: 247.0
click at [636, 26] on div "J Malden Center: Apt. 218, 190 Pleasant St" at bounding box center [539, 20] width 294 height 18
copy b "J Malden Center: Apt. 218, 190 Pleasant St"
click at [702, 44] on div "Trevor Cline. (trvrcln@gmail.com)" at bounding box center [694, 47] width 604 height 29
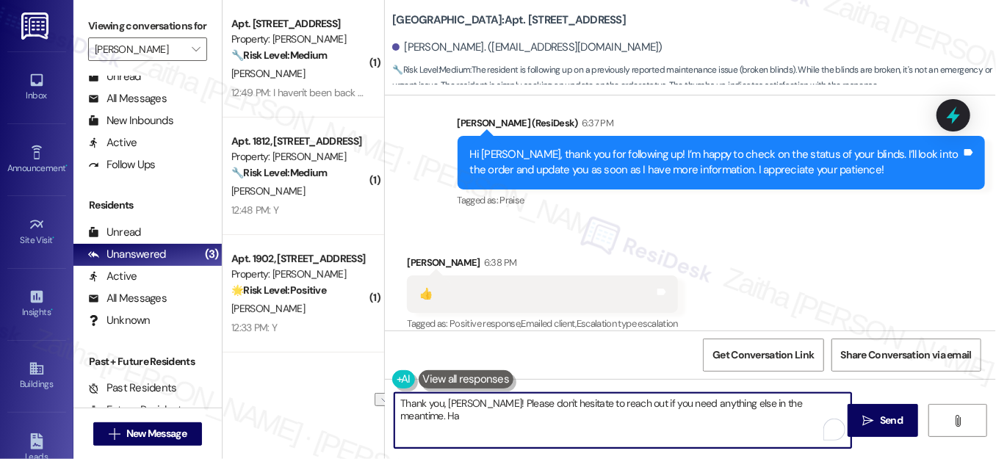
drag, startPoint x: 475, startPoint y: 403, endPoint x: 811, endPoint y: 435, distance: 337.1
click at [811, 435] on textarea "Thank you, Trevor! Please don't hesitate to reach out if you need anything else…" at bounding box center [622, 420] width 457 height 55
type textarea "Thank you, Trevor!"
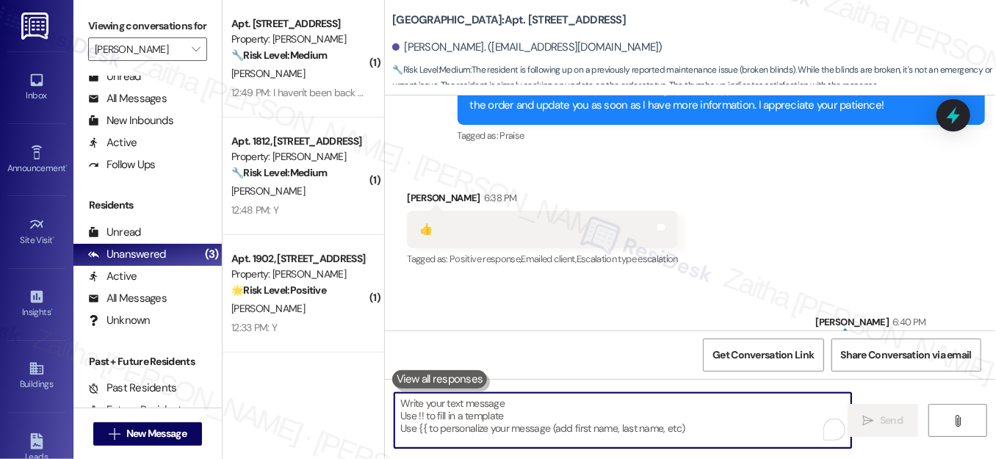
scroll to position [2452, 0]
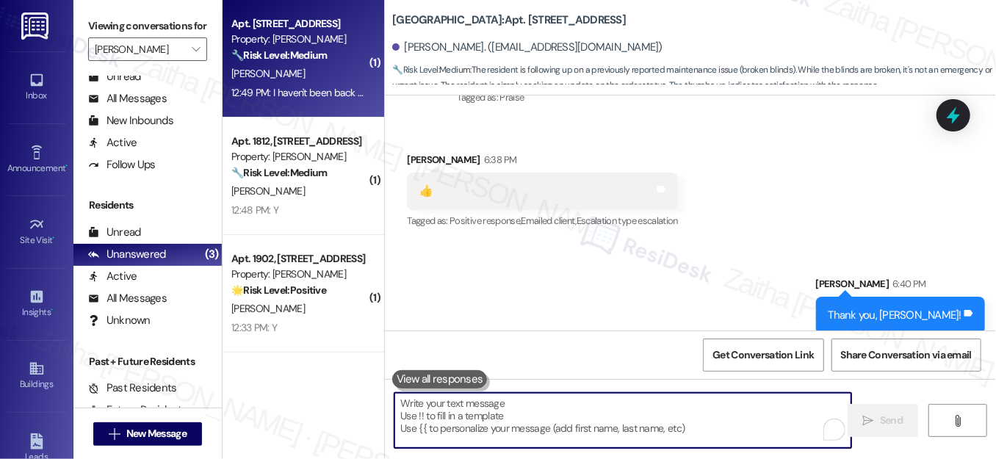
click at [299, 82] on div "P. Pisano" at bounding box center [299, 74] width 139 height 18
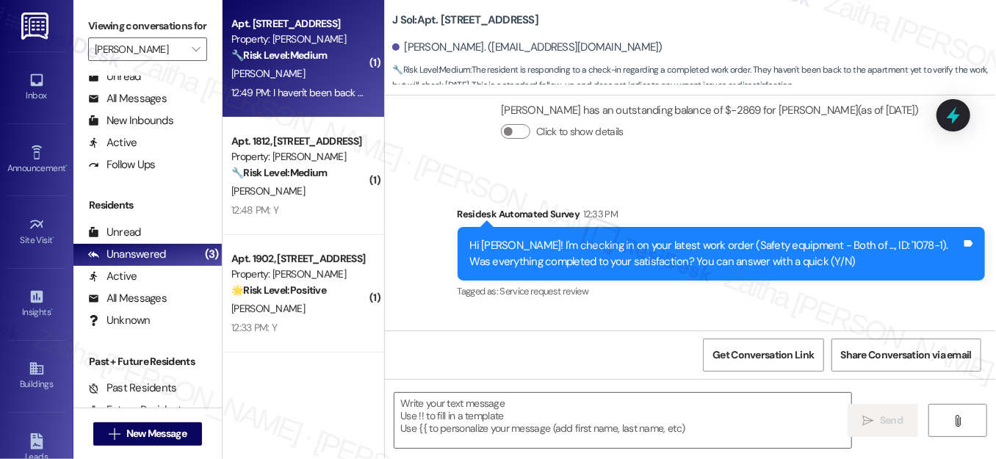
type textarea "Fetching suggested responses. Please feel free to read through the conversation…"
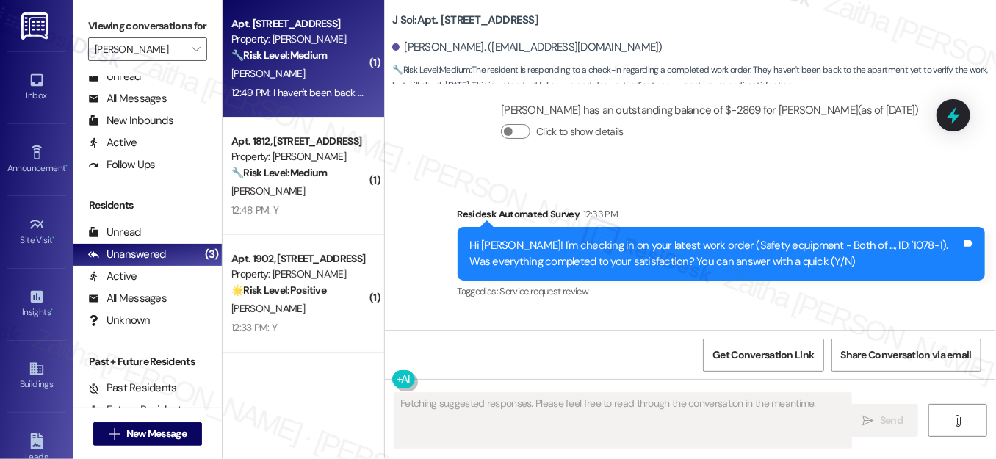
scroll to position [433, 0]
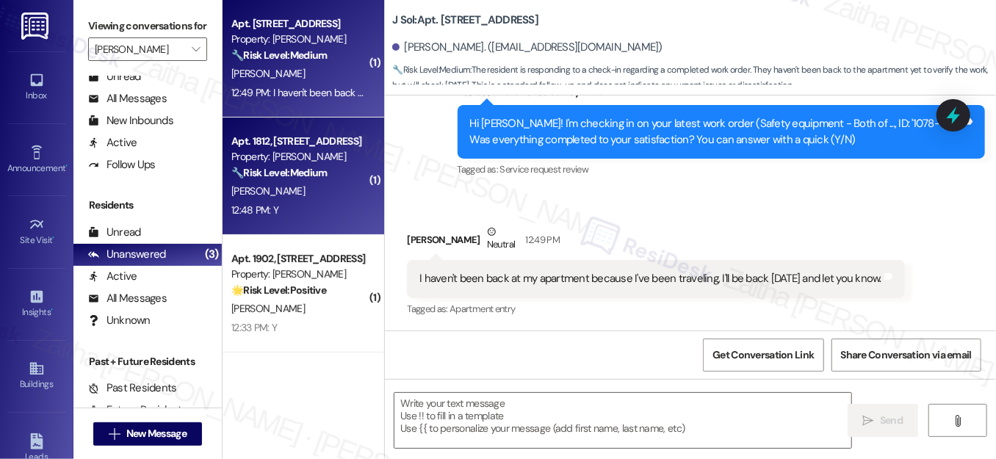
click at [314, 214] on div "12:48 PM: Y 12:48 PM: Y" at bounding box center [299, 210] width 139 height 18
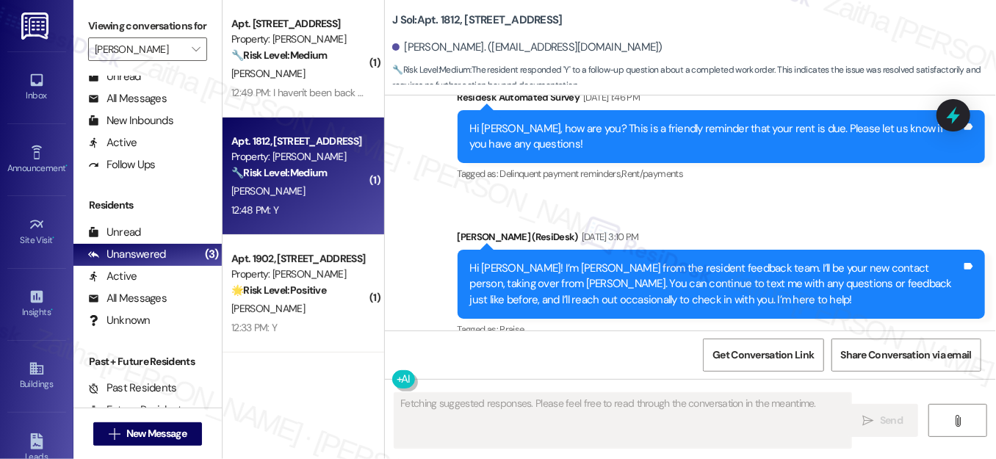
scroll to position [1112, 0]
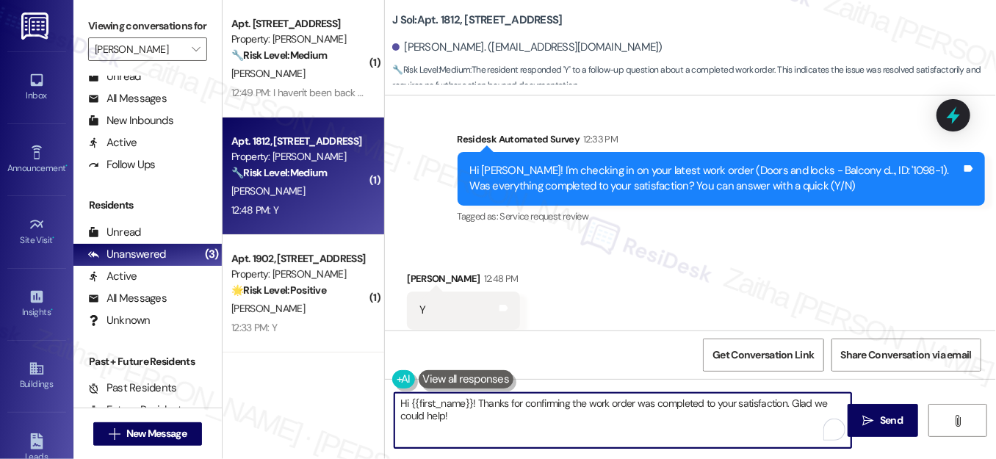
drag, startPoint x: 476, startPoint y: 400, endPoint x: 393, endPoint y: 399, distance: 83.0
click at [394, 399] on textarea "Hi {{first_name}}! Thanks for confirming the work order was completed to your s…" at bounding box center [622, 420] width 457 height 55
click at [415, 271] on div "Nyema Wolo 12:48 PM" at bounding box center [463, 281] width 113 height 21
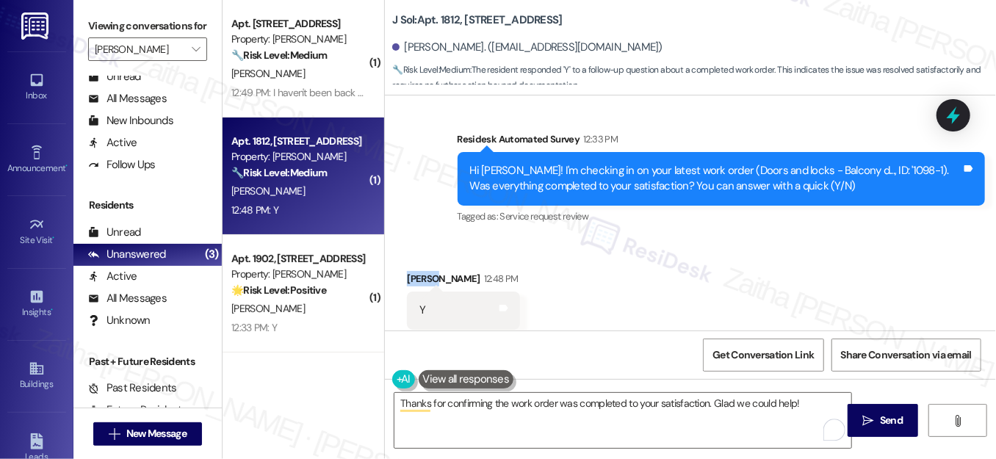
click at [415, 271] on div "Nyema Wolo 12:48 PM" at bounding box center [463, 281] width 113 height 21
copy div "Nyema"
click at [486, 405] on textarea "Thanks for confirming the work order was completed to your satisfaction. Glad w…" at bounding box center [622, 420] width 457 height 55
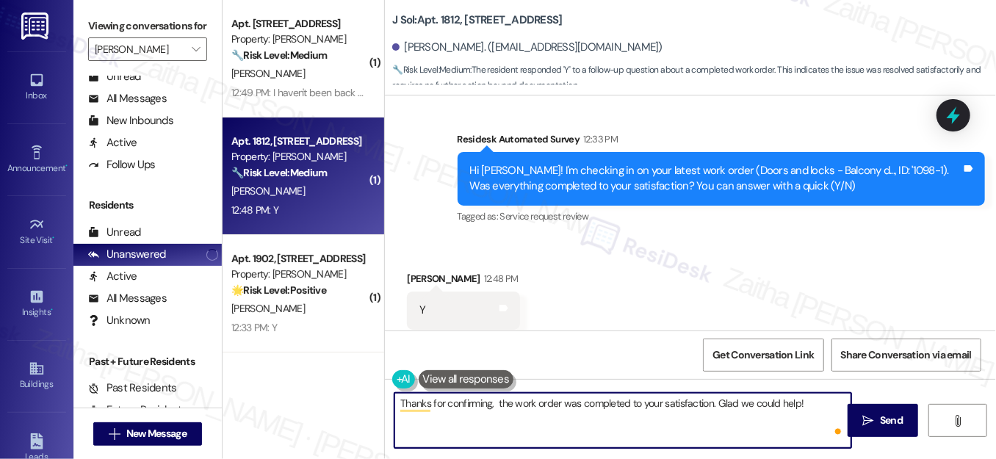
paste textarea "Nyema"
drag, startPoint x: 811, startPoint y: 402, endPoint x: 809, endPoint y: 419, distance: 16.3
click at [809, 419] on textarea "Thanks for confirming, Nyema! I'm glad to hear the work order was completed to …" at bounding box center [622, 420] width 457 height 55
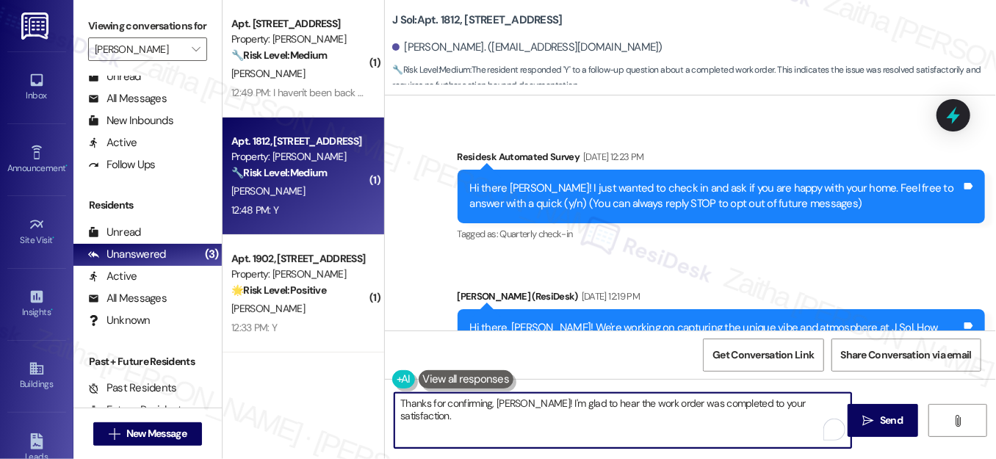
scroll to position [333, 0]
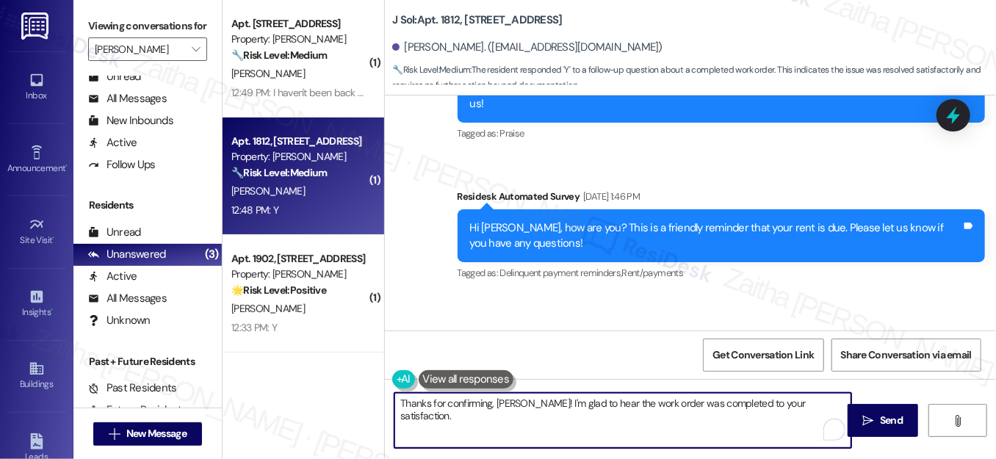
paste textarea "We'd also love to hear your thoughts. Has {{property}} lived up to your expecta…"
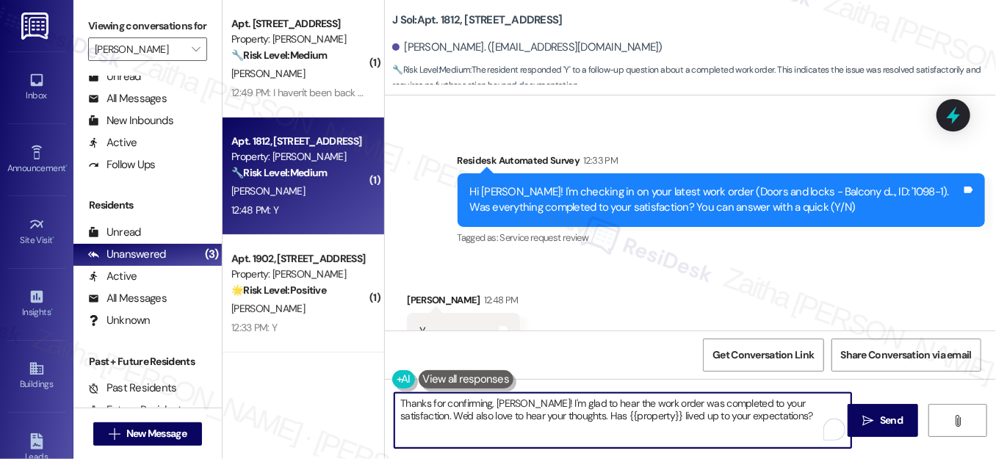
scroll to position [1112, 0]
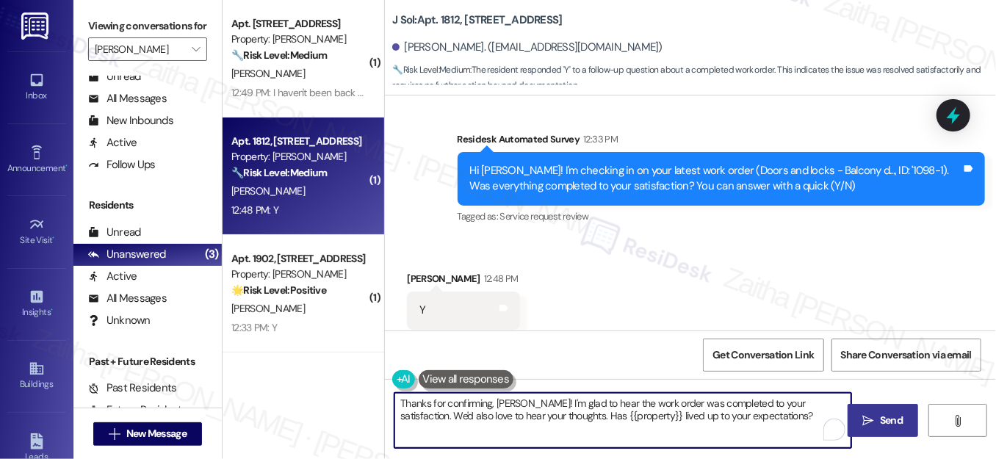
type textarea "Thanks for confirming, Nyema! I'm glad to hear the work order was completed to …"
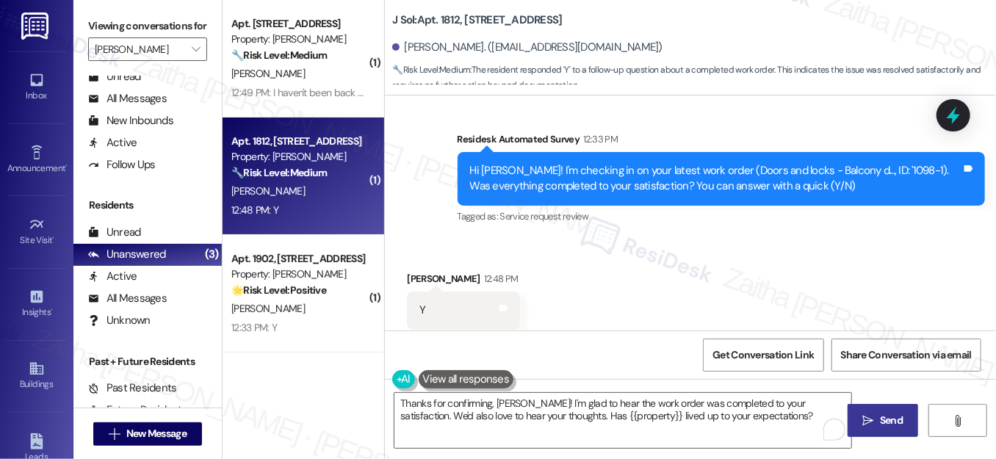
click at [881, 416] on span "Send" at bounding box center [891, 420] width 23 height 15
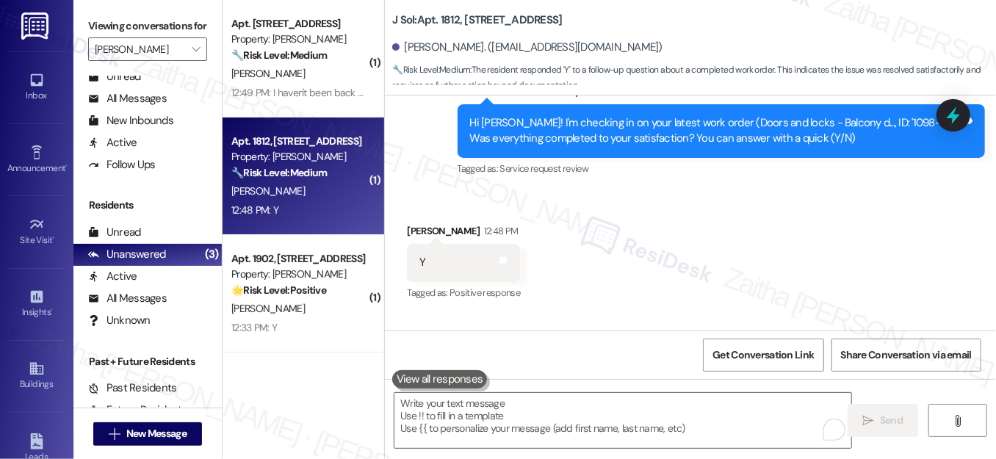
scroll to position [1230, 0]
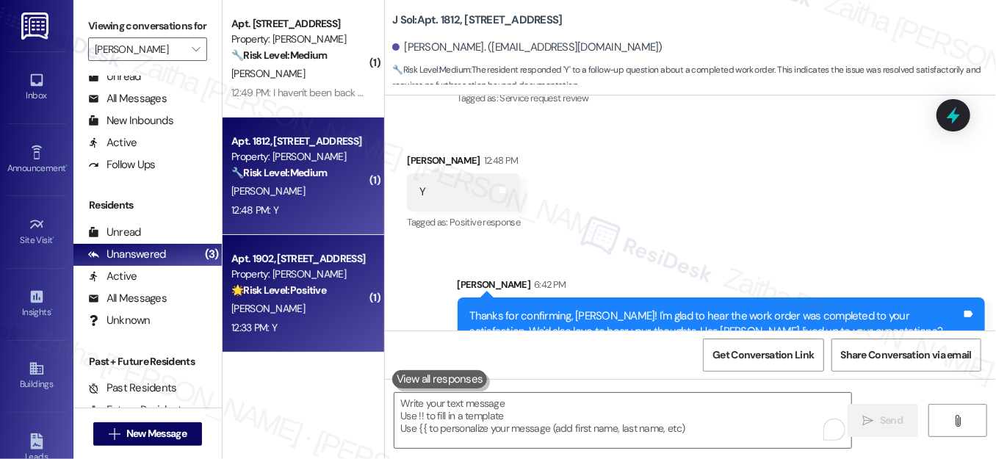
click at [329, 305] on div "B. Patel" at bounding box center [299, 309] width 139 height 18
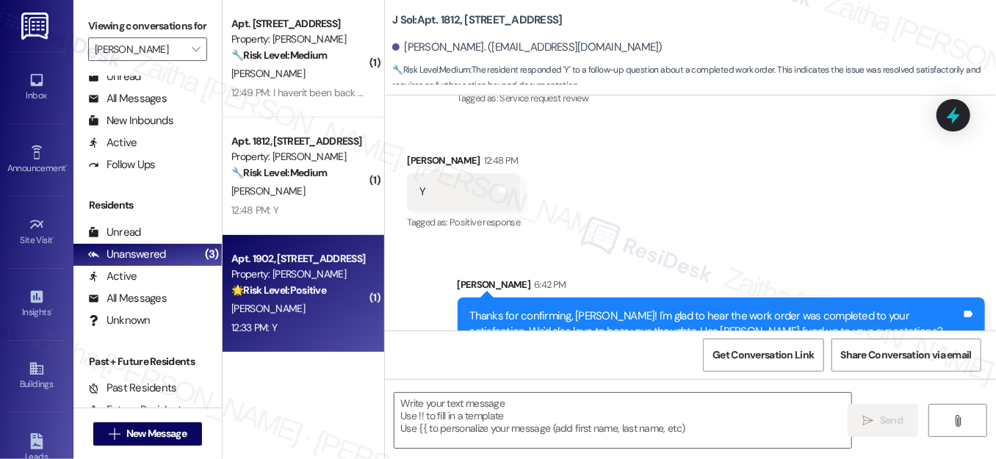
type textarea "Fetching suggested responses. Please feel free to read through the conversation…"
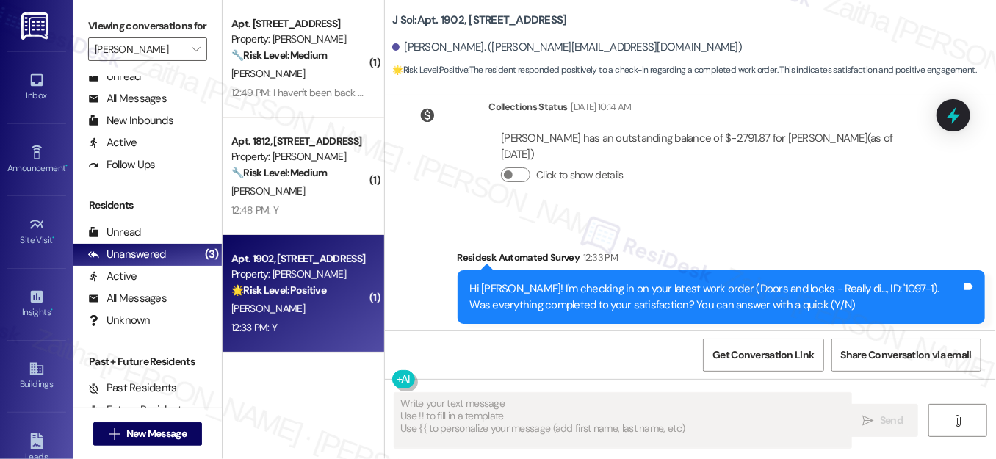
scroll to position [3190, 0]
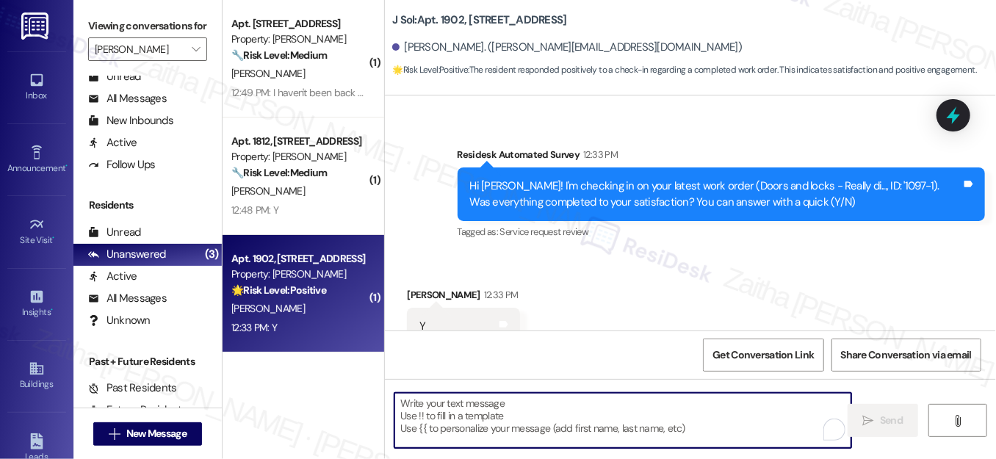
click at [452, 408] on textarea "To enrich screen reader interactions, please activate Accessibility in Grammarl…" at bounding box center [622, 420] width 457 height 55
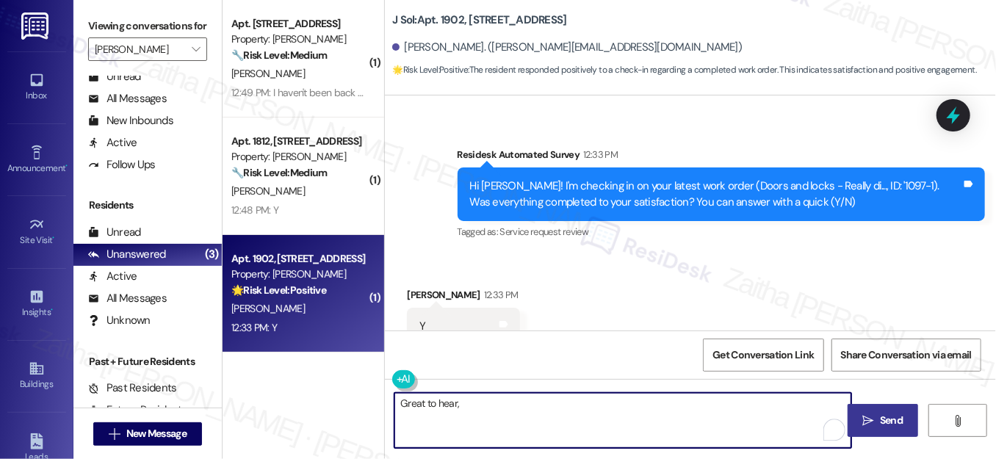
click at [416, 287] on div "Bansi Patel 12:33 PM" at bounding box center [463, 297] width 113 height 21
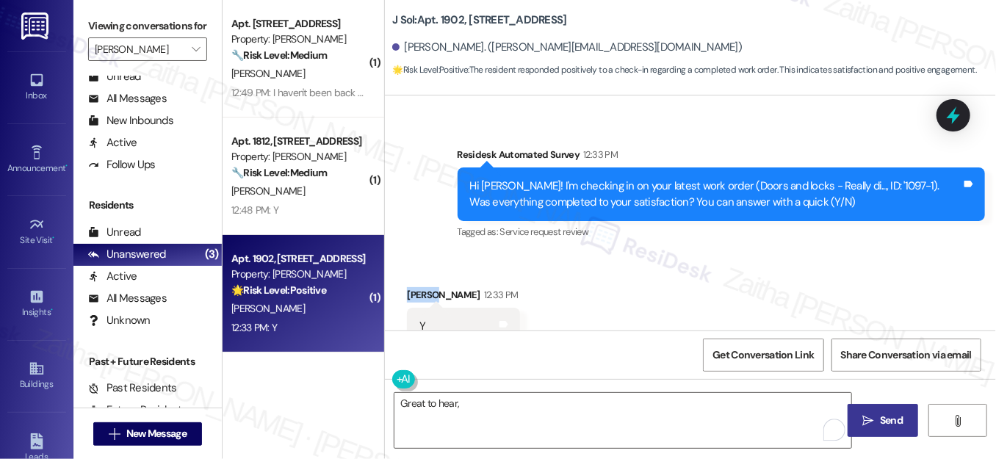
click at [416, 287] on div "Bansi Patel 12:33 PM" at bounding box center [463, 297] width 113 height 21
copy div "Bansi"
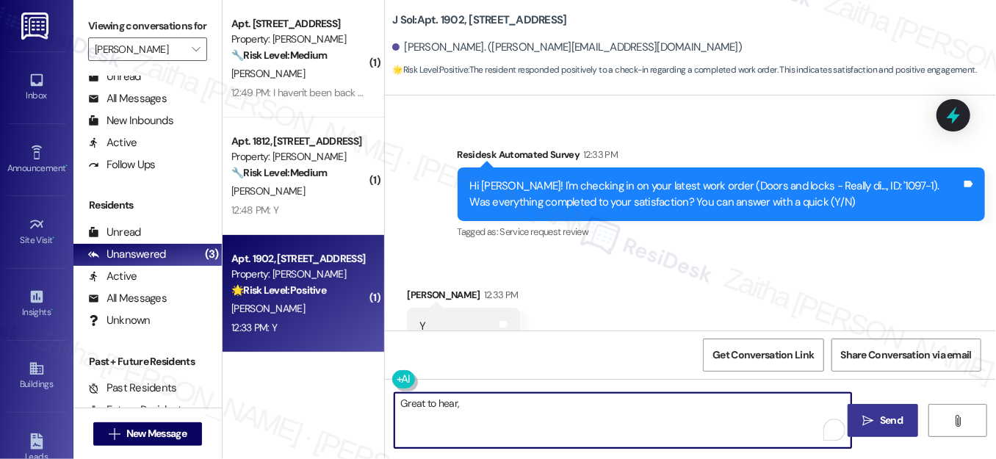
click at [477, 405] on textarea "Great to hear," at bounding box center [622, 420] width 457 height 55
paste textarea "Bansi"
paste textarea "I'm happy the work order was completed to your satisfaction! We'd also love to …"
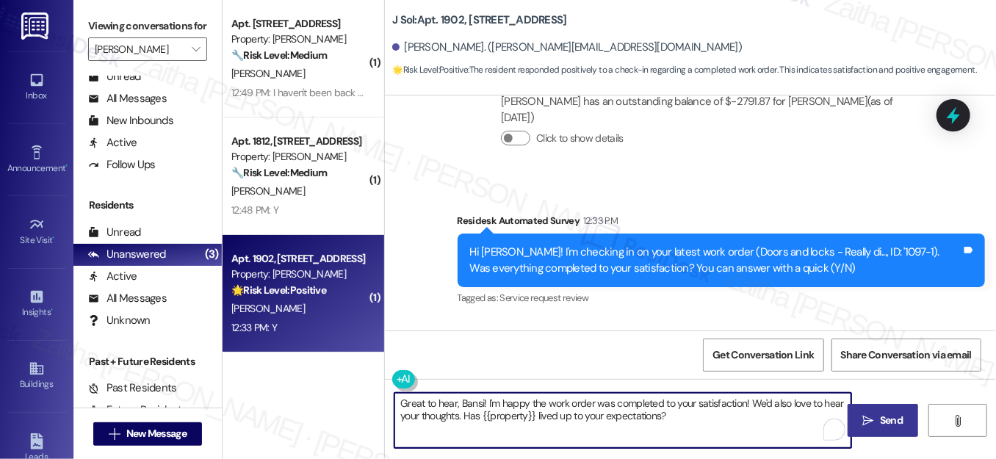
scroll to position [3191, 0]
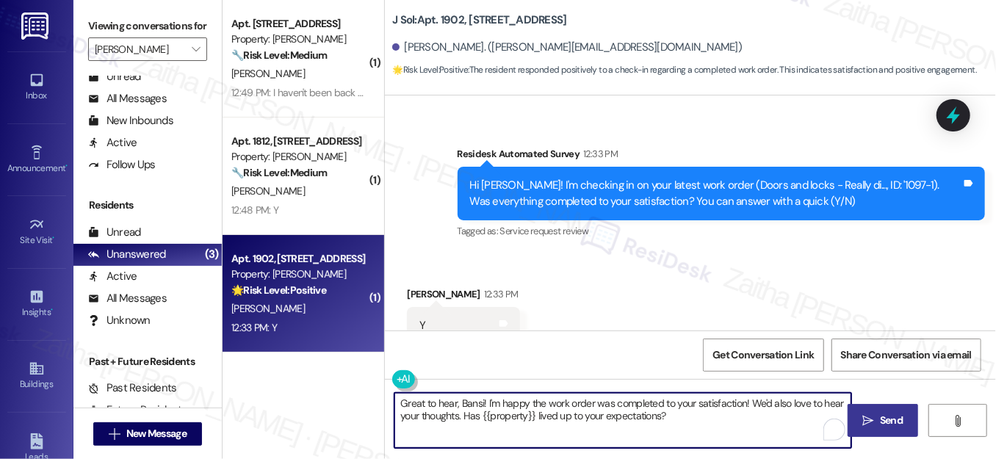
type textarea "Great to hear, Bansi! I'm happy the work order was completed to your satisfacti…"
click at [891, 420] on span "Send" at bounding box center [891, 420] width 23 height 15
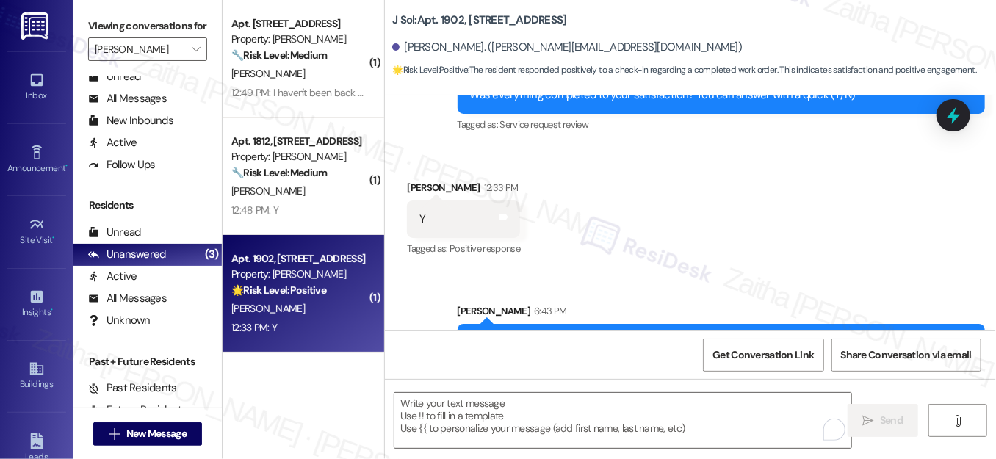
scroll to position [3309, 0]
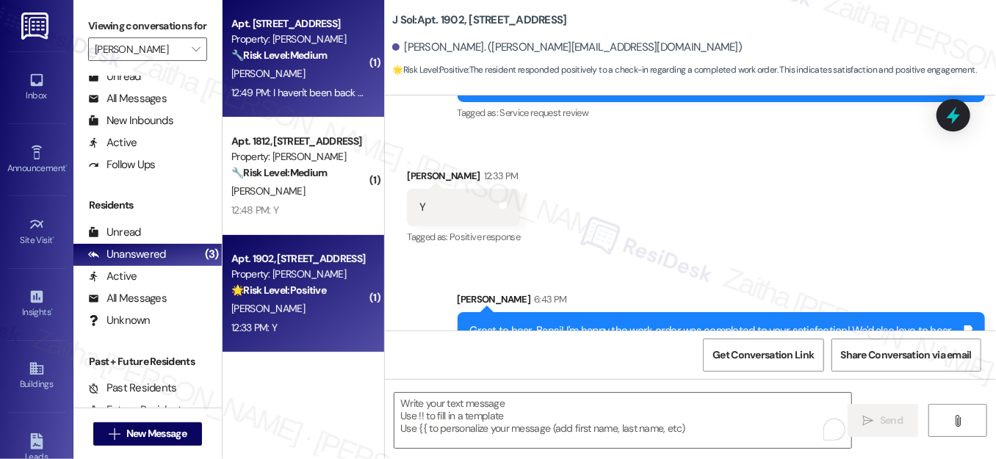
click at [339, 65] on div "P. Pisano" at bounding box center [299, 74] width 139 height 18
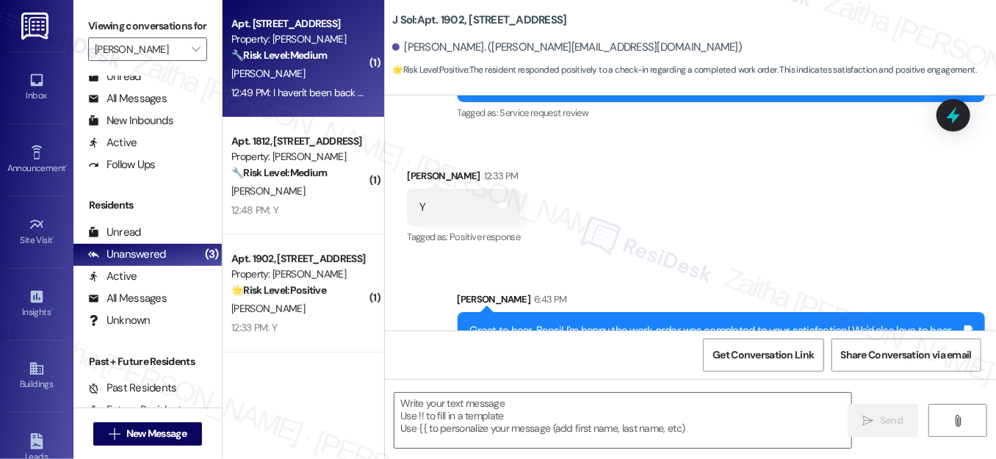
type textarea "Fetching suggested responses. Please feel free to read through the conversation…"
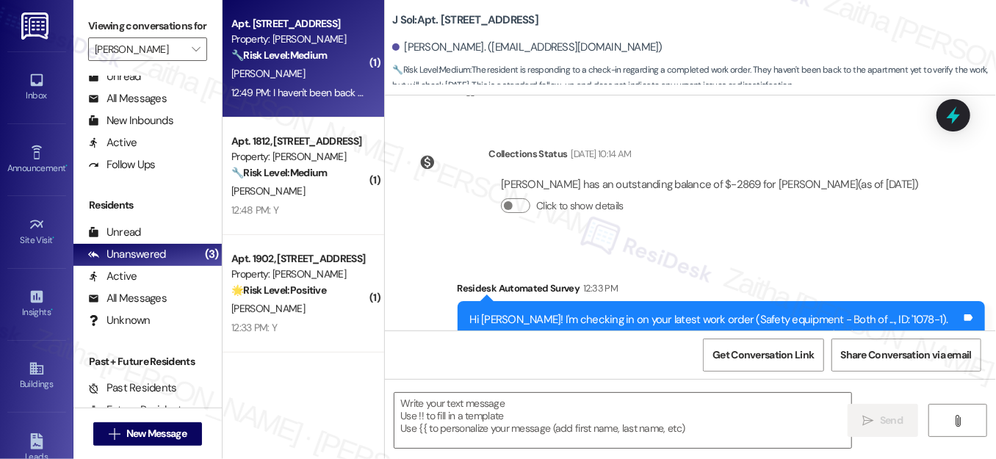
type textarea "Fetching suggested responses. Please feel free to read through the conversation…"
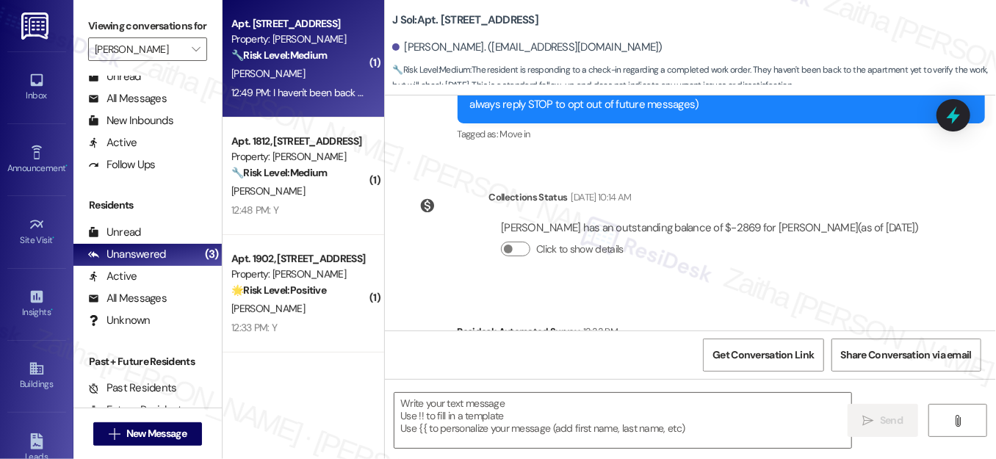
scroll to position [433, 0]
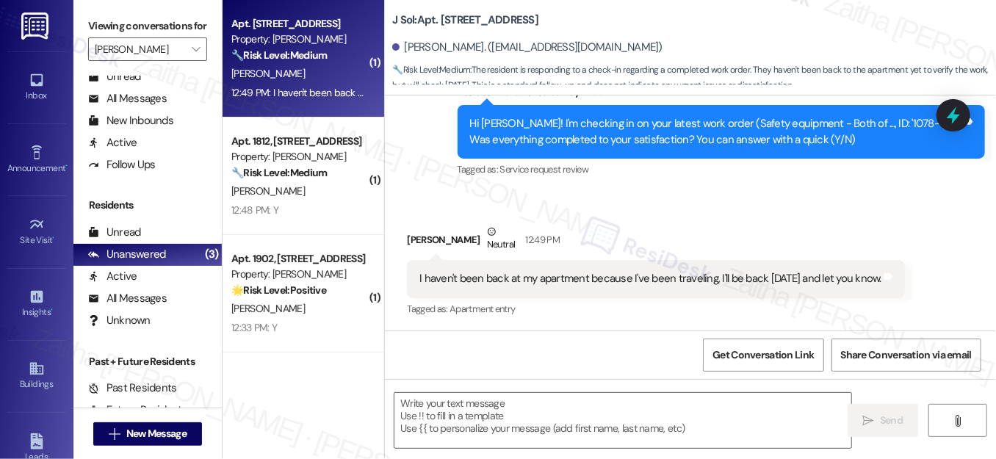
drag, startPoint x: 411, startPoint y: 276, endPoint x: 897, endPoint y: 289, distance: 486.4
click at [897, 289] on div "I haven't been back at my apartment because I've been traveling, I'll be back o…" at bounding box center [656, 278] width 498 height 37
copy div "I haven't been back at my apartment because I've been traveling, I'll be back o…"
click at [671, 214] on div "Received via SMS Paige Pisano Neutral 12:49 PM I haven't been back at my apartm…" at bounding box center [656, 272] width 520 height 118
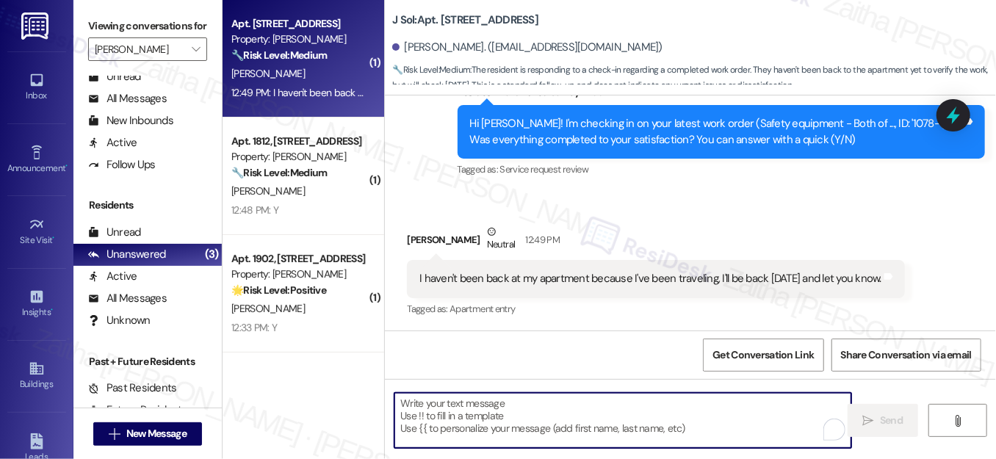
click at [449, 408] on textarea "To enrich screen reader interactions, please activate Accessibility in Grammarl…" at bounding box center [622, 420] width 457 height 55
paste textarea "Thanks for the update! I’ll look out for your message after you return on Thurs…"
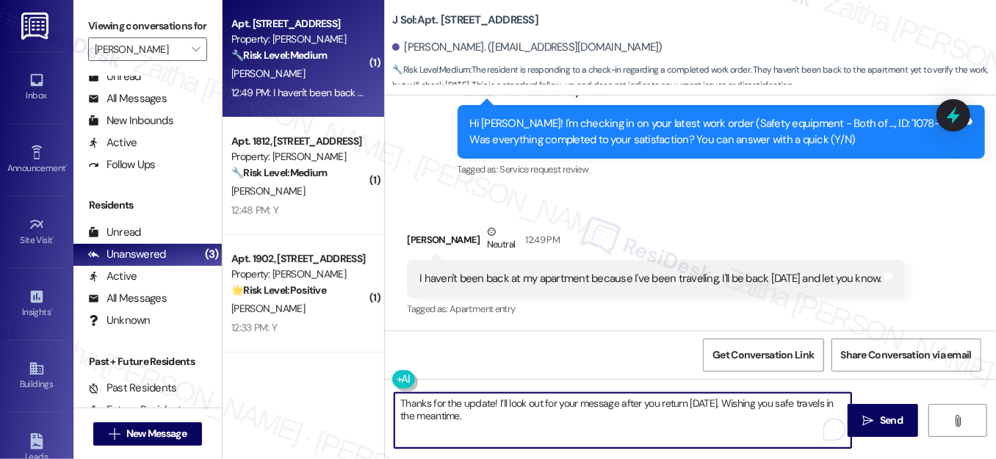
click at [413, 236] on div "Paige Pisano Neutral 12:49 PM" at bounding box center [656, 242] width 498 height 36
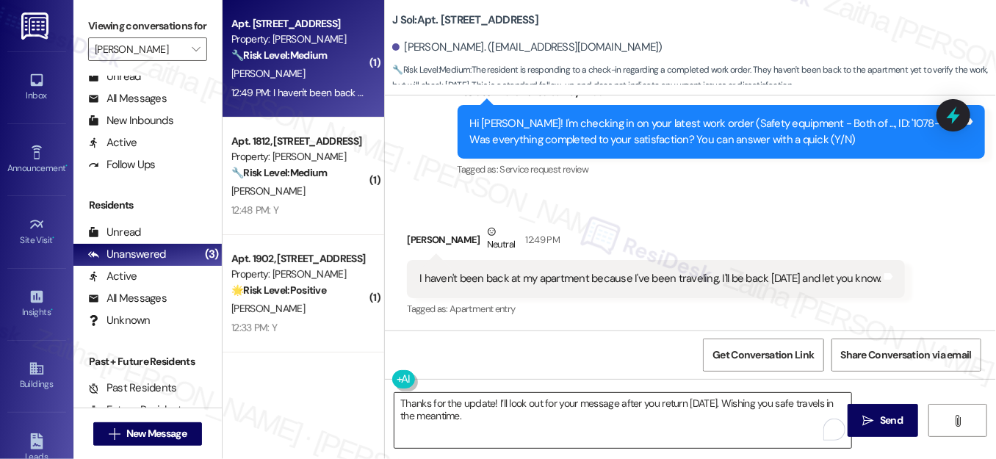
click at [490, 402] on textarea "Thanks for the update! I’ll look out for your message after you return on Thurs…" at bounding box center [622, 420] width 457 height 55
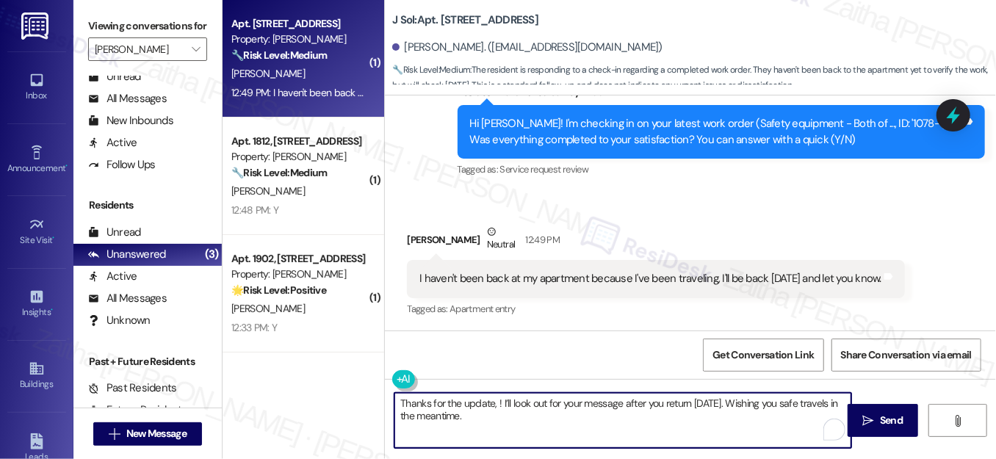
paste textarea "Paige"
click at [536, 418] on textarea "Thanks for the update, Paige! I’ll look out for your message after you return o…" at bounding box center [622, 420] width 457 height 55
type textarea "Thanks for the update, Paige! I’ll look out for your message after you return o…"
click at [870, 413] on span " Send" at bounding box center [883, 420] width 46 height 15
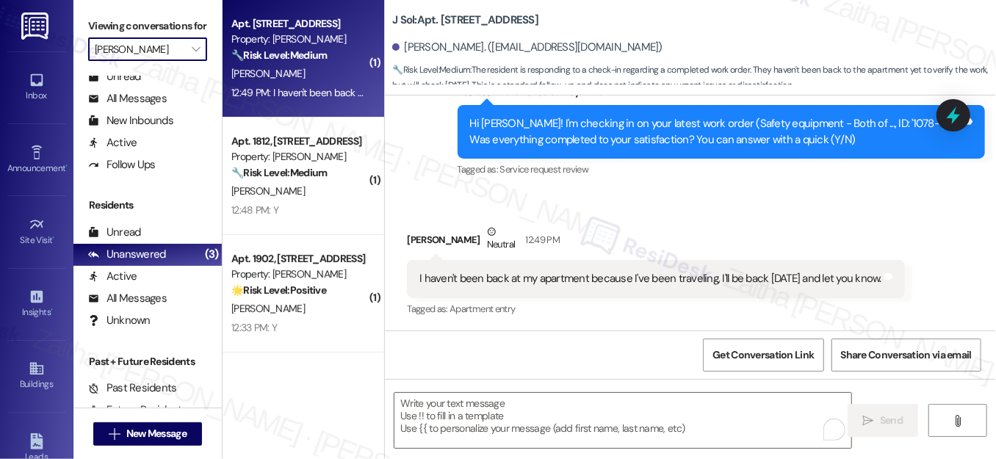
click at [145, 59] on input "J Sol" at bounding box center [139, 49] width 89 height 24
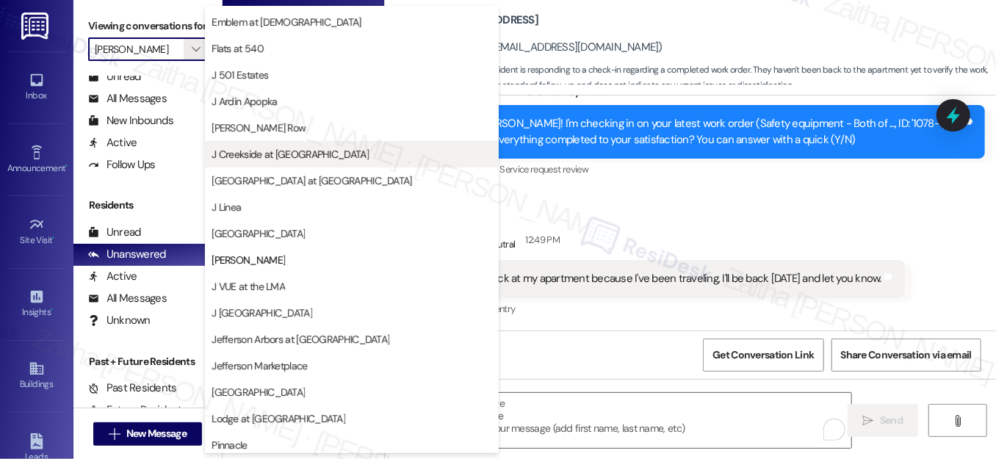
scroll to position [0, 0]
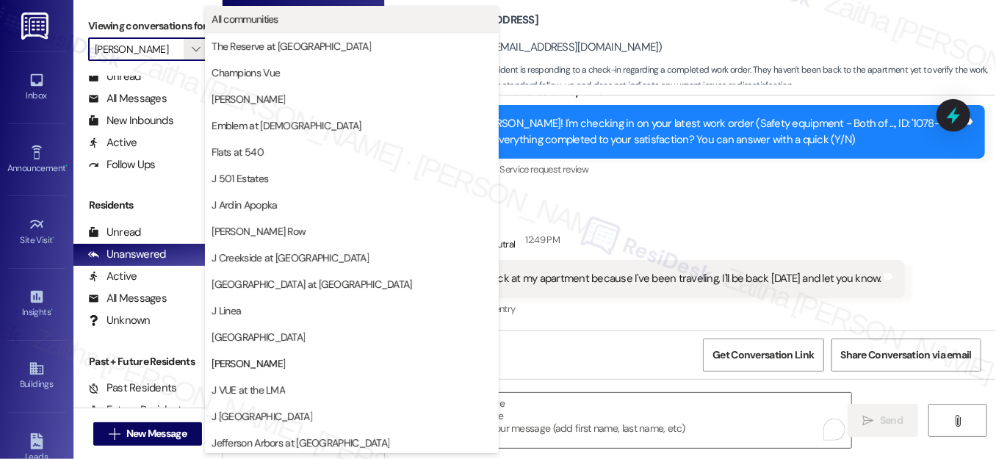
click at [292, 17] on span "All communities" at bounding box center [352, 19] width 281 height 15
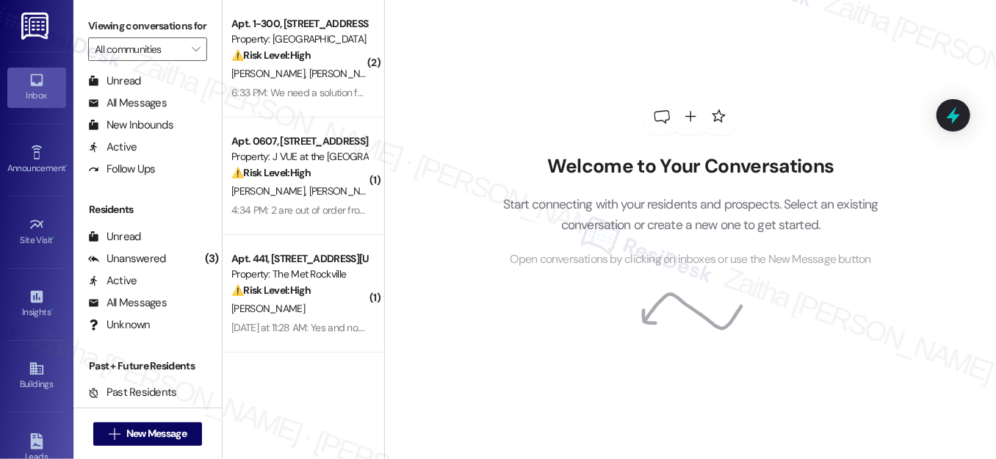
scroll to position [286, 0]
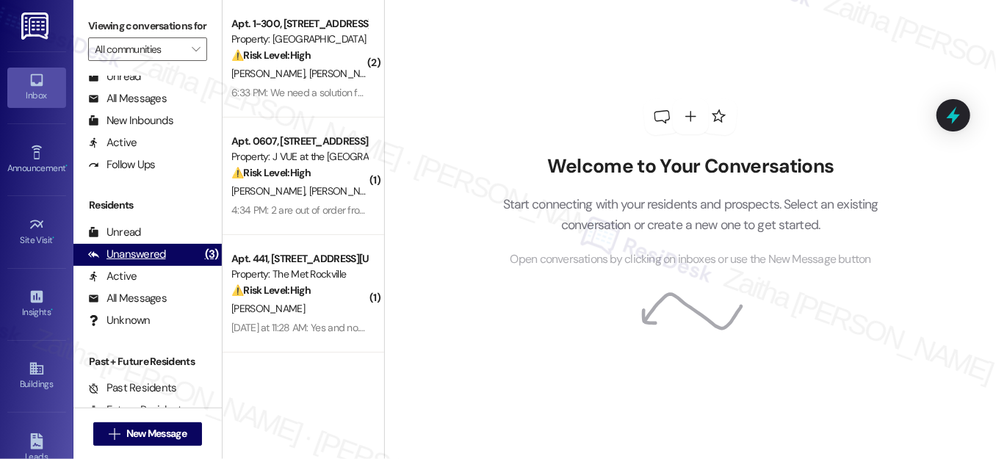
click at [142, 262] on div "Unanswered" at bounding box center [127, 254] width 78 height 15
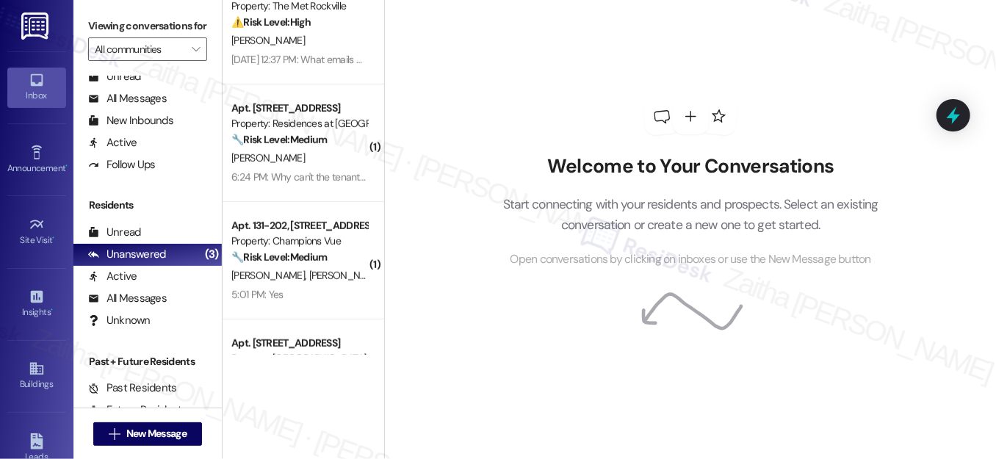
scroll to position [400, 0]
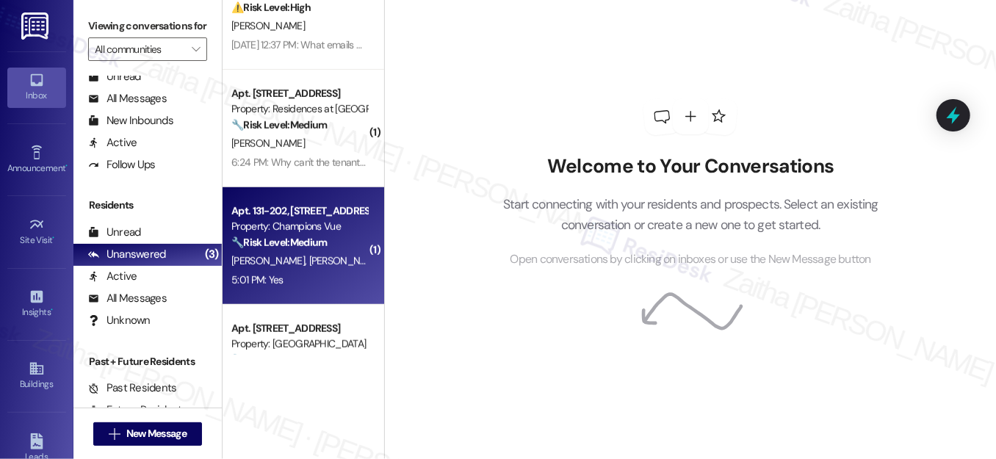
click at [305, 275] on div "5:01 PM: Yes 5:01 PM: Yes" at bounding box center [299, 280] width 139 height 18
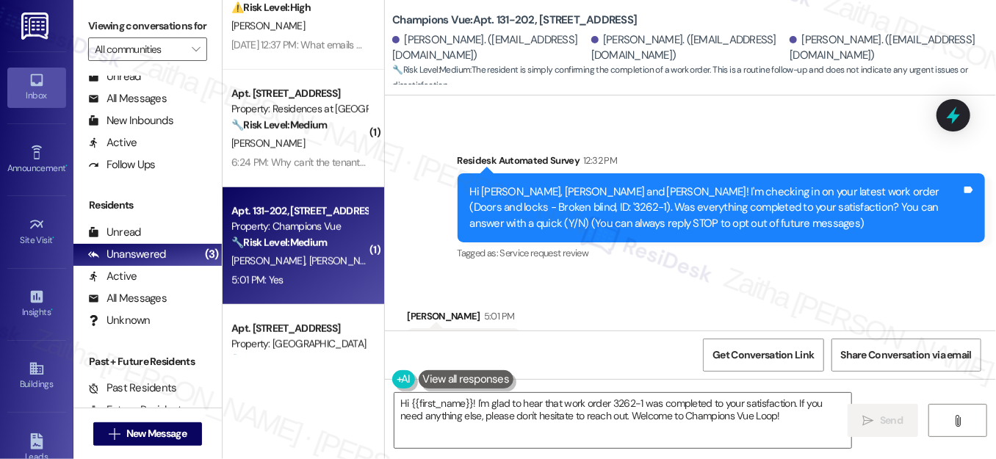
scroll to position [142, 0]
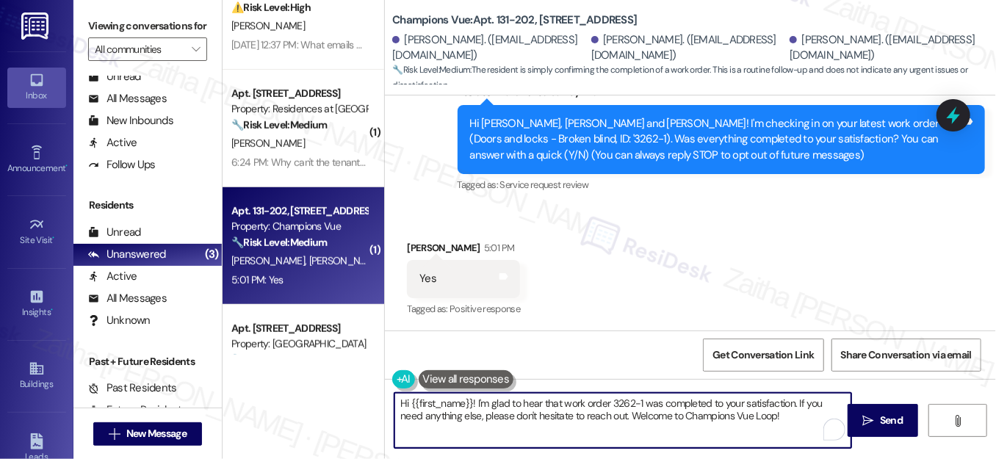
drag, startPoint x: 397, startPoint y: 402, endPoint x: 470, endPoint y: 402, distance: 72.7
click at [470, 402] on textarea "Hi {{first_name}}! I'm glad to hear that work order 3262-1 was completed to you…" at bounding box center [622, 420] width 457 height 55
click at [418, 240] on div "Grace Ordonio 5:01 PM" at bounding box center [463, 250] width 113 height 21
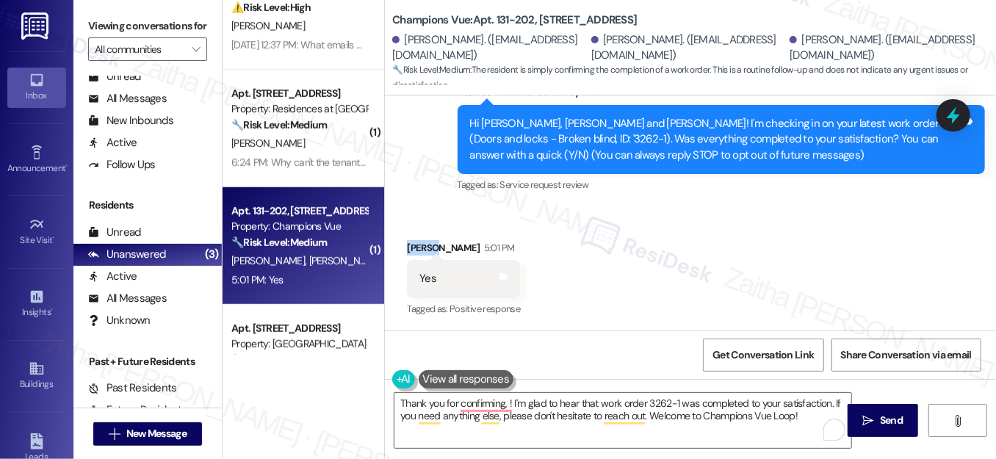
click at [418, 240] on div "Grace Ordonio 5:01 PM" at bounding box center [463, 250] width 113 height 21
copy div "Grace"
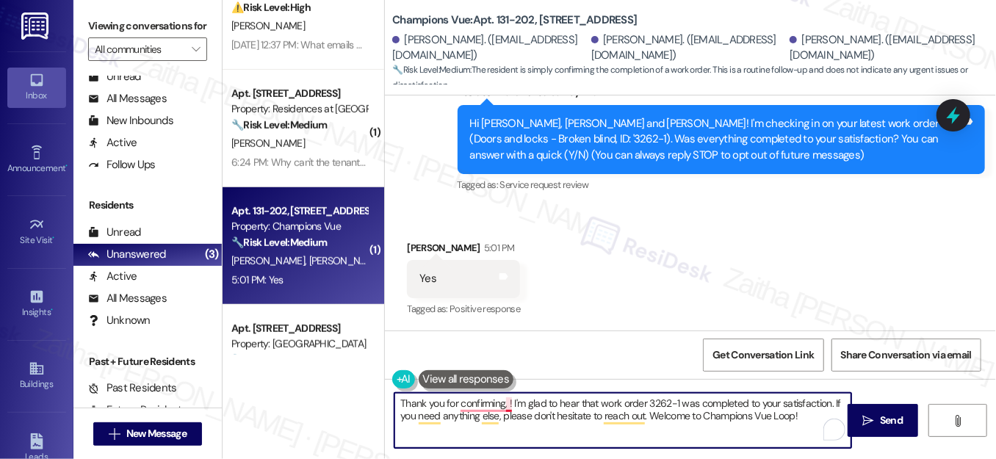
click at [507, 405] on textarea "Thank you for confirming, ! I'm glad to hear that work order 3262-1 was complet…" at bounding box center [622, 420] width 457 height 55
paste textarea "Grace"
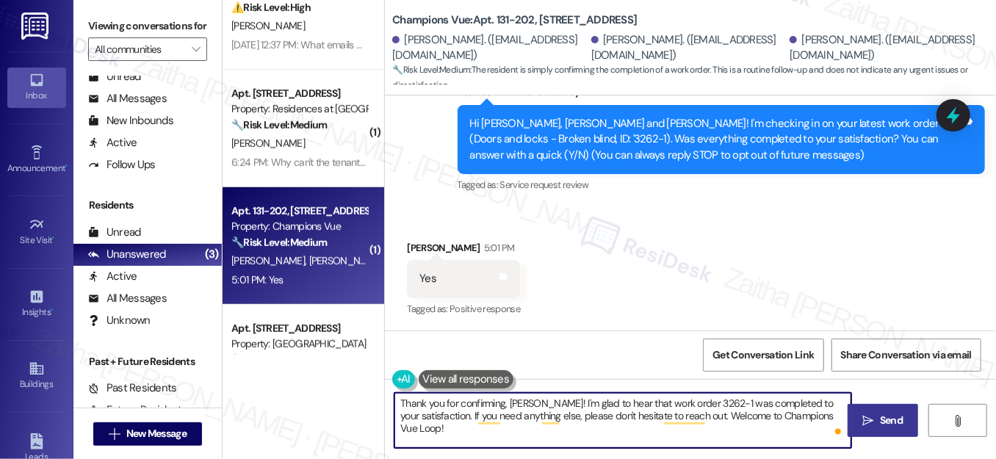
type textarea "Thank you for confirming, [PERSON_NAME]! I'm glad to hear that work order 3262-…"
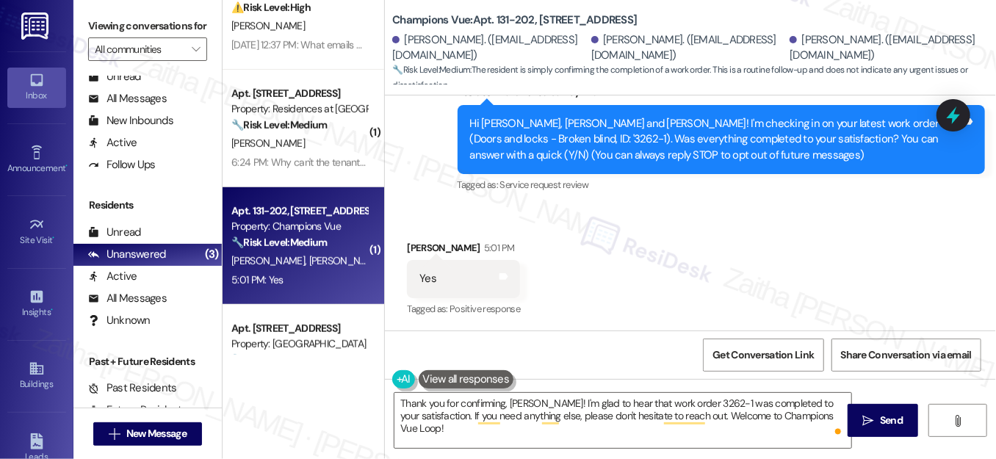
drag, startPoint x: 879, startPoint y: 416, endPoint x: 834, endPoint y: 384, distance: 55.2
click at [880, 416] on span "Send" at bounding box center [891, 420] width 23 height 15
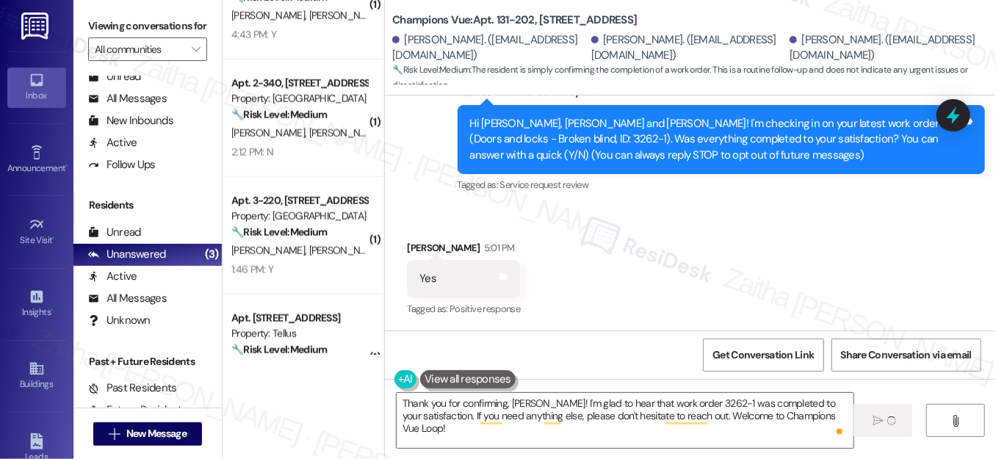
scroll to position [867, 0]
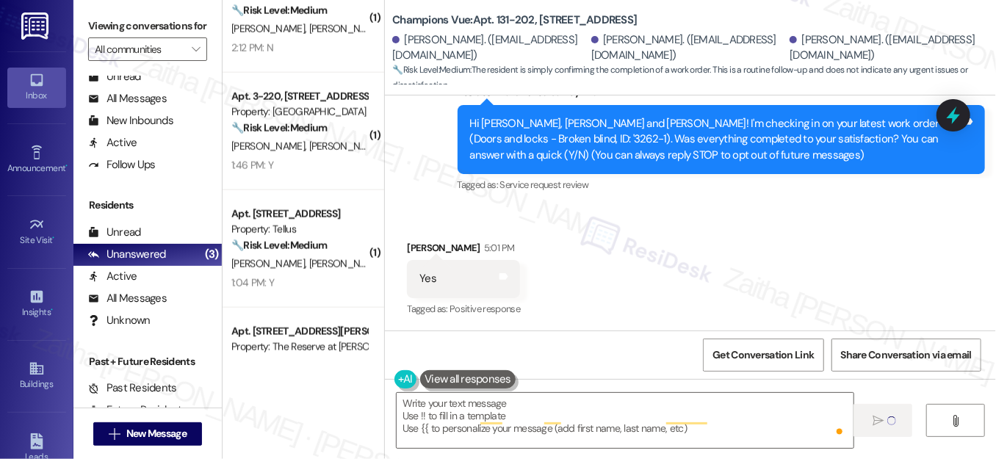
type textarea "Fetching suggested responses. Please feel free to read through the conversation…"
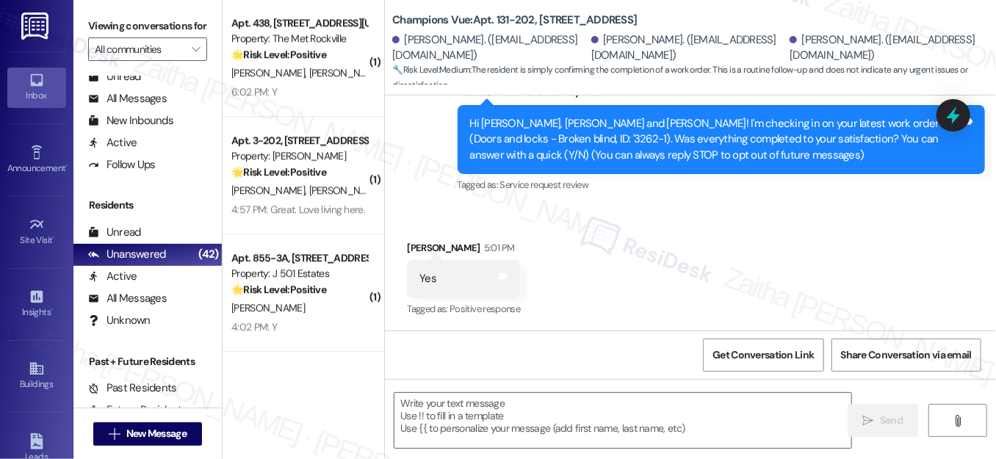
scroll to position [2003, 0]
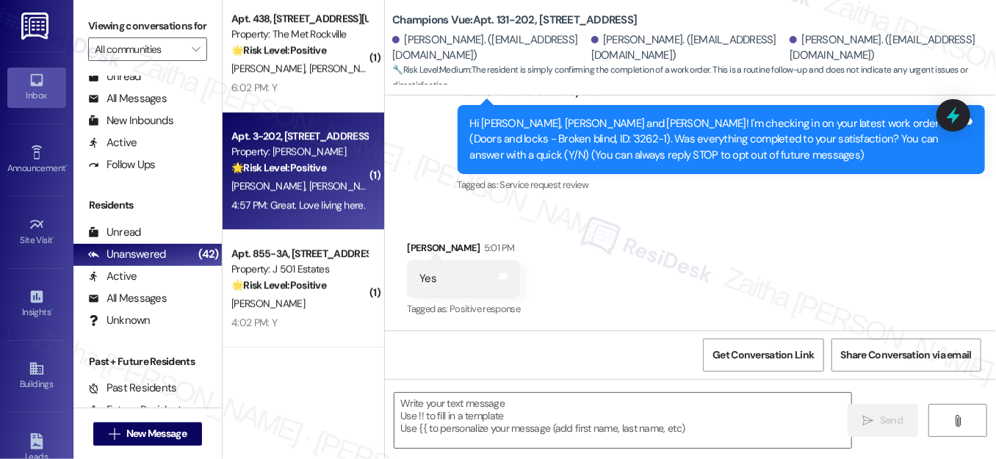
click at [316, 200] on div "4:57 PM: Great. Love living here. 4:57 PM: Great. Love living here." at bounding box center [298, 204] width 134 height 13
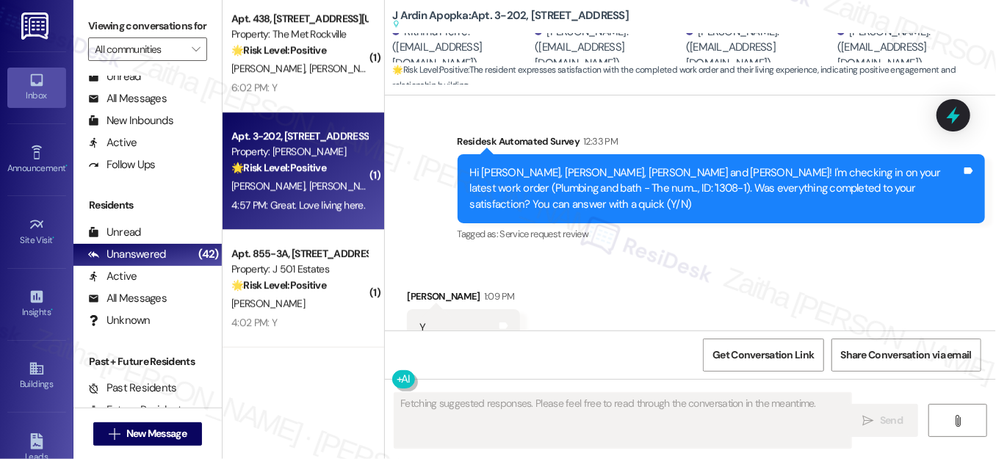
scroll to position [4594, 0]
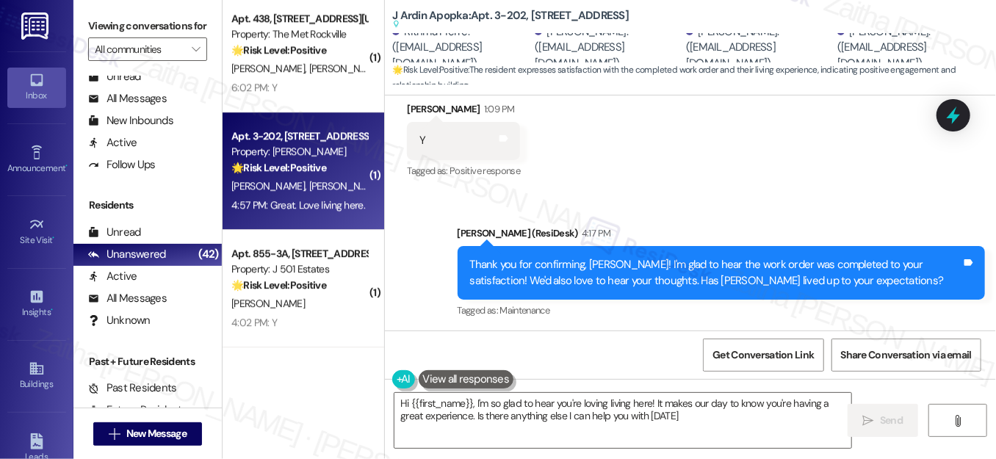
type textarea "Hi {{first_name}}, I'm so glad to hear you're loving living here! It makes our …"
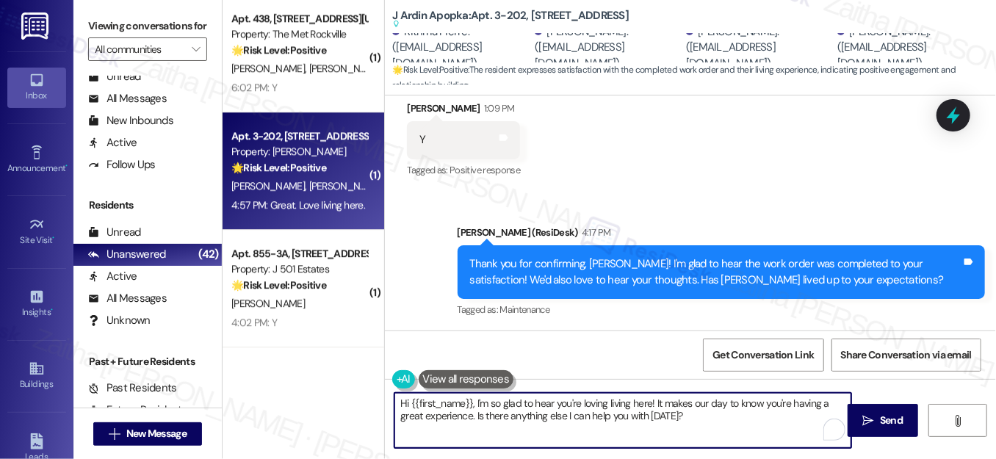
drag, startPoint x: 397, startPoint y: 400, endPoint x: 709, endPoint y: 428, distance: 313.4
click at [709, 428] on textarea "Hi {{first_name}}, I'm so glad to hear you're loving living here! It makes our …" at bounding box center [622, 420] width 457 height 55
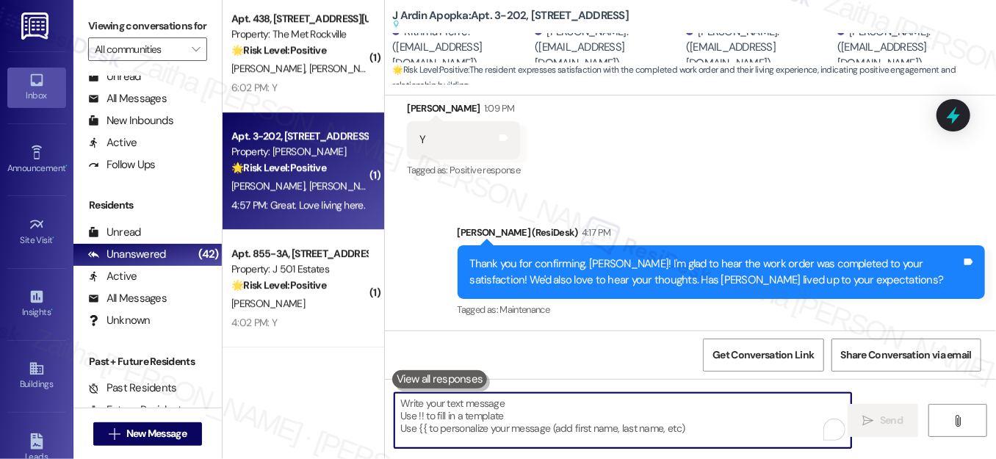
paste textarea "Awesome, that made my day! Can I ask a quick favor? Would you mind sharing your…"
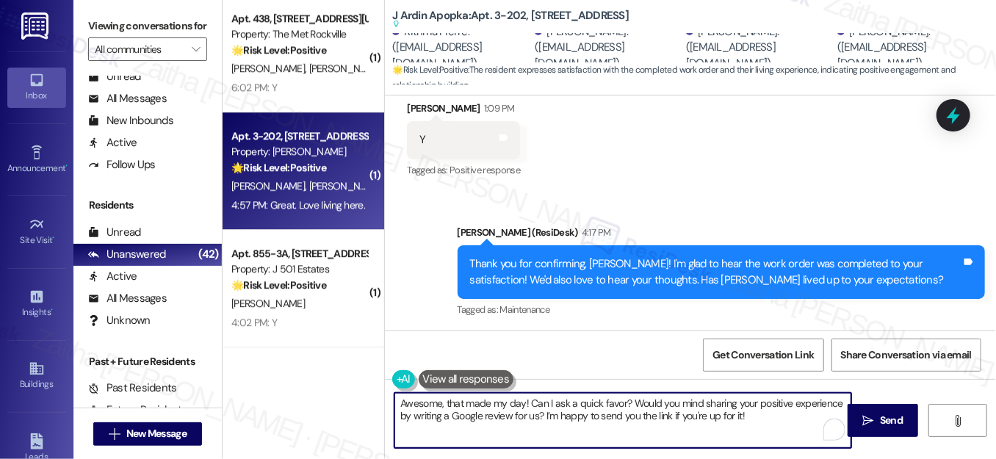
type textarea "Awesome, that made my day! Can I ask a quick favor? Would you mind sharing your…"
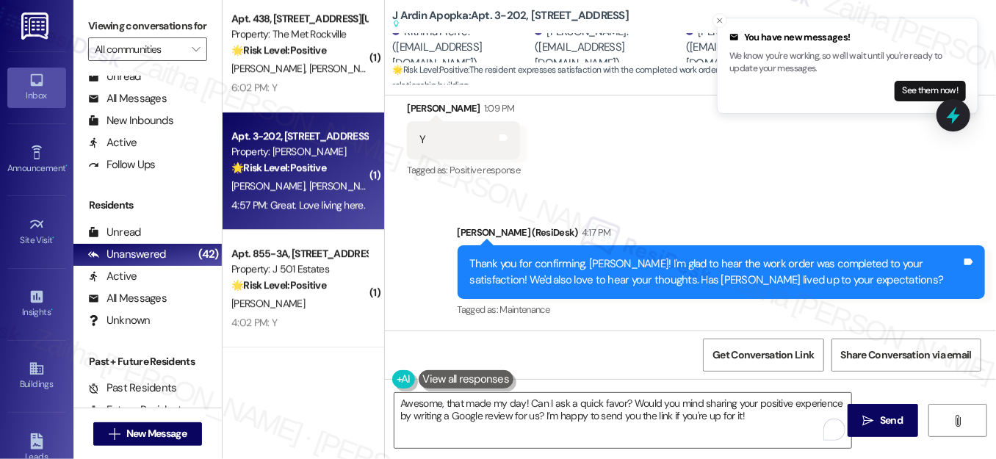
drag, startPoint x: 389, startPoint y: 9, endPoint x: 664, endPoint y: 12, distance: 274.7
click at [664, 12] on div "J Ardin Apopka: Apt. 3-202, 2420 Medicine Lake Drive Suggested actions and note…" at bounding box center [539, 20] width 294 height 18
copy b "J Ardin Apopka: Apt. 3-202, 2420 Medicine Lake Drive"
click at [864, 422] on icon "" at bounding box center [868, 421] width 11 height 12
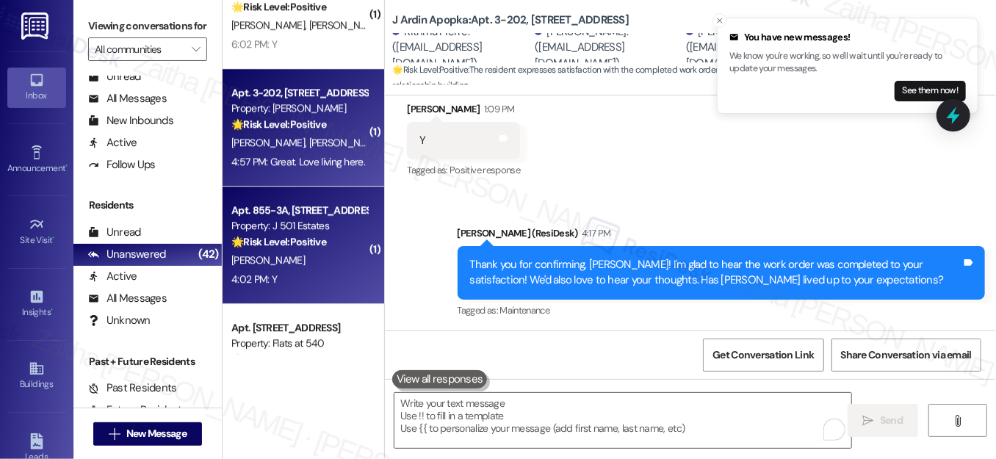
scroll to position [2070, 0]
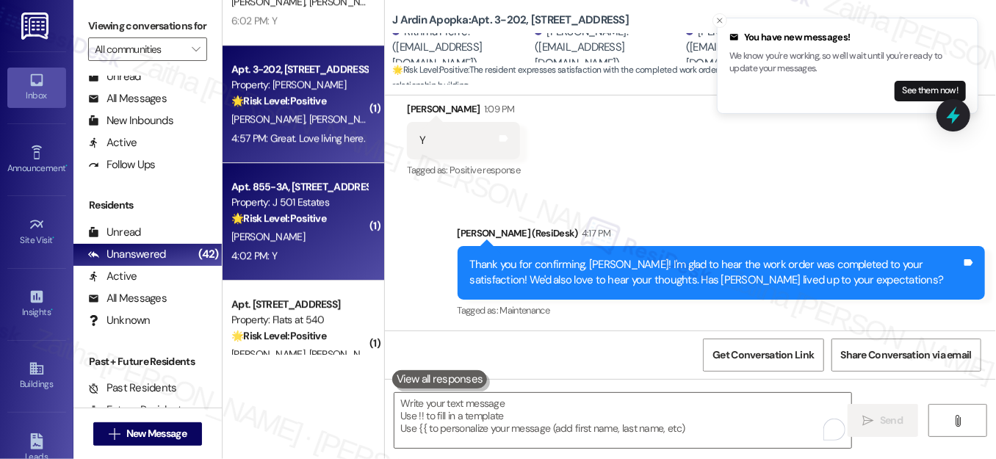
click at [308, 242] on div "[PERSON_NAME]" at bounding box center [299, 237] width 139 height 18
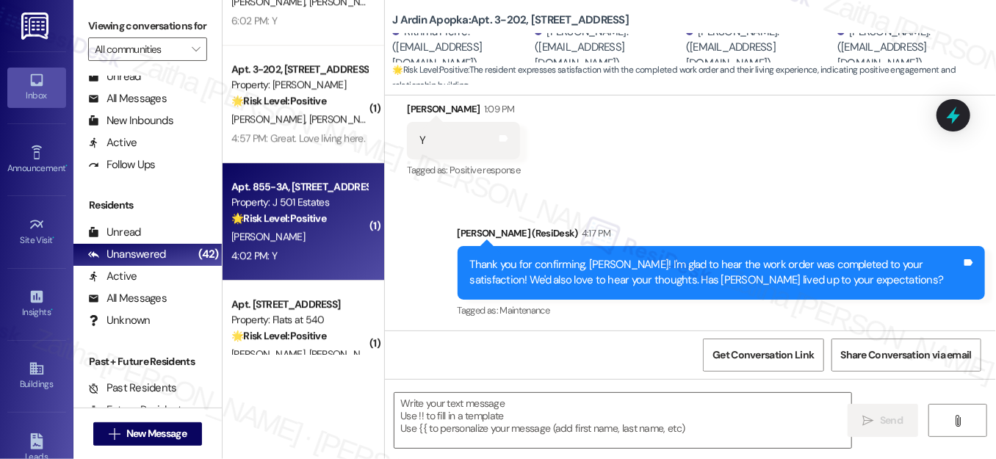
type textarea "Fetching suggested responses. Please feel free to read through the conversation…"
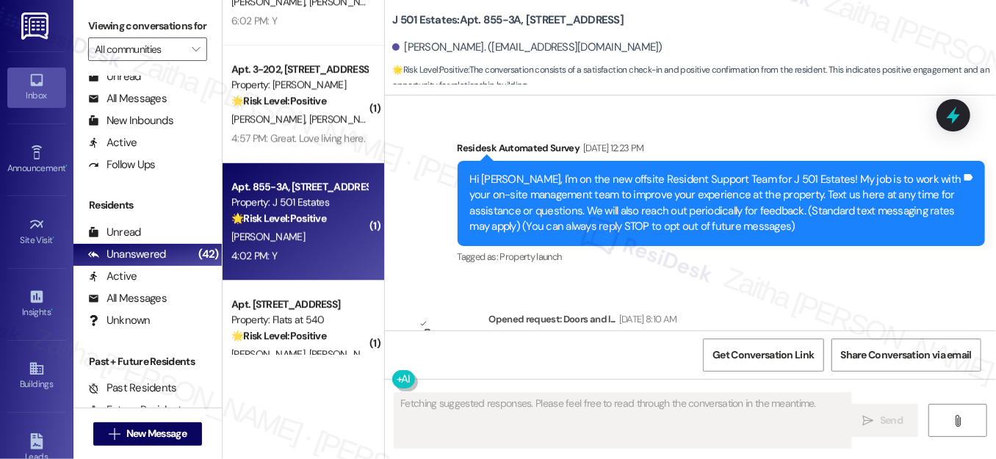
type textarea "Fetching suggested responses. Please feel free to read through the conversation…"
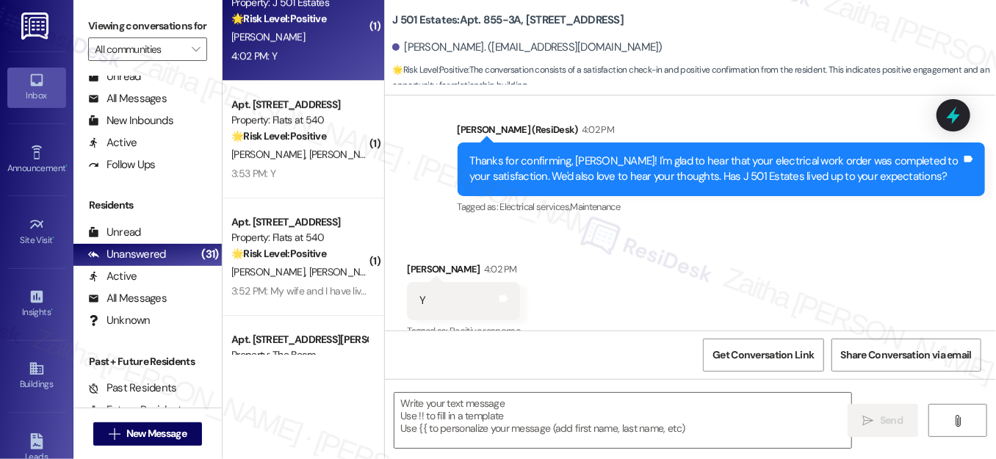
scroll to position [3473, 0]
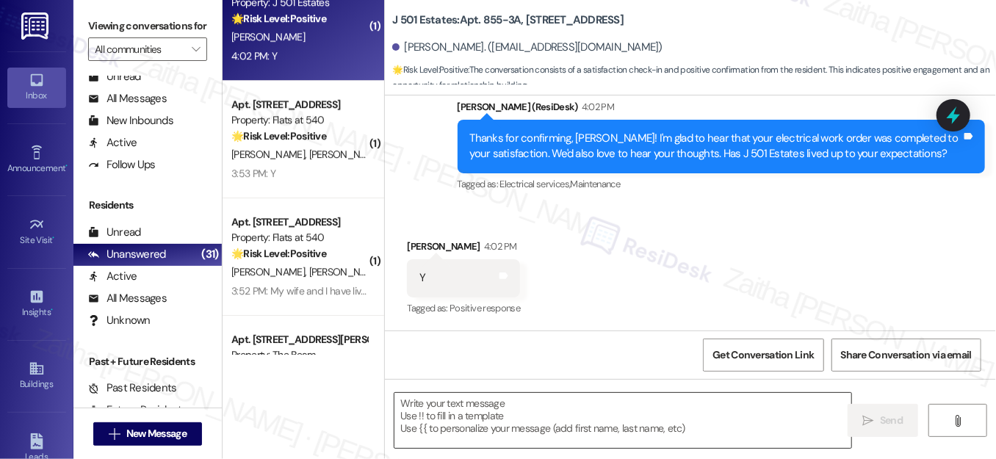
click at [520, 407] on textarea at bounding box center [622, 420] width 457 height 55
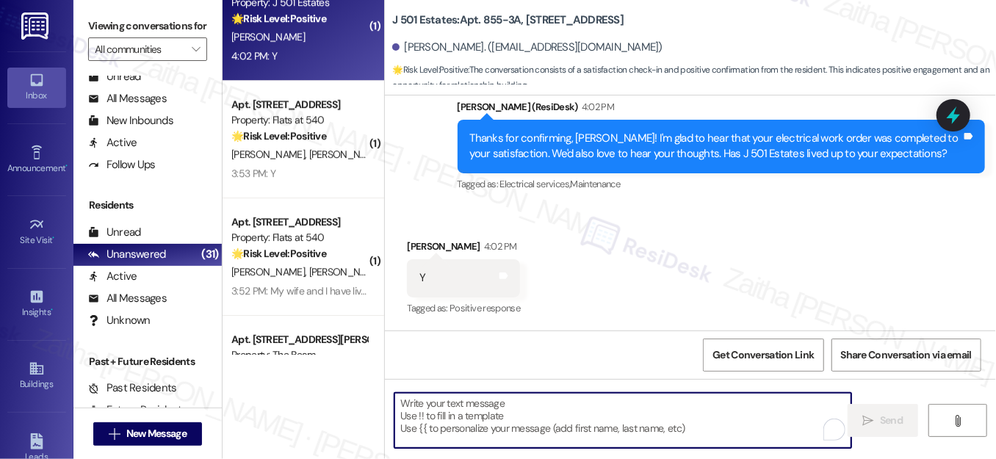
paste textarea "Awesome, that made my day! Can I ask a quick favor? Would you mind sharing your…"
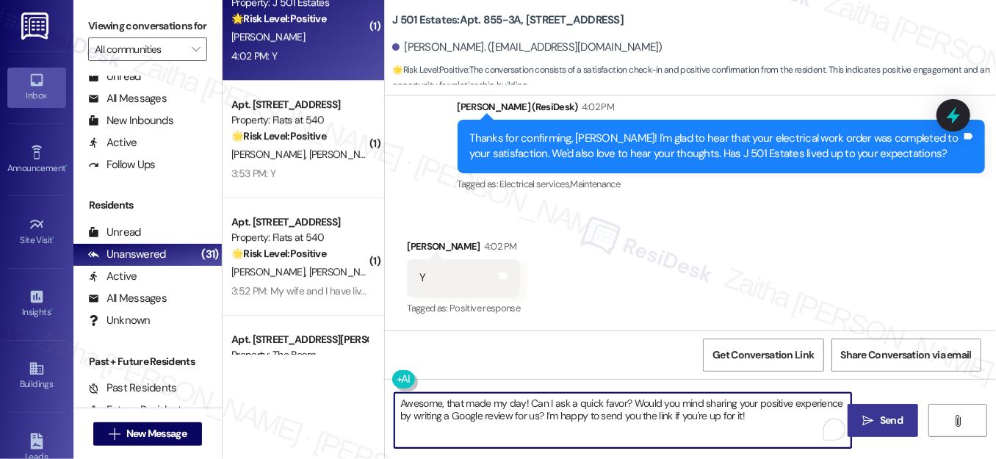
type textarea "Awesome, that made my day! Can I ask a quick favor? Would you mind sharing your…"
click at [867, 417] on icon "" at bounding box center [868, 421] width 11 height 12
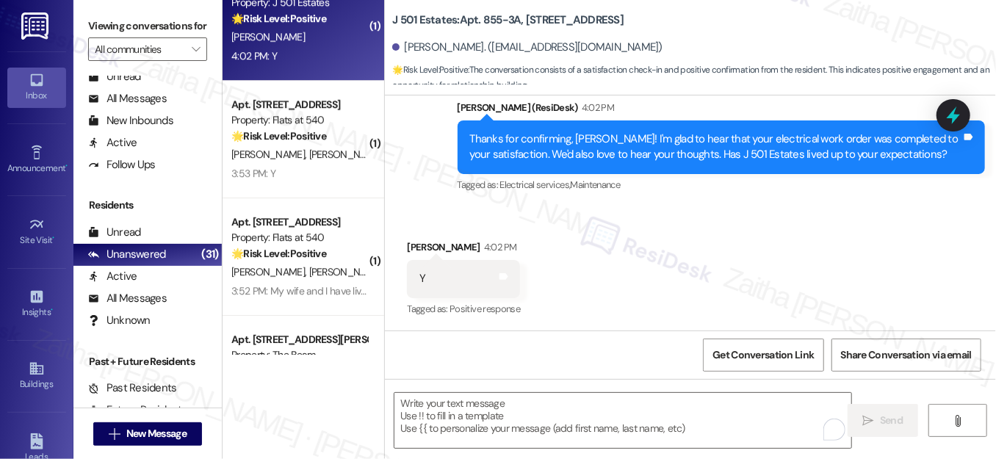
scroll to position [3591, 0]
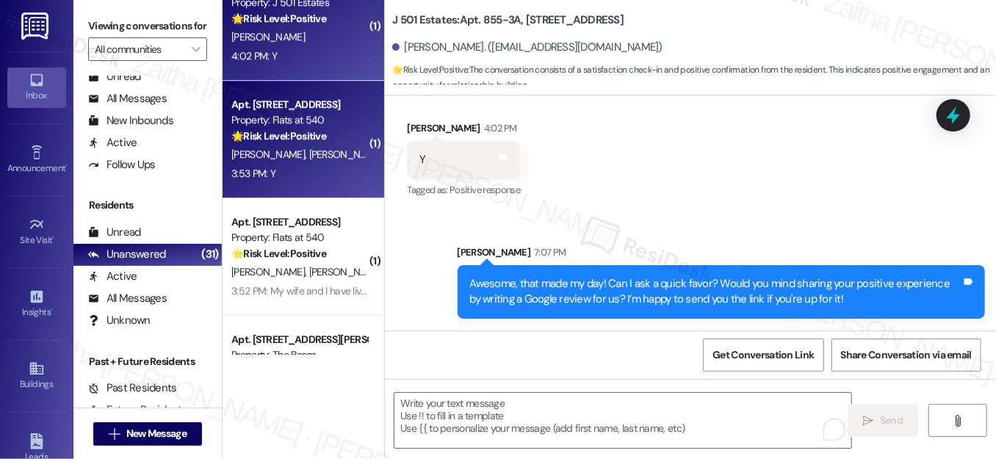
click at [321, 172] on div "3:53 PM: Y 3:53 PM: Y" at bounding box center [299, 174] width 139 height 18
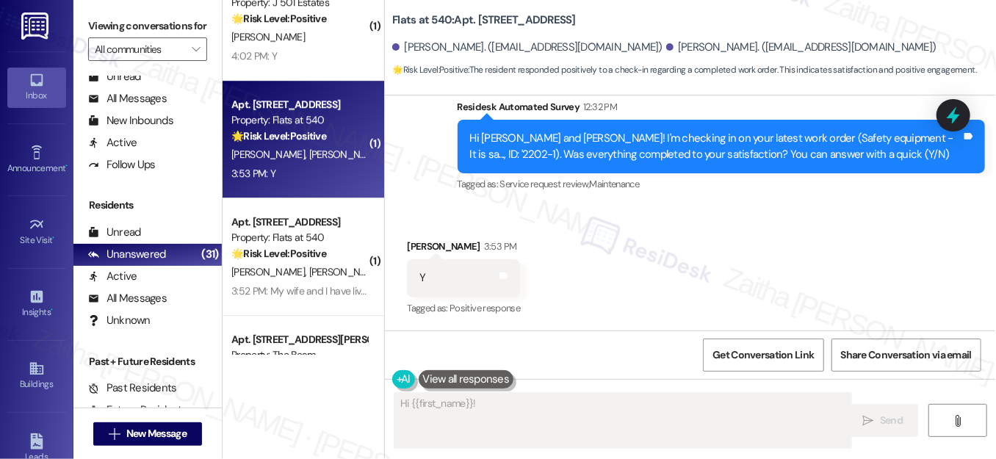
scroll to position [2230, 0]
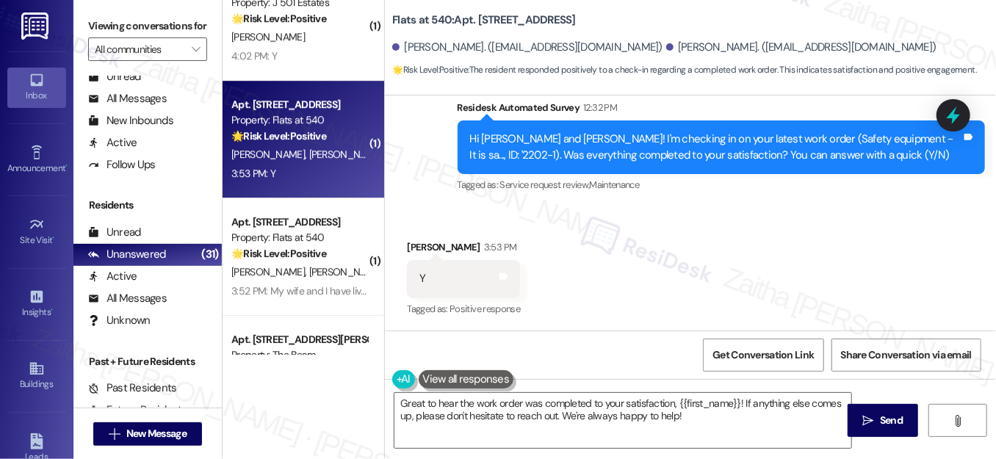
click at [409, 247] on div "Angela Verdick 3:53 PM" at bounding box center [463, 249] width 113 height 21
click at [411, 247] on div "Angela Verdick 3:53 PM" at bounding box center [463, 249] width 113 height 21
copy div "Angela"
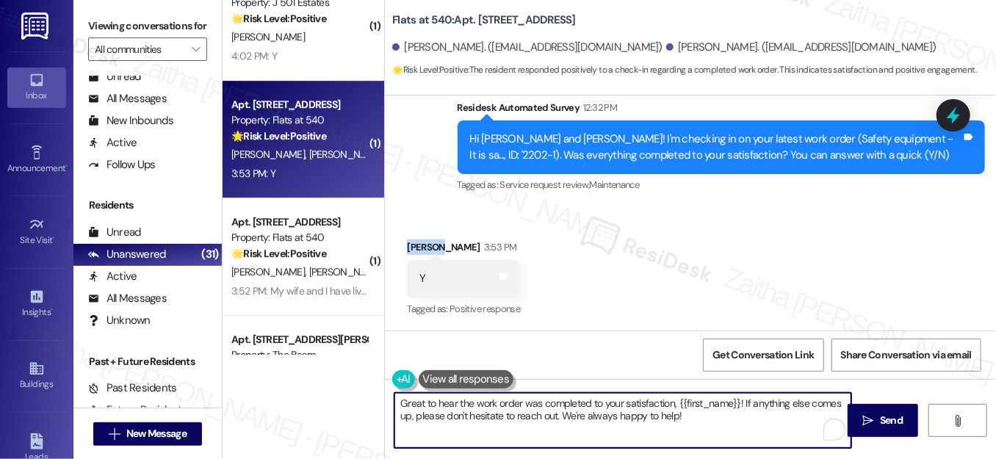
click at [709, 404] on textarea "Great to hear the work order was completed to your satisfaction, {{first_name}}…" at bounding box center [622, 420] width 457 height 55
paste textarea "Angela"
type textarea "Great to hear the work order was completed to your satisfaction, Angela! If any…"
click at [705, 402] on textarea "Great to hear the work order was completed to your satisfaction, Angela! If any…" at bounding box center [622, 420] width 457 height 55
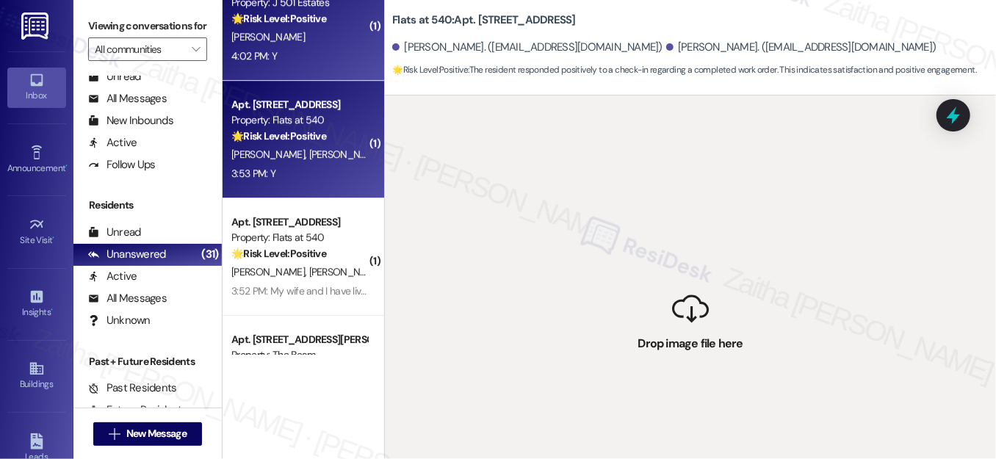
click at [315, 43] on div "[PERSON_NAME]" at bounding box center [299, 37] width 139 height 18
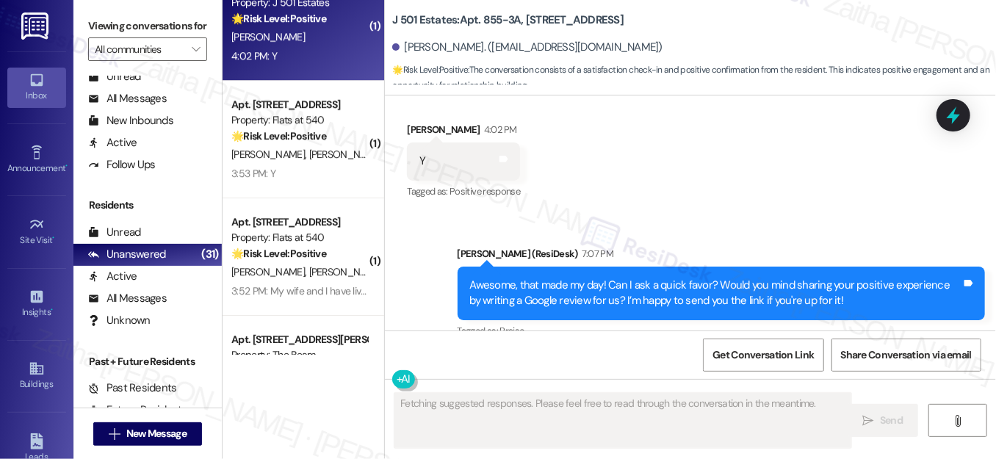
scroll to position [3613, 0]
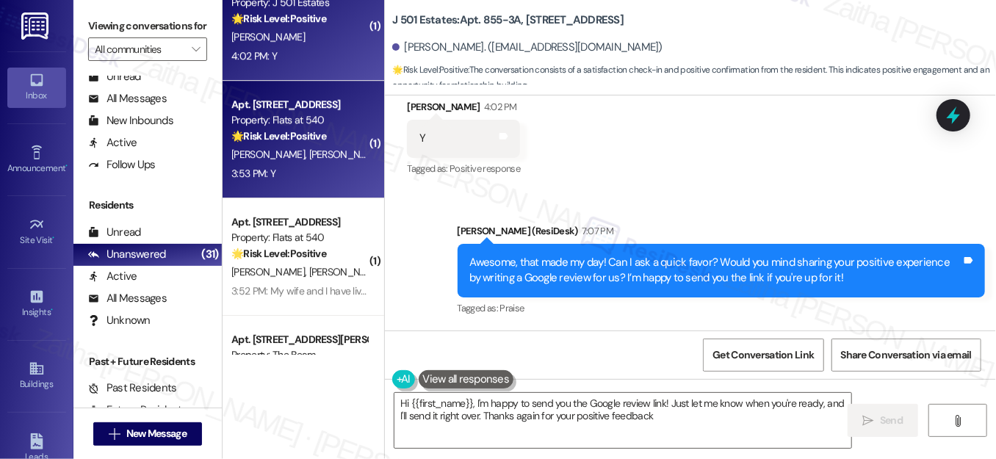
type textarea "Hi {{first_name}}, I'm happy to send you the Google review link! Just let me kn…"
click at [315, 170] on div "3:53 PM: Y 3:53 PM: Y" at bounding box center [299, 174] width 139 height 18
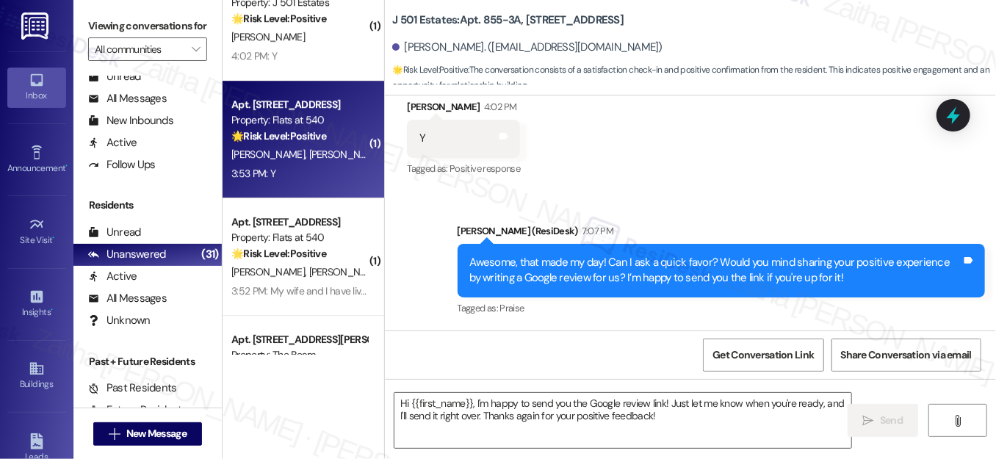
type textarea "Fetching suggested responses. Please feel free to read through the conversation…"
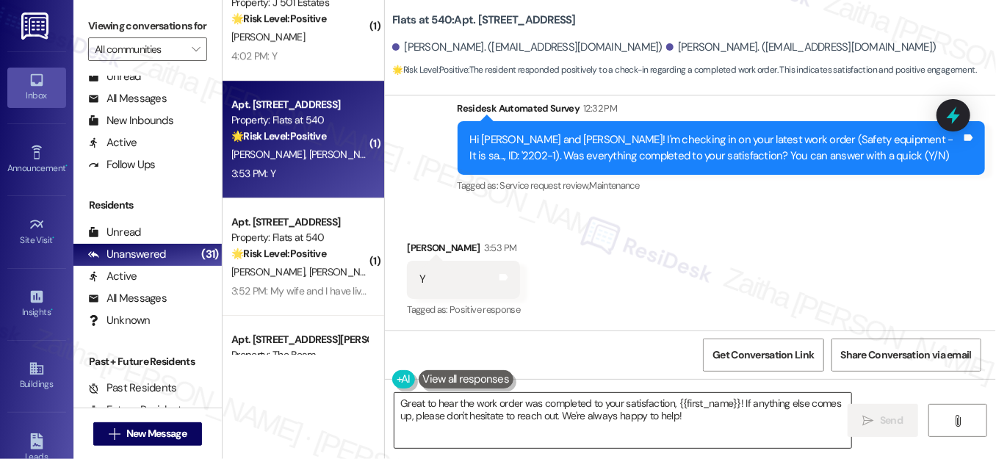
scroll to position [2230, 0]
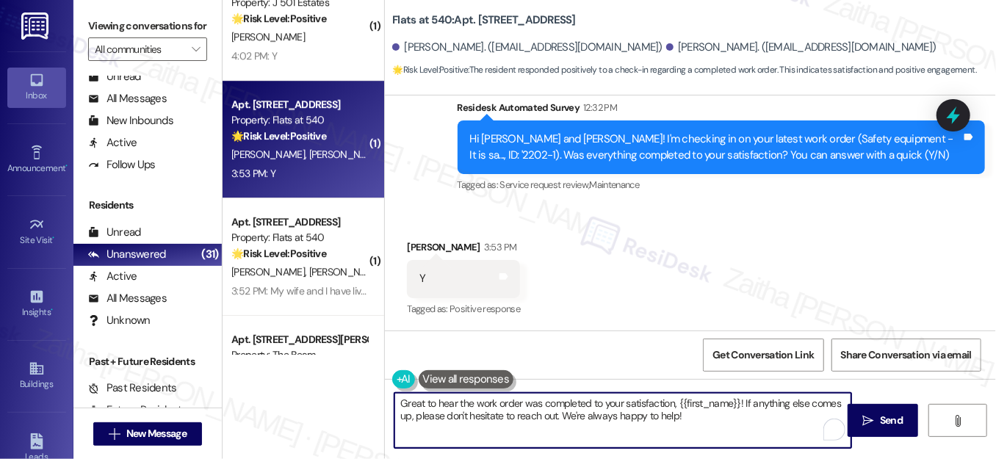
drag, startPoint x: 743, startPoint y: 403, endPoint x: 750, endPoint y: 430, distance: 28.0
click at [750, 430] on textarea "Great to hear the work order was completed to your satisfaction, {{first_name}}…" at bounding box center [622, 420] width 457 height 55
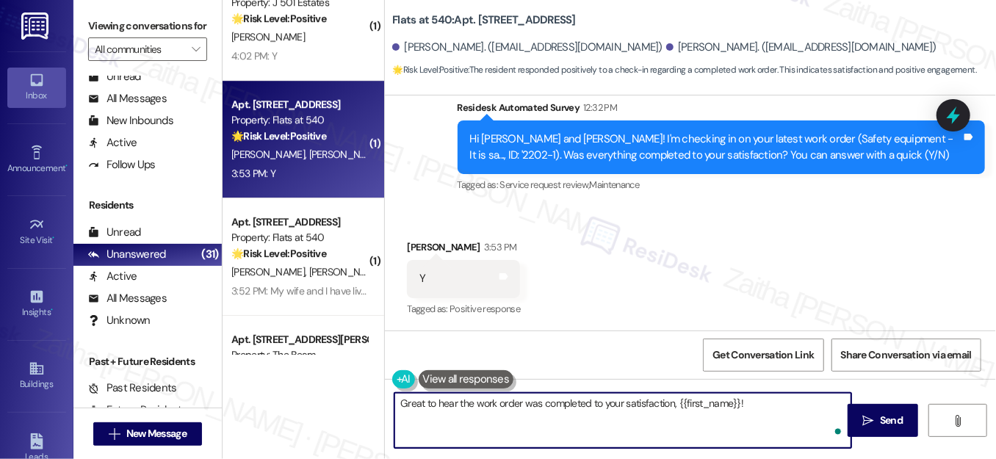
paste textarea "We'd also love to hear your thoughts. Has {{property}} lived up to your expecta…"
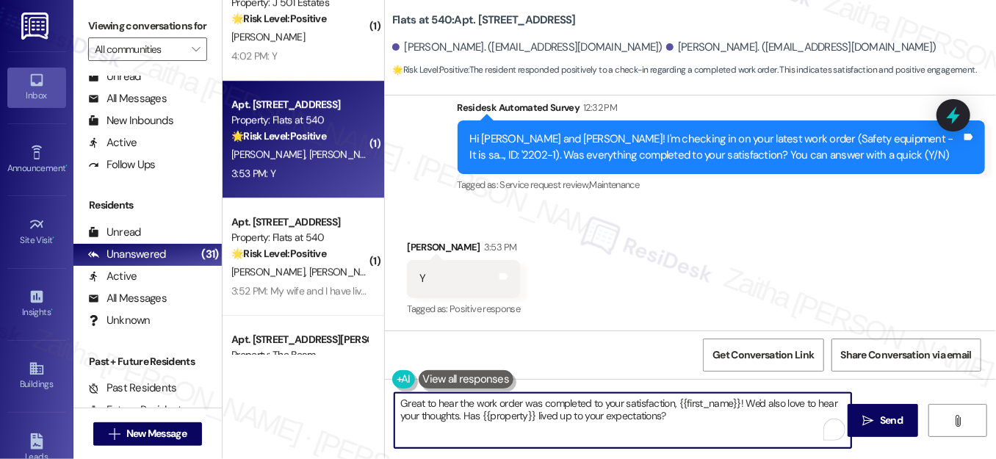
click at [412, 242] on div "Angela Verdick 3:53 PM" at bounding box center [463, 249] width 113 height 21
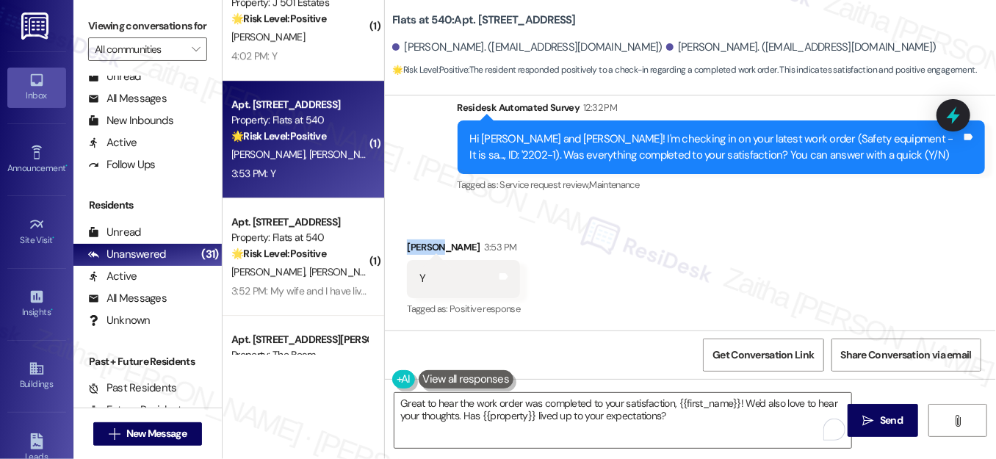
copy div "Angela"
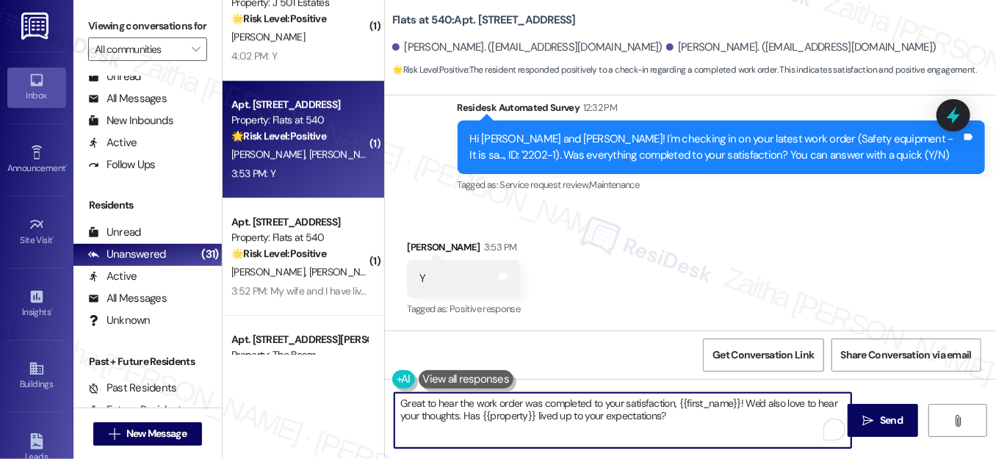
click at [714, 405] on textarea "Great to hear the work order was completed to your satisfaction, {{first_name}}…" at bounding box center [622, 420] width 457 height 55
paste textarea "Angela"
type textarea "Great to hear the work order was completed to your satisfaction, Angela! We'd a…"
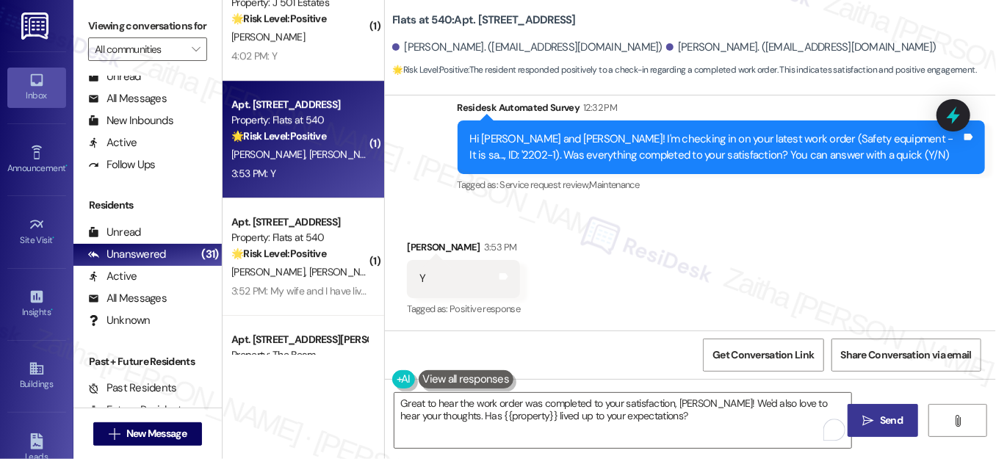
click at [889, 425] on span "Send" at bounding box center [891, 420] width 23 height 15
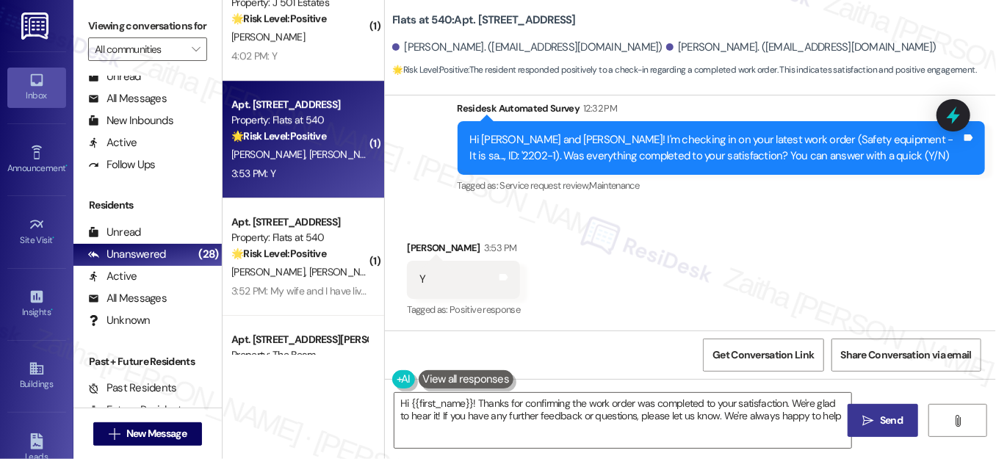
type textarea "Hi {{first_name}}! Thanks for confirming the work order was completed to your s…"
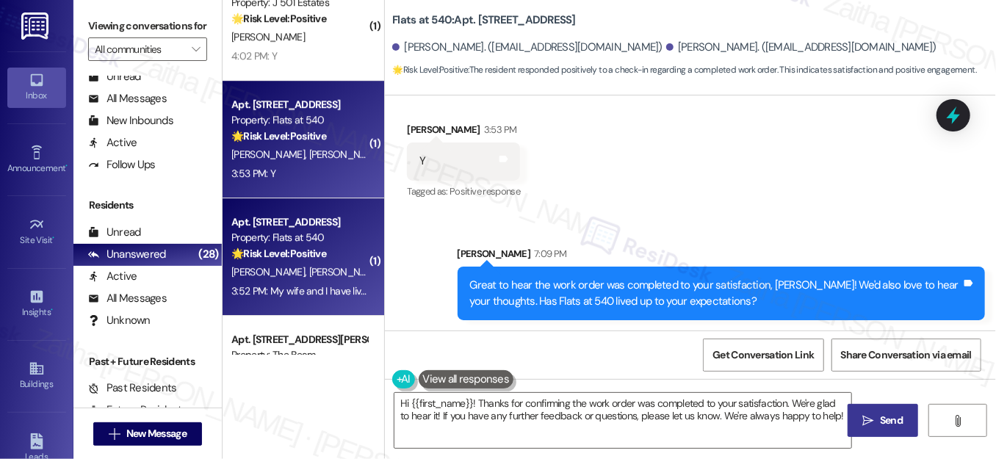
click at [339, 282] on div "3:52 PM: My wife and I have lived here since 2020 and we are both very happy wi…" at bounding box center [299, 291] width 139 height 18
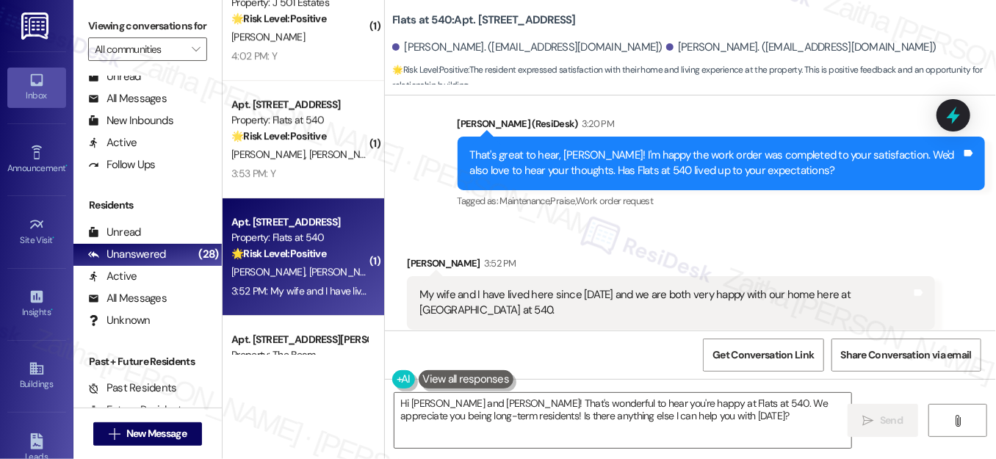
scroll to position [1345, 0]
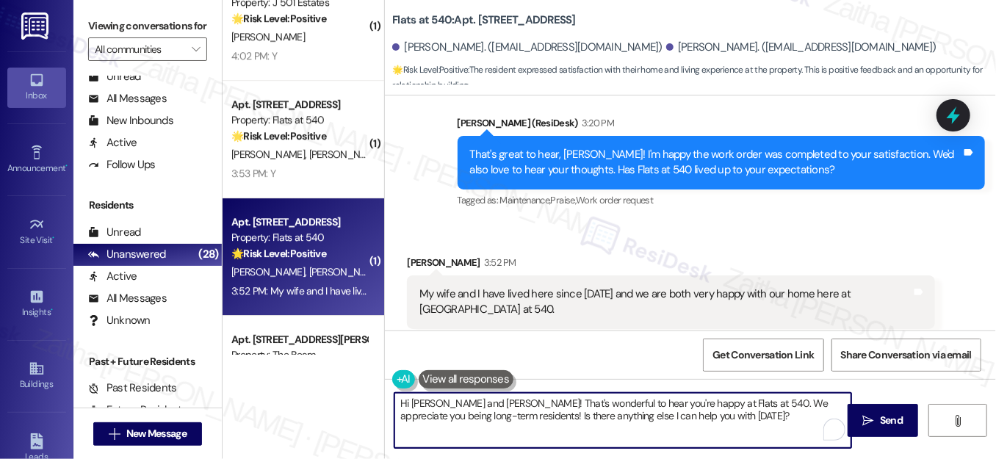
drag, startPoint x: 483, startPoint y: 404, endPoint x: 392, endPoint y: 402, distance: 90.3
click at [394, 402] on textarea "Hi Henry and Linda! That's wonderful to hear you're happy at Flats at 540. We a…" at bounding box center [622, 420] width 457 height 55
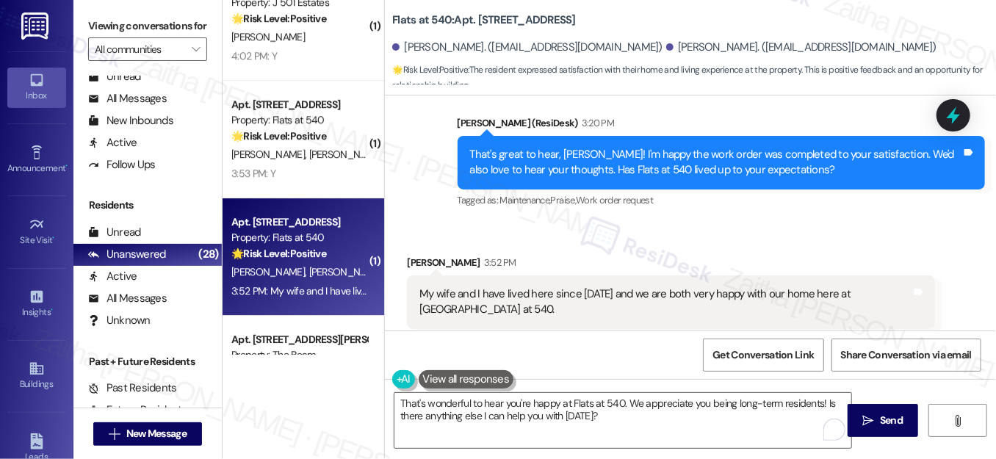
click at [414, 255] on div "Henry Bennett 3:52 PM" at bounding box center [670, 265] width 527 height 21
copy div "Henry"
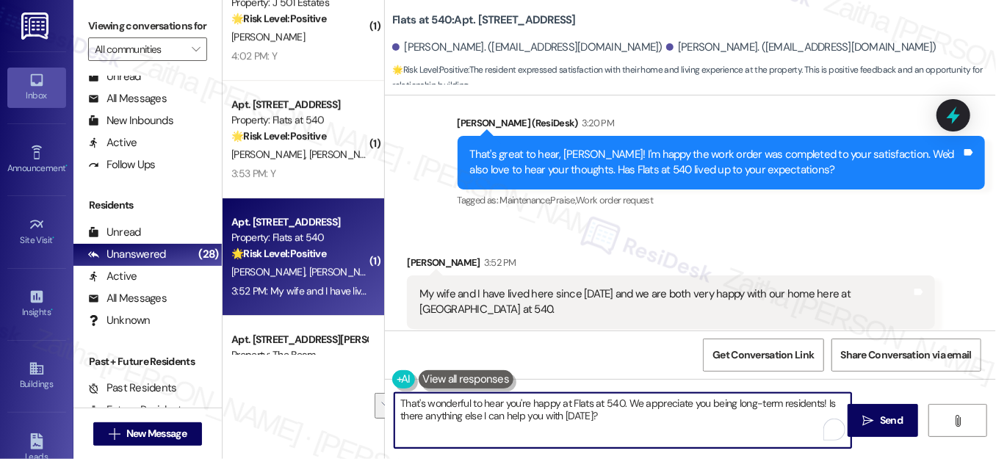
drag, startPoint x: 622, startPoint y: 399, endPoint x: 638, endPoint y: 425, distance: 31.0
click at [638, 425] on textarea "That's wonderful to hear you're happy at Flats at 540. We appreciate you being …" at bounding box center [622, 420] width 457 height 55
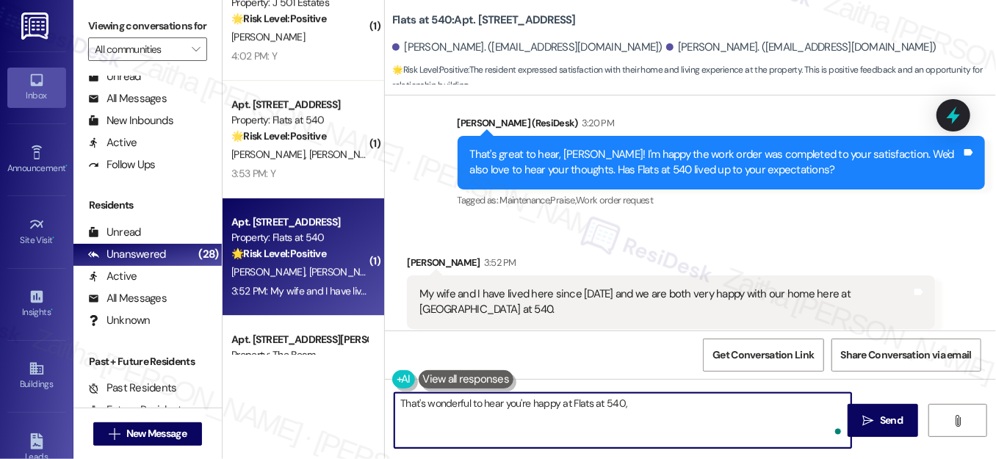
paste textarea "Henry"
type textarea "That's wonderful to hear you're happy at Flats at 540, [PERSON_NAME]."
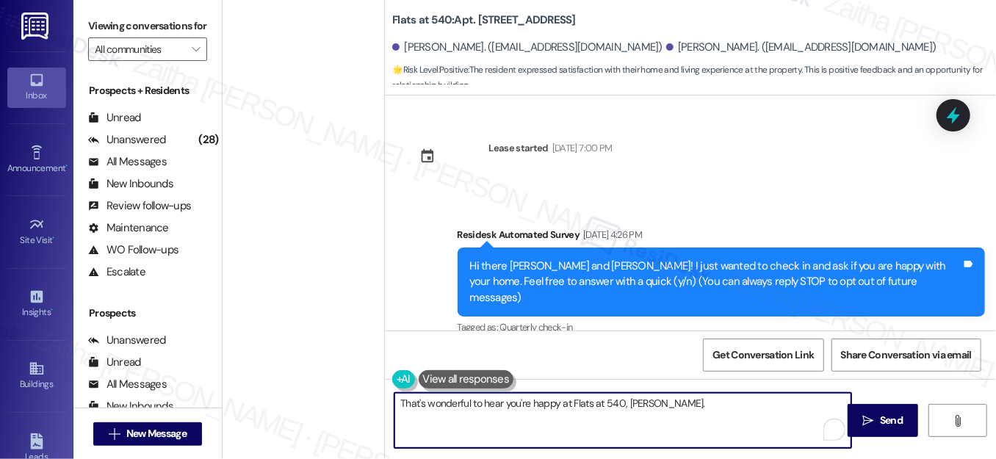
scroll to position [1345, 0]
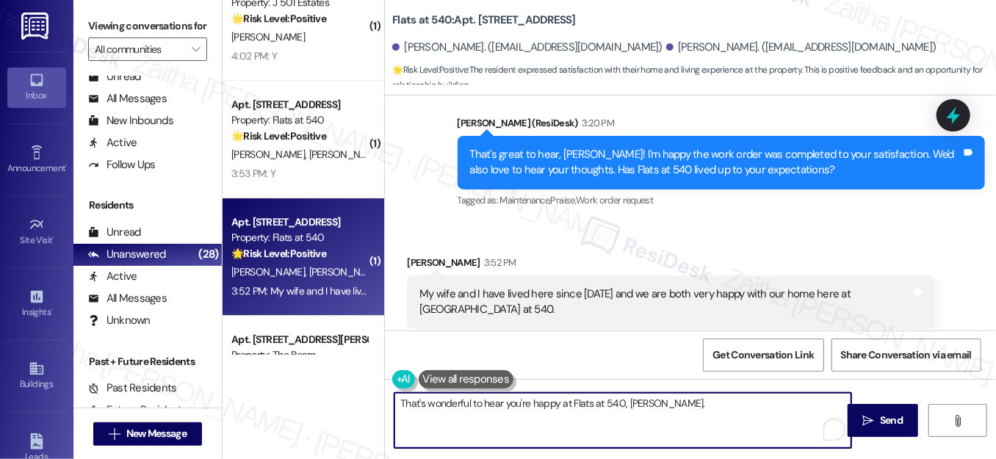
paste textarea "If it’s not too much trouble, would you kindly consider sharing your feedback i…"
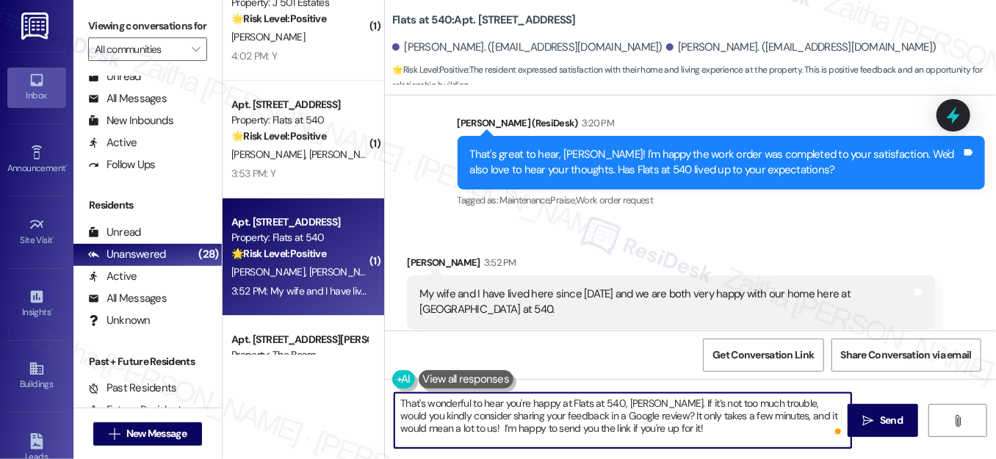
click at [649, 402] on textarea "That's wonderful to hear you're happy at Flats at 540, [PERSON_NAME]. If it’s n…" at bounding box center [622, 420] width 457 height 55
click at [503, 402] on textarea "That's wonderful to hear you're happy at Flats at 540. If it’s not too much tro…" at bounding box center [622, 420] width 457 height 55
click at [568, 402] on textarea "That's wonderful to hear you and you're happy at Flats at 540. If it’s not too …" at bounding box center [622, 420] width 457 height 55
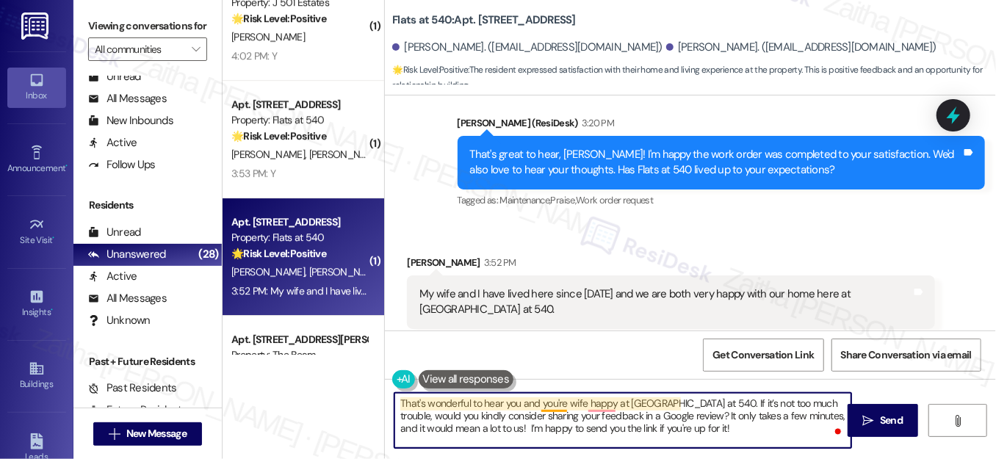
click at [562, 402] on textarea "That's wonderful to hear you and you're wife happy at [GEOGRAPHIC_DATA] at 540.…" at bounding box center [622, 420] width 457 height 55
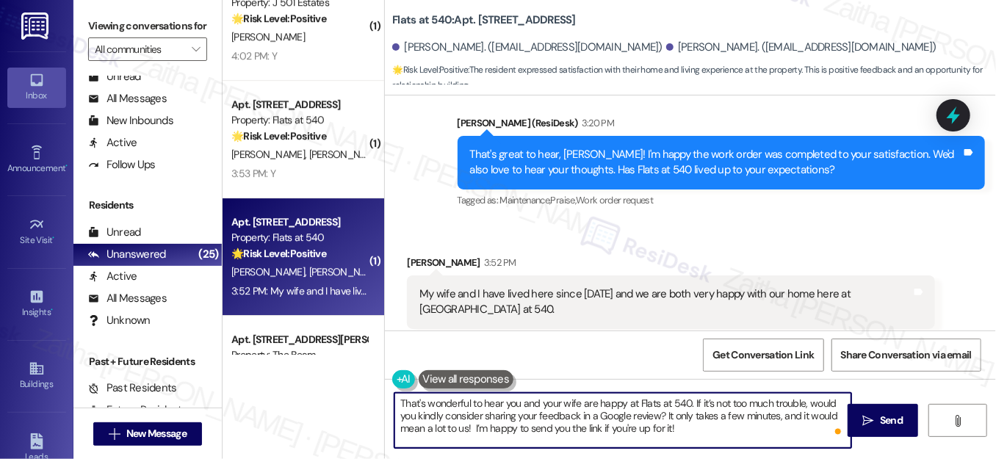
click at [401, 402] on textarea "That's wonderful to hear you and your wife are happy at Flats at 540. If it’s n…" at bounding box center [622, 420] width 457 height 55
drag, startPoint x: 408, startPoint y: 405, endPoint x: 705, endPoint y: 432, distance: 297.9
click at [705, 432] on textarea "That's wonderful to hear you and your wife are happy at Flats at 540. If it’s n…" at bounding box center [622, 420] width 457 height 55
click at [652, 416] on textarea "That's wonderful to hear you and your wife are happy at Flats at 540. If it’s n…" at bounding box center [622, 420] width 457 height 55
drag, startPoint x: 687, startPoint y: 403, endPoint x: 397, endPoint y: 407, distance: 290.1
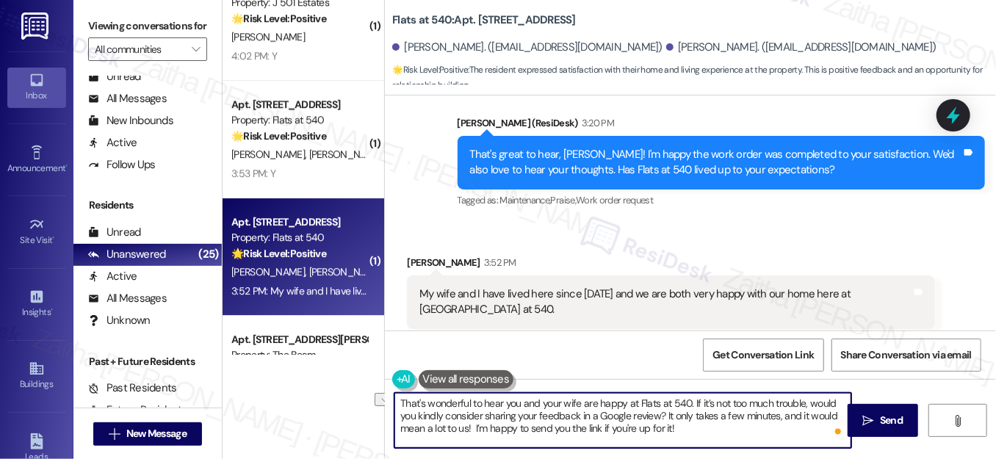
click at [397, 407] on textarea "That's wonderful to hear you and your wife are happy at Flats at 540. If it’s n…" at bounding box center [622, 420] width 457 height 55
click at [502, 405] on textarea "That's wonderful to hear you and your wife are happy at Flats at 540. If it’s n…" at bounding box center [622, 420] width 457 height 55
drag, startPoint x: 687, startPoint y: 405, endPoint x: 394, endPoint y: 397, distance: 293.2
click at [394, 397] on textarea "That's wonderful to hear you and your wife are happy at Flats at 540. If it’s n…" at bounding box center [622, 420] width 457 height 55
paste textarea "So glad you and your wife are happy at Flats at 540!"
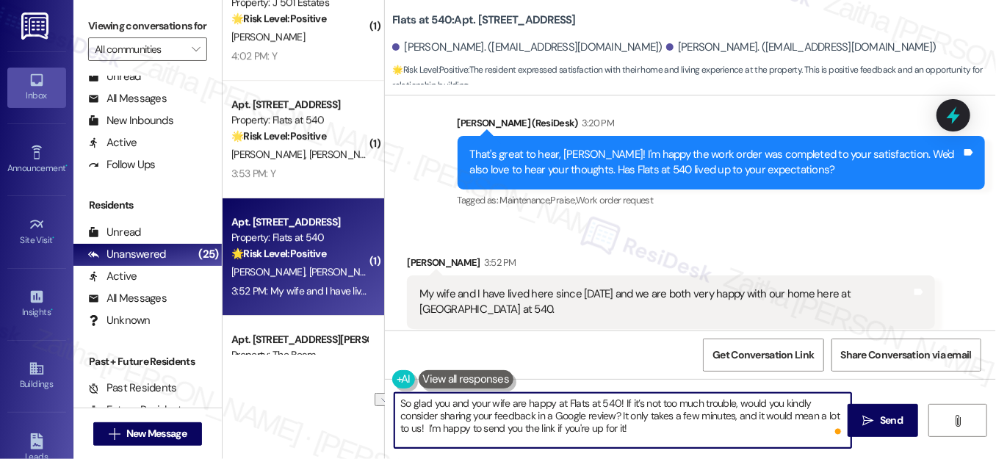
drag, startPoint x: 613, startPoint y: 402, endPoint x: 395, endPoint y: 400, distance: 218.1
click at [395, 400] on textarea "So glad you and your wife are happy at Flats at 540! If it’s not too much troub…" at bounding box center [622, 420] width 457 height 55
paste textarea "I’m so glad to hear you and your wife are enjoying your home at Flats at 540."
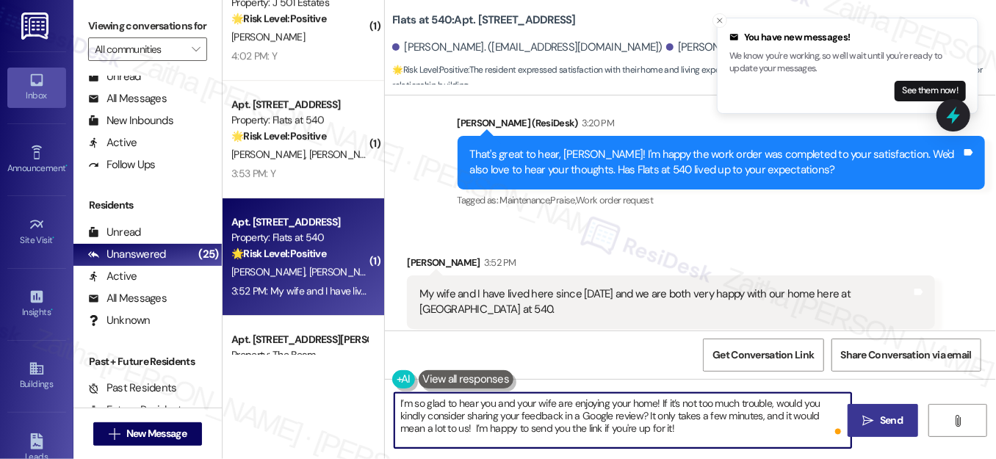
type textarea "I’m so glad to hear you and your wife are enjoying your home! If it’s not too m…"
click at [893, 415] on span "Send" at bounding box center [891, 420] width 23 height 15
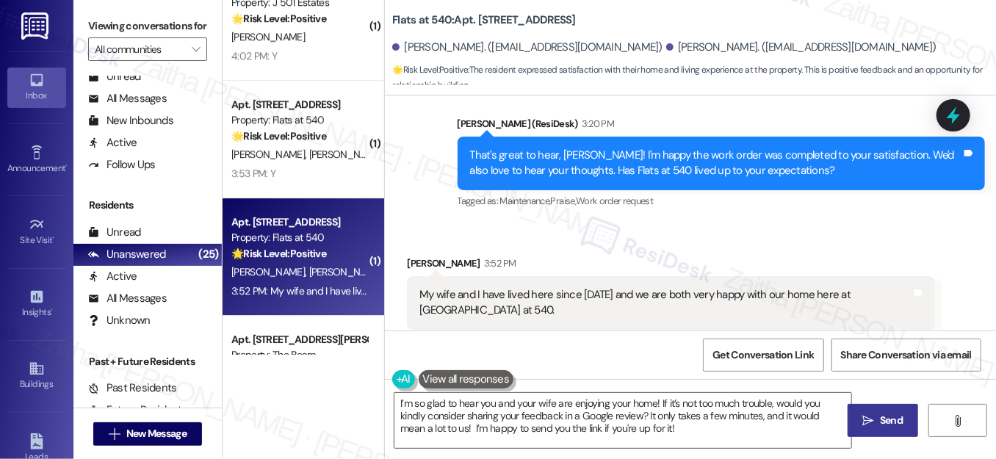
scroll to position [1479, 0]
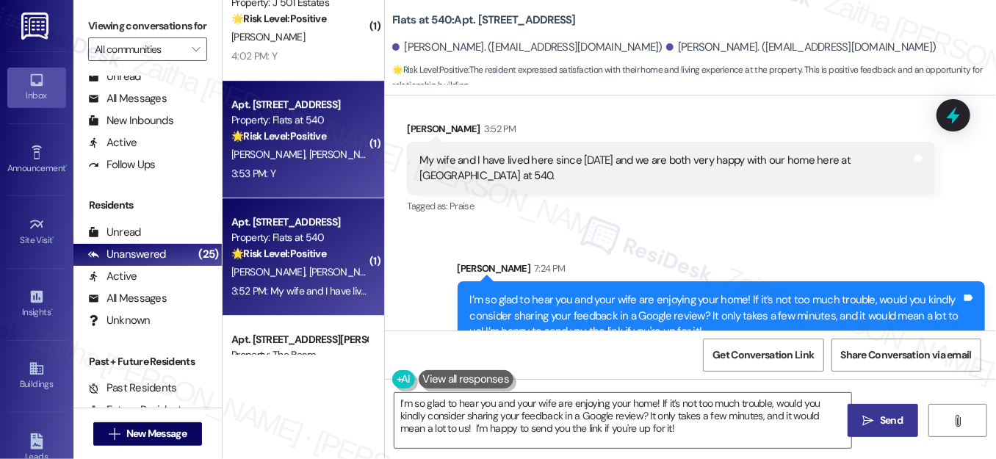
click at [321, 170] on div "3:53 PM: Y 3:53 PM: Y" at bounding box center [299, 174] width 139 height 18
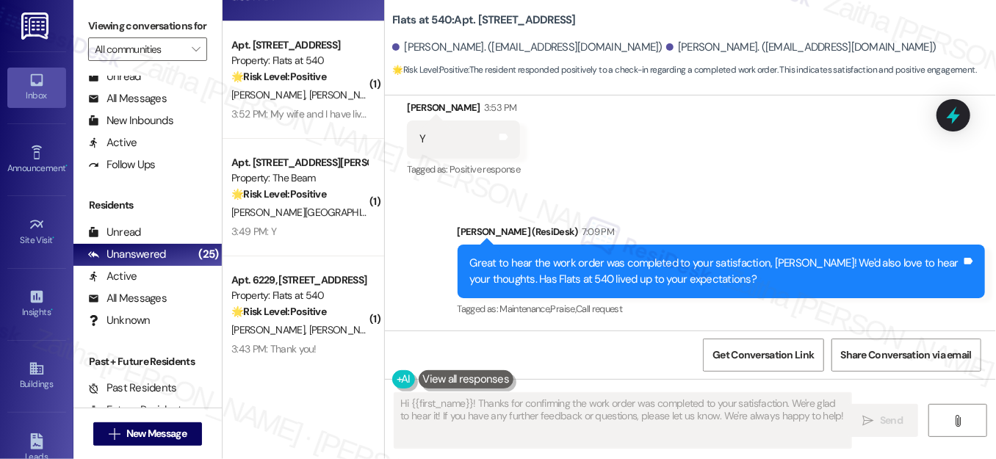
scroll to position [2470, 0]
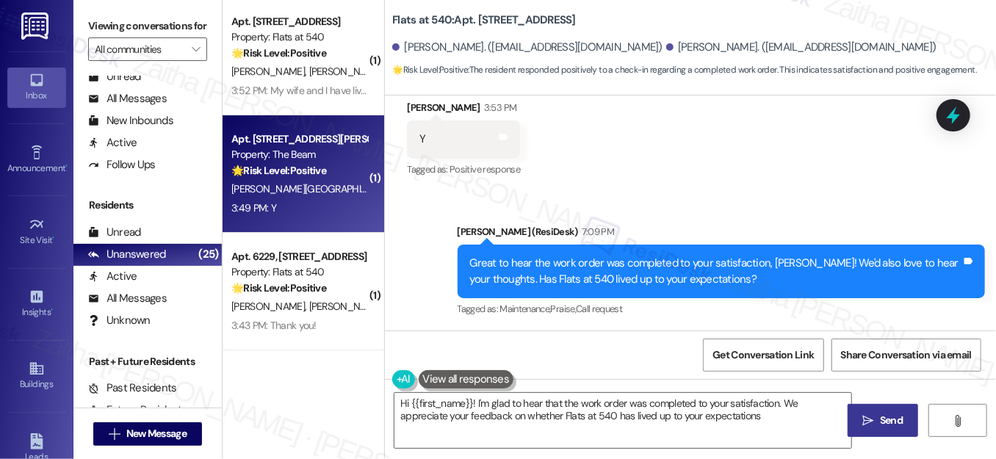
type textarea "Hi {{first_name}}! I'm glad to hear that the work order was completed to your s…"
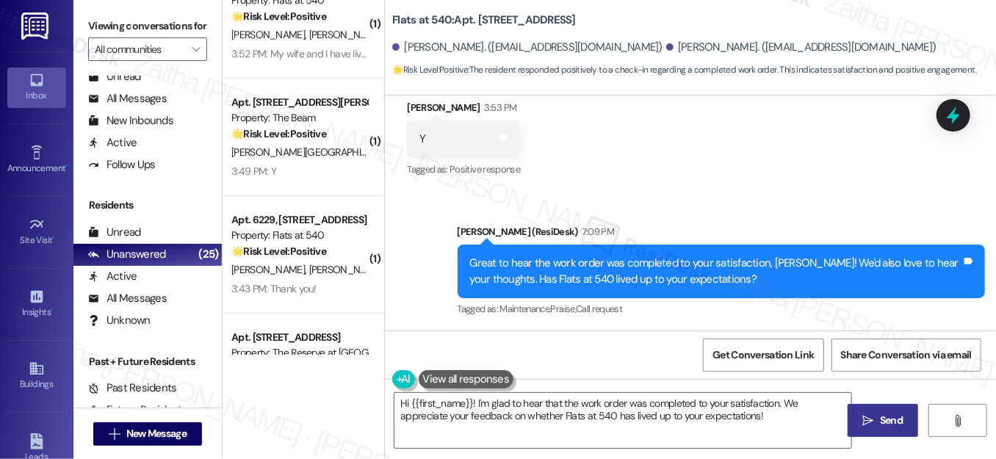
scroll to position [2537, 0]
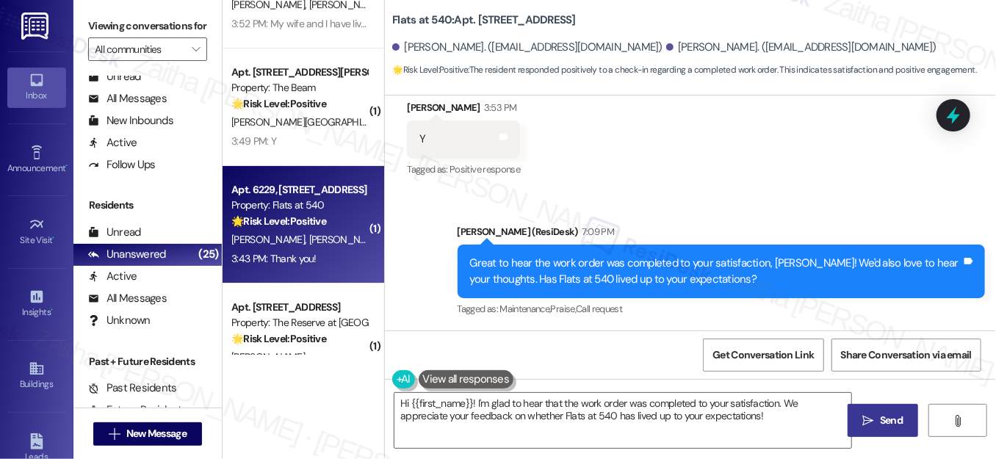
click at [328, 260] on div "3:43 PM: Thank you! 3:43 PM: Thank you!" at bounding box center [299, 259] width 139 height 18
type textarea "Hi {{first_name}}! Thanks for confirming the work order was completed to your s…"
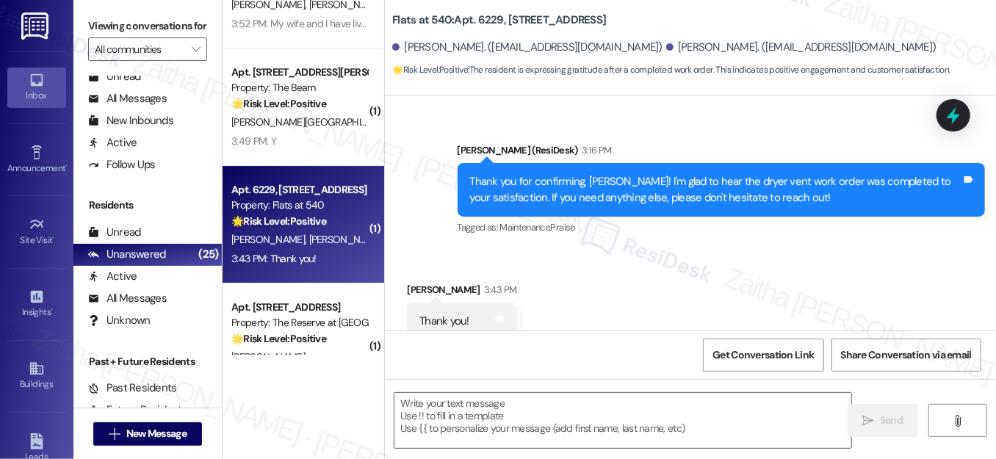
type textarea "Fetching suggested responses. Please feel free to read through the conversation…"
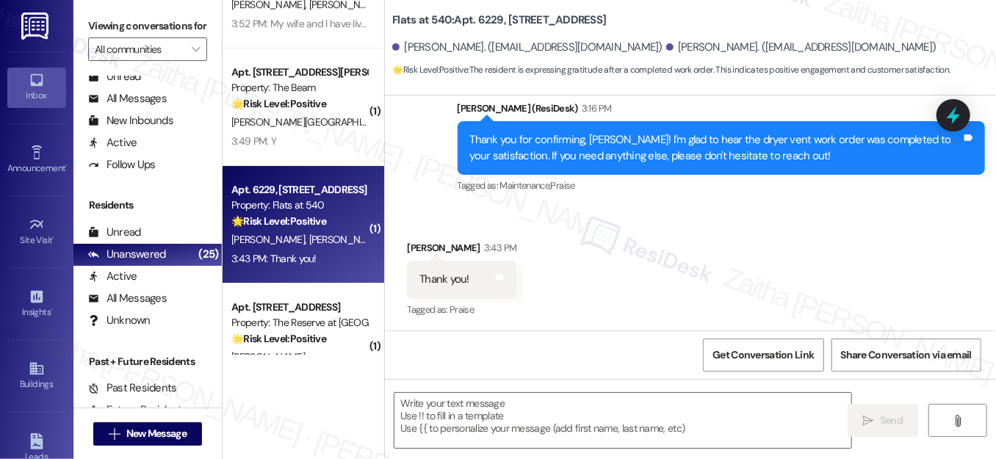
scroll to position [406, 0]
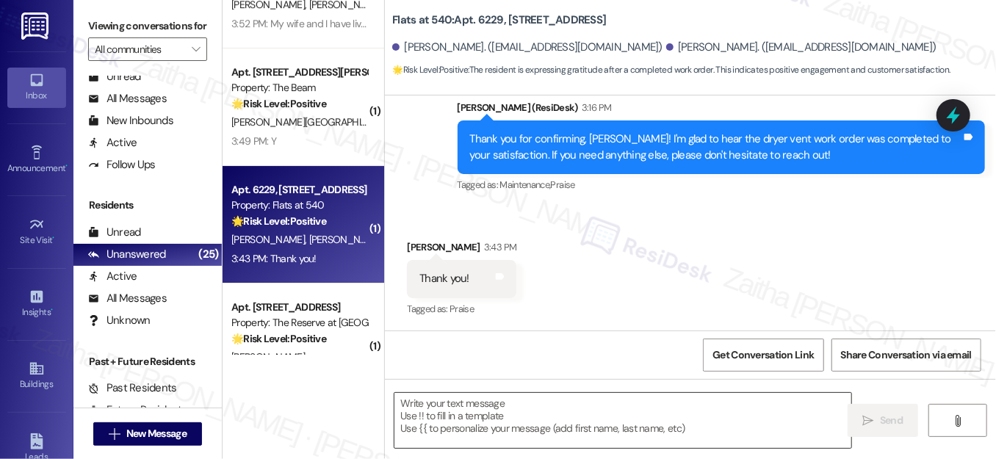
click at [505, 413] on textarea at bounding box center [622, 420] width 457 height 55
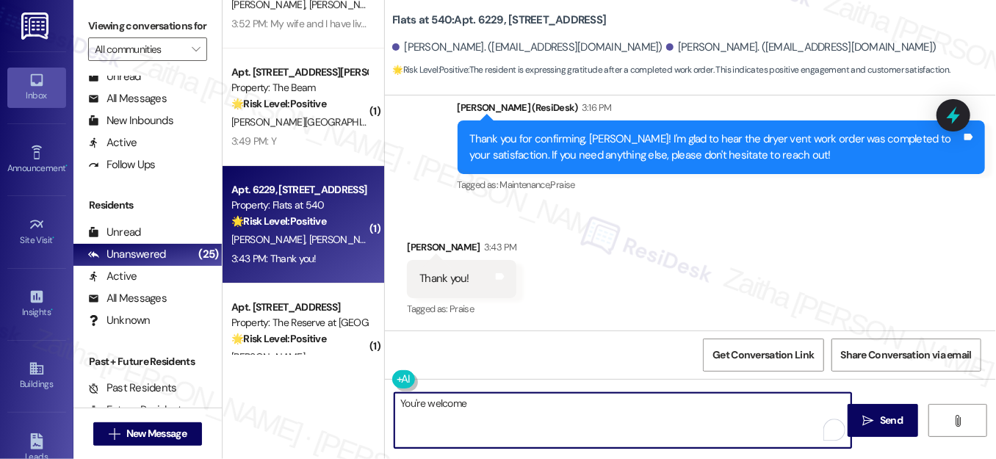
drag, startPoint x: 483, startPoint y: 419, endPoint x: 344, endPoint y: 419, distance: 139.5
click at [344, 419] on div "( 1 ) Apt. 855-3A, [STREET_ADDRESS] Property: J 501 Estates 🌟 Risk Level: Posit…" at bounding box center [609, 229] width 773 height 459
drag, startPoint x: 397, startPoint y: 400, endPoint x: 521, endPoint y: 407, distance: 123.6
click at [521, 407] on textarea "Happy to help!" at bounding box center [622, 420] width 457 height 55
type textarea "You're welcome!"
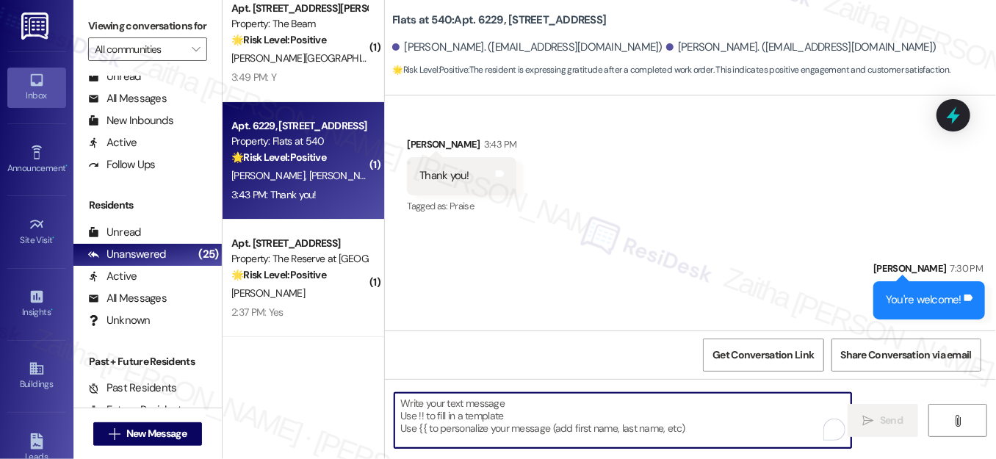
scroll to position [2670, 0]
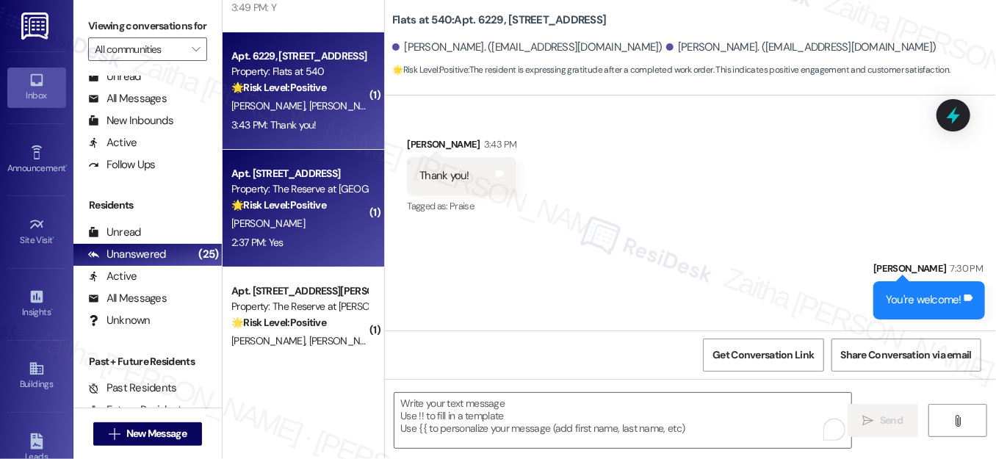
click at [320, 218] on div "[PERSON_NAME]" at bounding box center [299, 223] width 139 height 18
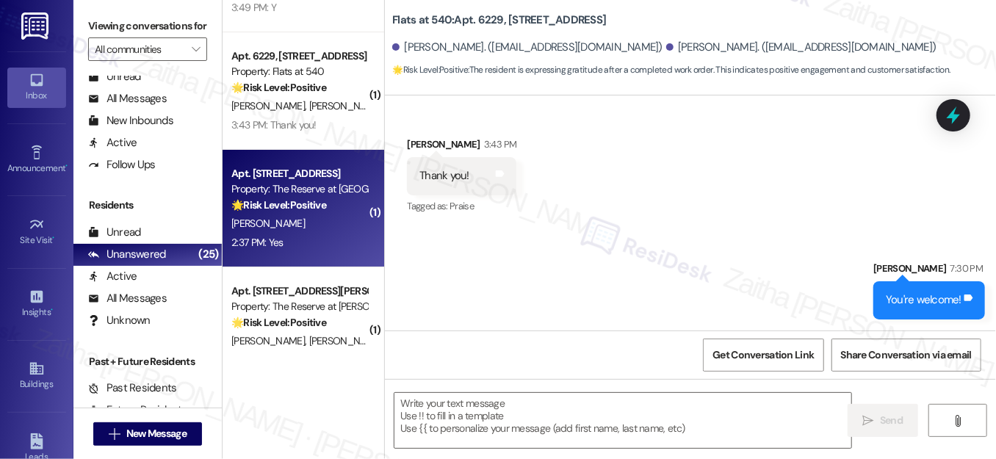
type textarea "Fetching suggested responses. Please feel free to read through the conversation…"
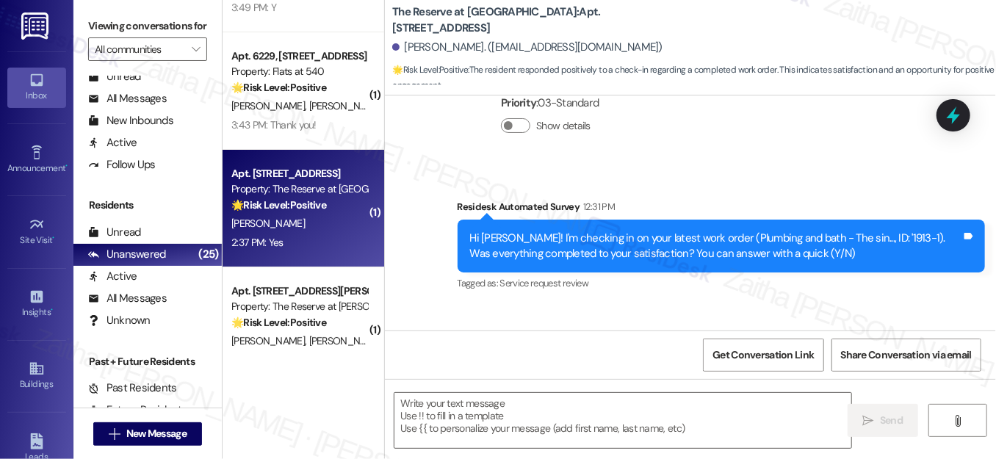
scroll to position [1072, 0]
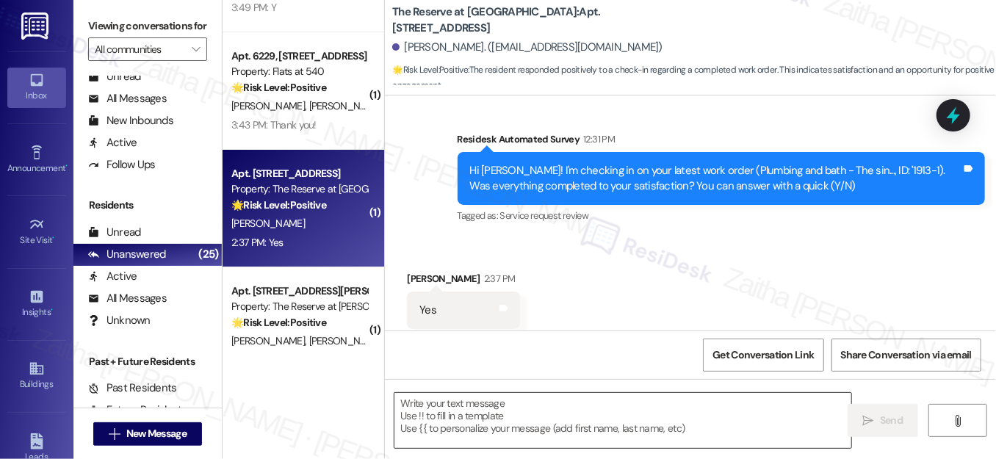
click at [501, 418] on textarea at bounding box center [622, 420] width 457 height 55
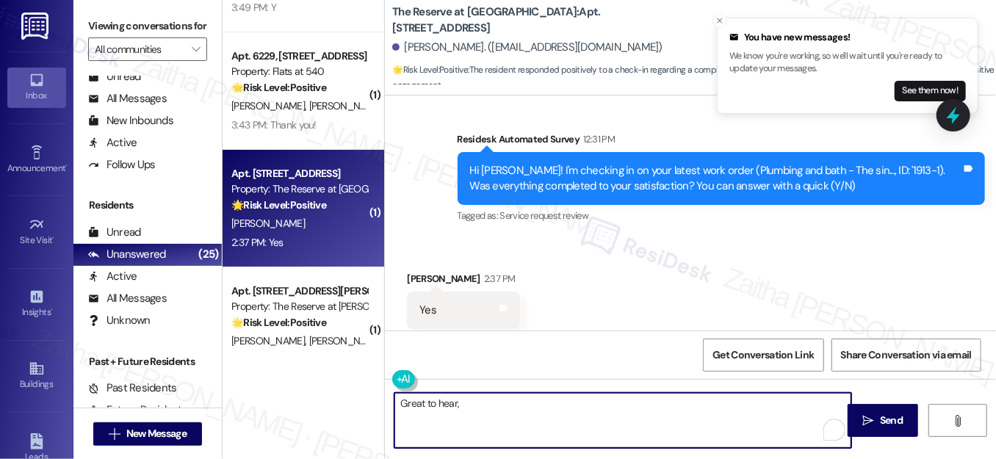
click at [422, 271] on div "[PERSON_NAME] 2:37 PM" at bounding box center [463, 281] width 113 height 21
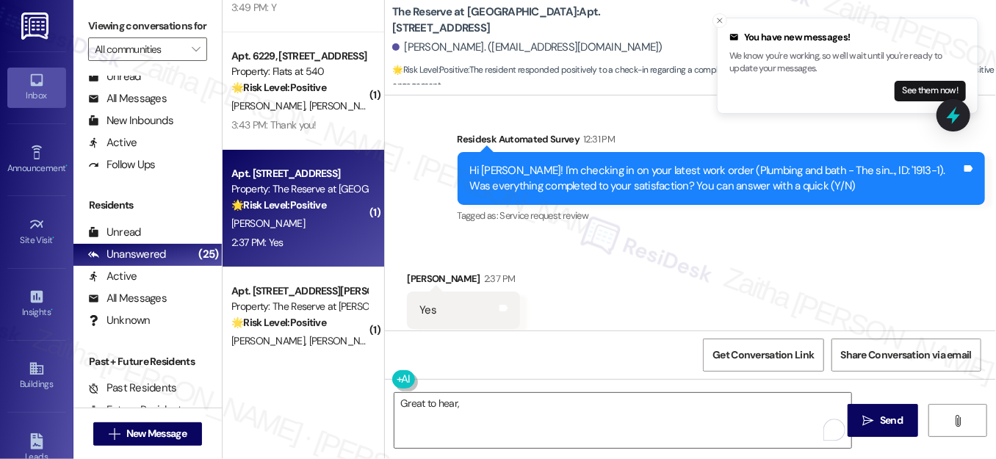
click at [414, 271] on div "[PERSON_NAME] 2:37 PM" at bounding box center [463, 281] width 113 height 21
copy div "[PERSON_NAME]"
click at [488, 400] on textarea "Great to hear," at bounding box center [622, 420] width 457 height 55
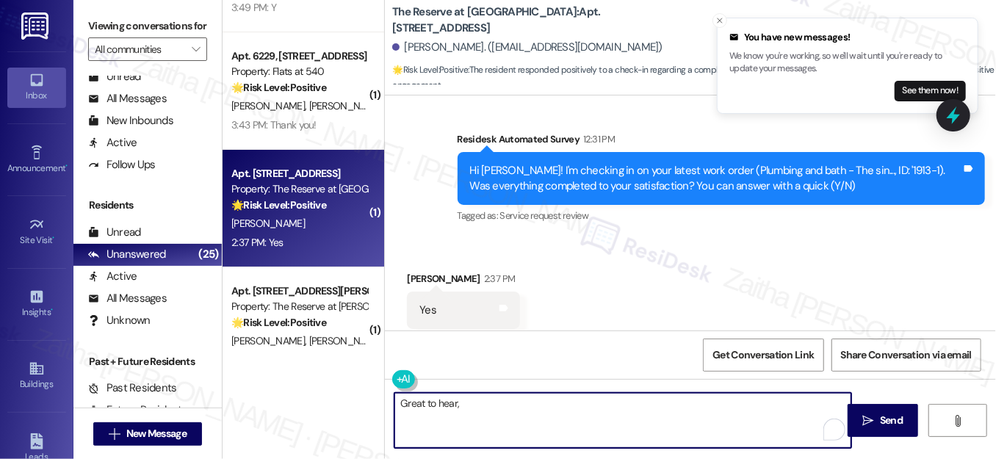
paste textarea "[PERSON_NAME]"
paste textarea "I'm happy the work order was completed to your satisfaction! We'd also love to …"
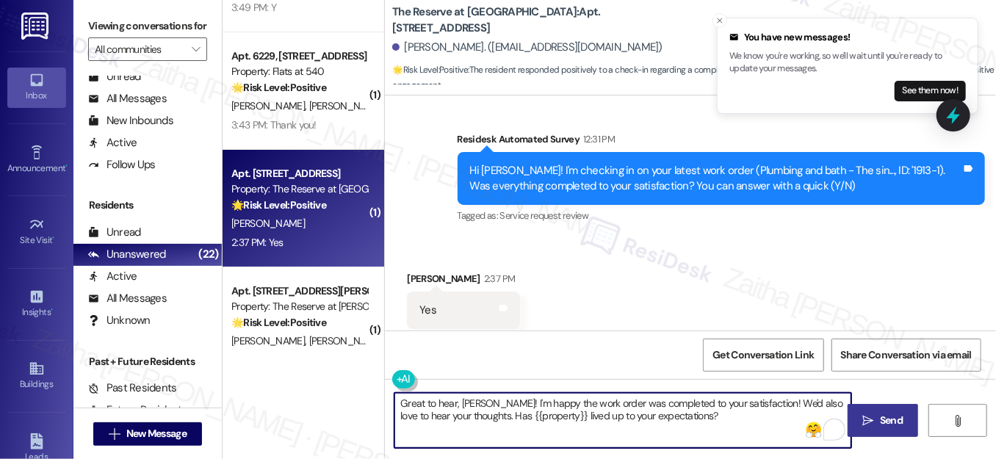
type textarea "Great to hear, [PERSON_NAME]! I'm happy the work order was completed to your sa…"
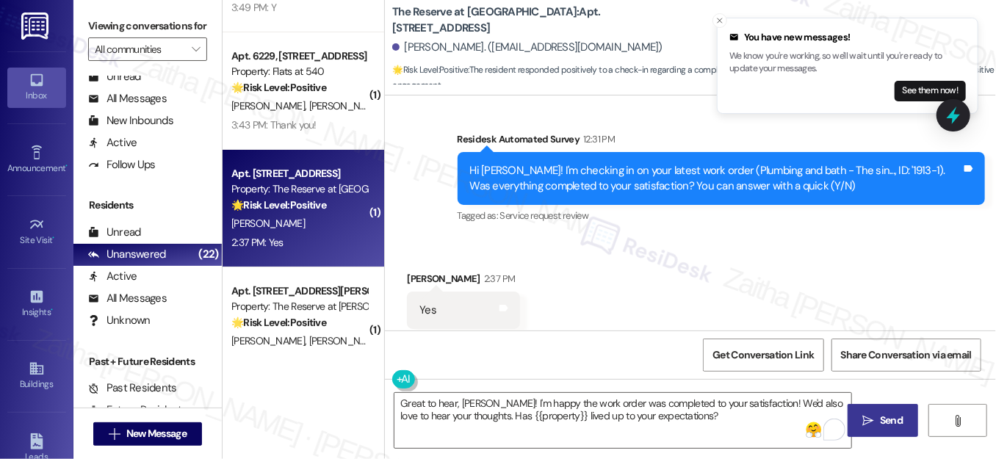
click at [882, 416] on span "Send" at bounding box center [891, 420] width 23 height 15
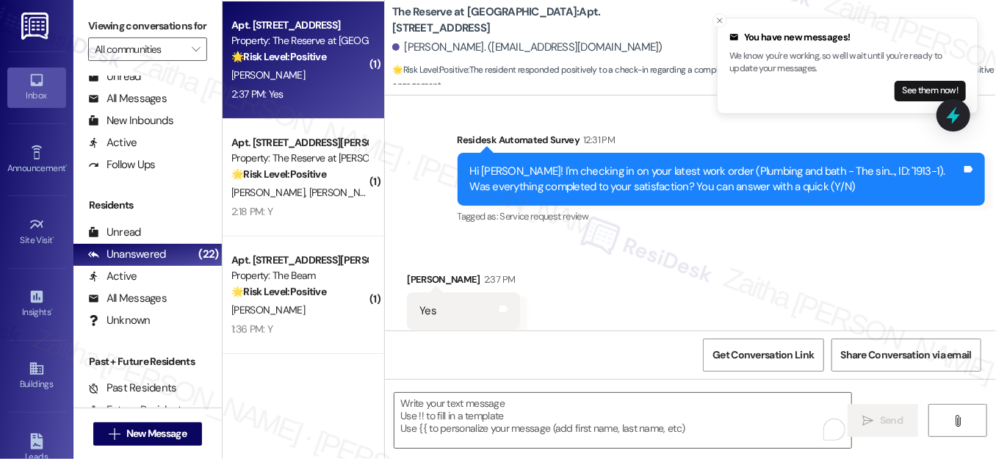
scroll to position [2871, 0]
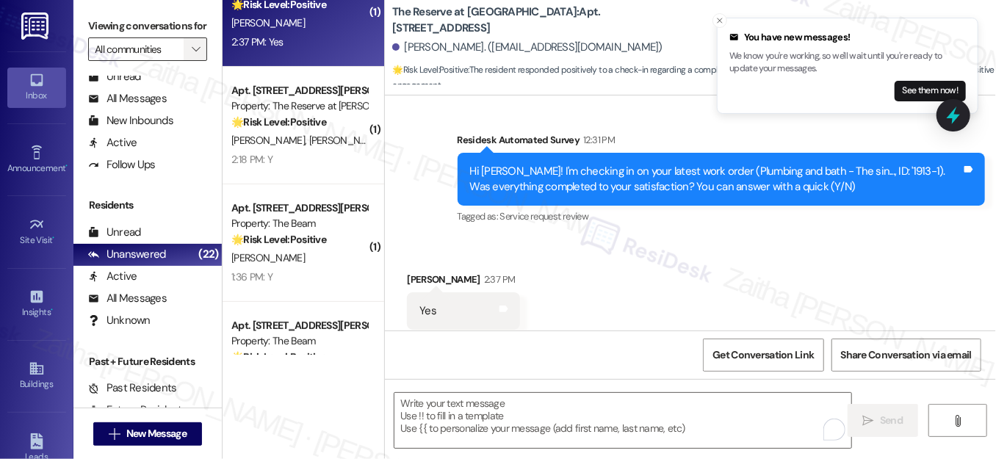
click at [184, 61] on button "" at bounding box center [196, 49] width 24 height 24
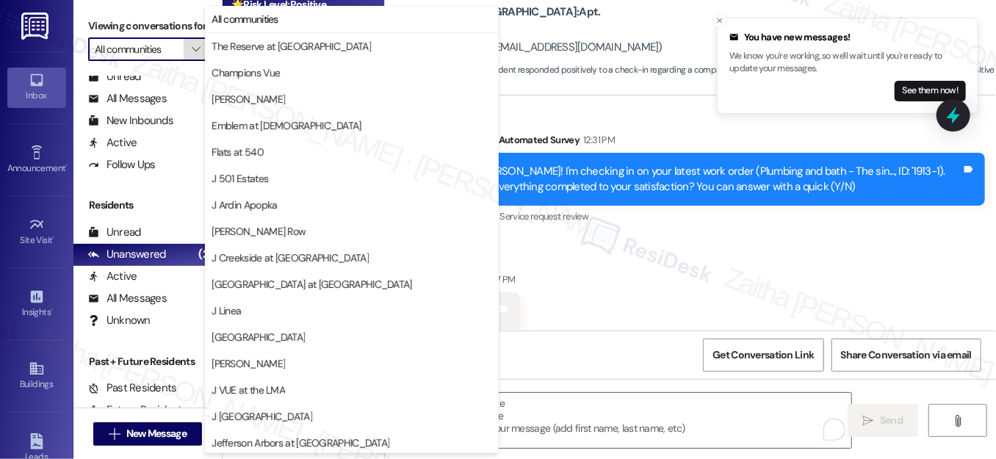
click at [184, 61] on button "" at bounding box center [196, 49] width 24 height 24
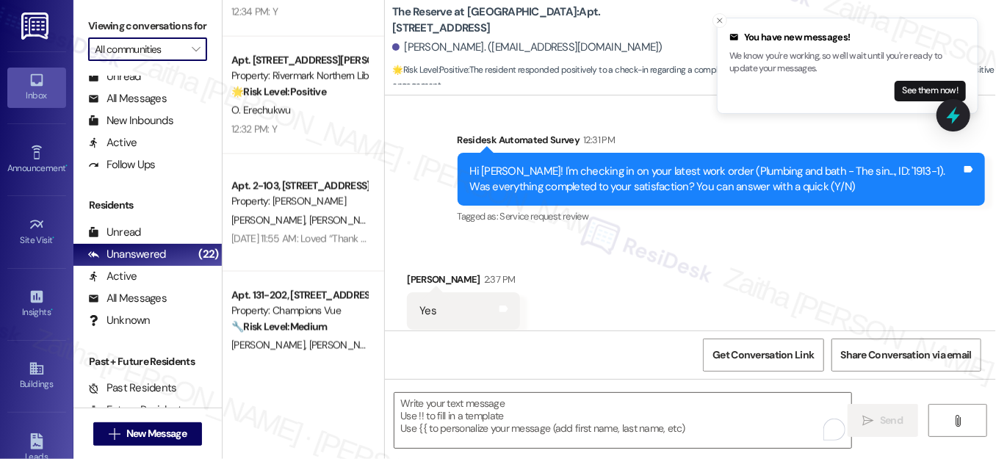
scroll to position [3939, 0]
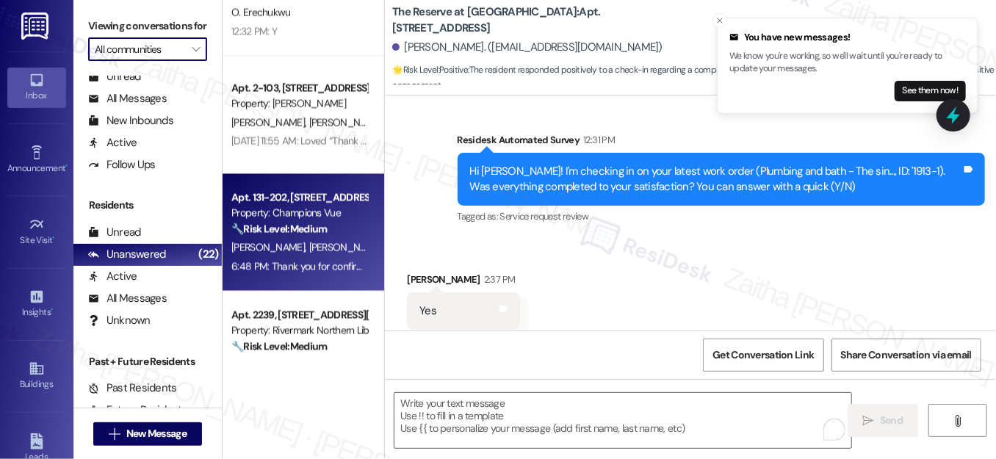
click at [291, 278] on div "Apt. 131-202, 101 Champions Vue Loop Property: Champions Vue 🔧 Risk Level: Medi…" at bounding box center [304, 233] width 162 height 118
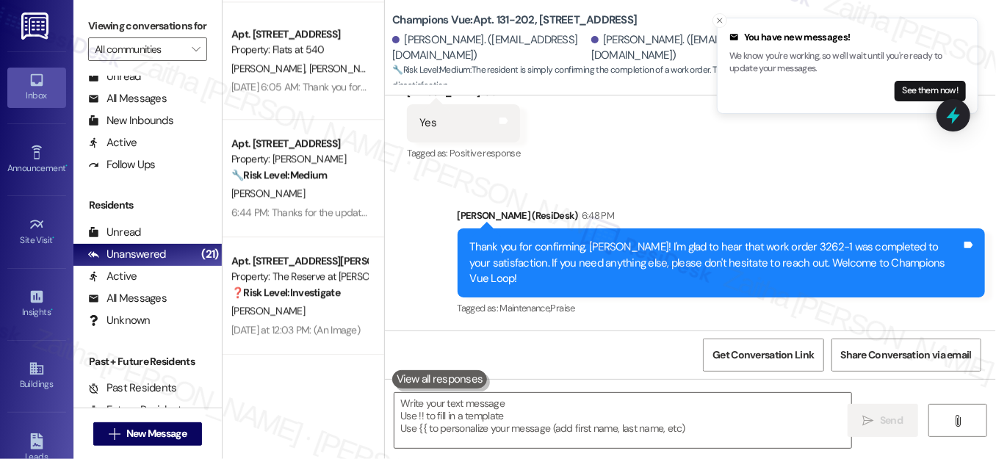
scroll to position [307, 0]
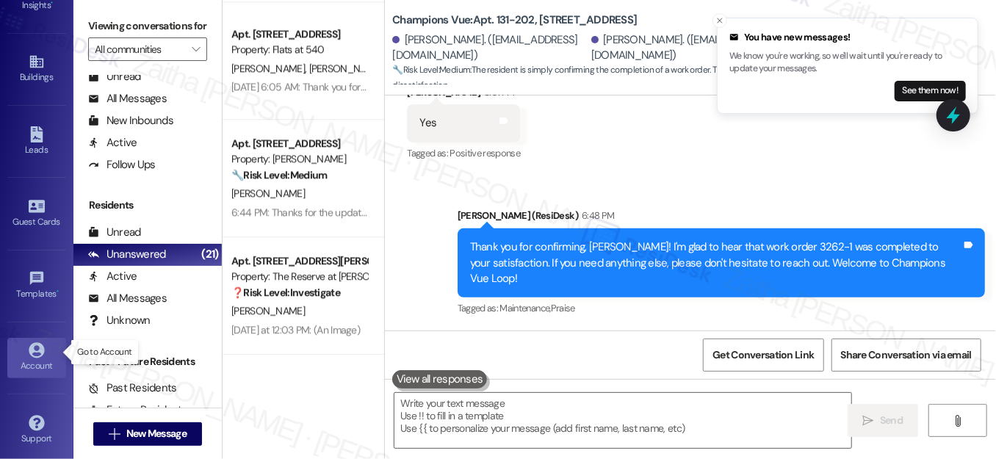
click at [30, 358] on div "Account" at bounding box center [36, 365] width 73 height 15
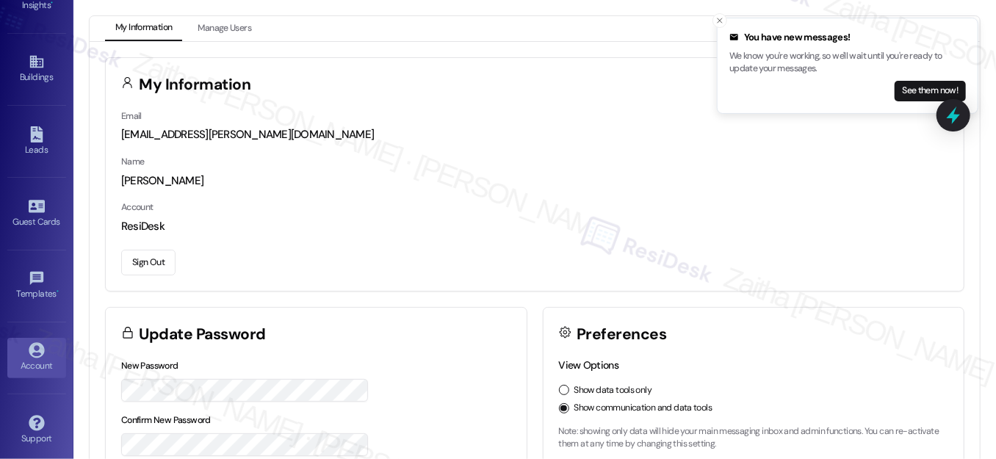
click at [159, 266] on button "Sign Out" at bounding box center [148, 263] width 54 height 26
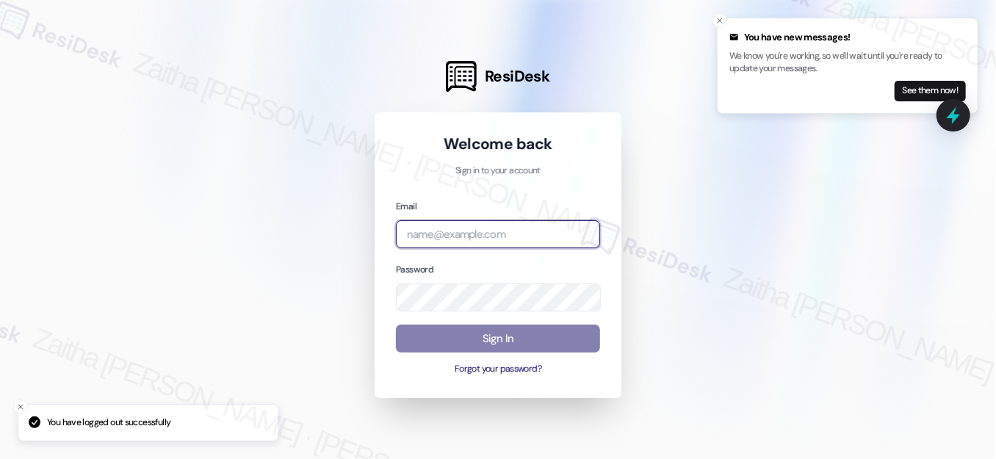
click at [495, 231] on input "email" at bounding box center [498, 234] width 204 height 29
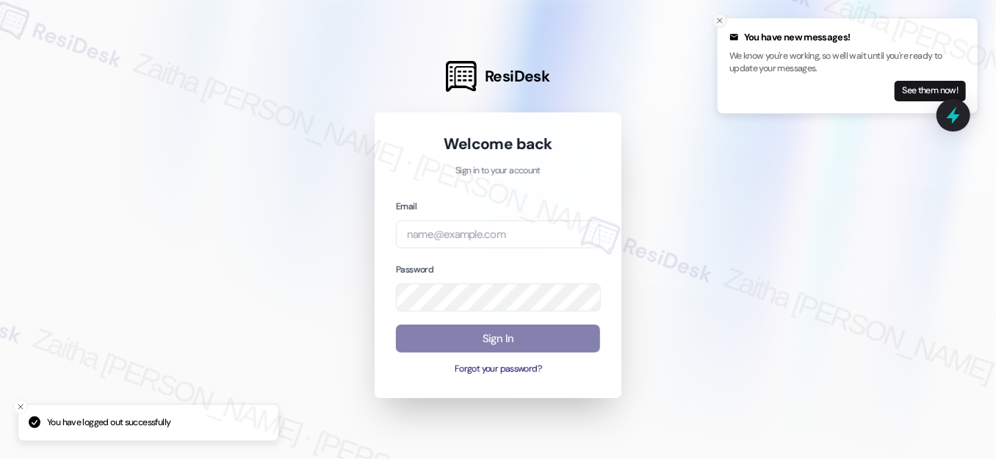
click at [718, 18] on icon "Close toast" at bounding box center [719, 20] width 9 height 9
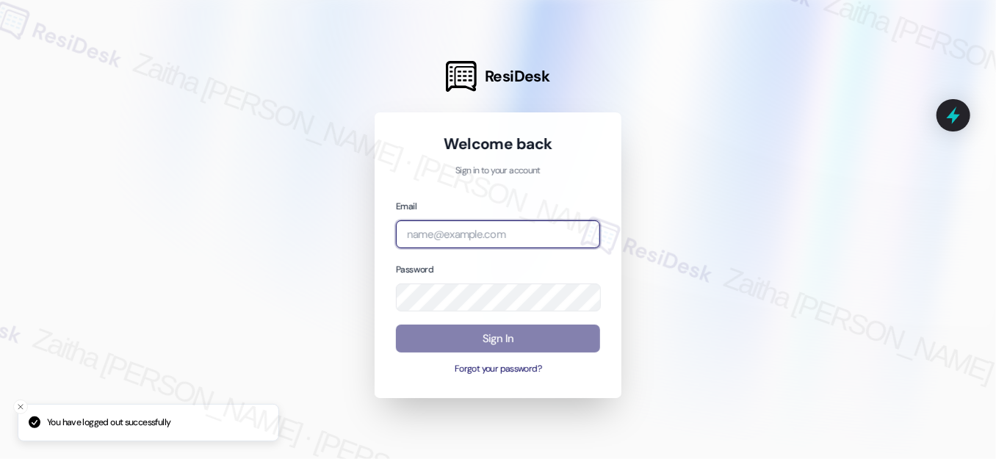
click at [438, 226] on input "email" at bounding box center [498, 234] width 204 height 29
type input "automated-surveys-grant_main-zaitha.mae.[PERSON_NAME]@grant_[DOMAIN_NAME]"
